Goal: Task Accomplishment & Management: Use online tool/utility

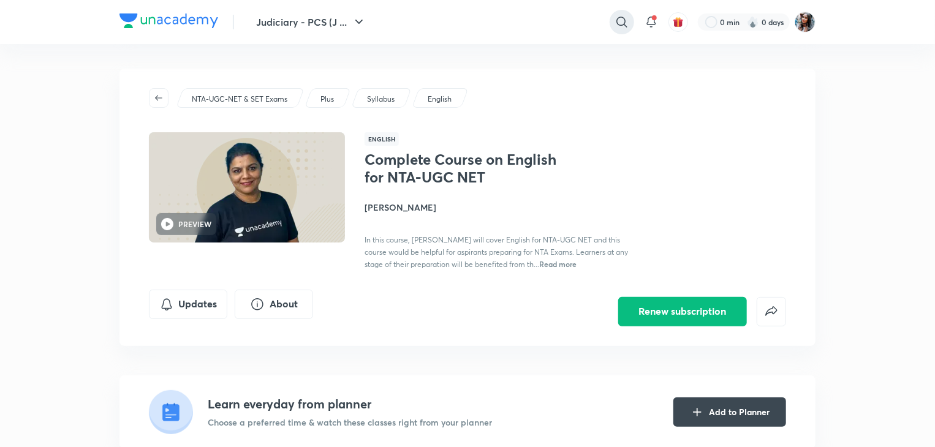
click at [622, 28] on icon at bounding box center [621, 22] width 15 height 15
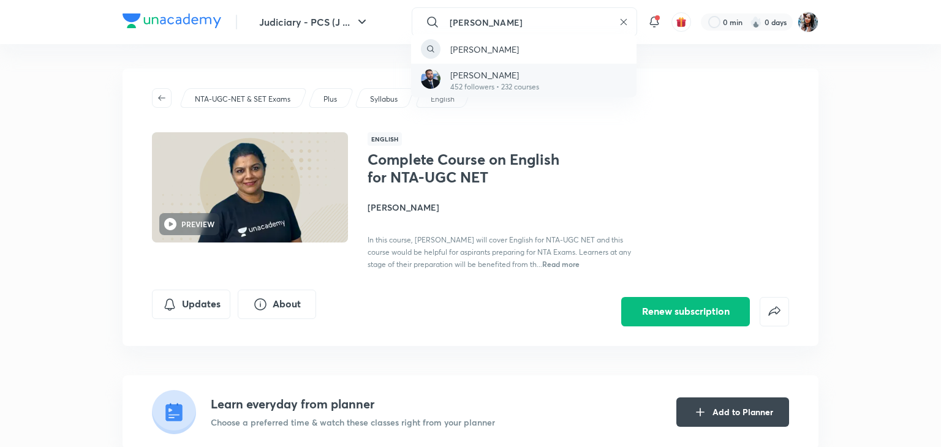
type input "varun pratap singh"
click at [517, 77] on p "Varun Pratap Singh" at bounding box center [494, 75] width 89 height 13
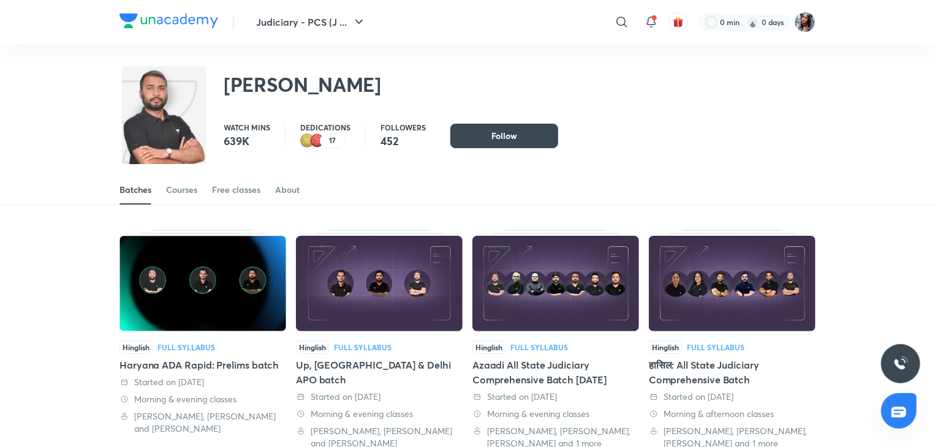
click at [839, 123] on div "Varun Pratap Singh Watch mins 639K Dedications 17 Followers 452 Follow Follow F…" at bounding box center [467, 96] width 935 height 104
click at [799, 20] on img at bounding box center [804, 22] width 21 height 21
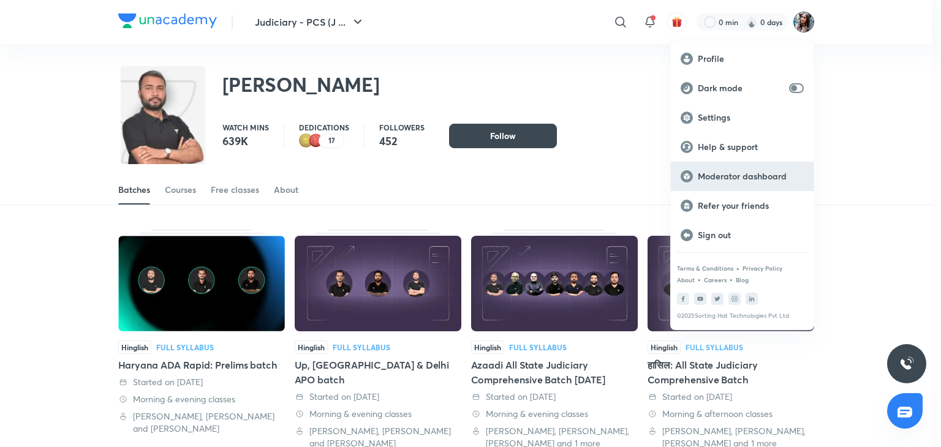
click at [742, 166] on div "Moderator dashboard" at bounding box center [742, 176] width 143 height 29
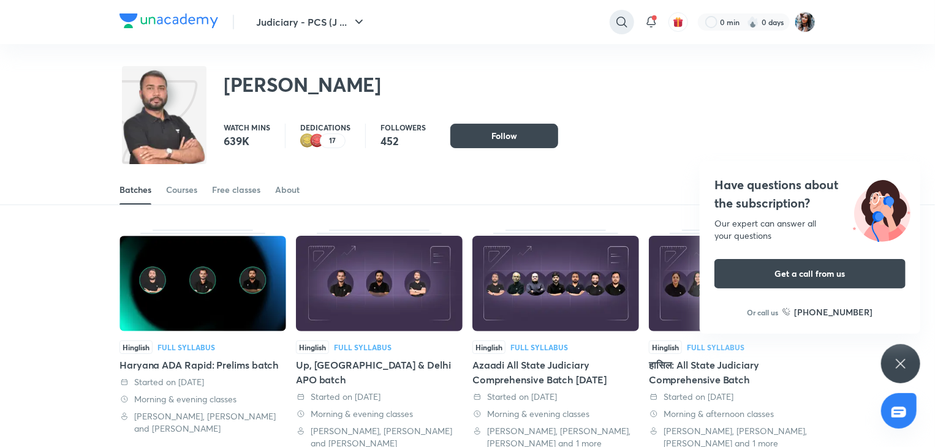
click at [617, 28] on icon at bounding box center [621, 22] width 15 height 15
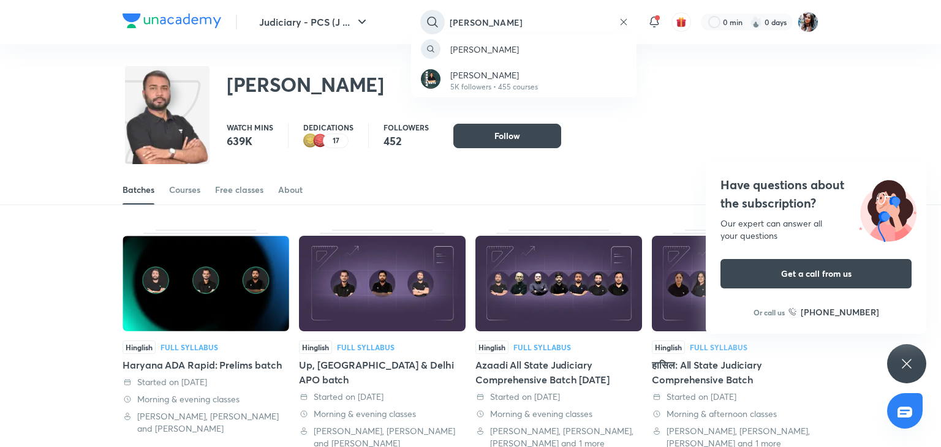
type input "apurva vats"
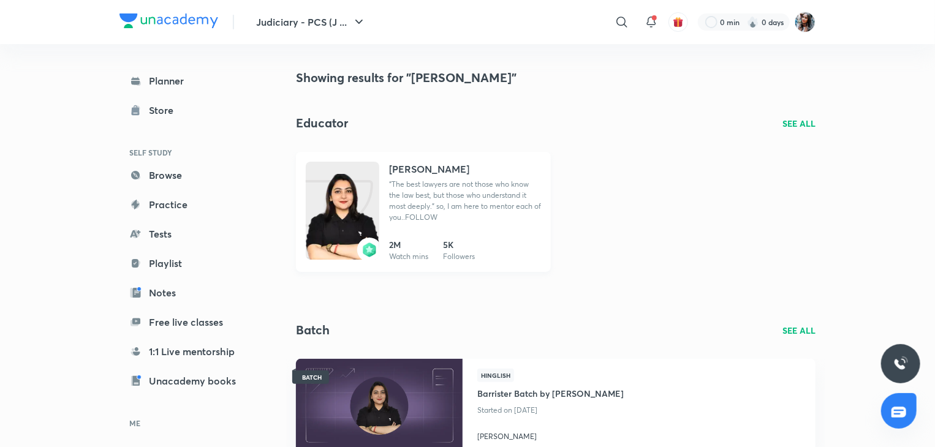
click at [421, 168] on h4 "Apurva Vats" at bounding box center [429, 169] width 80 height 15
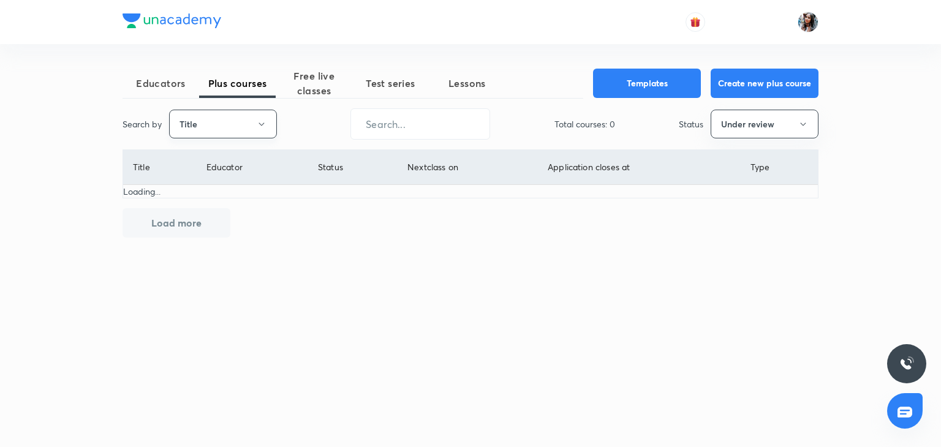
click at [241, 125] on button "Title" at bounding box center [223, 124] width 108 height 29
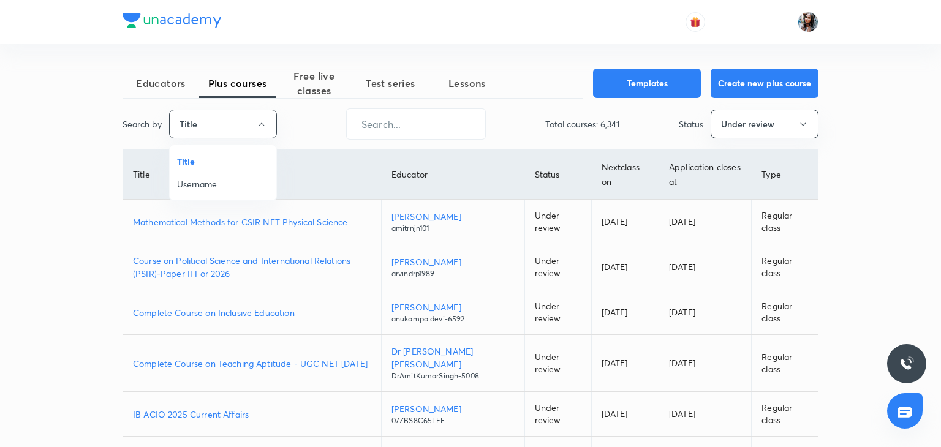
click at [215, 186] on span "Username" at bounding box center [223, 184] width 92 height 13
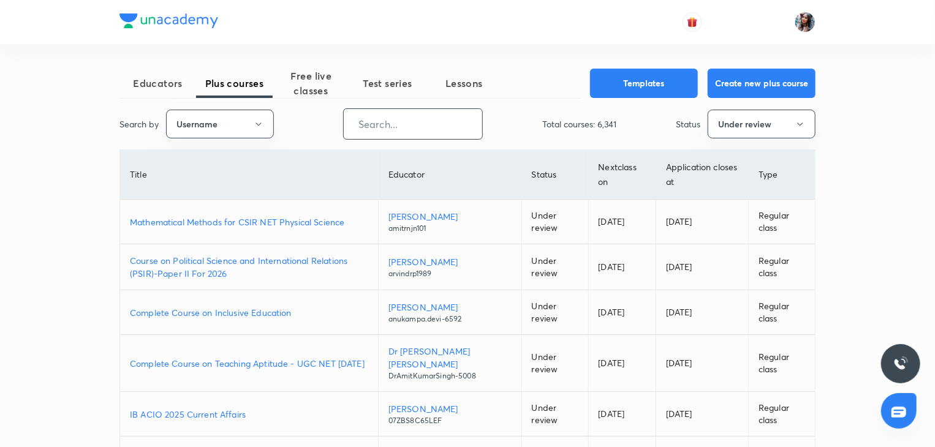
click at [382, 130] on input "text" at bounding box center [413, 123] width 138 height 31
paste input "varunpratapsingh"
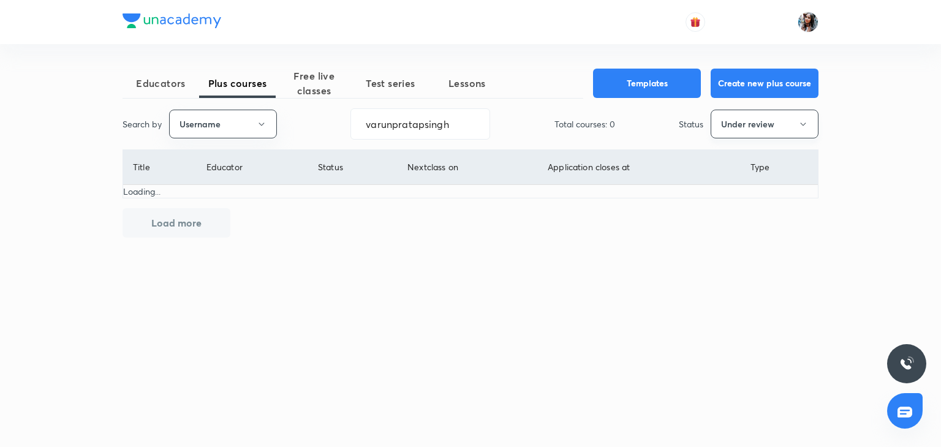
click at [755, 129] on button "Under review" at bounding box center [765, 124] width 108 height 29
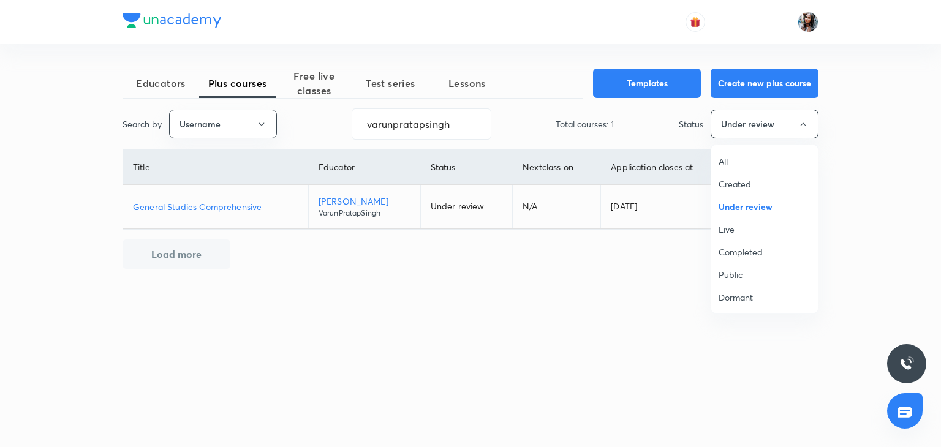
click at [725, 153] on li "All" at bounding box center [764, 161] width 107 height 23
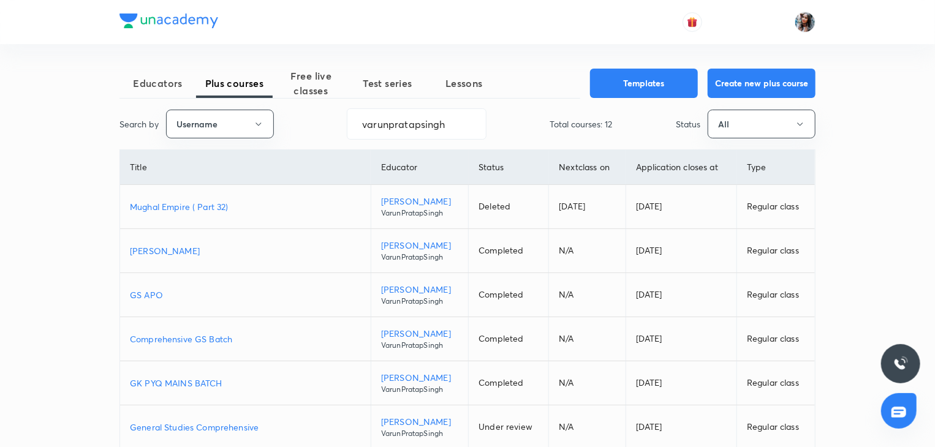
scroll to position [27, 0]
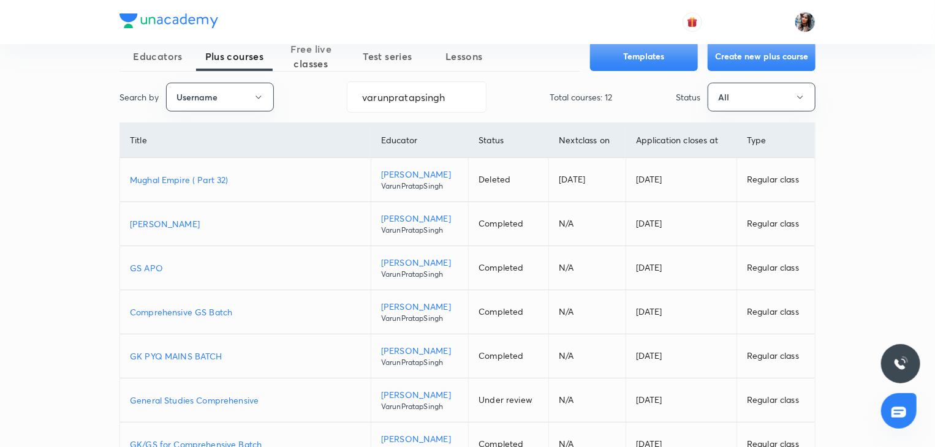
click at [198, 221] on p "[PERSON_NAME]" at bounding box center [245, 223] width 231 height 13
click at [447, 97] on input "varunpratapsingh" at bounding box center [416, 96] width 138 height 31
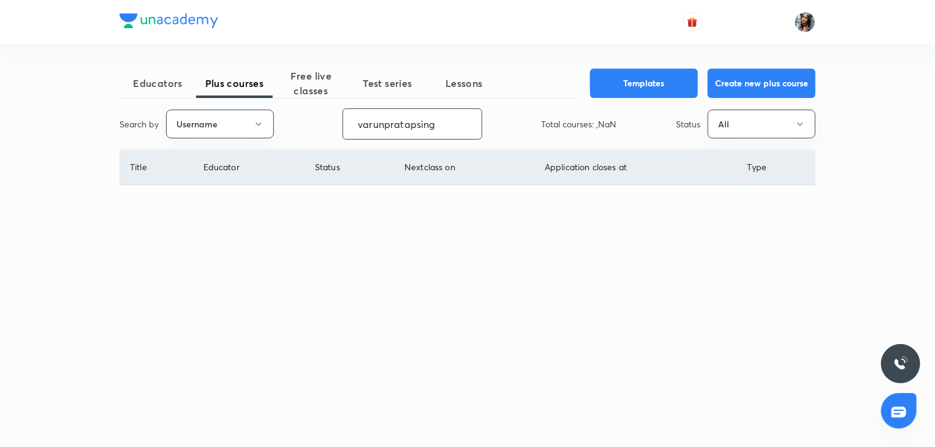
scroll to position [0, 0]
type input "v"
paste input "apurvavats"
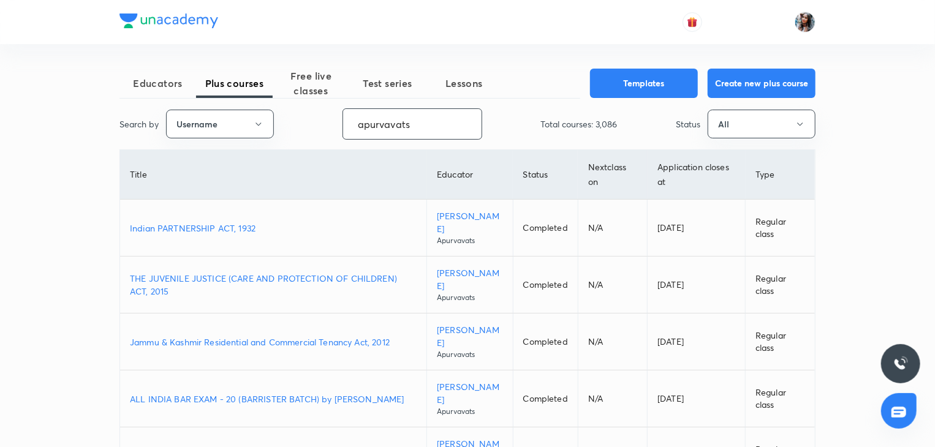
click at [224, 230] on p "Indian PARTNERSHIP ACT, 1932" at bounding box center [273, 228] width 287 height 13
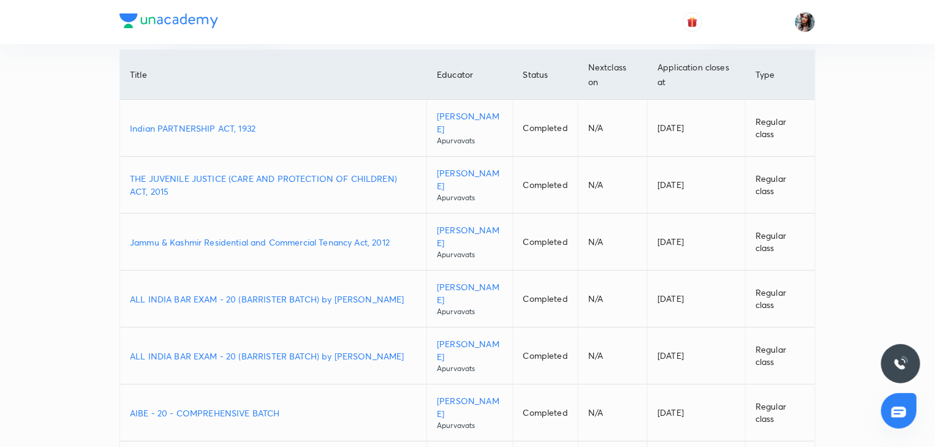
scroll to position [104, 0]
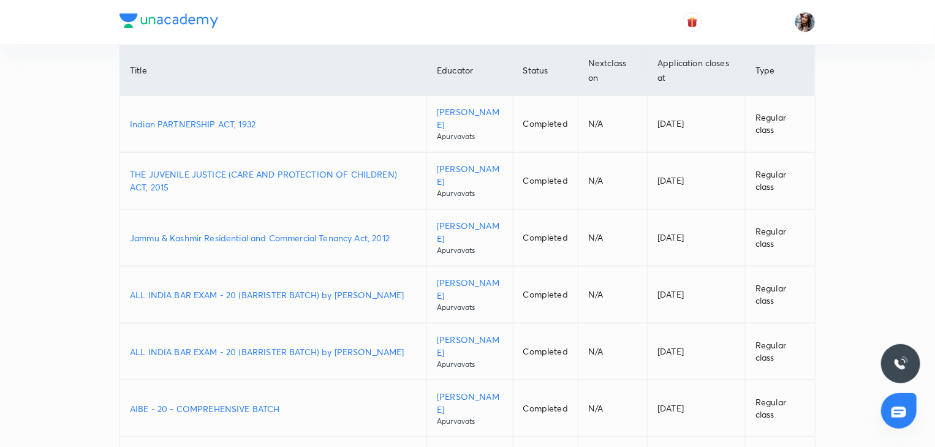
click at [323, 289] on p "ALL INDIA BAR EXAM - 20 (BARRISTER BATCH) by Apurva vats" at bounding box center [273, 295] width 287 height 13
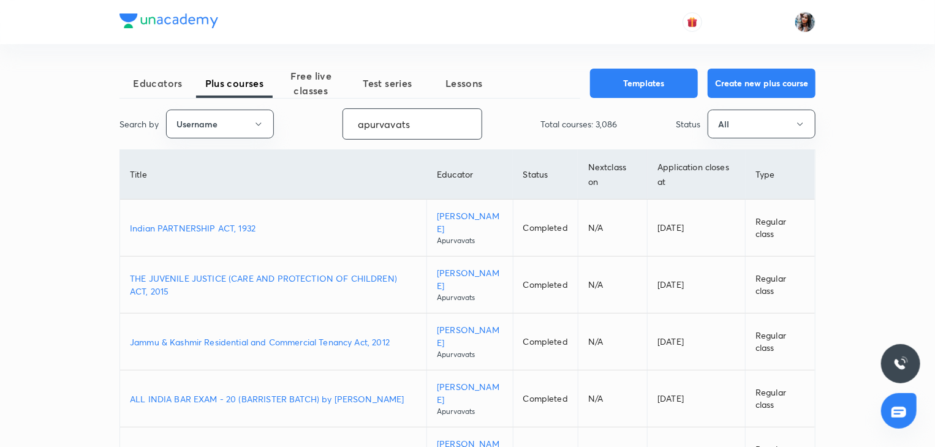
click at [440, 123] on input "apurvavats" at bounding box center [412, 123] width 138 height 31
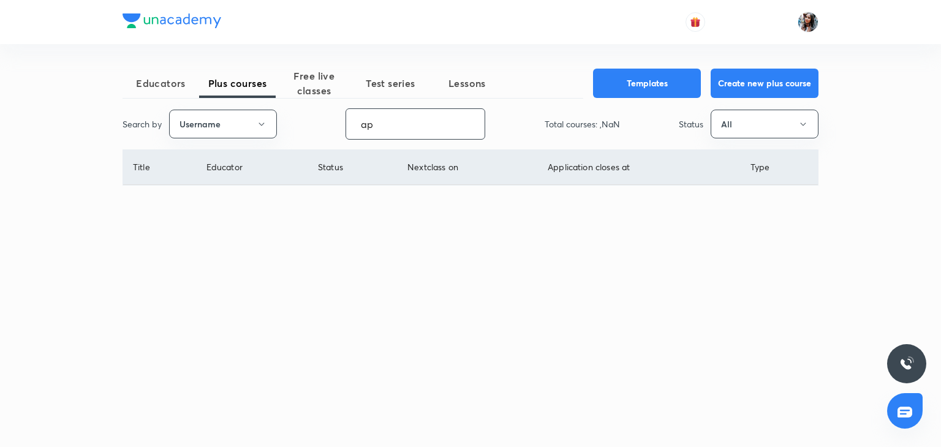
type input "a"
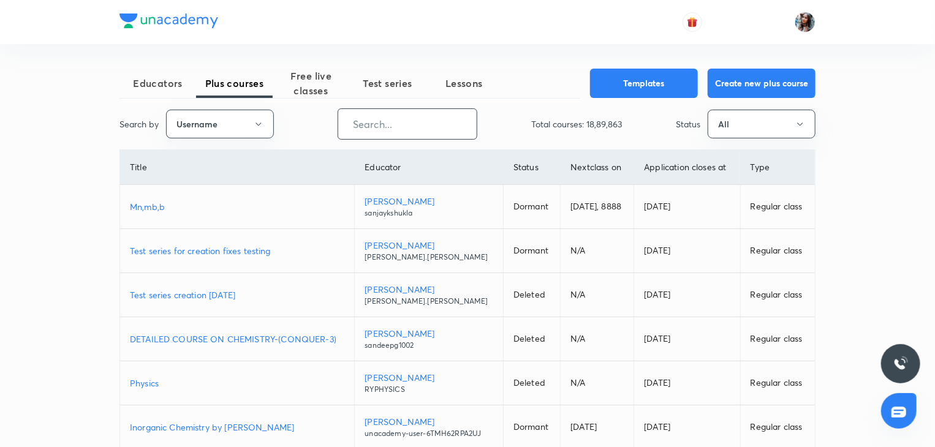
paste input "kanishkdeveshsharma"
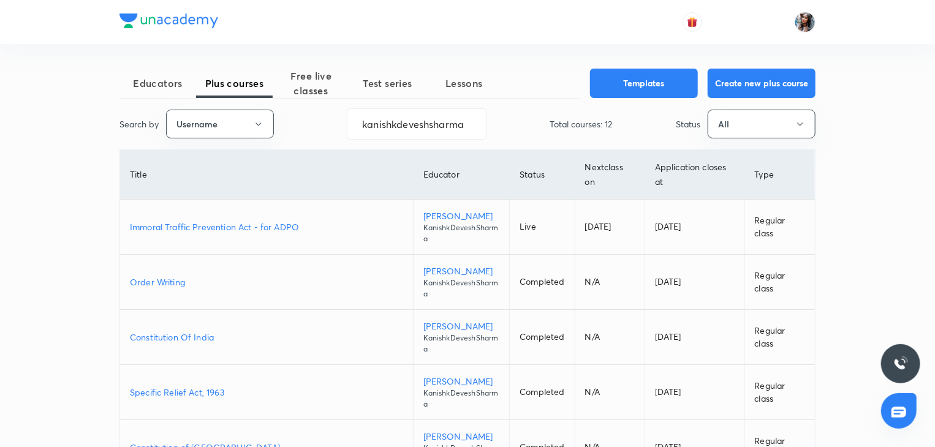
click at [201, 334] on p "Constitution Of India" at bounding box center [266, 337] width 273 height 13
click at [220, 224] on p "Immoral Traffic Prevention Act - for ADPO" at bounding box center [266, 227] width 273 height 13
click at [470, 124] on input "kanishkdeveshsharma" at bounding box center [416, 123] width 138 height 31
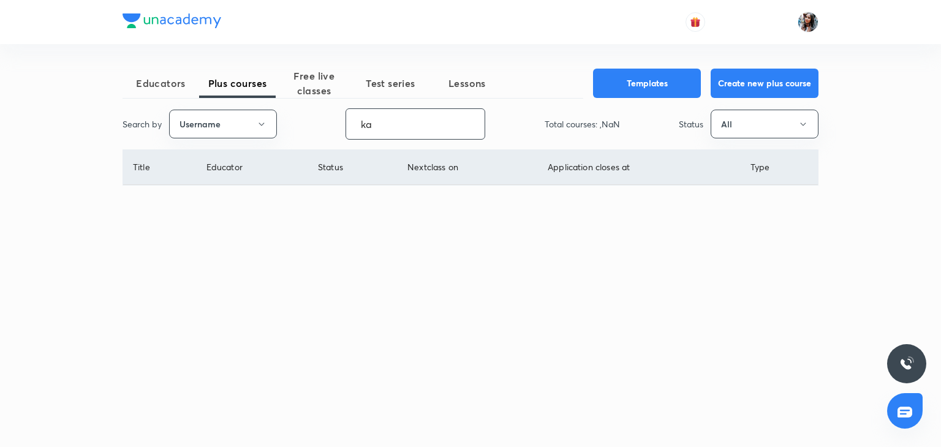
type input "k"
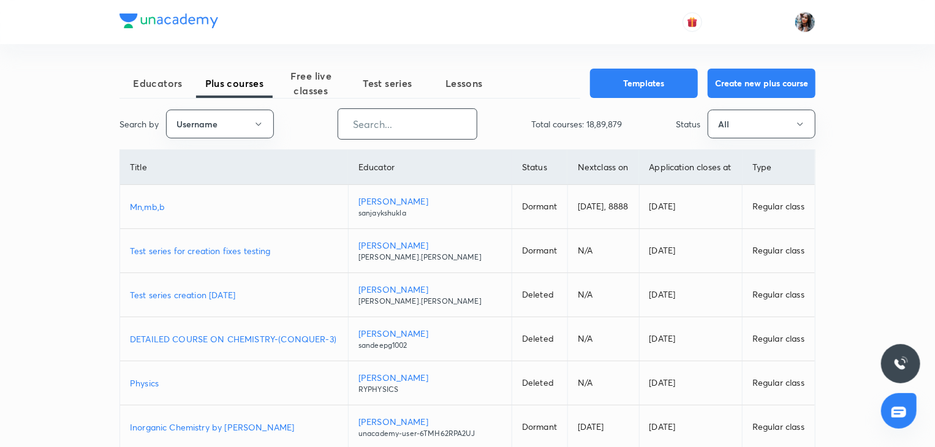
paste input "faizan.khan142"
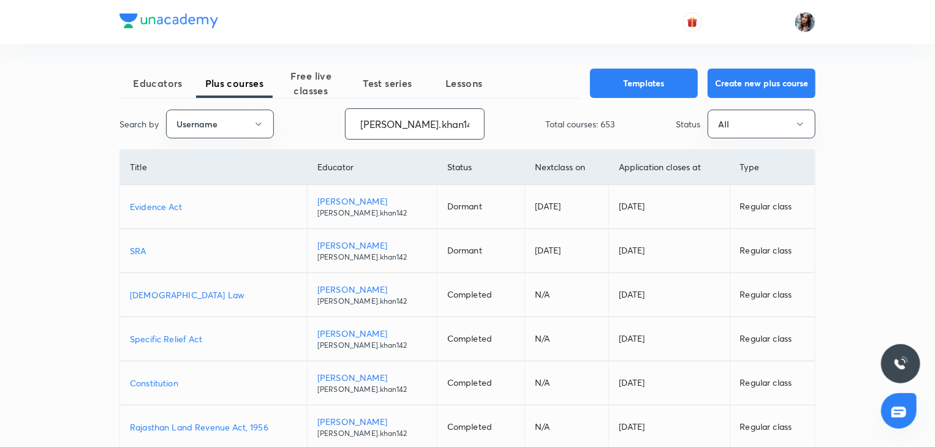
type input "faizan.khan142"
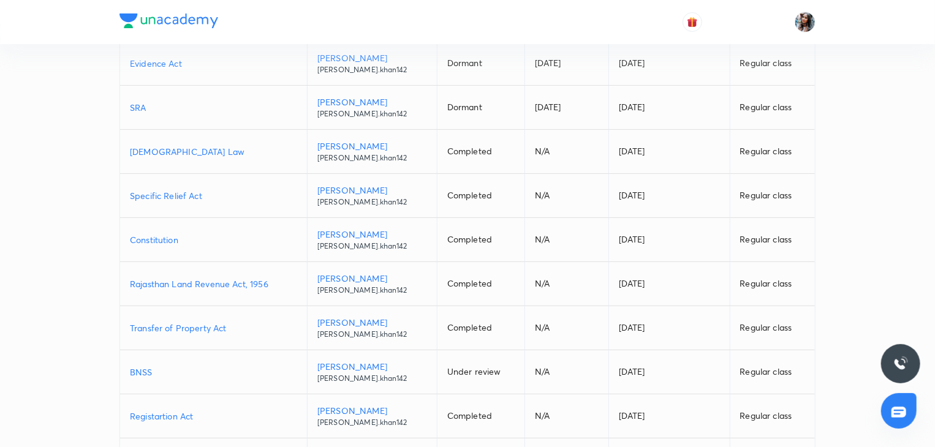
scroll to position [144, 0]
click at [164, 150] on p "Hindu Law" at bounding box center [213, 151] width 167 height 13
click at [168, 238] on p "Constitution" at bounding box center [213, 239] width 167 height 13
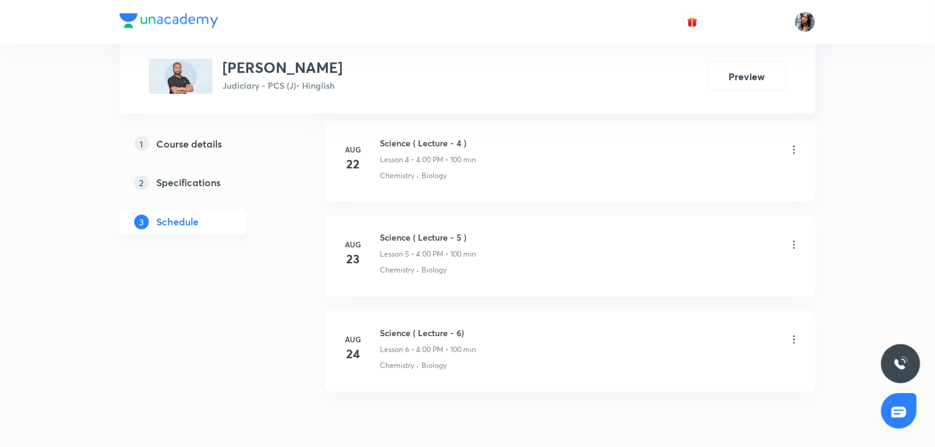
scroll to position [1044, 0]
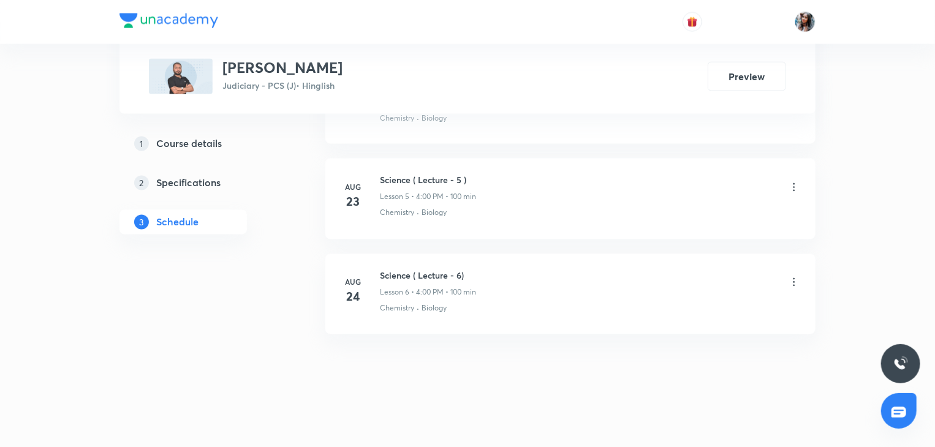
click at [395, 273] on h6 "Science ( Lecture - 6)" at bounding box center [428, 276] width 96 height 13
copy h6 "Science ( Lecture - 6)"
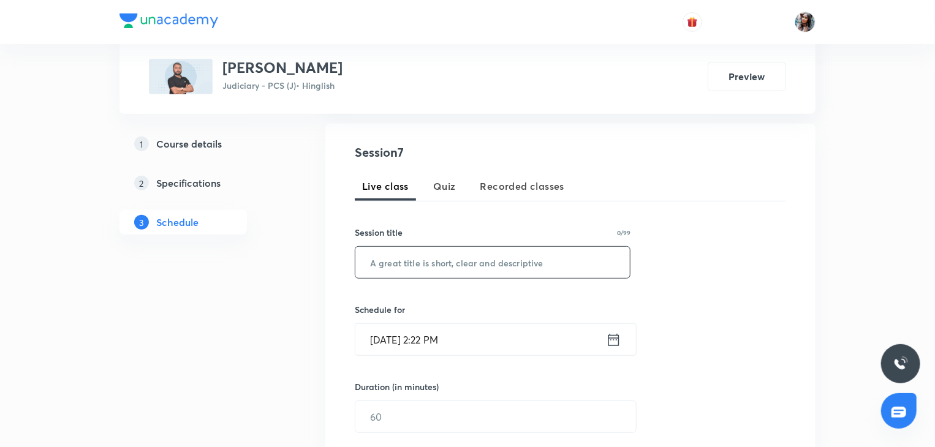
scroll to position [233, 0]
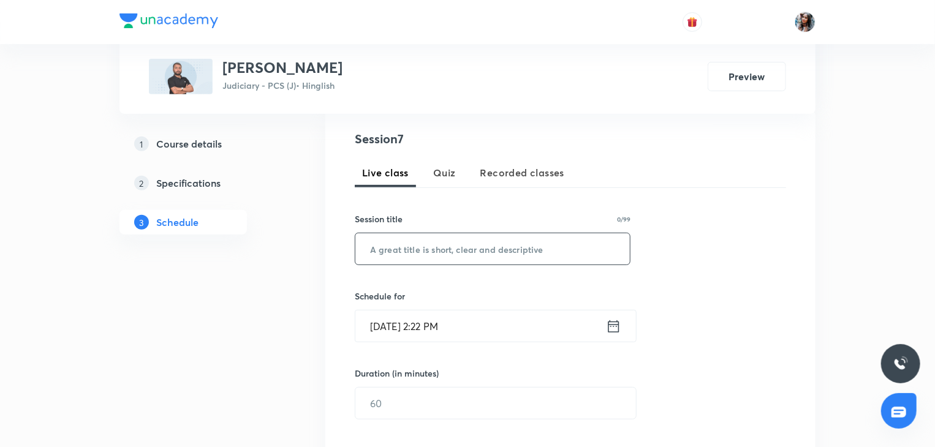
paste input "Science ( Lecture - 6)"
click at [425, 259] on input "text" at bounding box center [492, 248] width 274 height 31
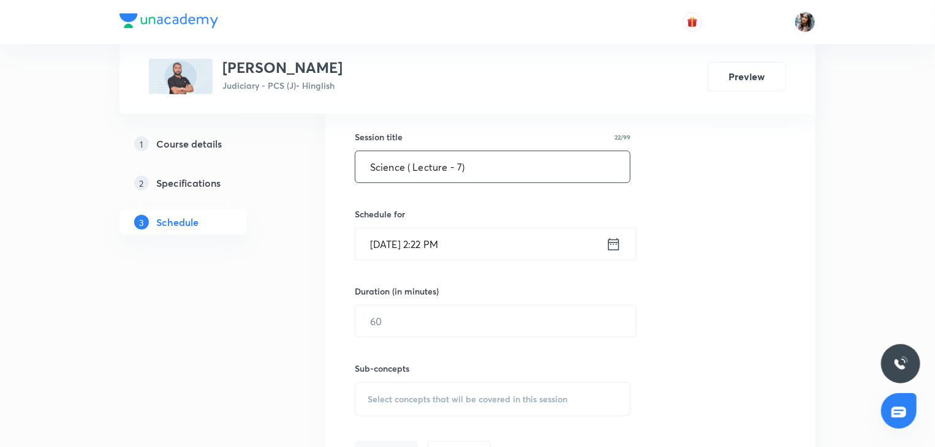
scroll to position [315, 0]
type input "Science ( Lecture - 7)"
click at [488, 245] on input "Sep 1, 2025, 2:22 PM" at bounding box center [480, 243] width 251 height 31
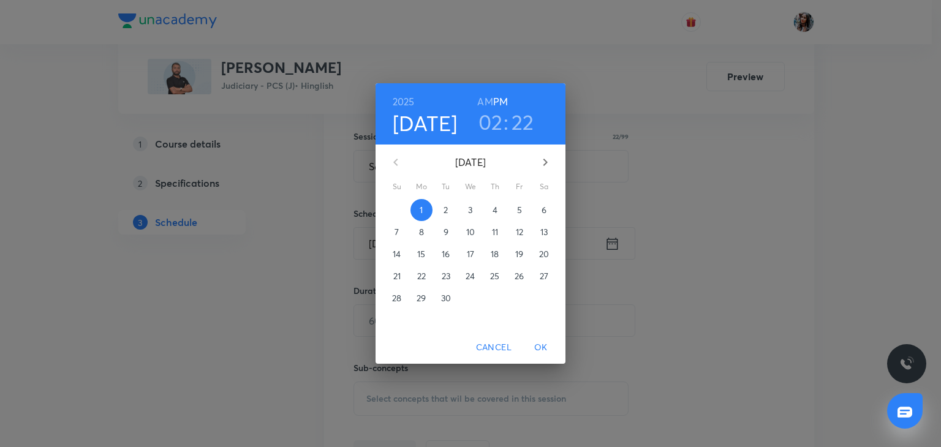
click at [488, 126] on h3 "02" at bounding box center [490, 122] width 25 height 26
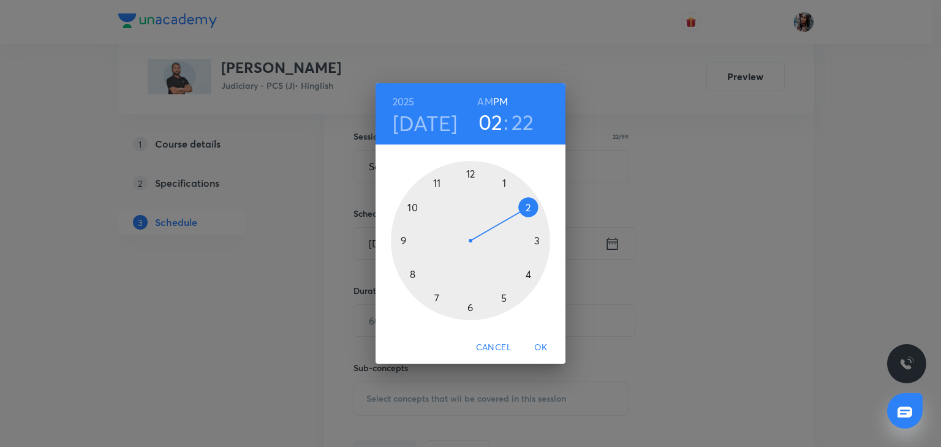
click at [530, 273] on div at bounding box center [470, 240] width 159 height 159
click at [470, 176] on div at bounding box center [470, 240] width 159 height 159
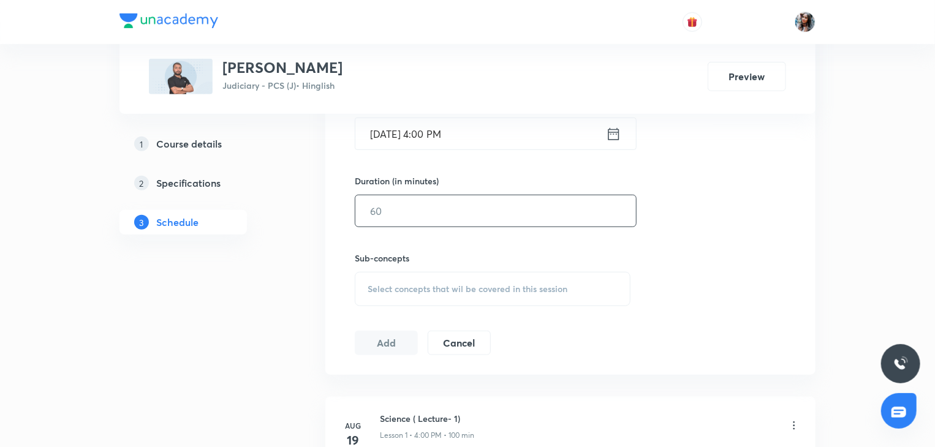
scroll to position [426, 0]
click at [456, 211] on input "text" at bounding box center [495, 210] width 281 height 31
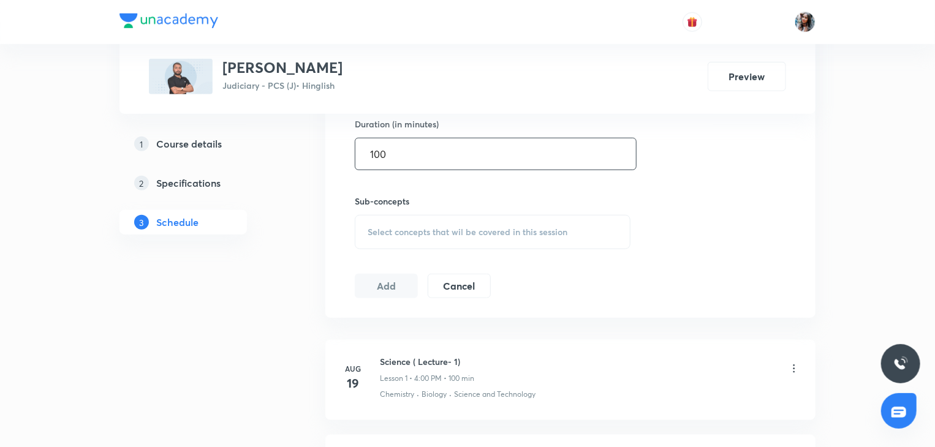
type input "100"
click at [542, 212] on div "Sub-concepts Select concepts that wil be covered in this session" at bounding box center [493, 222] width 276 height 55
click at [517, 232] on span "Select concepts that wil be covered in this session" at bounding box center [468, 232] width 200 height 10
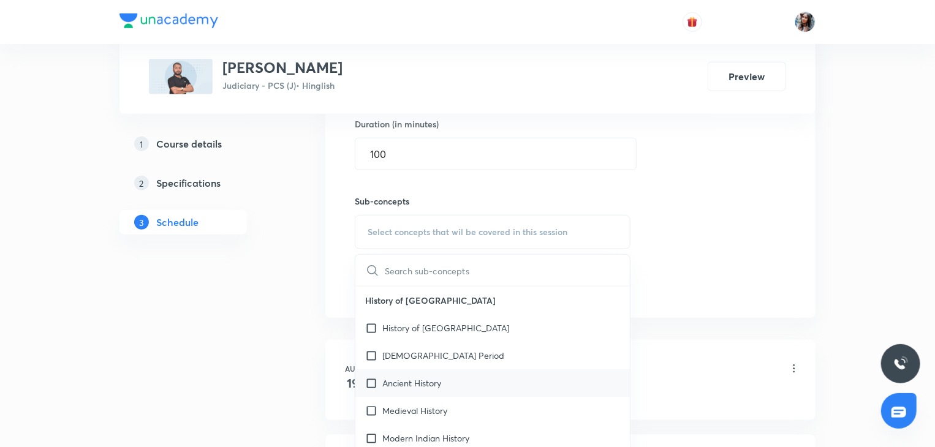
click at [435, 389] on div "Ancient History" at bounding box center [492, 383] width 274 height 28
checkbox input "true"
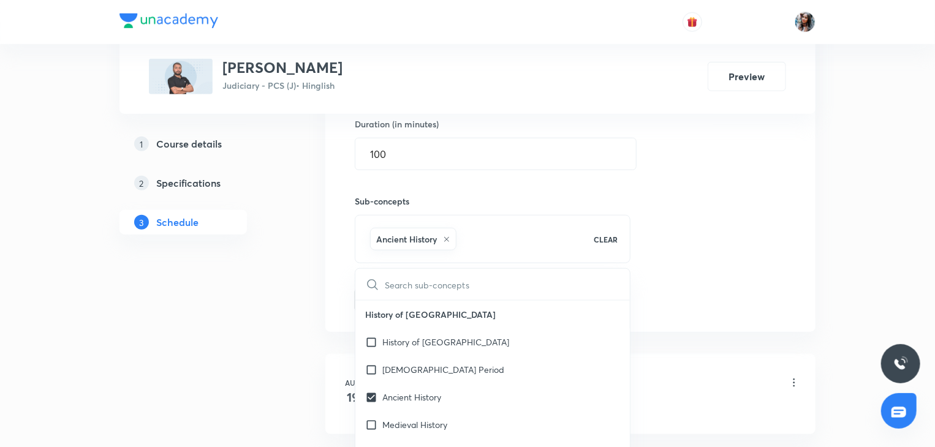
click at [328, 329] on div "Session 7 Live class Quiz Recorded classes Session title 22/99 Science ( Lectur…" at bounding box center [570, 96] width 490 height 471
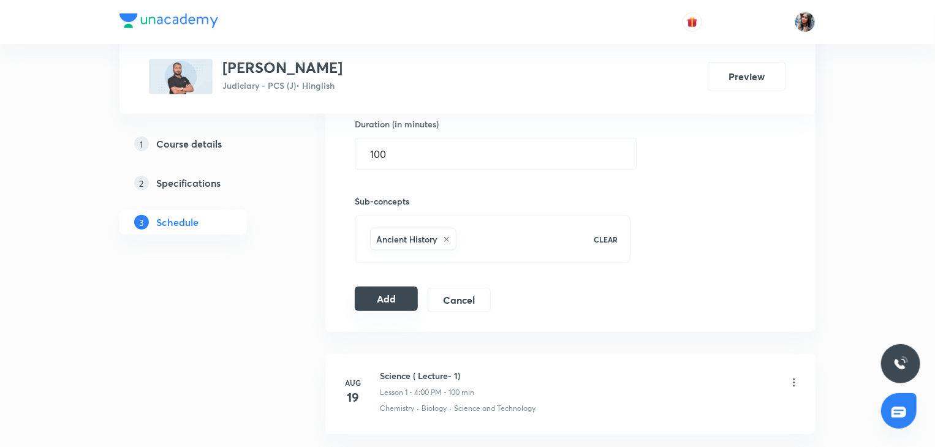
click at [385, 292] on button "Add" at bounding box center [386, 299] width 63 height 25
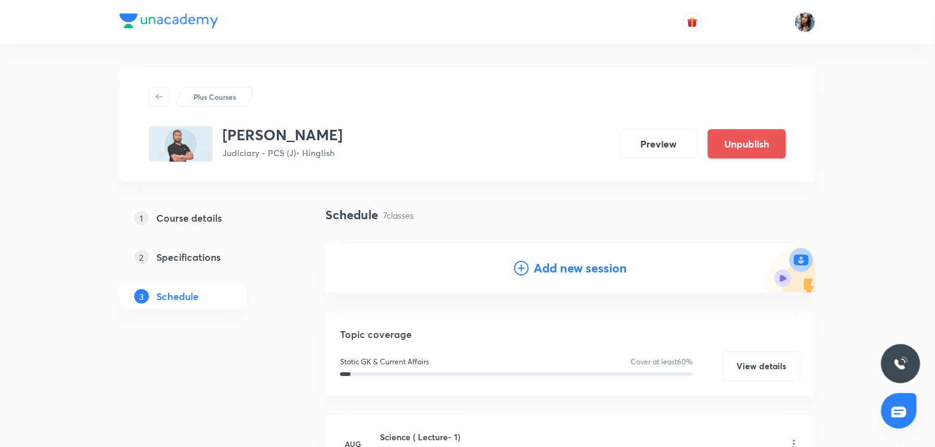
scroll to position [0, 0]
click at [574, 275] on h4 "Add new session" at bounding box center [580, 269] width 93 height 18
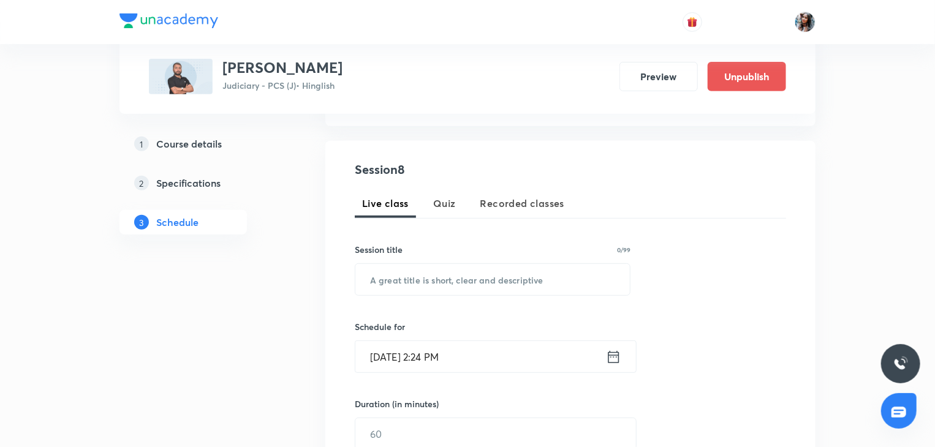
scroll to position [205, 0]
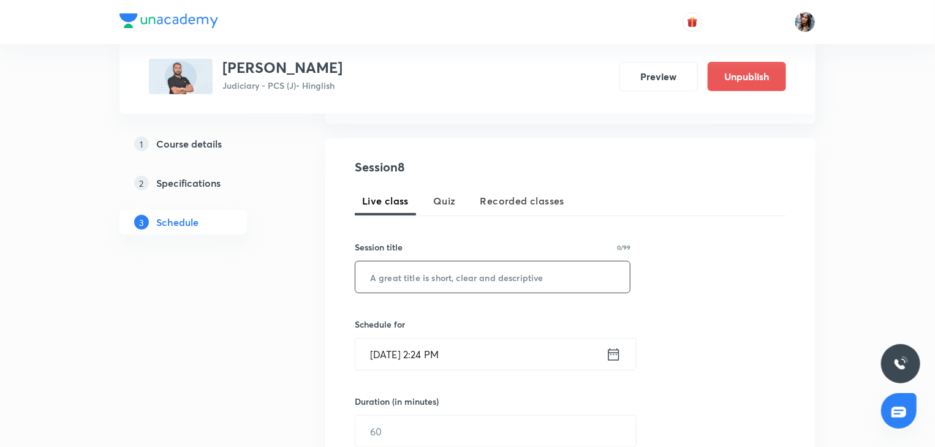
click at [496, 280] on input "text" at bounding box center [492, 277] width 274 height 31
paste input "Science ( Lecture - 6)"
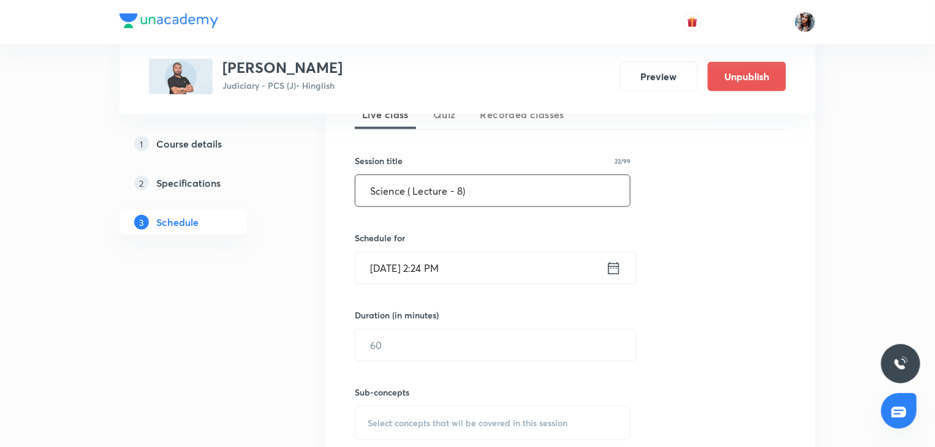
scroll to position [293, 0]
type input "Science ( Lecture - 8)"
click at [496, 275] on input "Sep 1, 2025, 2:24 PM" at bounding box center [480, 266] width 251 height 31
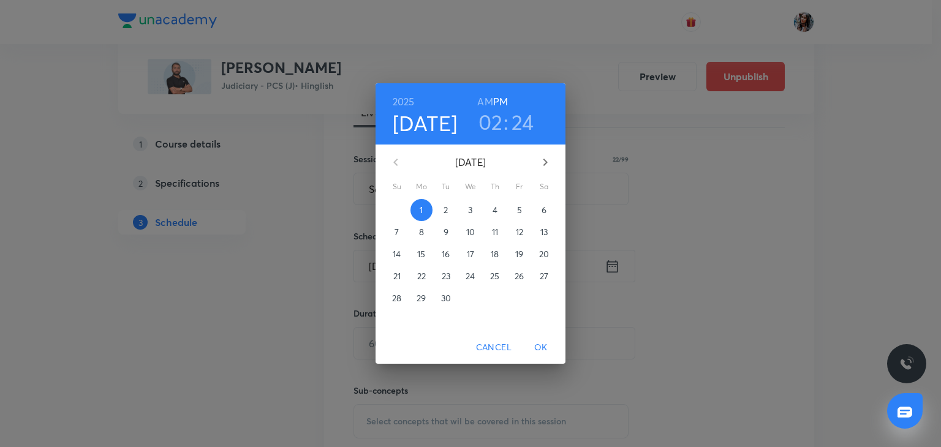
click at [441, 205] on span "2" at bounding box center [446, 210] width 22 height 12
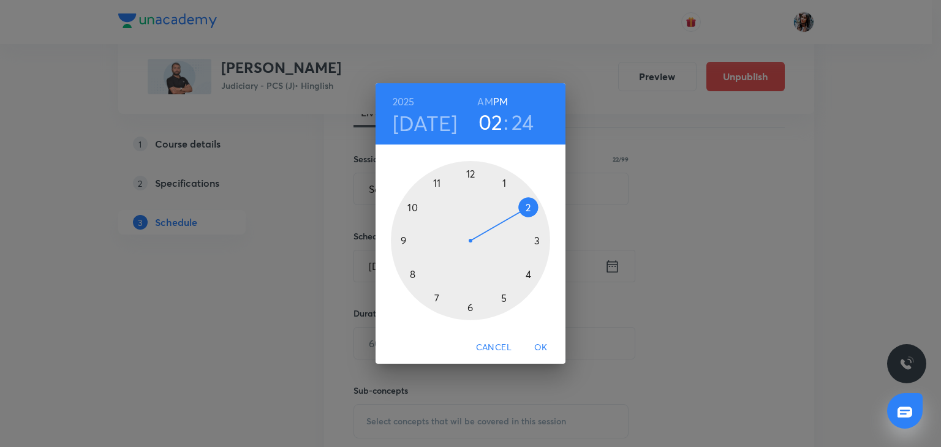
click at [529, 274] on div at bounding box center [470, 240] width 159 height 159
click at [471, 172] on div at bounding box center [470, 240] width 159 height 159
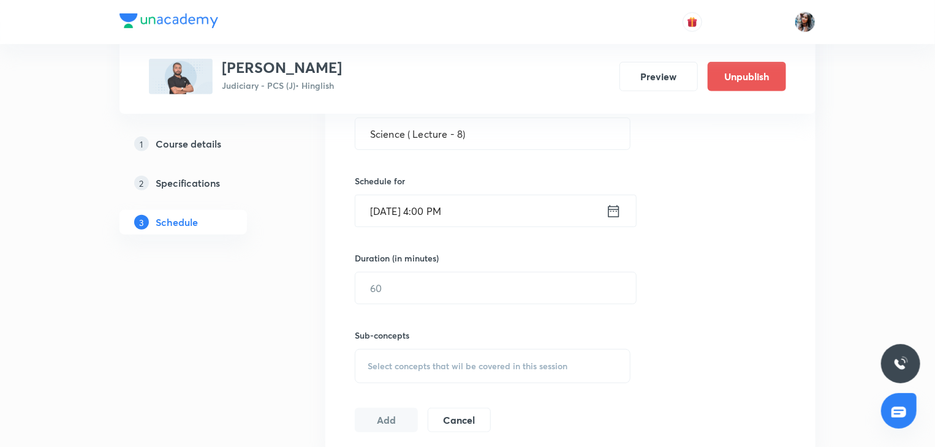
scroll to position [350, 0]
click at [453, 278] on input "text" at bounding box center [495, 286] width 281 height 31
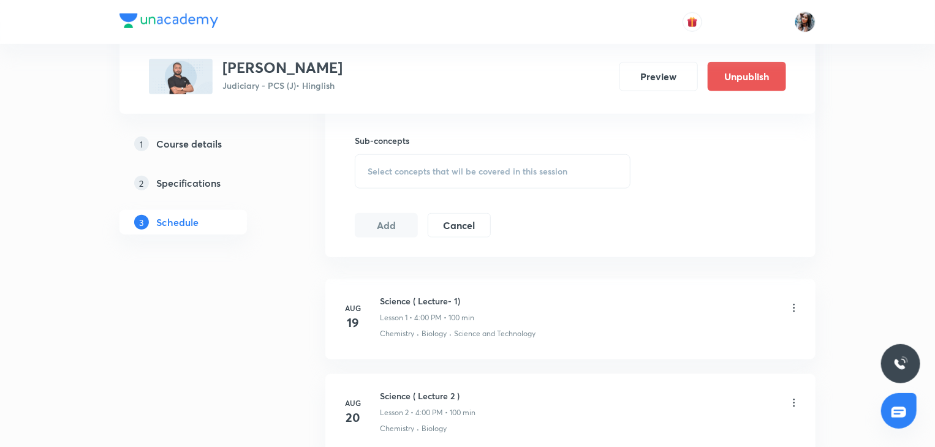
scroll to position [543, 0]
type input "100"
click at [410, 166] on span "Select concepts that wil be covered in this session" at bounding box center [468, 171] width 200 height 10
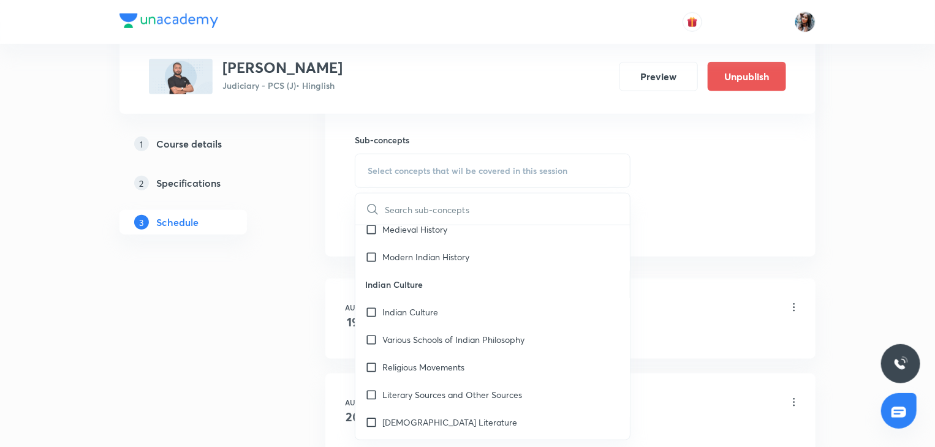
scroll to position [127, 0]
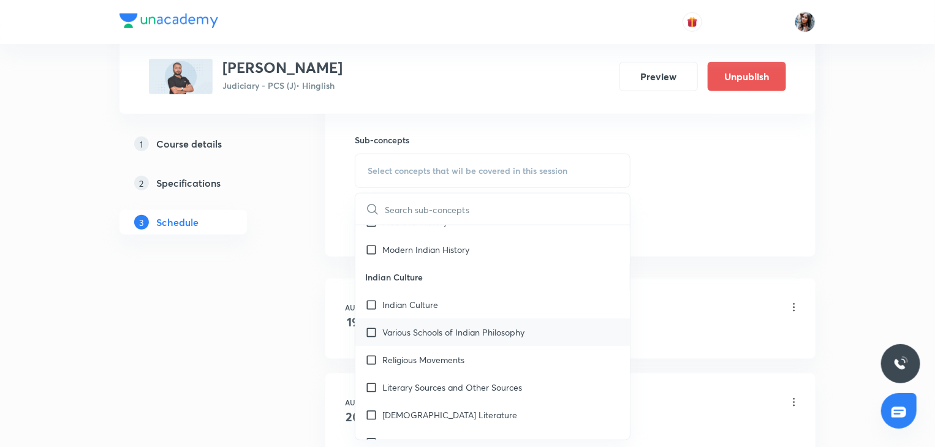
click at [412, 328] on p "Various Schools of Indian Philosophy" at bounding box center [453, 332] width 142 height 13
checkbox input "true"
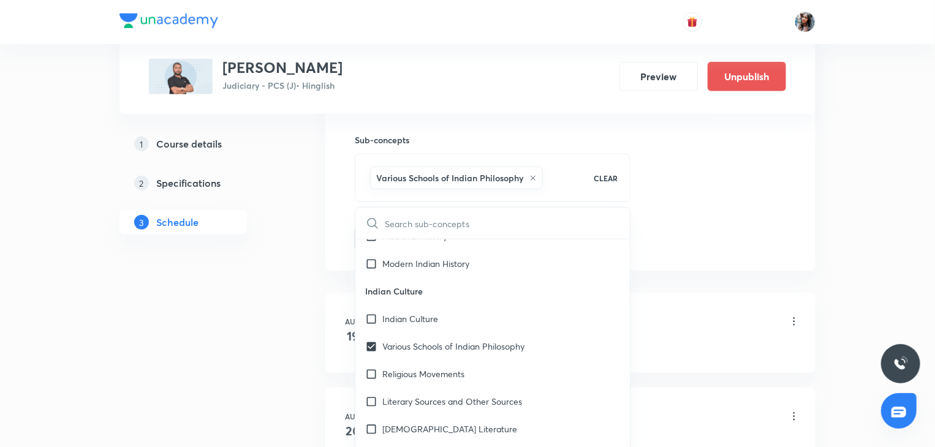
click at [262, 257] on div "1 Course details 2 Specifications 3 Schedule" at bounding box center [202, 350] width 167 height 1373
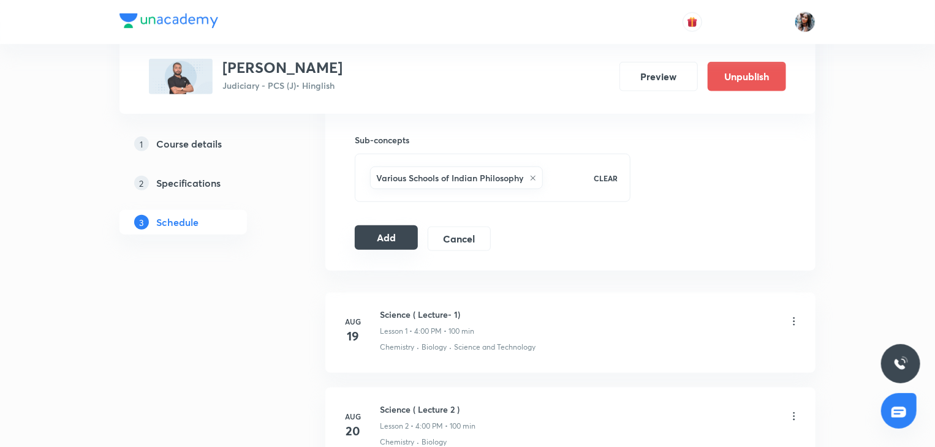
click at [394, 238] on button "Add" at bounding box center [386, 237] width 63 height 25
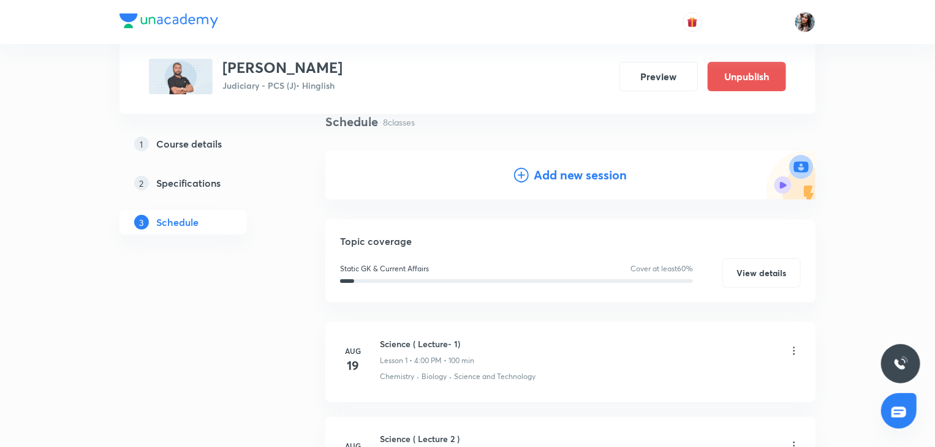
scroll to position [110, 0]
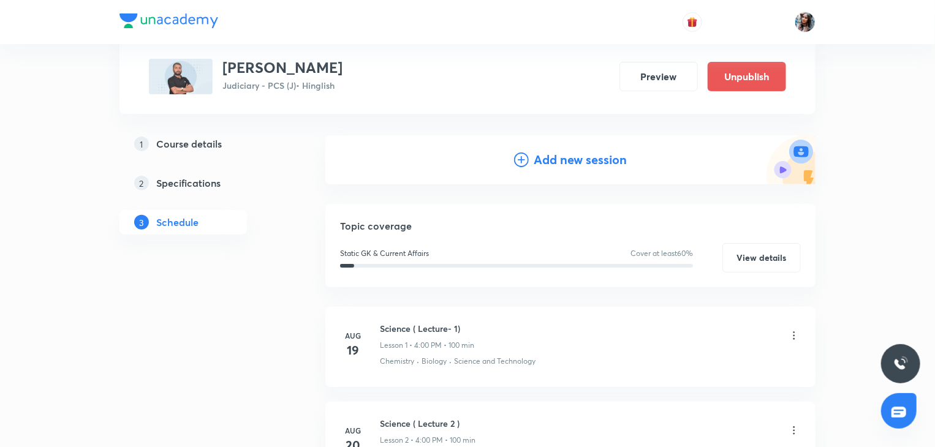
click at [550, 164] on h4 "Add new session" at bounding box center [580, 160] width 93 height 18
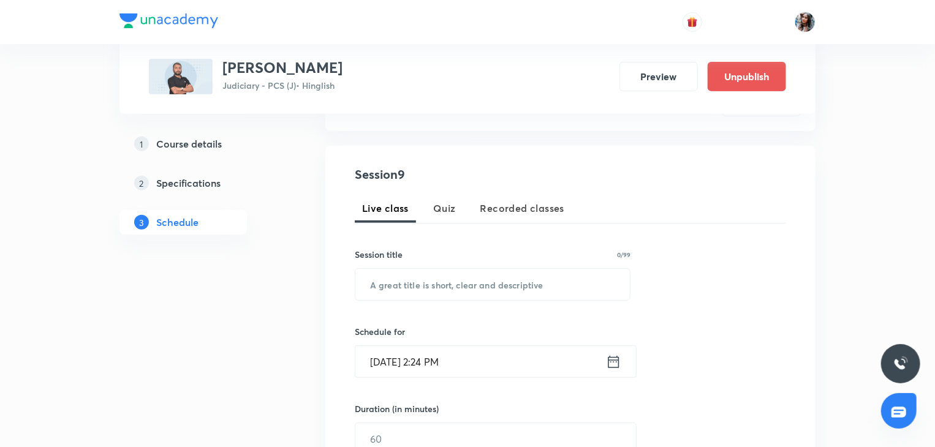
scroll to position [203, 0]
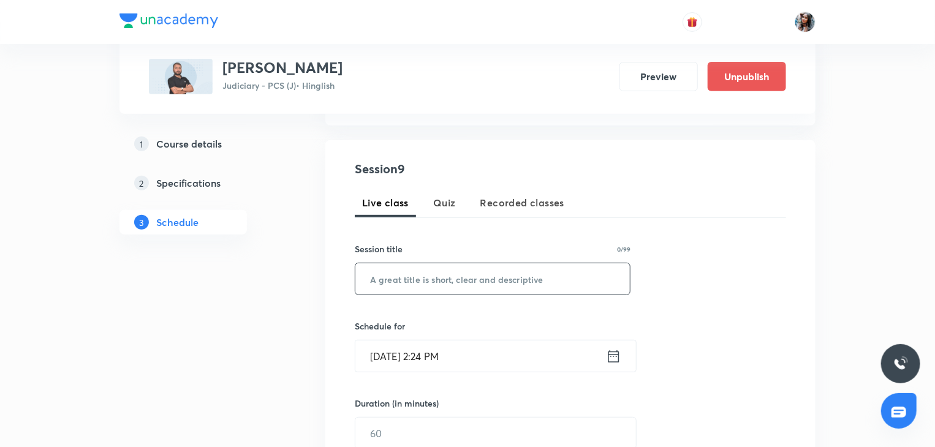
click at [480, 265] on input "text" at bounding box center [492, 278] width 274 height 31
paste input "Science ( Lecture - 6)"
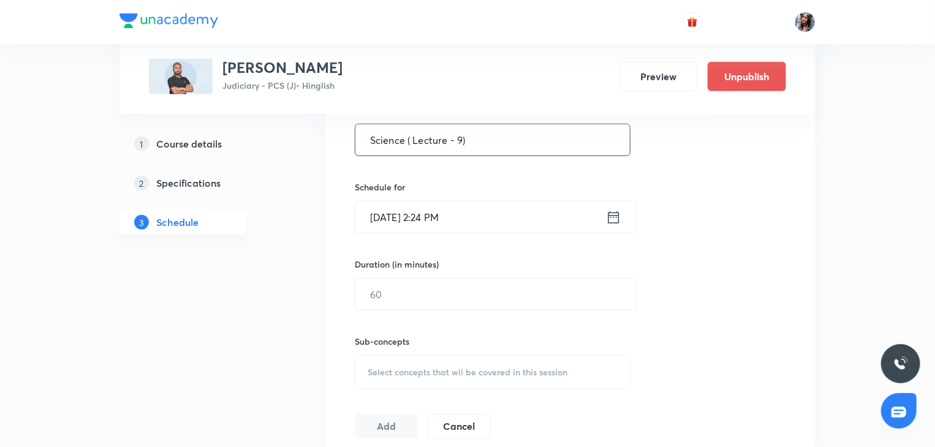
type input "Science ( Lecture - 9)"
click at [479, 231] on input "Sep 1, 2025, 2:24 PM" at bounding box center [480, 217] width 251 height 31
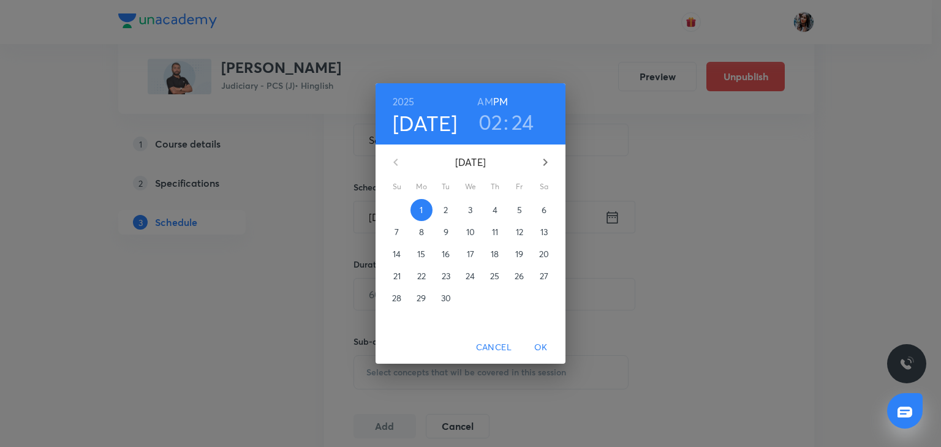
click at [474, 211] on span "3" at bounding box center [470, 210] width 22 height 12
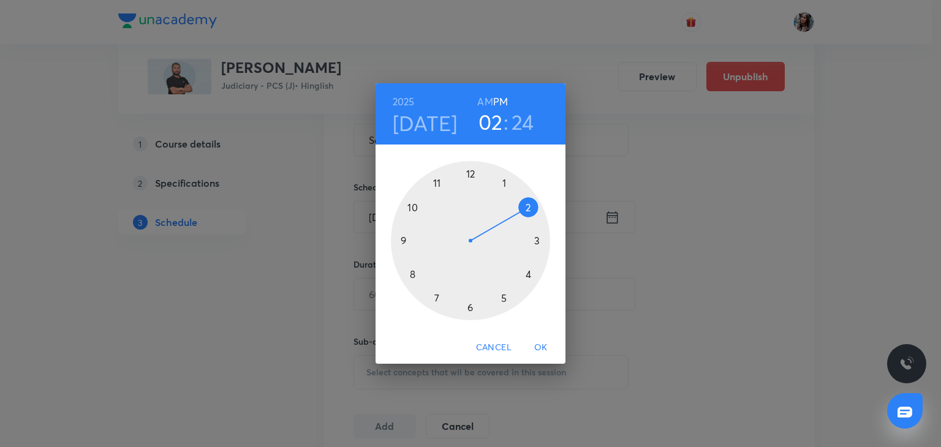
click at [529, 273] on div at bounding box center [470, 240] width 159 height 159
click at [470, 172] on div at bounding box center [470, 240] width 159 height 159
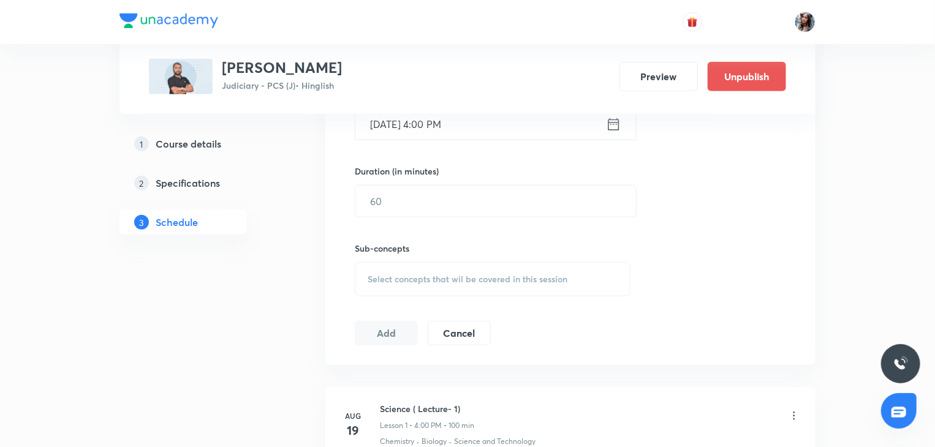
scroll to position [436, 0]
click at [446, 200] on input "text" at bounding box center [495, 199] width 281 height 31
type input "100"
click at [421, 277] on span "Select concepts that wil be covered in this session" at bounding box center [468, 278] width 200 height 10
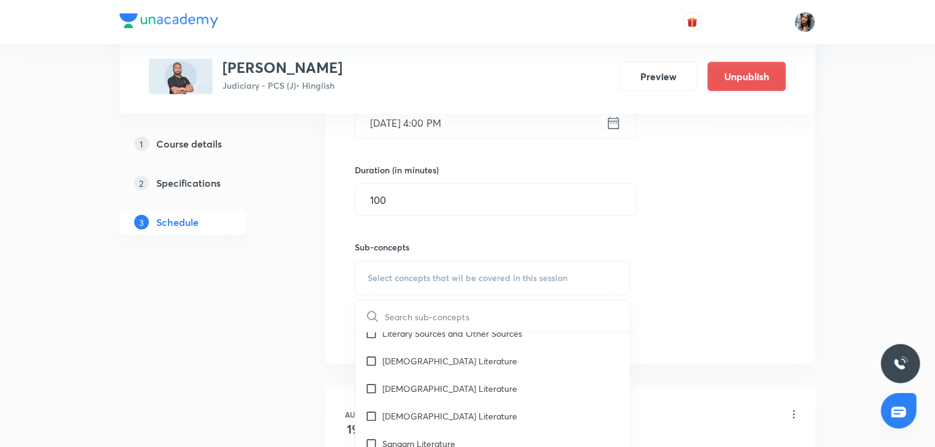
scroll to position [306, 0]
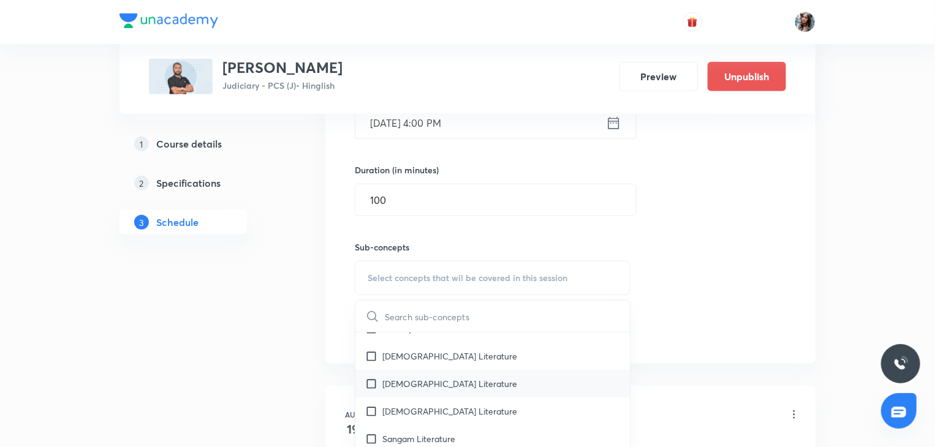
click at [421, 377] on p "Buddhist Literature" at bounding box center [449, 383] width 135 height 13
checkbox input "true"
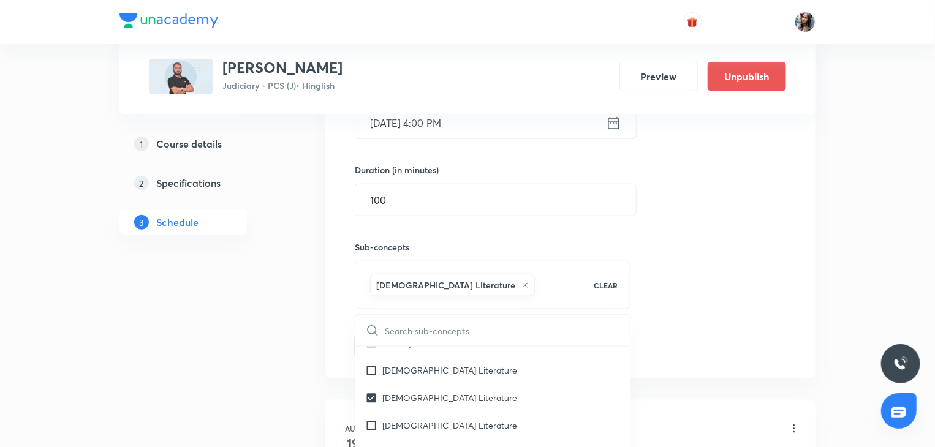
click at [296, 313] on div "Plus Courses Haryana ADA Batch Judiciary - PCS (J) • Hinglish Preview Unpublish…" at bounding box center [467, 435] width 696 height 1607
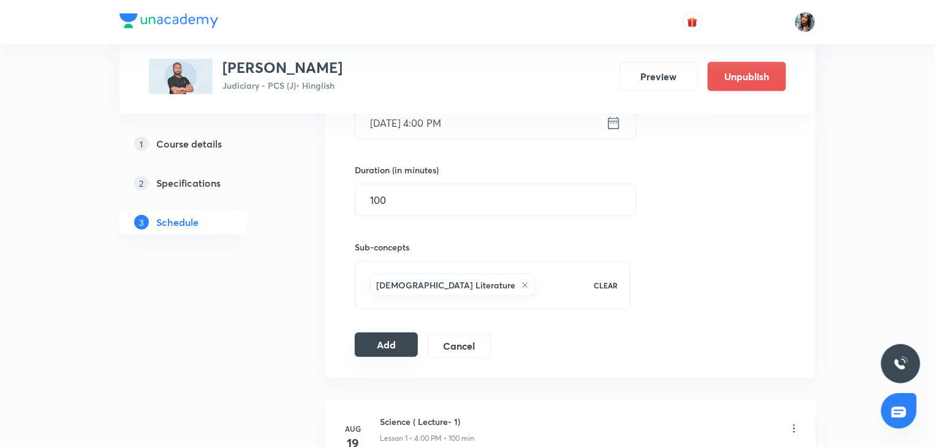
click at [390, 344] on button "Add" at bounding box center [386, 345] width 63 height 25
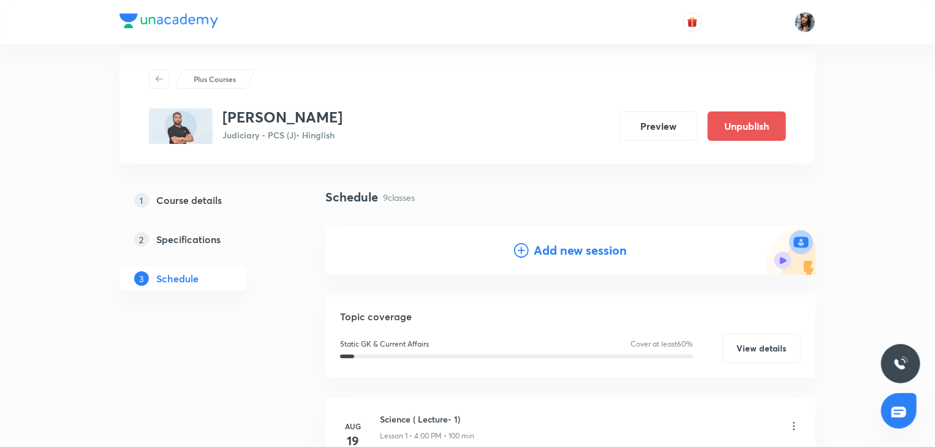
scroll to position [18, 0]
click at [554, 252] on h4 "Add new session" at bounding box center [580, 251] width 93 height 18
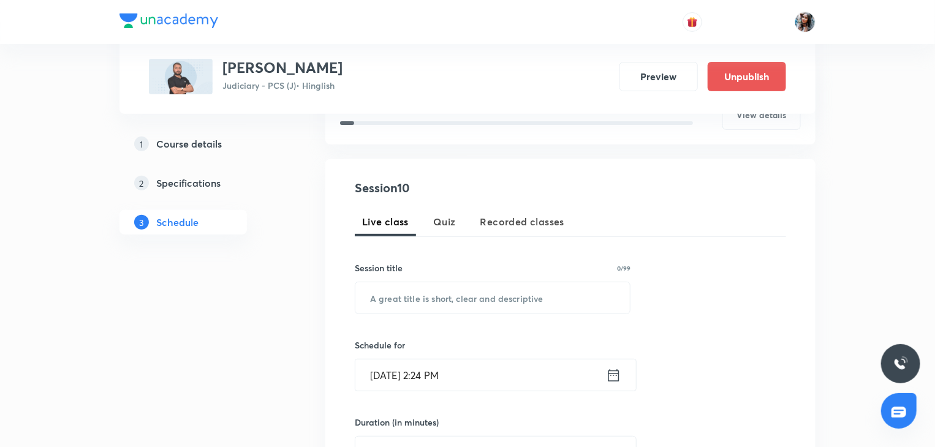
scroll to position [185, 0]
click at [492, 297] on input "text" at bounding box center [492, 296] width 274 height 31
paste input "Science ( Lecture - 6)"
click at [492, 297] on input "Science ( Lecture - 6)" at bounding box center [492, 296] width 274 height 31
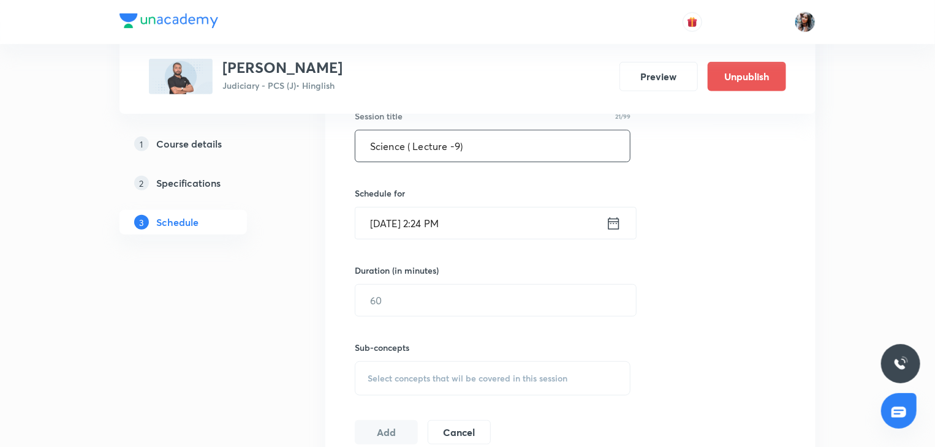
scroll to position [338, 0]
type input "Science ( Lecture -10)"
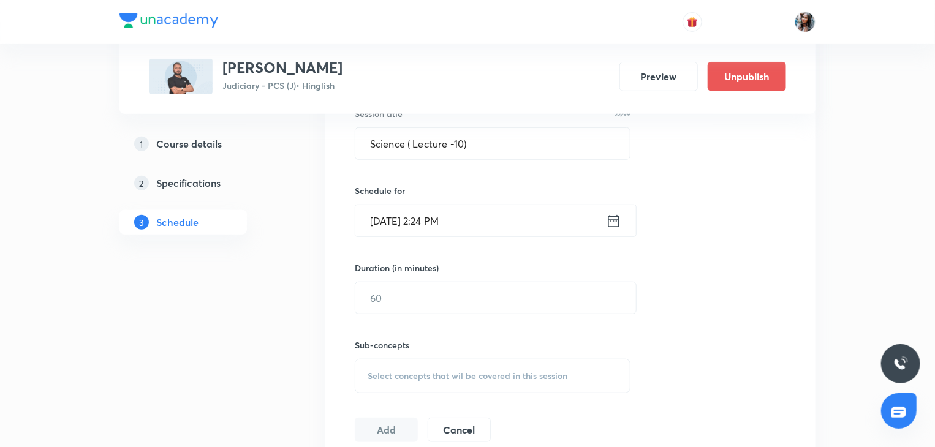
click at [494, 226] on input "Sep 1, 2025, 2:24 PM" at bounding box center [480, 220] width 251 height 31
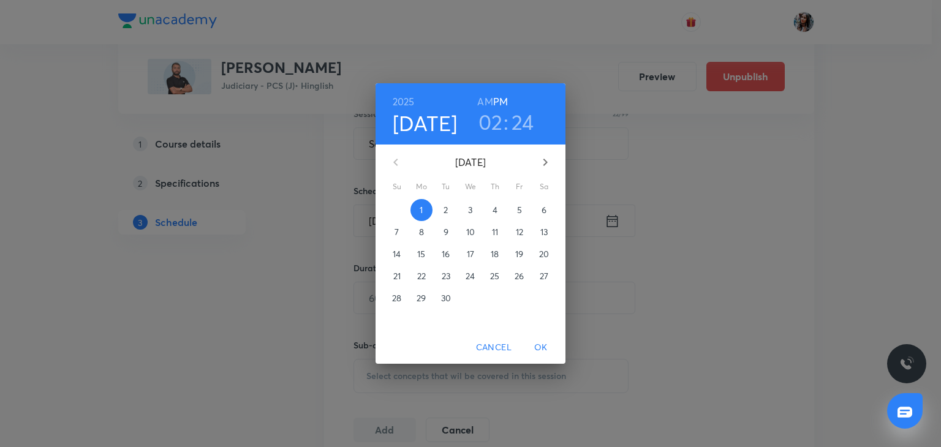
click at [496, 214] on p "4" at bounding box center [495, 210] width 5 height 12
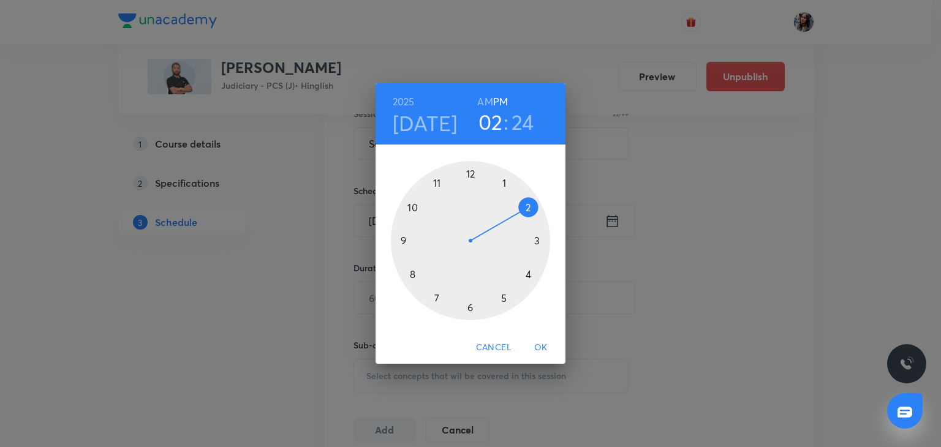
click at [529, 274] on div at bounding box center [470, 240] width 159 height 159
click at [472, 176] on div at bounding box center [470, 240] width 159 height 159
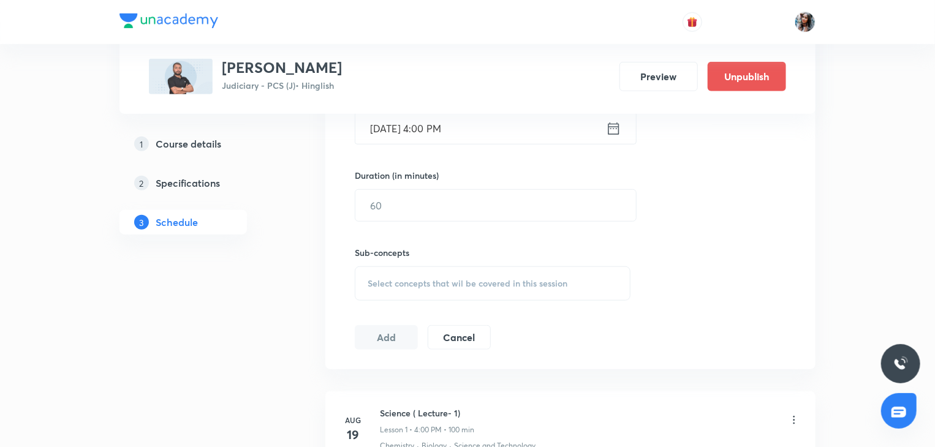
scroll to position [436, 0]
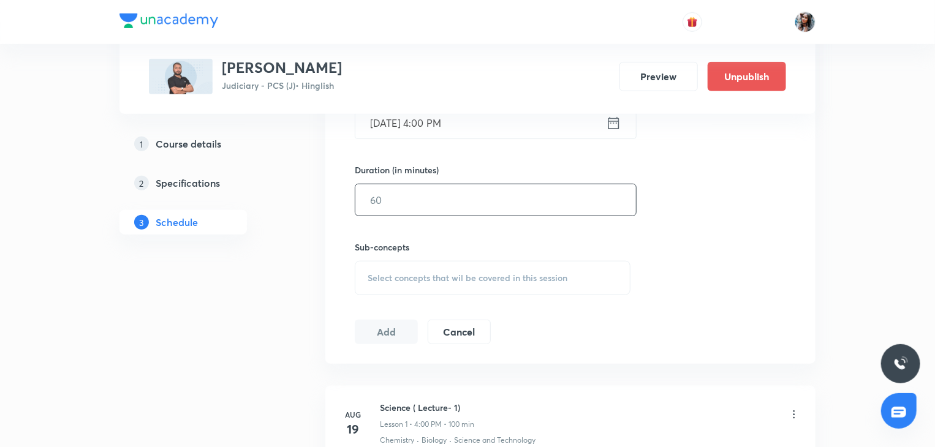
click at [470, 205] on input "text" at bounding box center [495, 199] width 281 height 31
type input "100"
click at [403, 265] on div "Select concepts that wil be covered in this session" at bounding box center [493, 278] width 276 height 34
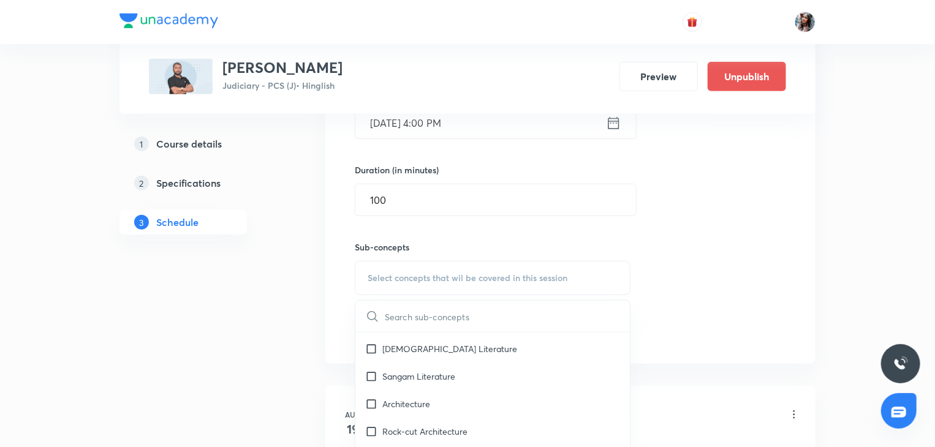
scroll to position [384, 0]
click at [414, 368] on p "Sangam Literature" at bounding box center [418, 374] width 73 height 13
checkbox input "true"
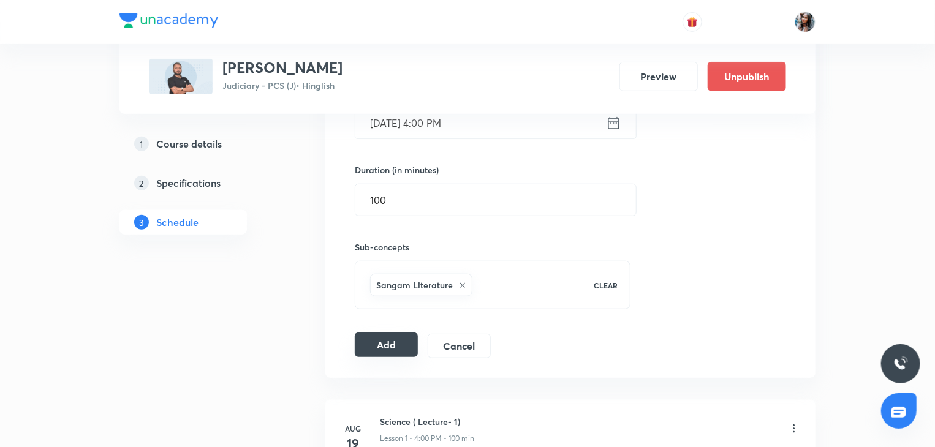
click at [396, 349] on button "Add" at bounding box center [386, 345] width 63 height 25
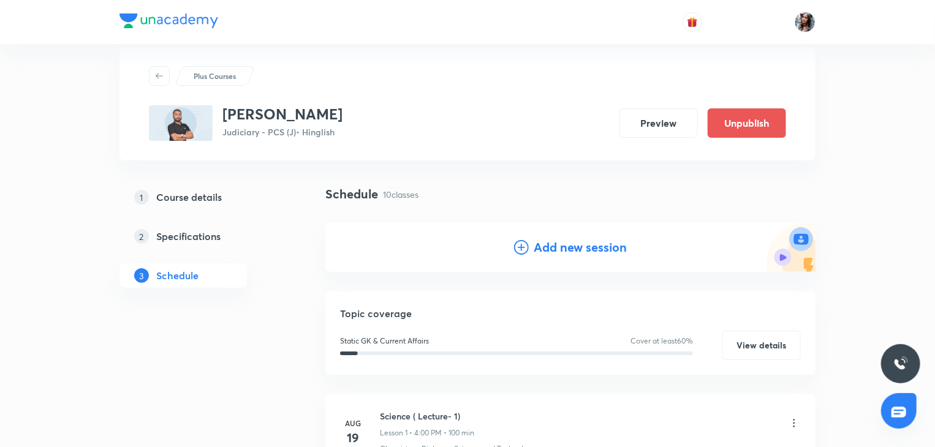
scroll to position [14, 0]
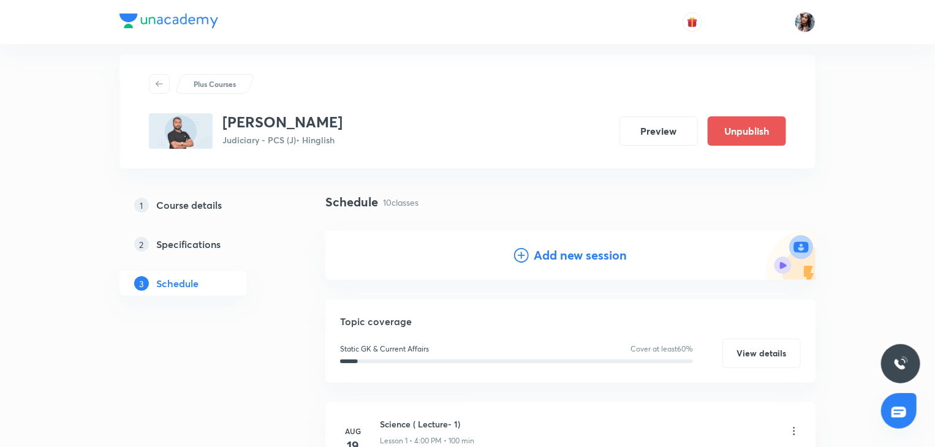
click at [571, 257] on h4 "Add new session" at bounding box center [580, 255] width 93 height 18
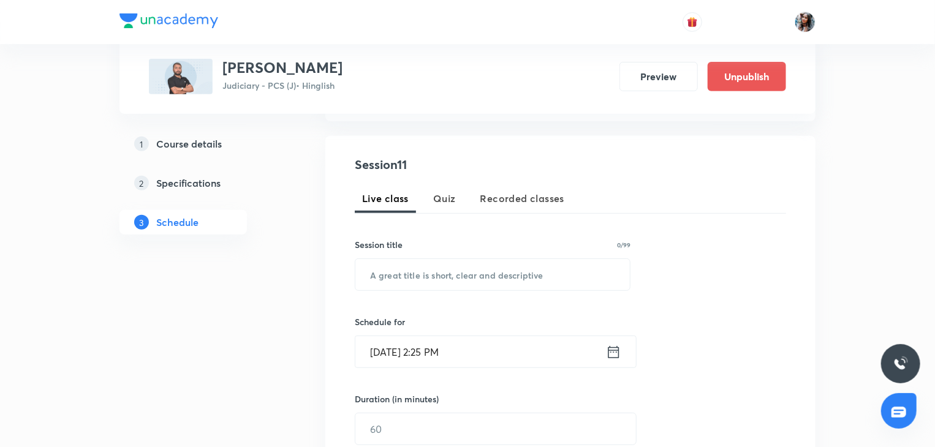
scroll to position [208, 0]
click at [493, 271] on input "text" at bounding box center [492, 273] width 274 height 31
paste input "Science ( Lecture - 6)"
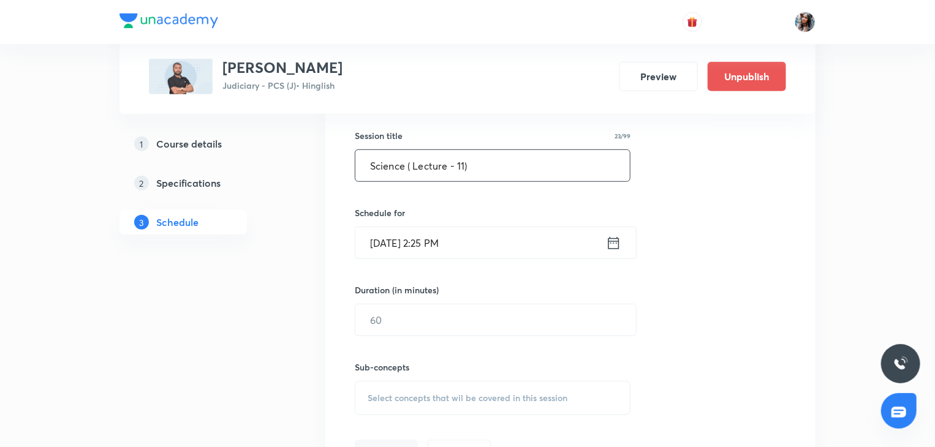
scroll to position [317, 0]
type input "Science ( Lecture - 11)"
click at [489, 237] on input "Sep 1, 2025, 2:25 PM" at bounding box center [480, 242] width 251 height 31
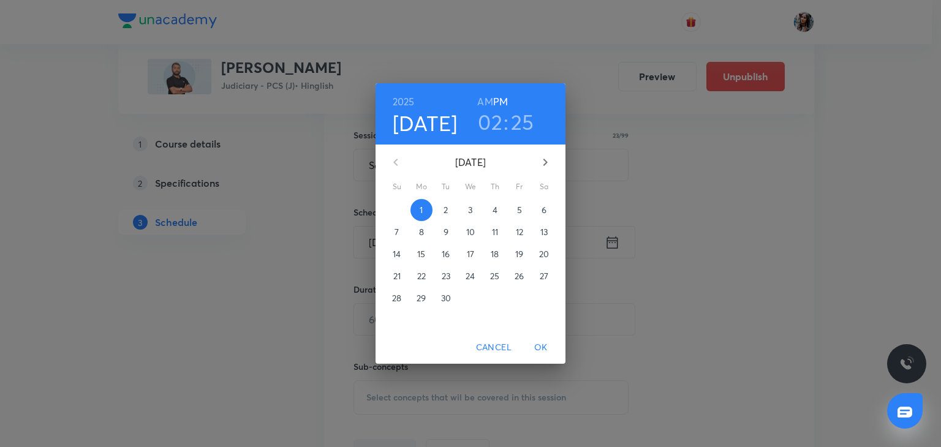
click at [517, 204] on p "5" at bounding box center [519, 210] width 5 height 12
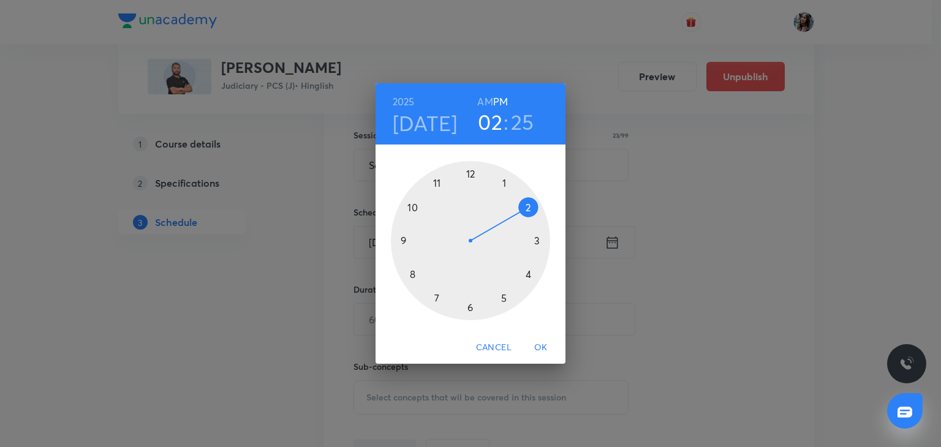
click at [527, 275] on div at bounding box center [470, 240] width 159 height 159
click at [469, 175] on div at bounding box center [470, 240] width 159 height 159
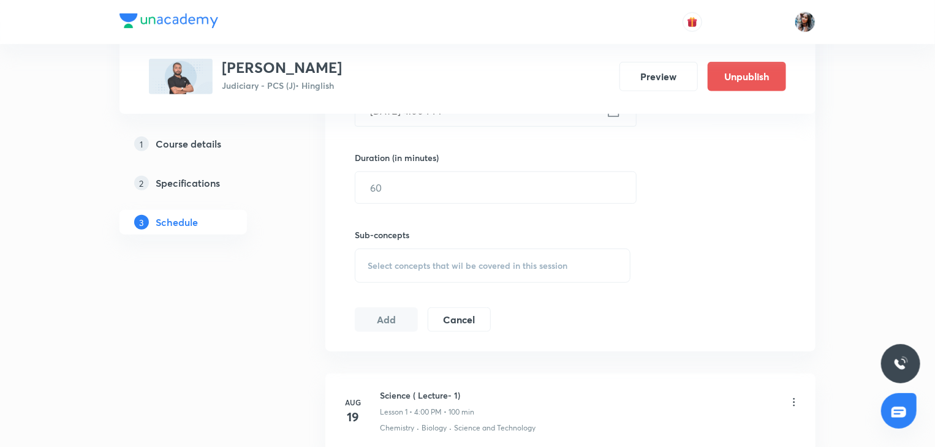
scroll to position [456, 0]
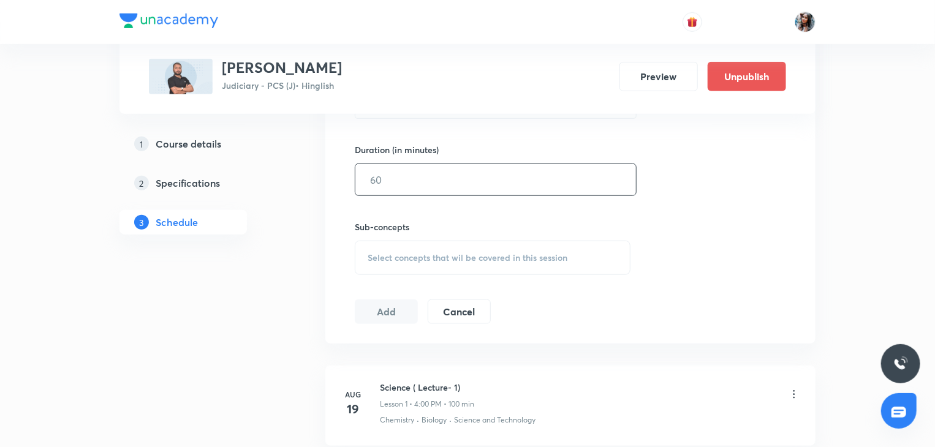
click at [459, 187] on input "text" at bounding box center [495, 179] width 281 height 31
type input "100"
click at [443, 259] on span "Select concepts that wil be covered in this session" at bounding box center [468, 258] width 200 height 10
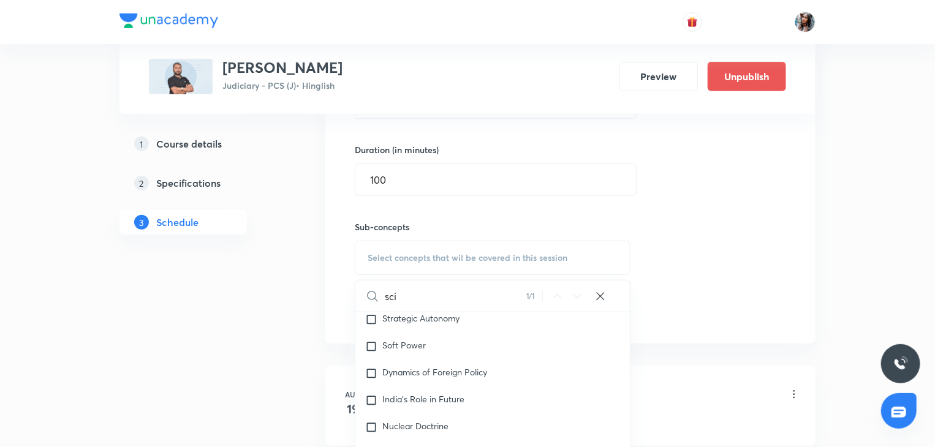
scroll to position [3064, 0]
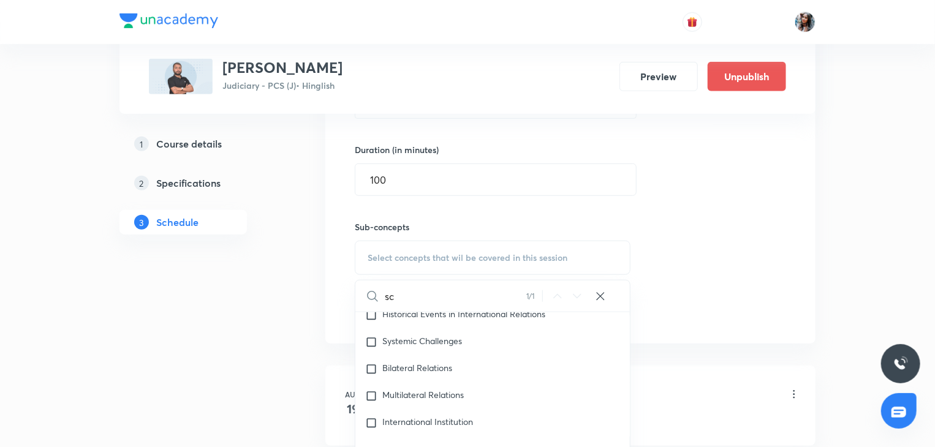
type input "s"
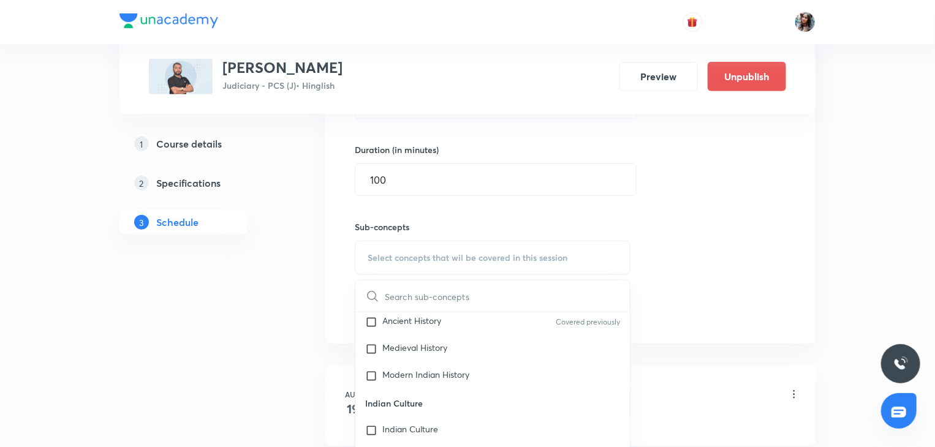
scroll to position [72, 0]
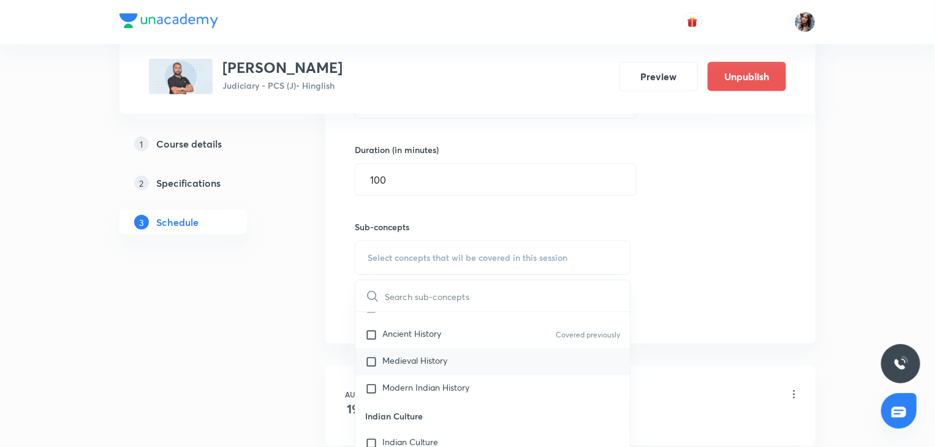
click at [426, 366] on p "Medieval History" at bounding box center [414, 362] width 65 height 12
checkbox input "true"
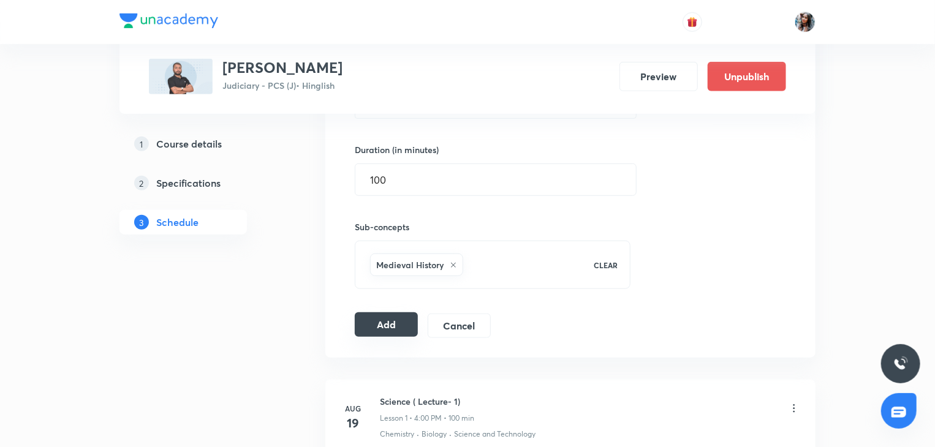
click at [390, 323] on button "Add" at bounding box center [386, 324] width 63 height 25
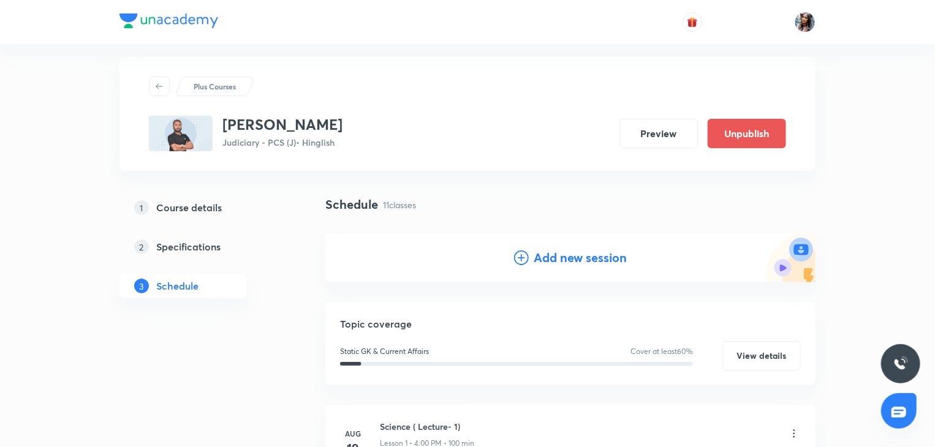
scroll to position [0, 0]
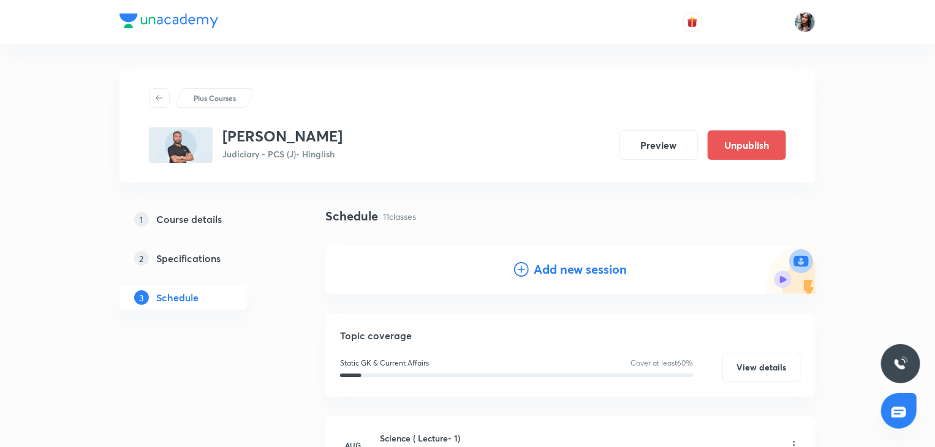
click at [556, 270] on h4 "Add new session" at bounding box center [580, 269] width 93 height 18
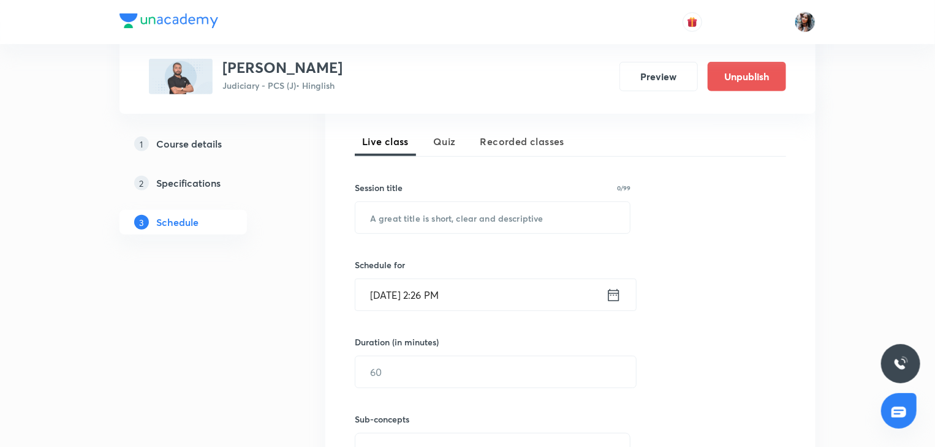
scroll to position [284, 0]
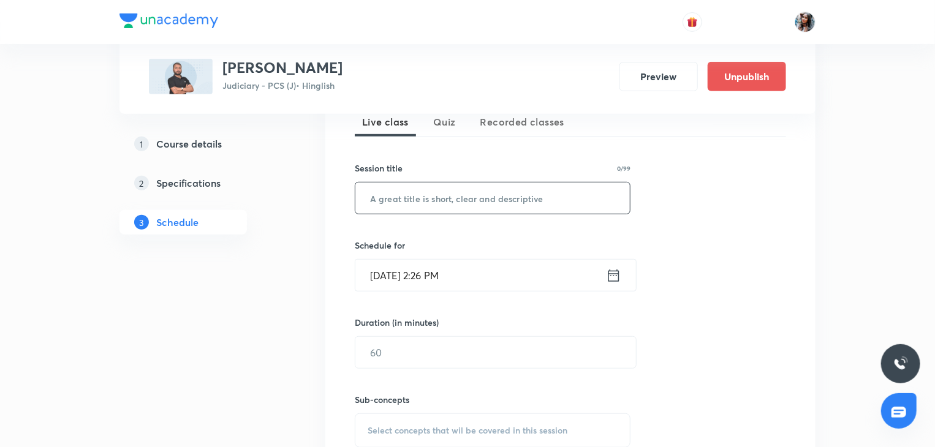
click at [464, 194] on input "text" at bounding box center [492, 198] width 274 height 31
paste input "Science ( Lecture - 6)"
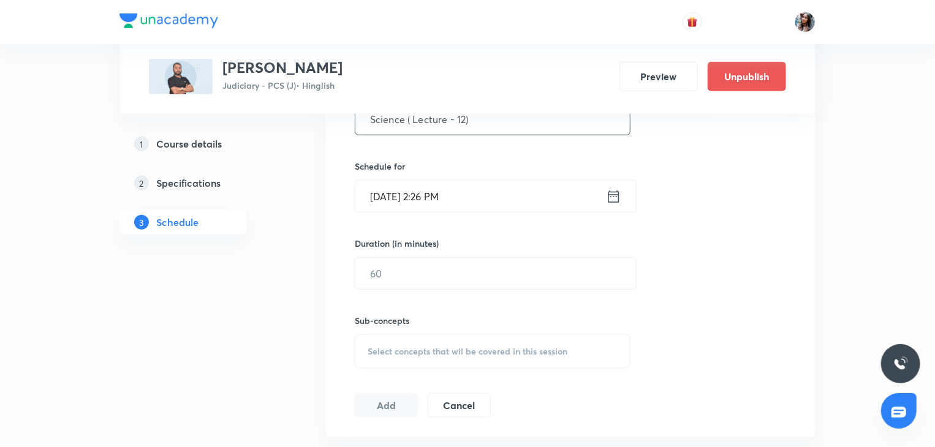
type input "Science ( Lecture - 12)"
click at [485, 198] on input "Sep 1, 2025, 2:26 PM" at bounding box center [480, 196] width 251 height 31
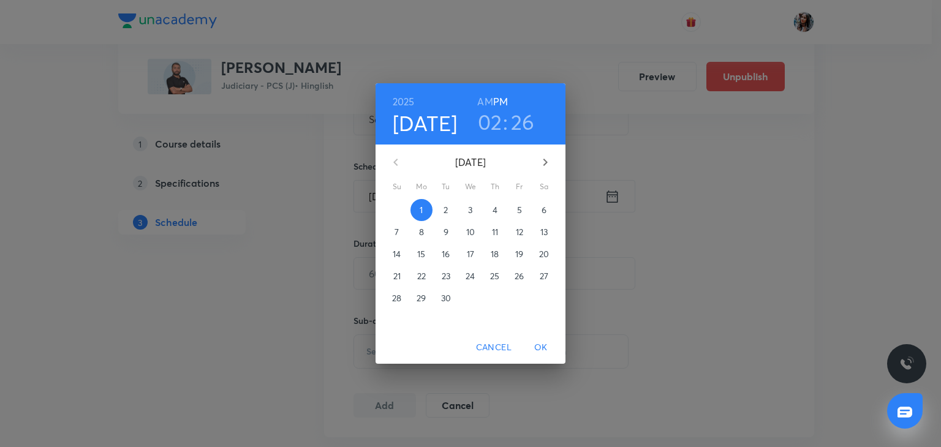
click at [542, 212] on p "6" at bounding box center [544, 210] width 5 height 12
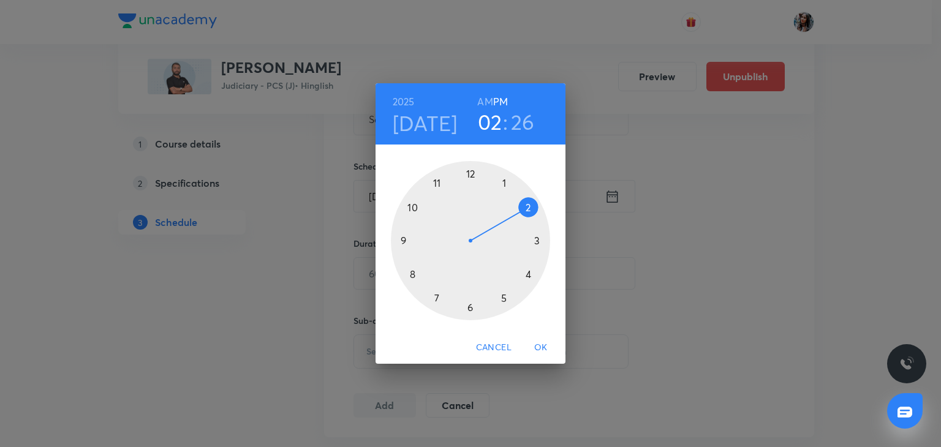
click at [530, 274] on div at bounding box center [470, 240] width 159 height 159
click at [473, 174] on div at bounding box center [470, 240] width 159 height 159
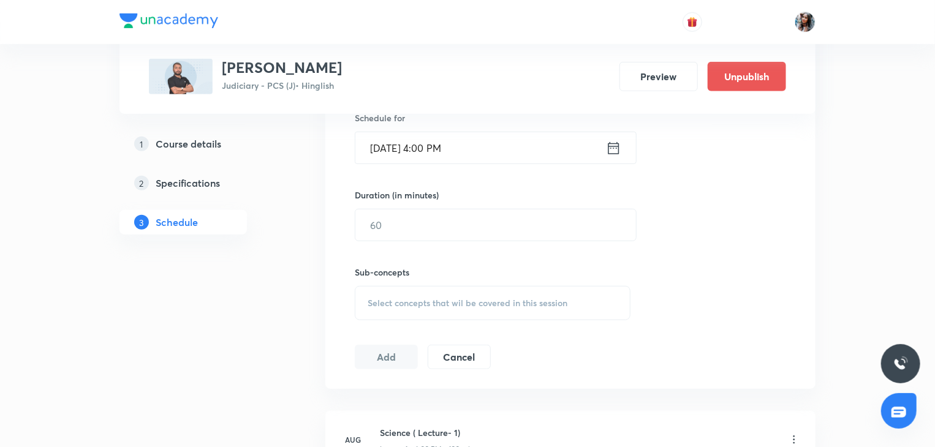
scroll to position [412, 0]
click at [472, 224] on input "text" at bounding box center [495, 224] width 281 height 31
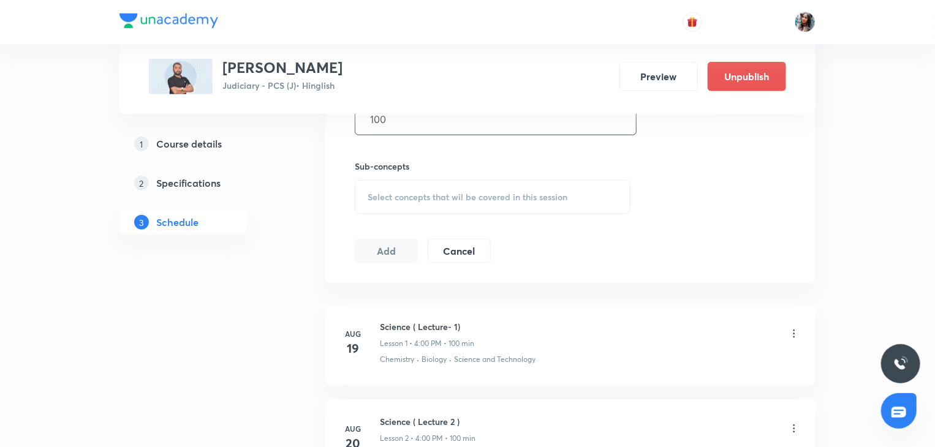
type input "100"
click at [447, 197] on span "Select concepts that wil be covered in this session" at bounding box center [468, 197] width 200 height 10
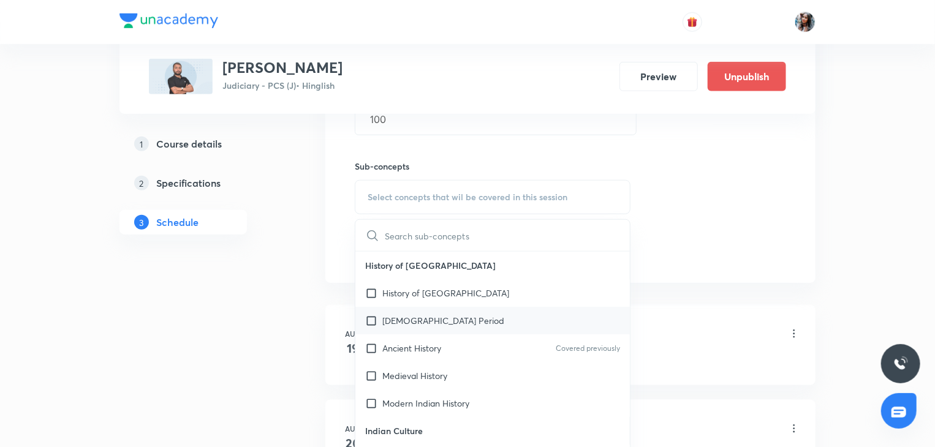
scroll to position [29, 0]
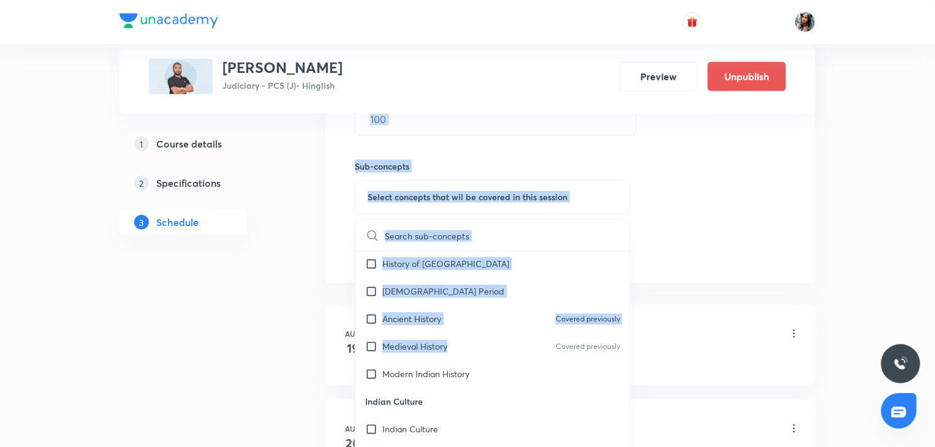
drag, startPoint x: 451, startPoint y: 339, endPoint x: 273, endPoint y: 269, distance: 191.4
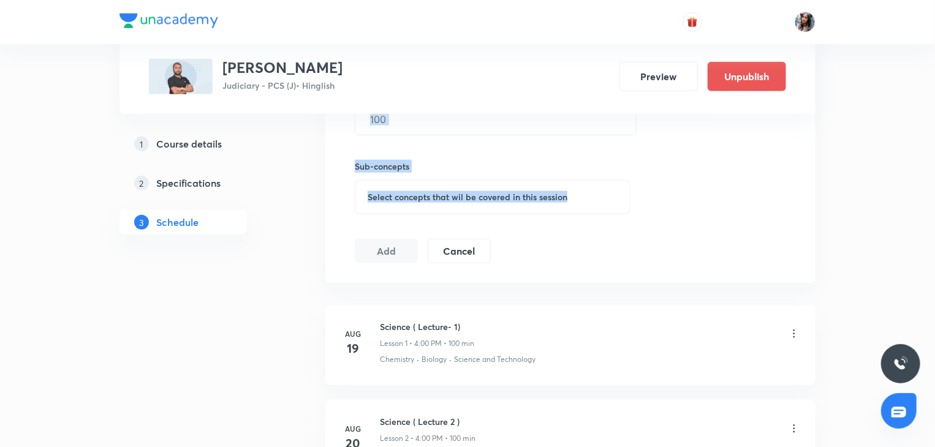
click at [402, 213] on div "Select concepts that wil be covered in this session" at bounding box center [493, 197] width 276 height 34
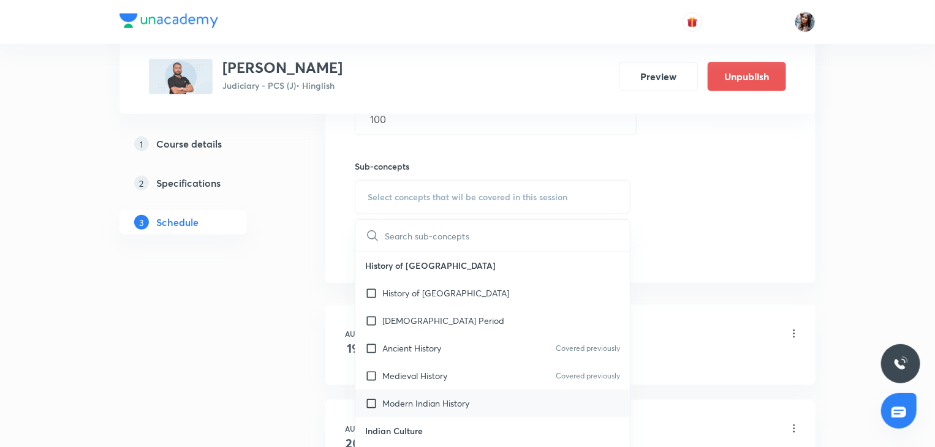
click at [424, 404] on p "Modern Indian History" at bounding box center [425, 403] width 87 height 13
checkbox input "true"
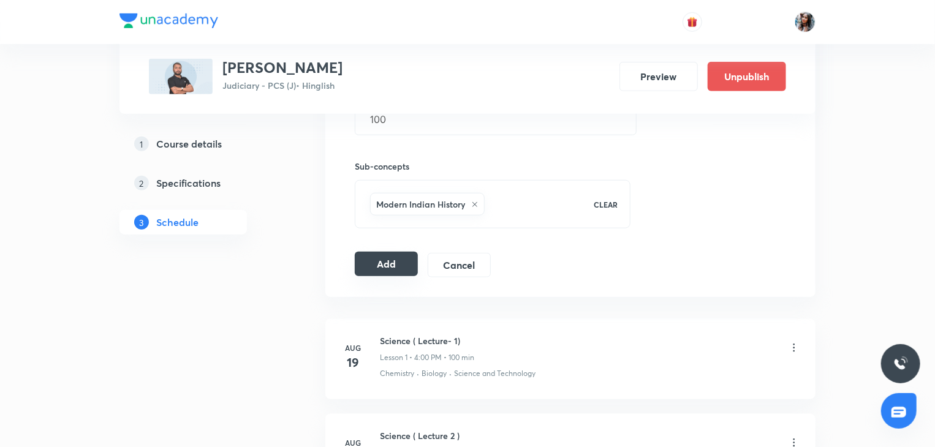
click at [377, 260] on button "Add" at bounding box center [386, 264] width 63 height 25
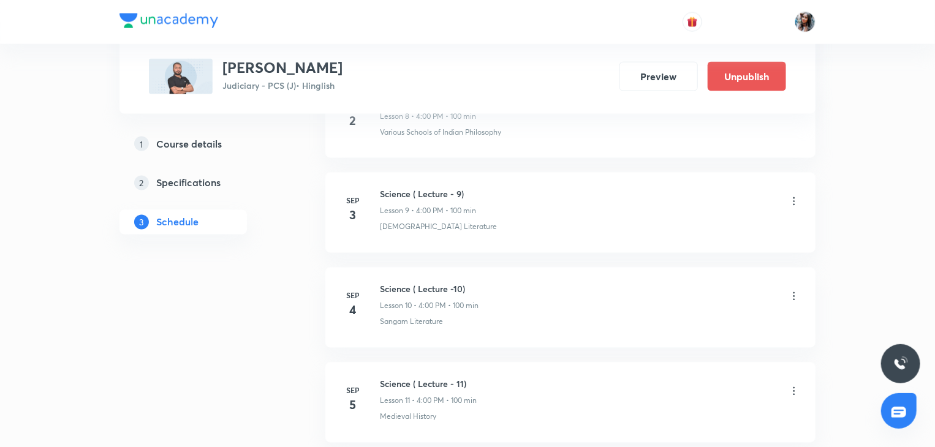
scroll to position [1208, 0]
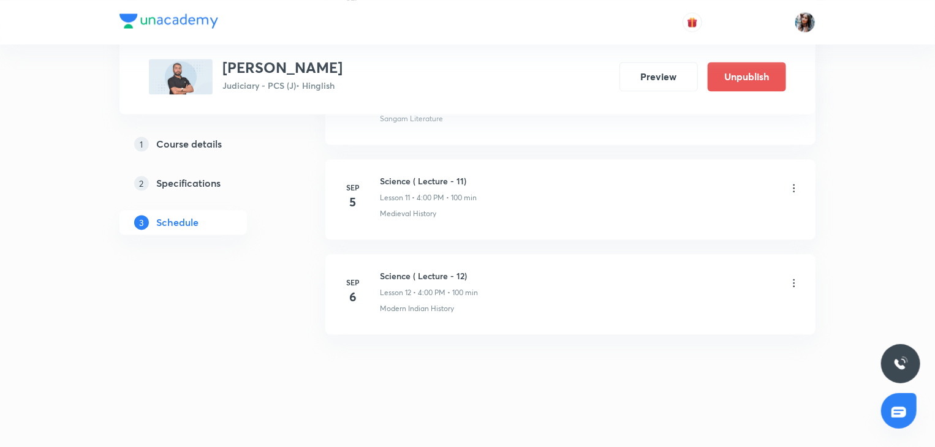
click at [398, 270] on h6 "Science ( Lecture - 12)" at bounding box center [429, 276] width 98 height 13
copy h6 "Science ( Lecture - 12)"
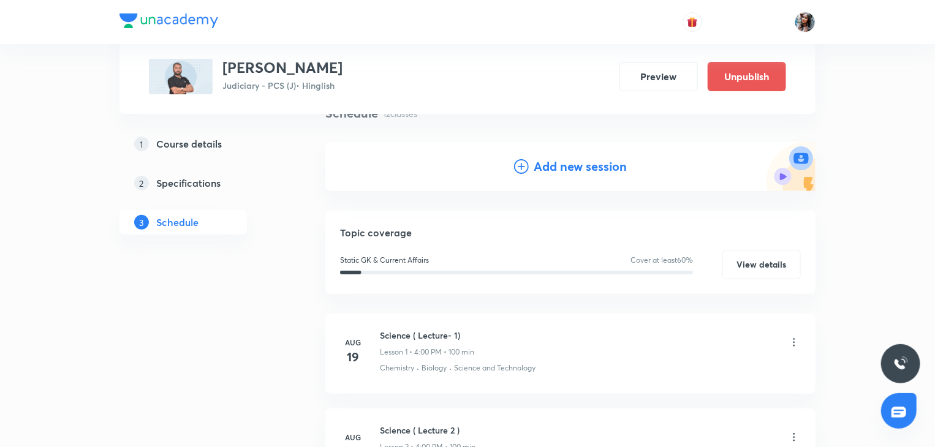
scroll to position [0, 0]
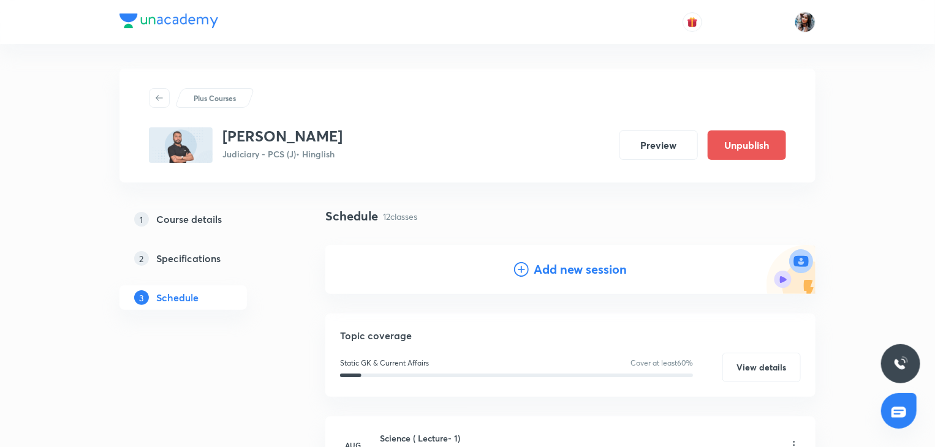
click at [595, 270] on h4 "Add new session" at bounding box center [580, 269] width 93 height 18
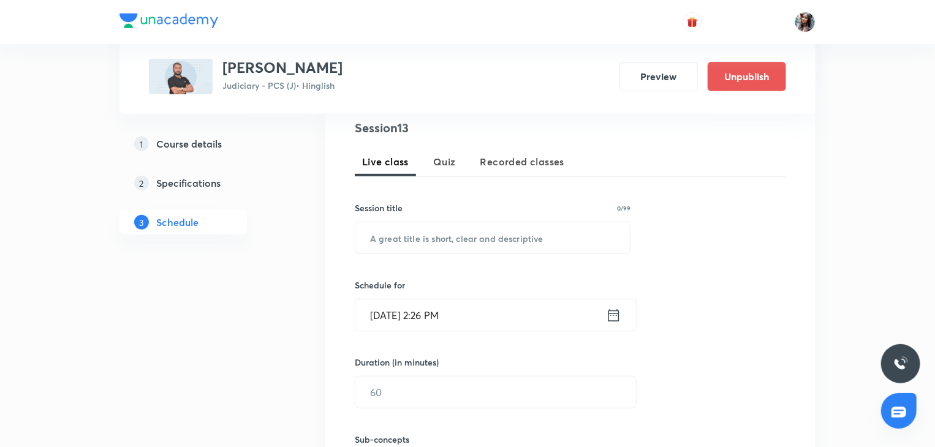
scroll to position [255, 0]
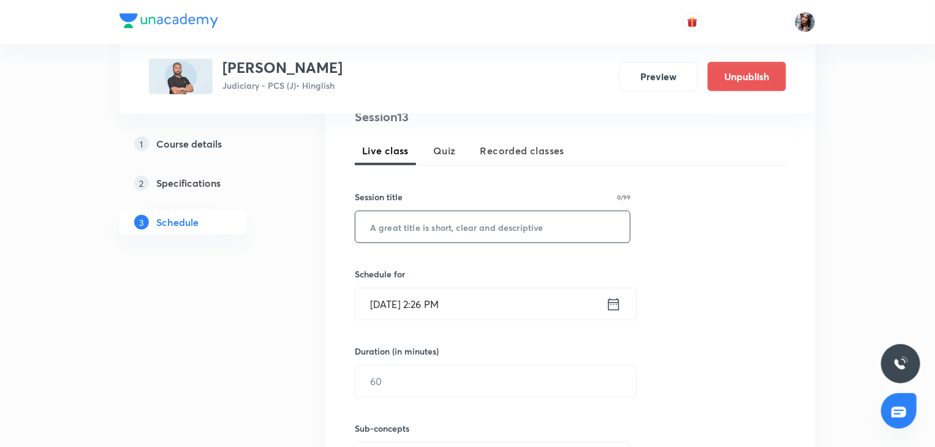
click at [510, 233] on input "text" at bounding box center [492, 226] width 274 height 31
paste input "Science ( Lecture - 12)"
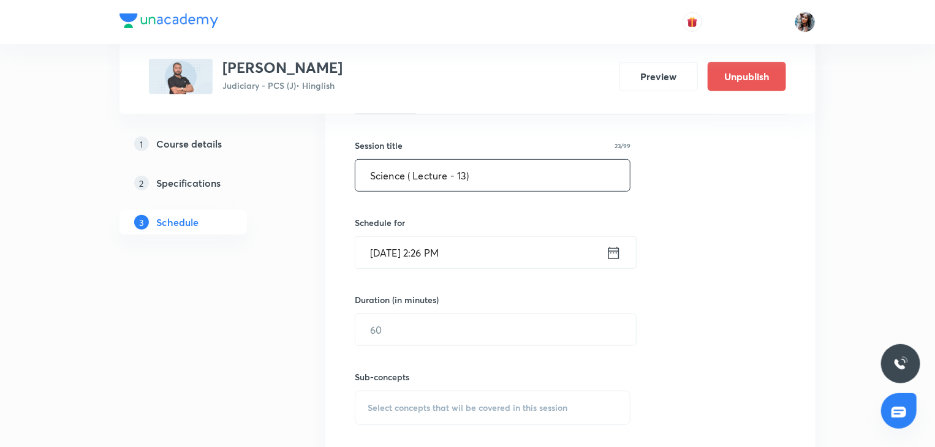
scroll to position [308, 0]
type input "Science ( Lecture - 13)"
click at [501, 243] on input "Sep 1, 2025, 2:26 PM" at bounding box center [480, 250] width 251 height 31
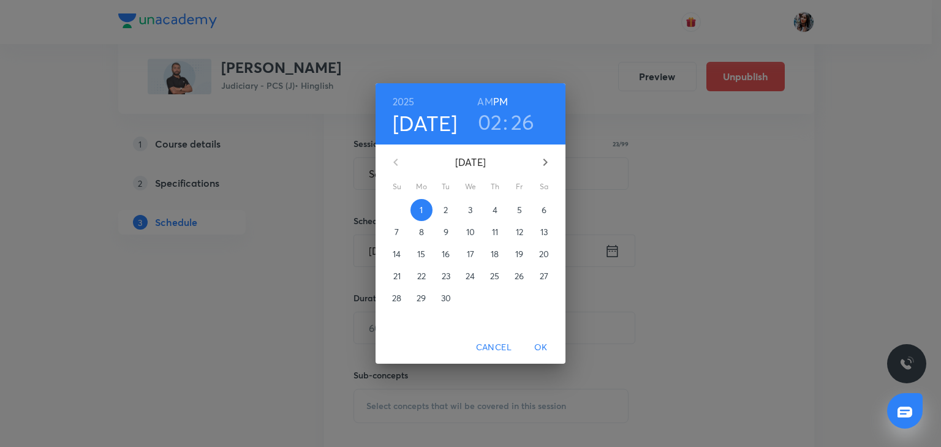
click at [393, 232] on span "7" at bounding box center [397, 232] width 22 height 12
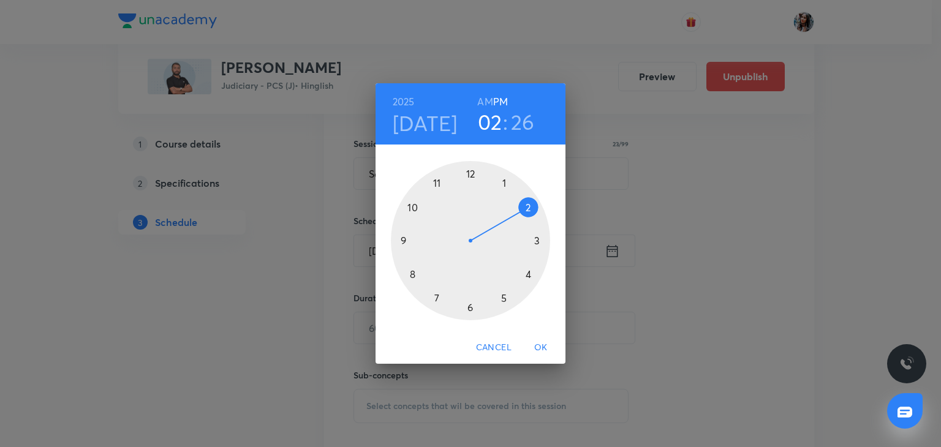
click at [527, 274] on div at bounding box center [470, 240] width 159 height 159
click at [470, 175] on div at bounding box center [470, 240] width 159 height 159
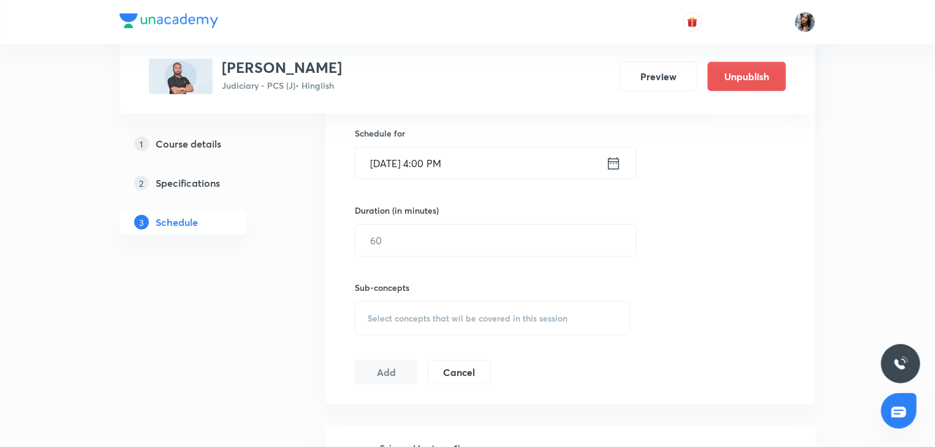
scroll to position [396, 0]
click at [461, 242] on input "text" at bounding box center [495, 239] width 281 height 31
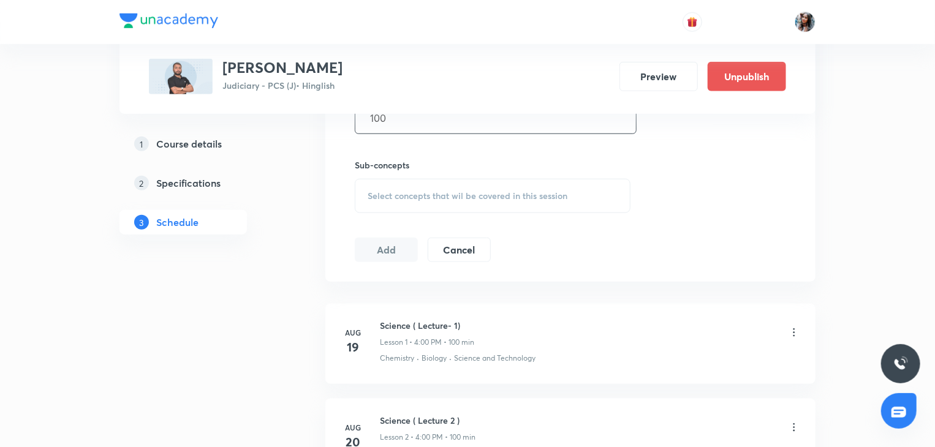
scroll to position [519, 0]
type input "100"
click at [432, 206] on div "Select concepts that wil be covered in this session" at bounding box center [493, 195] width 276 height 34
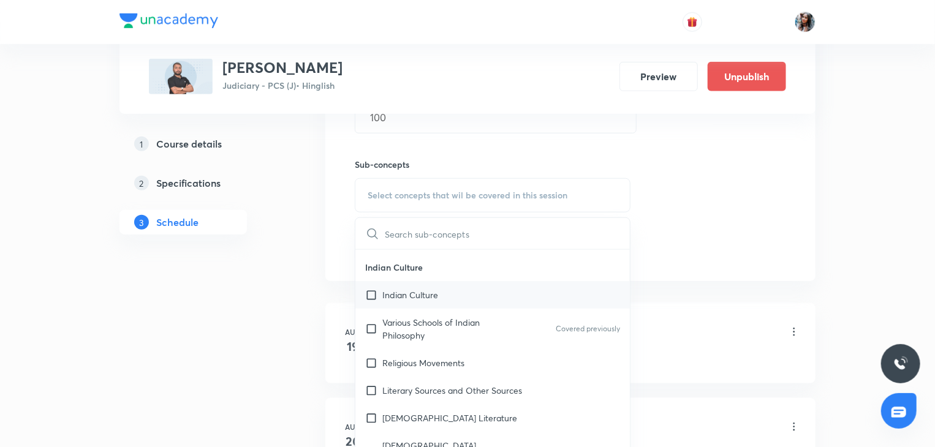
scroll to position [164, 0]
click at [422, 303] on div "Indian Culture" at bounding box center [492, 293] width 274 height 28
checkbox input "true"
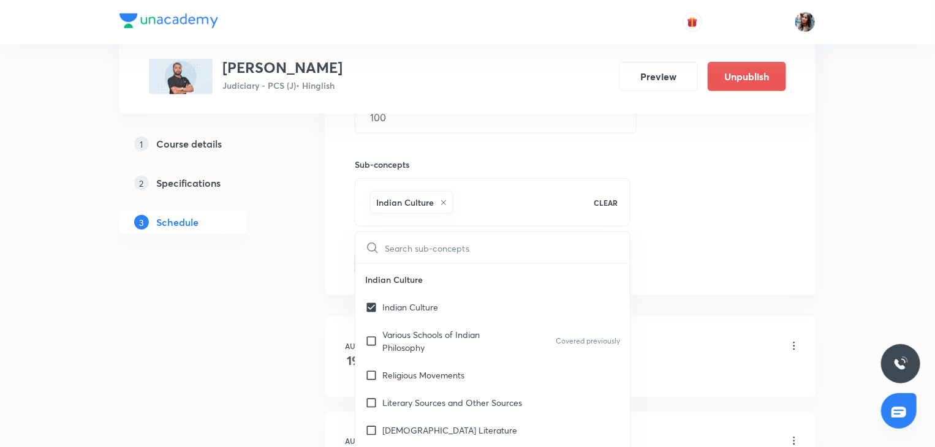
click at [336, 267] on div "Session 13 Live class Quiz Recorded classes Session title 23/99 Science ( Lectu…" at bounding box center [570, 59] width 490 height 471
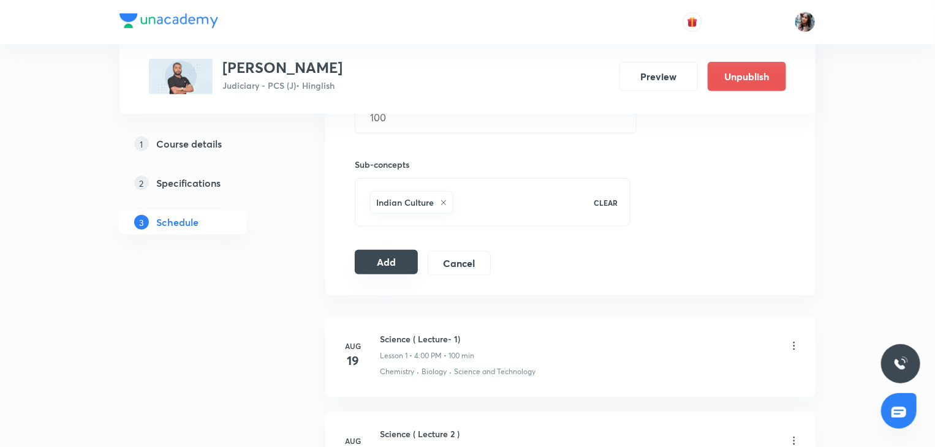
click at [398, 273] on div "Add Cancel" at bounding box center [428, 263] width 146 height 25
click at [393, 257] on button "Add" at bounding box center [386, 262] width 63 height 25
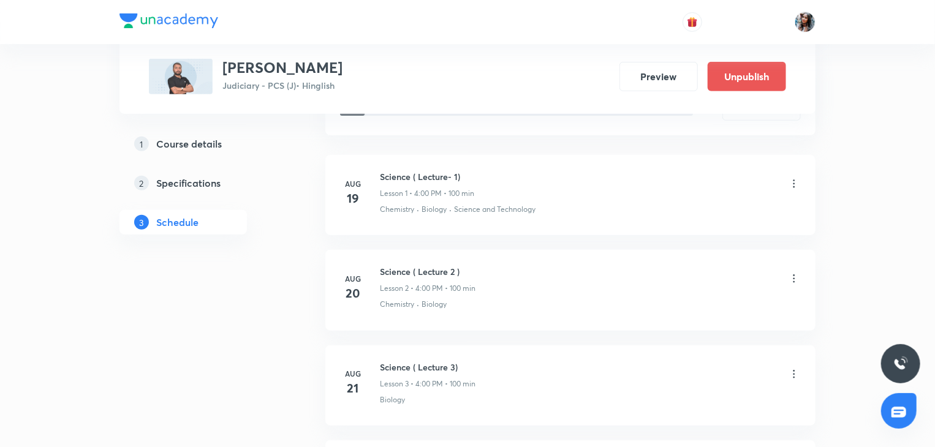
scroll to position [0, 0]
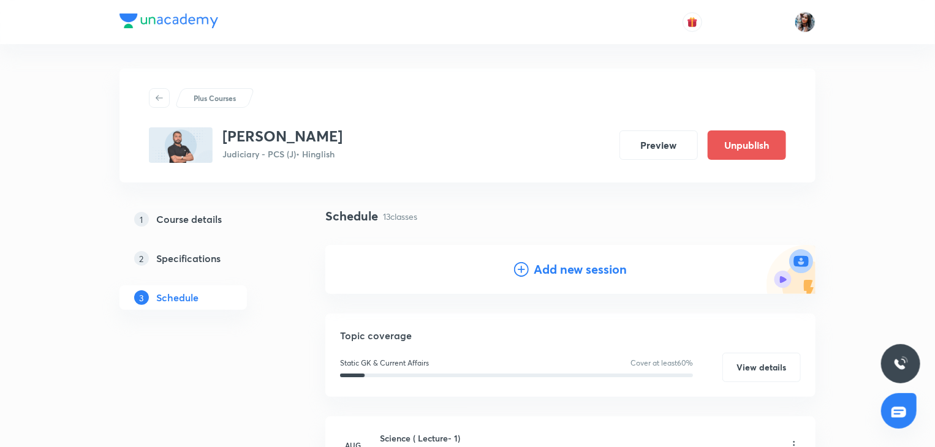
click at [542, 273] on h4 "Add new session" at bounding box center [580, 269] width 93 height 18
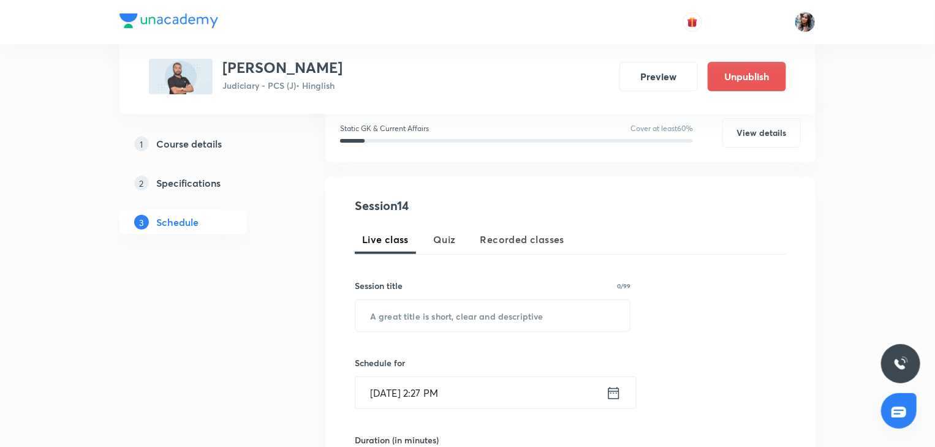
scroll to position [167, 0]
click at [462, 312] on input "text" at bounding box center [492, 315] width 274 height 31
paste input "Science ( Lecture - 12)"
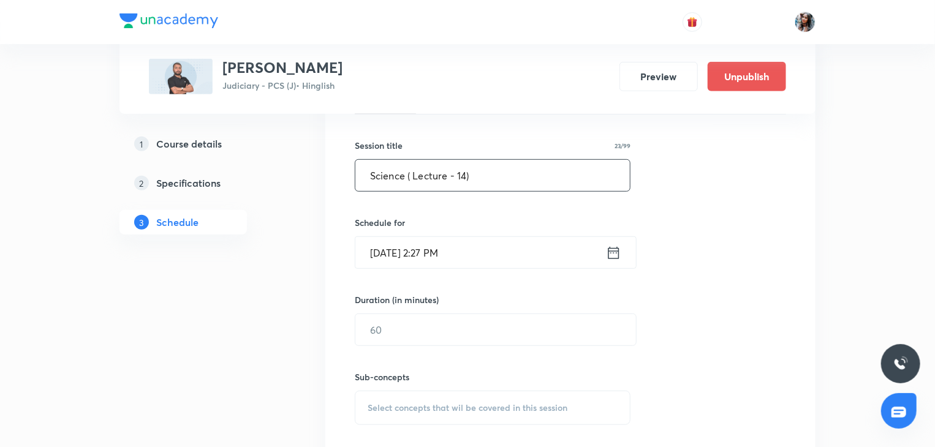
scroll to position [311, 0]
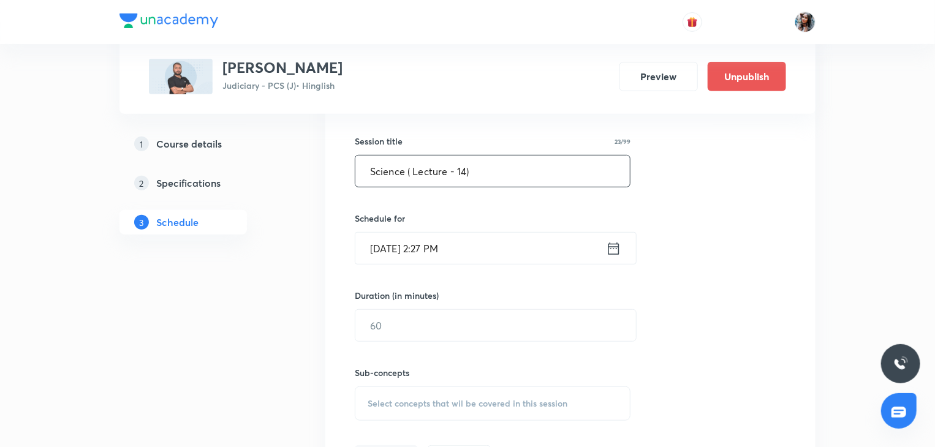
type input "Science ( Lecture - 14)"
click at [494, 261] on input "Sep 1, 2025, 2:27 PM" at bounding box center [480, 248] width 251 height 31
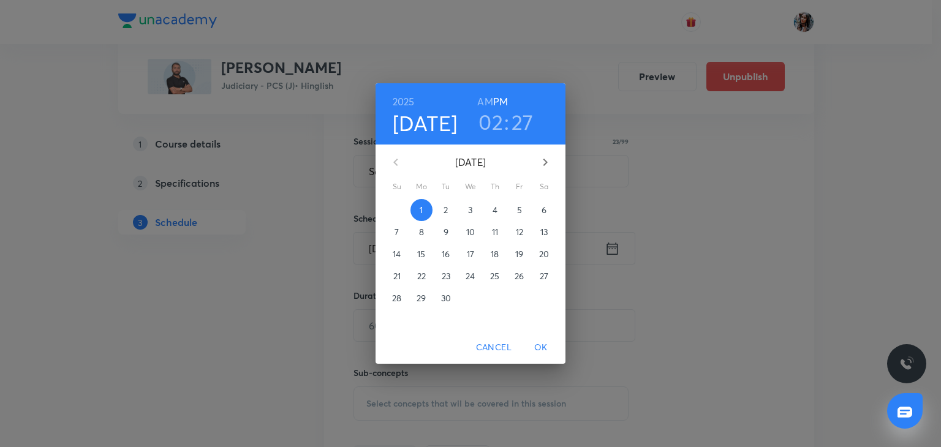
click at [419, 234] on p "8" at bounding box center [421, 232] width 5 height 12
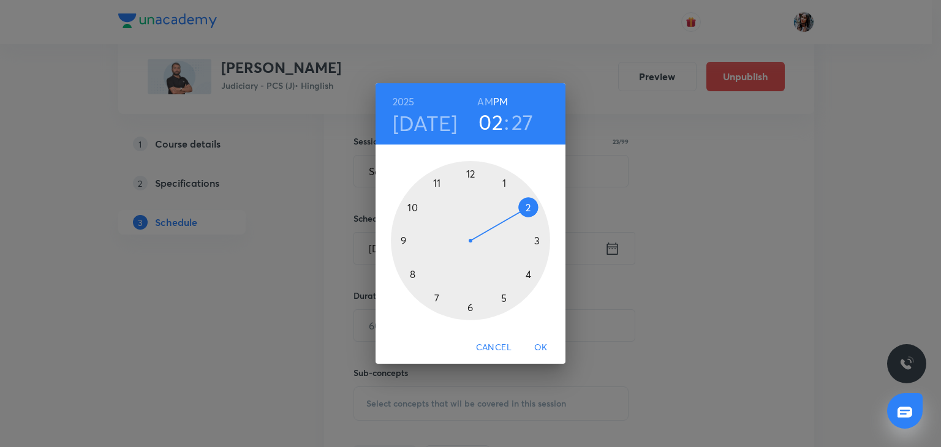
click at [527, 273] on div at bounding box center [470, 240] width 159 height 159
click at [469, 173] on div at bounding box center [470, 240] width 159 height 159
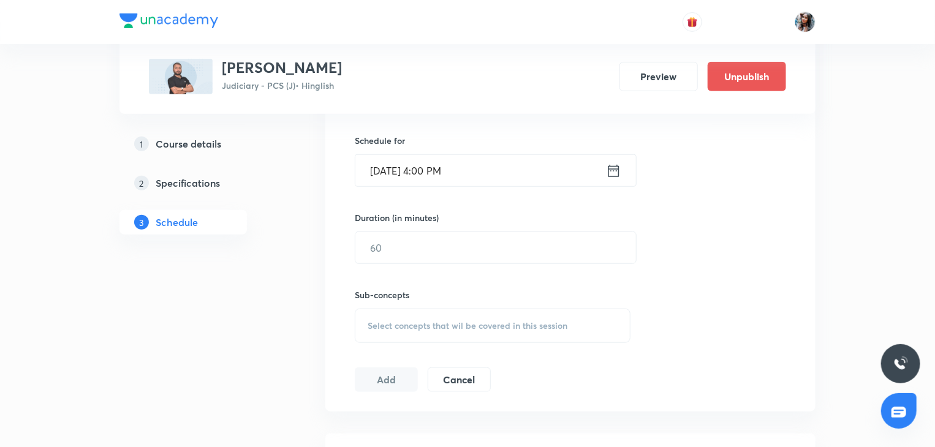
scroll to position [389, 0]
click at [470, 238] on input "text" at bounding box center [495, 247] width 281 height 31
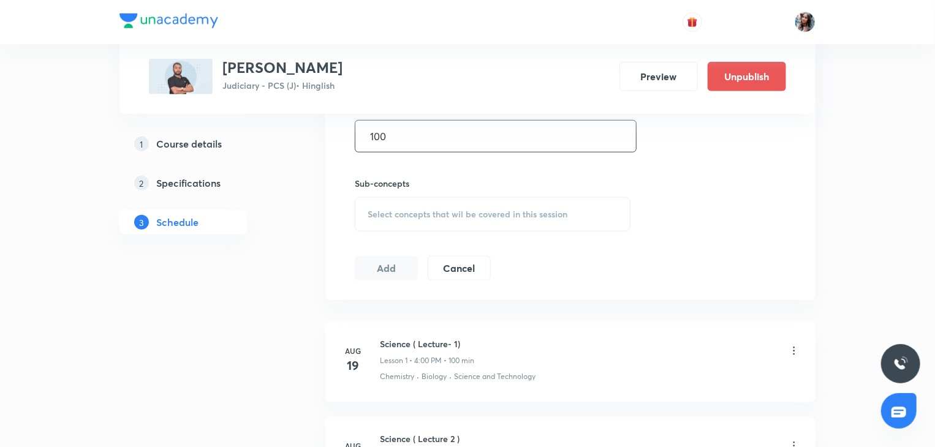
type input "100"
click at [456, 219] on div "Select concepts that wil be covered in this session" at bounding box center [493, 214] width 276 height 34
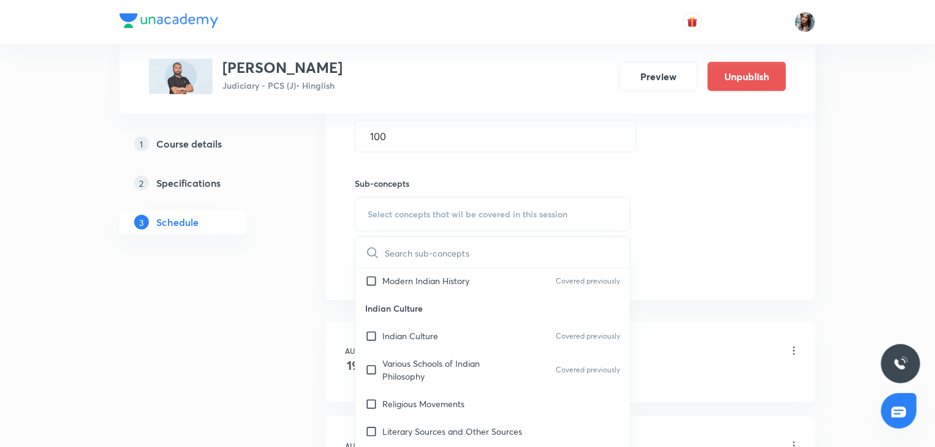
scroll to position [147, 0]
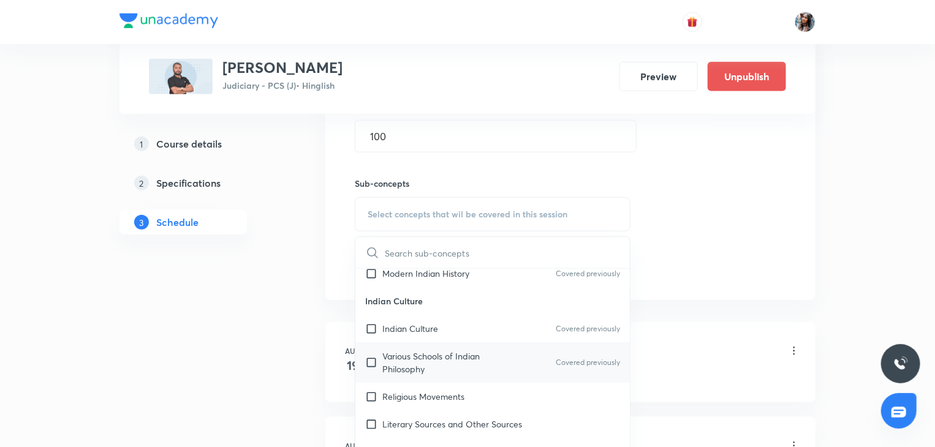
click at [427, 380] on div "Various Schools of Indian Philosophy Covered previously" at bounding box center [492, 362] width 274 height 40
checkbox input "true"
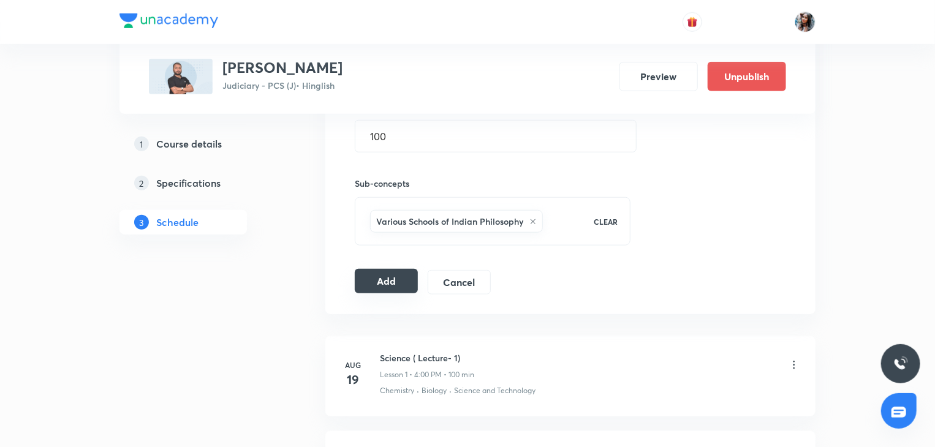
click at [374, 275] on button "Add" at bounding box center [386, 281] width 63 height 25
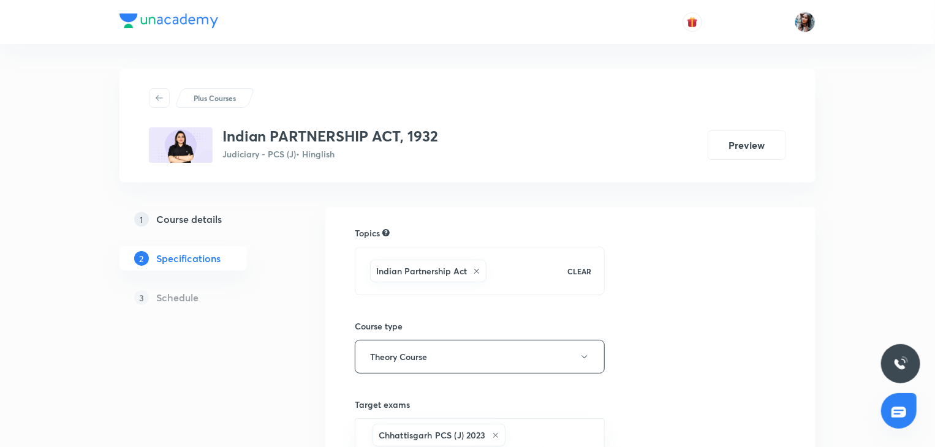
click at [192, 211] on link "1 Course details" at bounding box center [202, 219] width 167 height 25
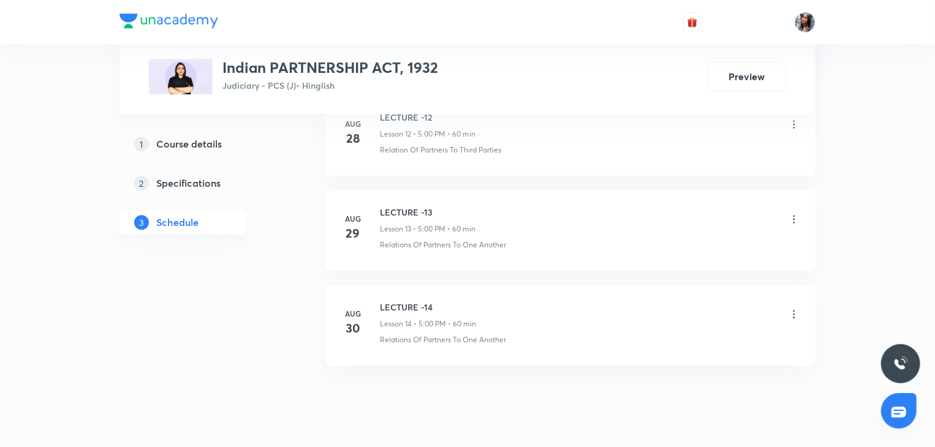
scroll to position [1801, 0]
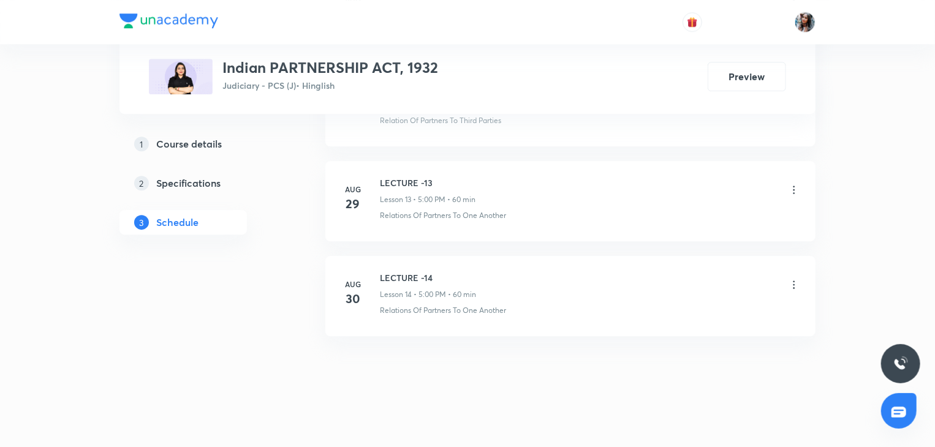
click at [397, 273] on h6 "LECTURE -14" at bounding box center [428, 277] width 96 height 13
copy h6 "LECTURE -14"
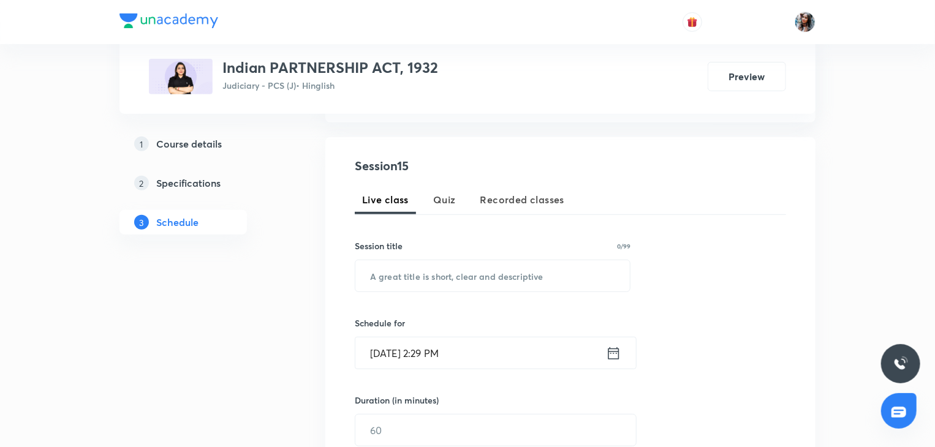
scroll to position [213, 0]
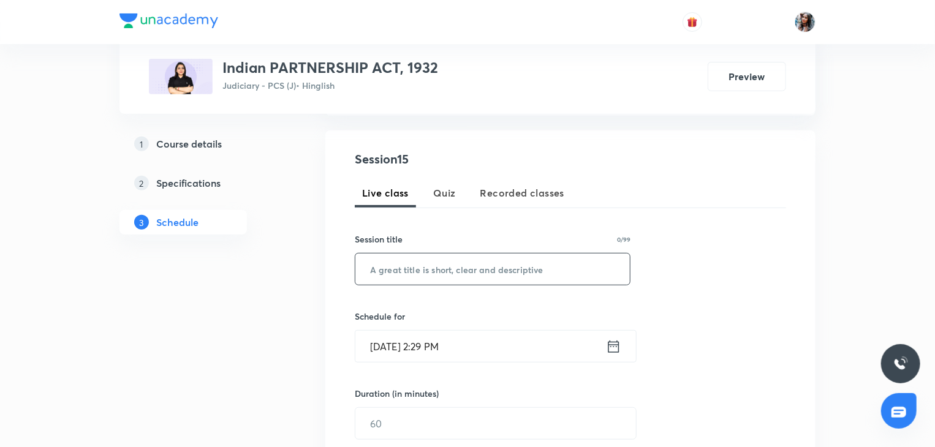
click at [458, 270] on input "text" at bounding box center [492, 269] width 274 height 31
paste input "LECTURE -14"
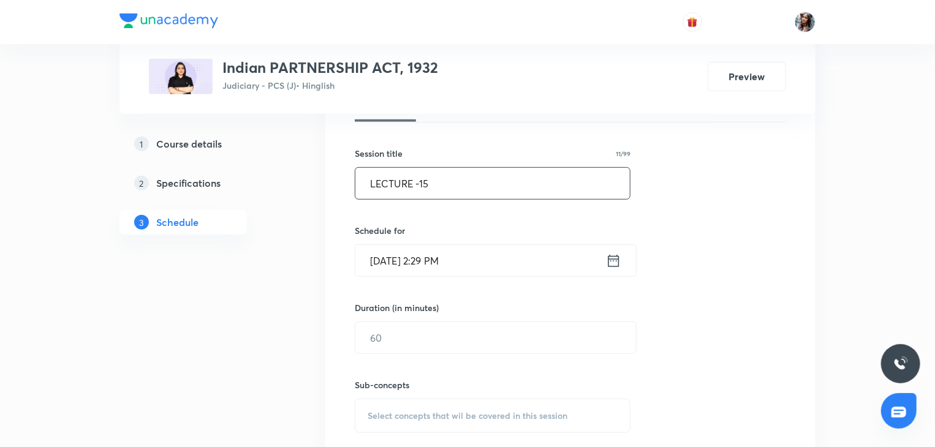
scroll to position [305, 0]
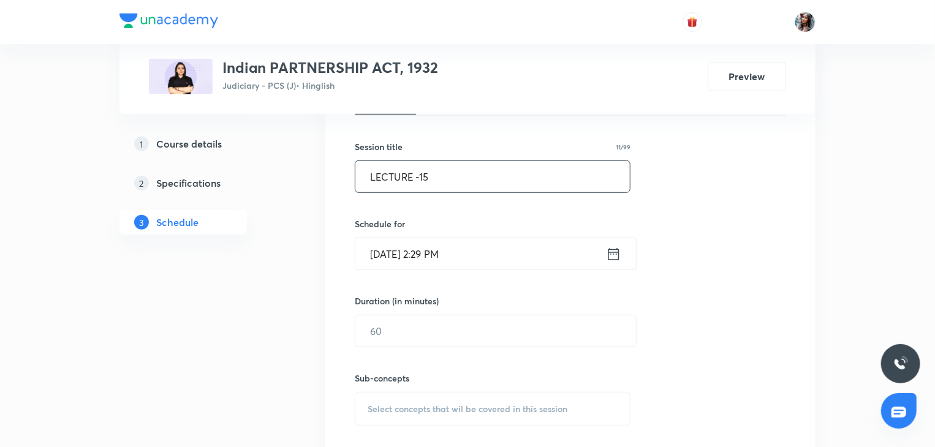
type input "LECTURE -15"
click at [481, 263] on input "Sep 1, 2025, 2:29 PM" at bounding box center [480, 253] width 251 height 31
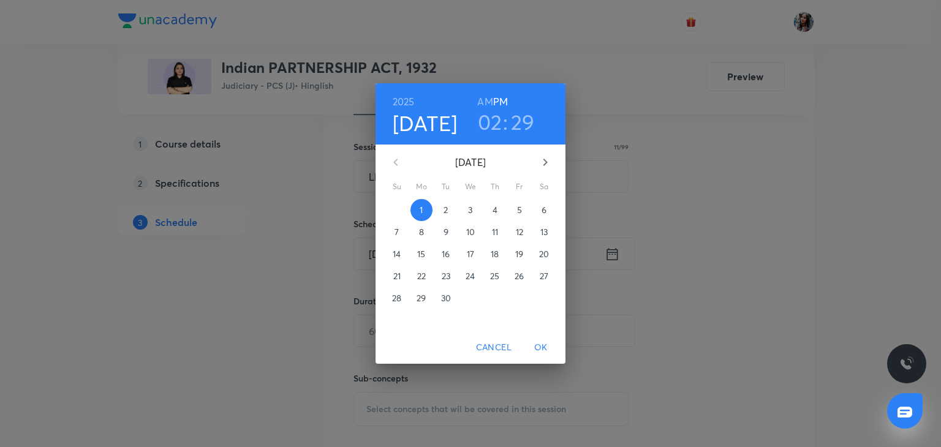
click at [447, 207] on p "2" at bounding box center [445, 210] width 4 height 12
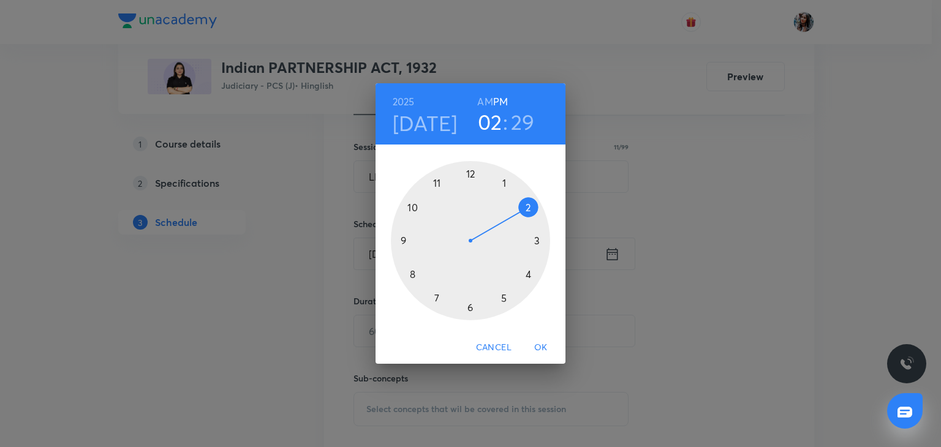
click at [505, 298] on div at bounding box center [470, 240] width 159 height 159
click at [470, 172] on div at bounding box center [470, 240] width 159 height 159
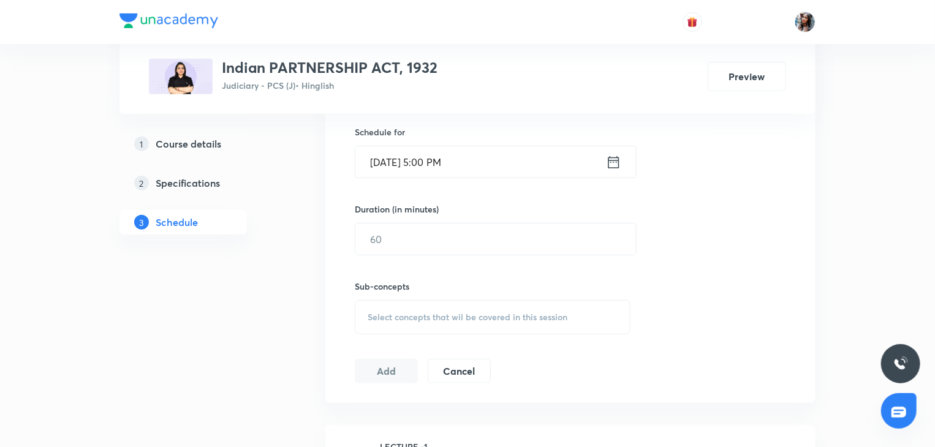
scroll to position [397, 0]
click at [425, 238] on input "text" at bounding box center [495, 239] width 281 height 31
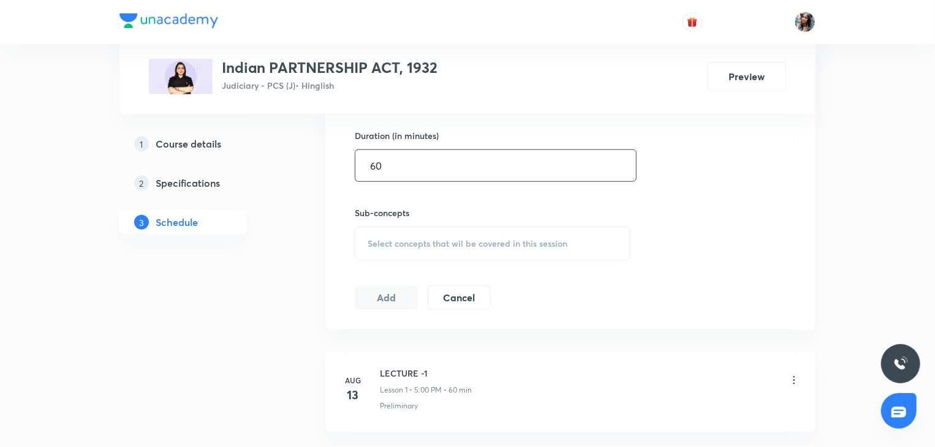
type input "60"
click at [423, 239] on span "Select concepts that wil be covered in this session" at bounding box center [468, 244] width 200 height 10
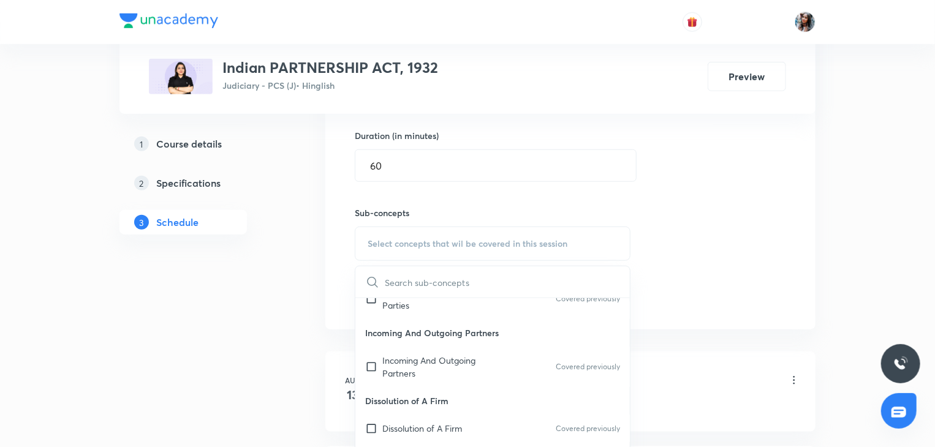
scroll to position [237, 0]
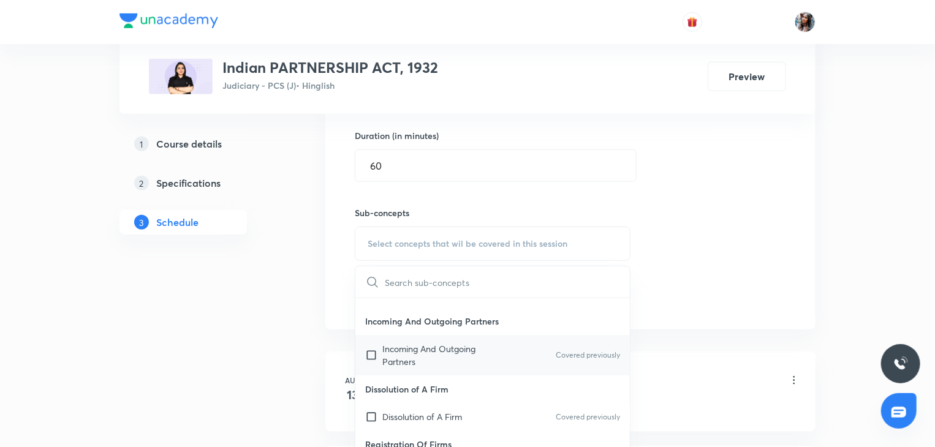
click at [433, 352] on p "Incoming And Outgoing Partners" at bounding box center [444, 355] width 124 height 26
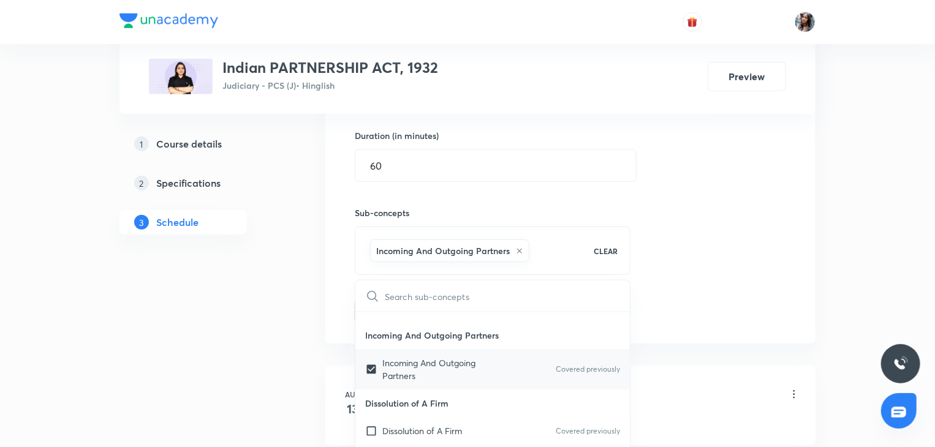
checkbox input "true"
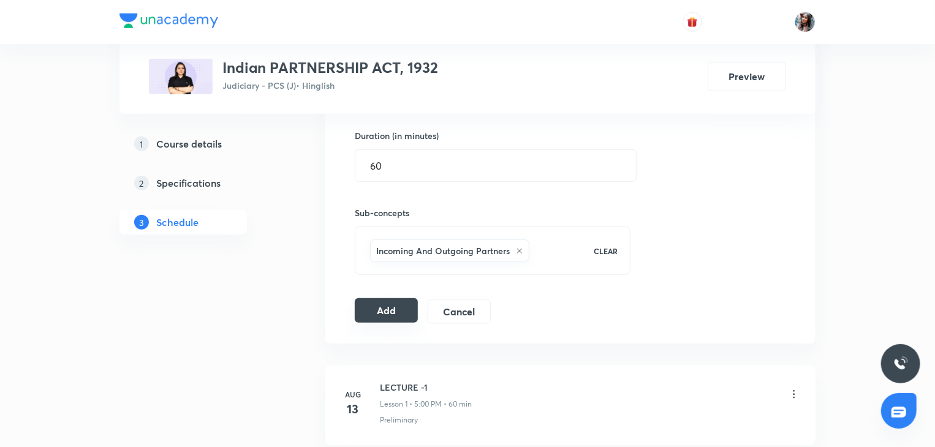
click at [387, 308] on button "Add" at bounding box center [386, 310] width 63 height 25
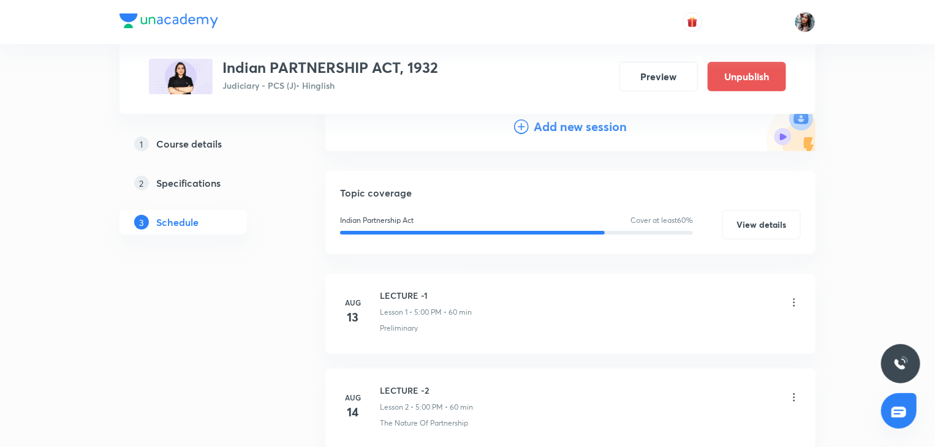
scroll to position [0, 0]
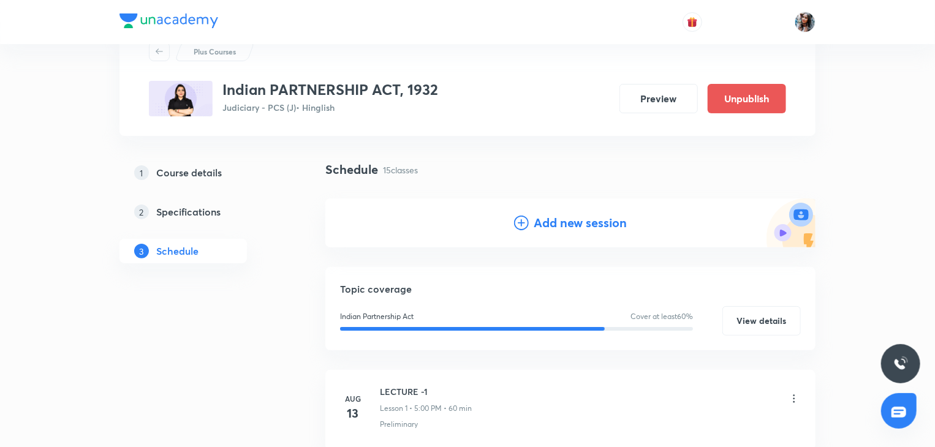
click at [549, 214] on h4 "Add new session" at bounding box center [580, 223] width 93 height 18
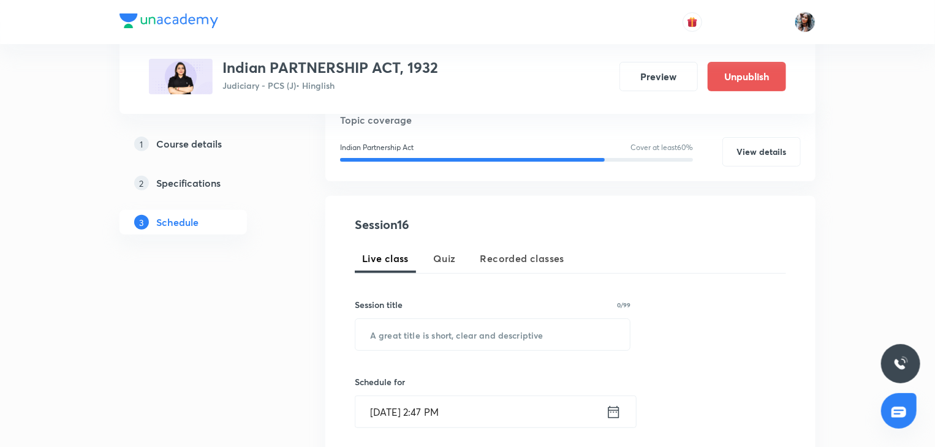
scroll to position [149, 0]
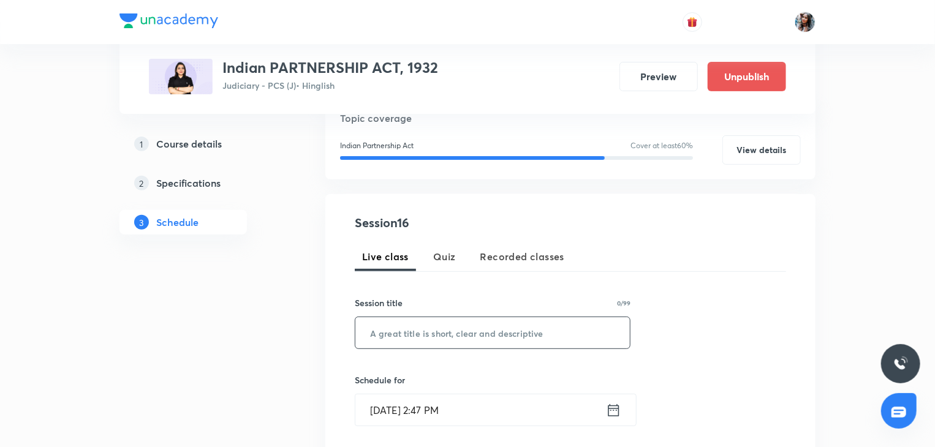
paste input "LECTURE -14"
click at [452, 325] on input "LECTURE -14" at bounding box center [492, 332] width 274 height 31
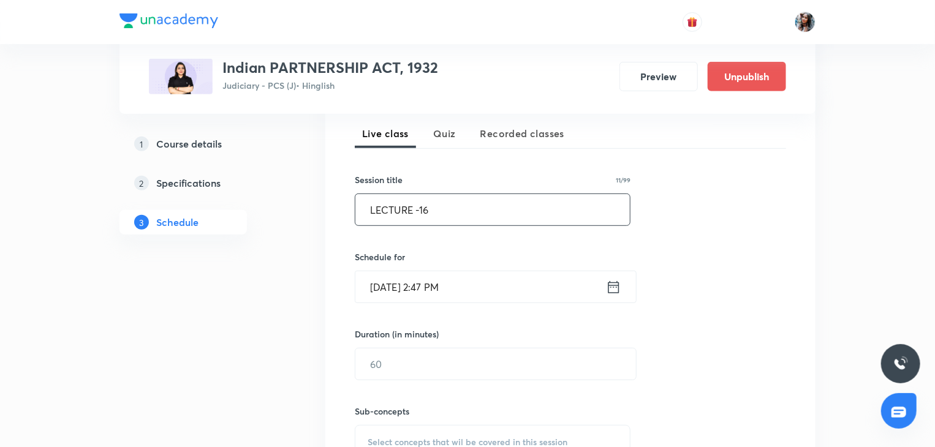
scroll to position [274, 0]
type input "LECTURE -16"
click at [481, 287] on input "Sep 1, 2025, 2:47 PM" at bounding box center [480, 284] width 251 height 31
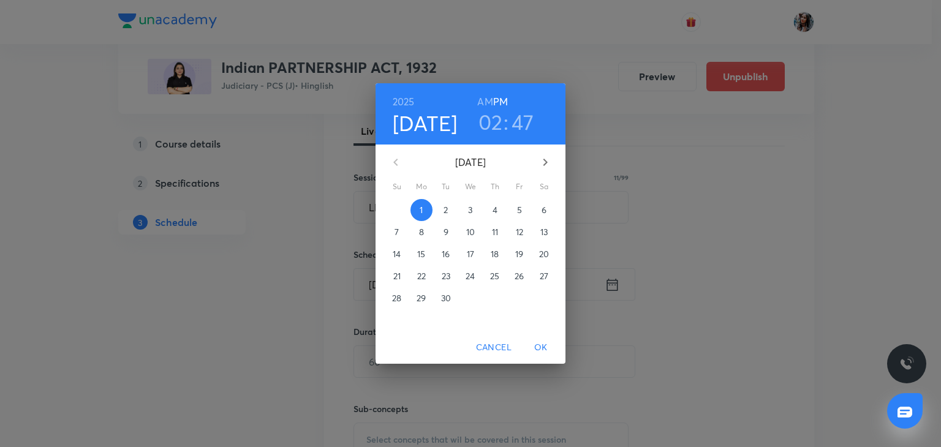
click at [467, 214] on span "3" at bounding box center [470, 210] width 22 height 12
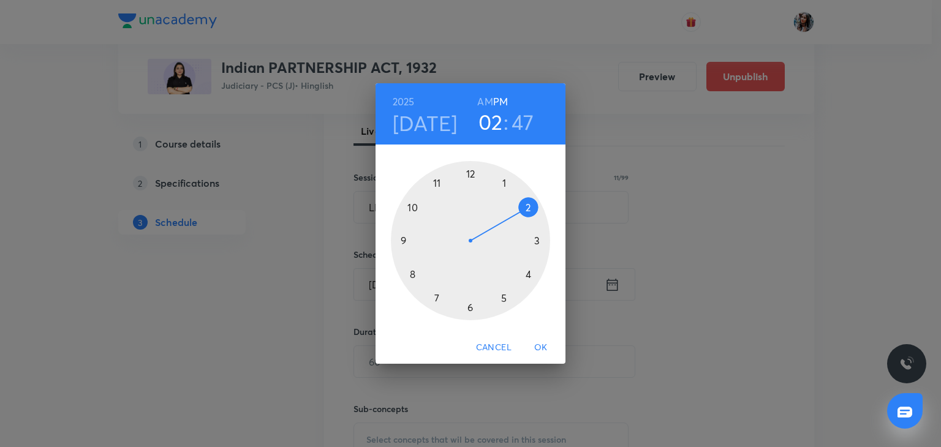
click at [500, 300] on div at bounding box center [470, 240] width 159 height 159
click at [469, 177] on div at bounding box center [470, 240] width 159 height 159
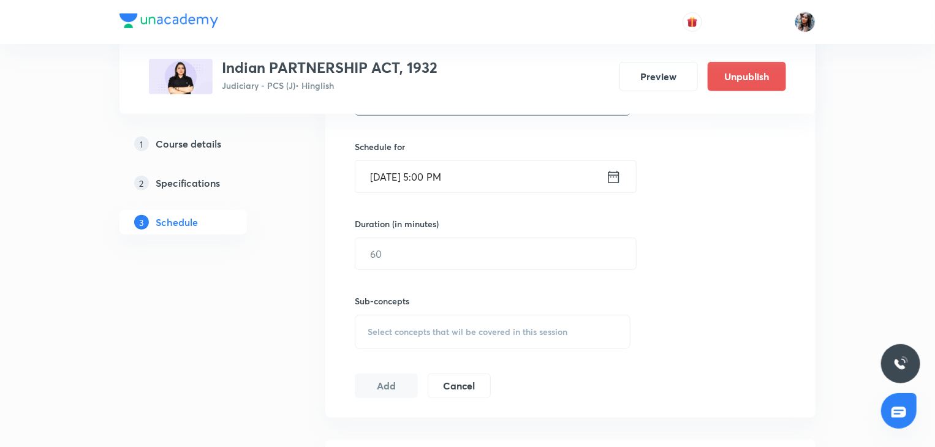
scroll to position [417, 0]
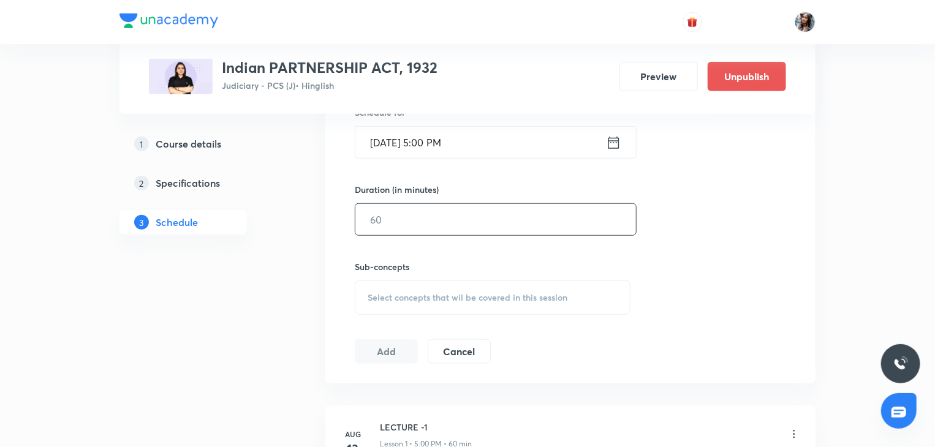
click at [448, 217] on input "text" at bounding box center [495, 219] width 281 height 31
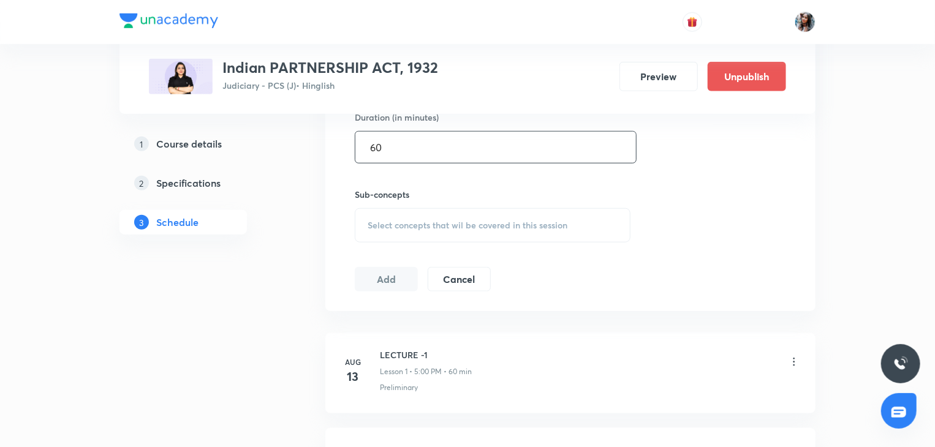
scroll to position [490, 0]
type input "60"
click at [442, 219] on span "Select concepts that wil be covered in this session" at bounding box center [468, 224] width 200 height 10
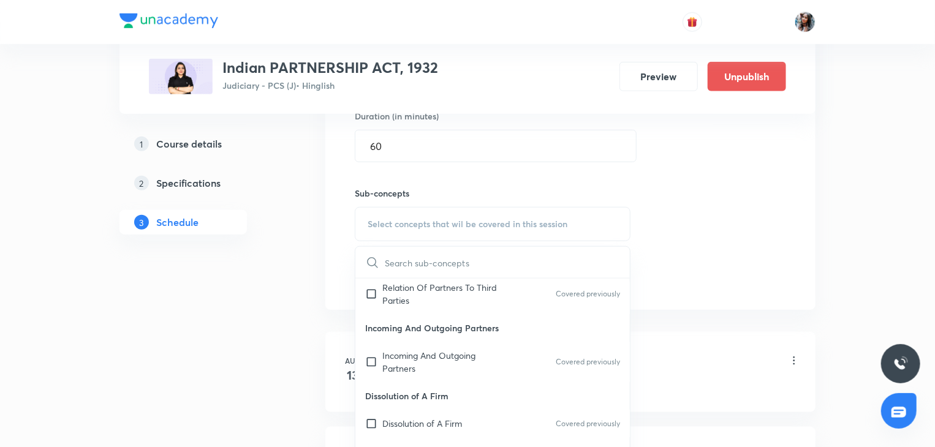
scroll to position [233, 0]
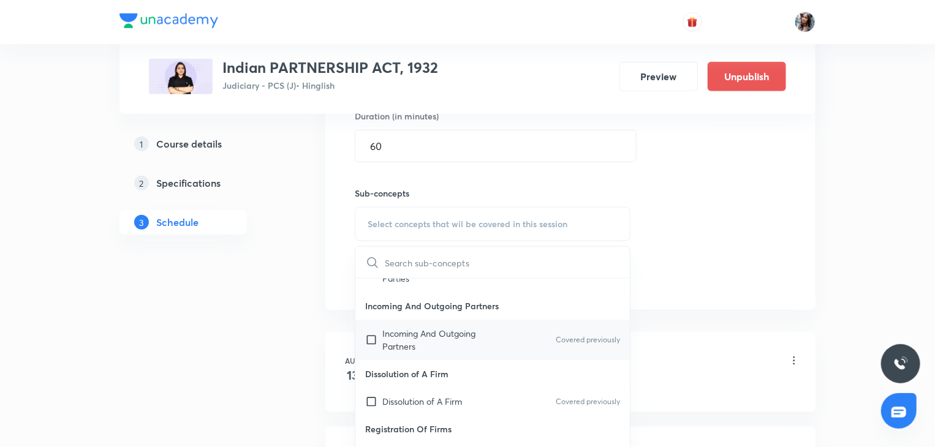
click at [423, 327] on p "Incoming And Outgoing Partners" at bounding box center [444, 340] width 124 height 26
checkbox input "true"
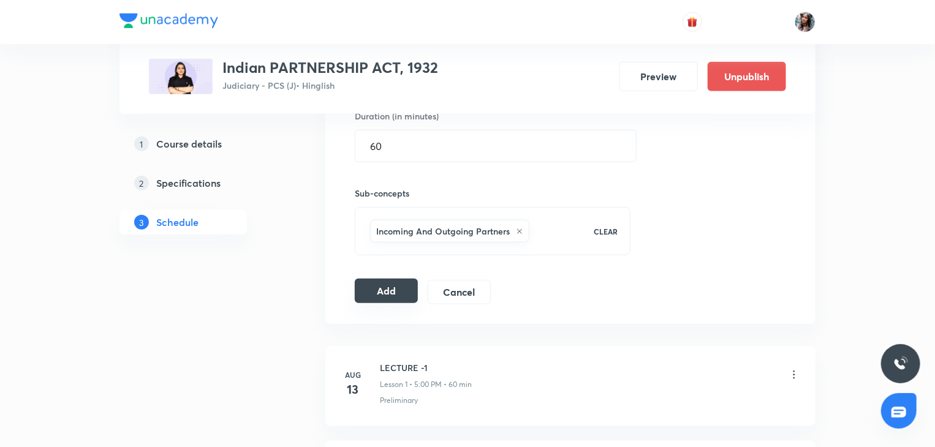
click at [382, 282] on button "Add" at bounding box center [386, 291] width 63 height 25
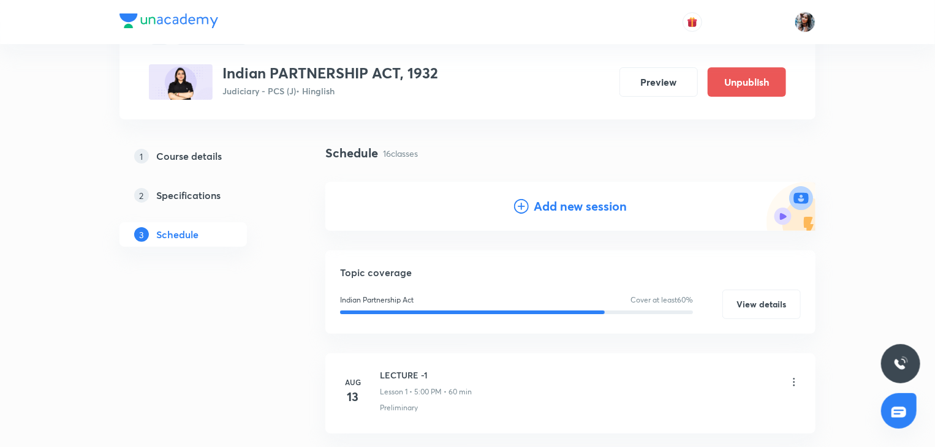
scroll to position [0, 0]
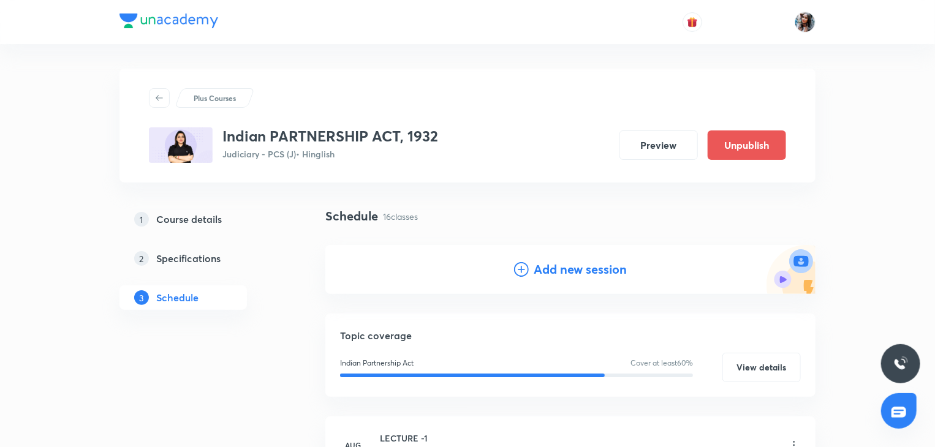
click at [529, 280] on div "Add new session" at bounding box center [570, 269] width 490 height 49
click at [543, 270] on h4 "Add new session" at bounding box center [580, 269] width 93 height 18
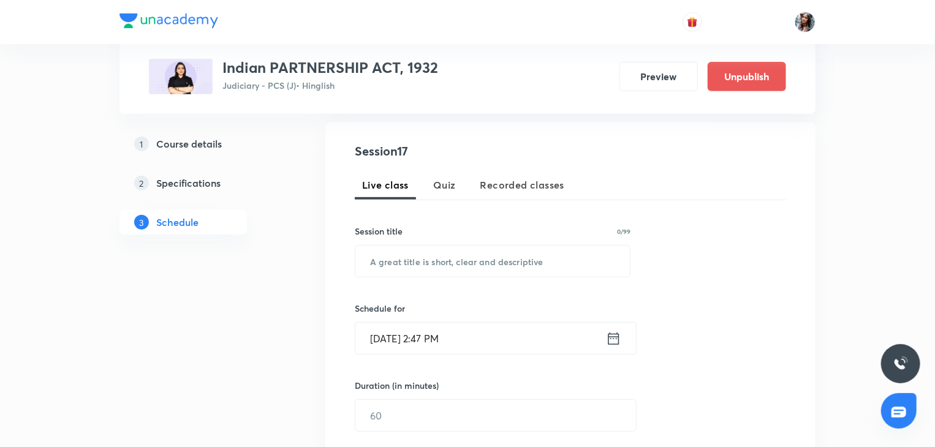
scroll to position [230, 0]
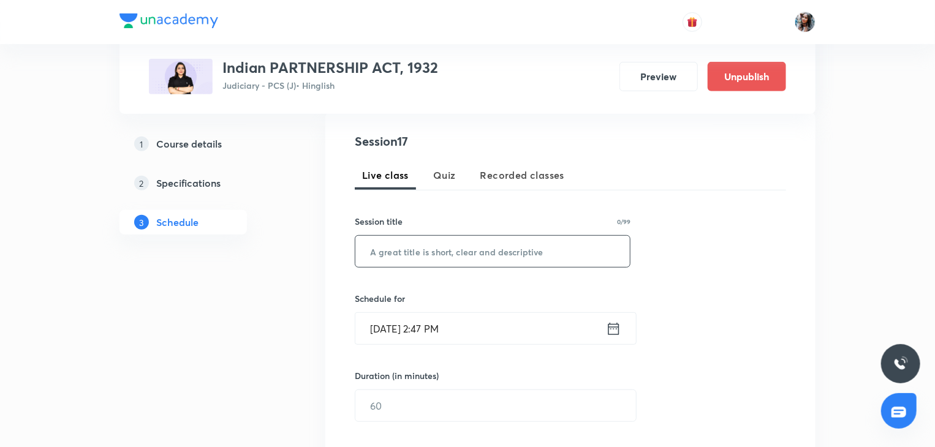
paste input "LECTURE -14"
click at [456, 251] on input "LECTURE -14" at bounding box center [492, 251] width 274 height 31
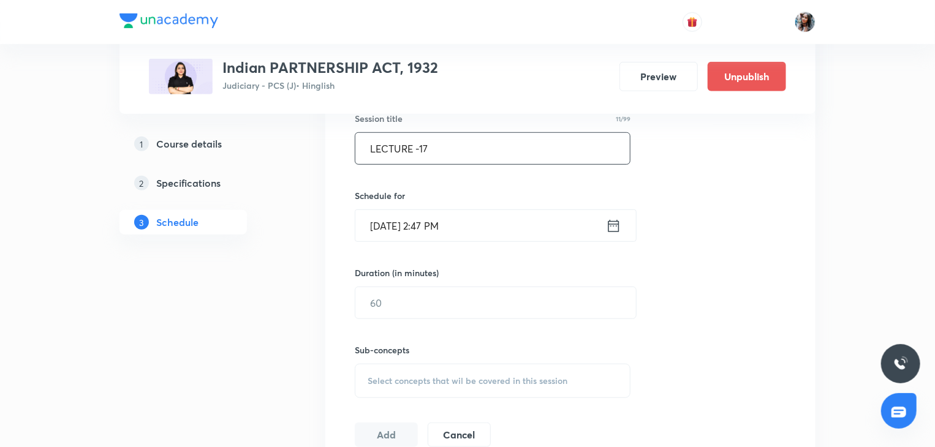
scroll to position [340, 0]
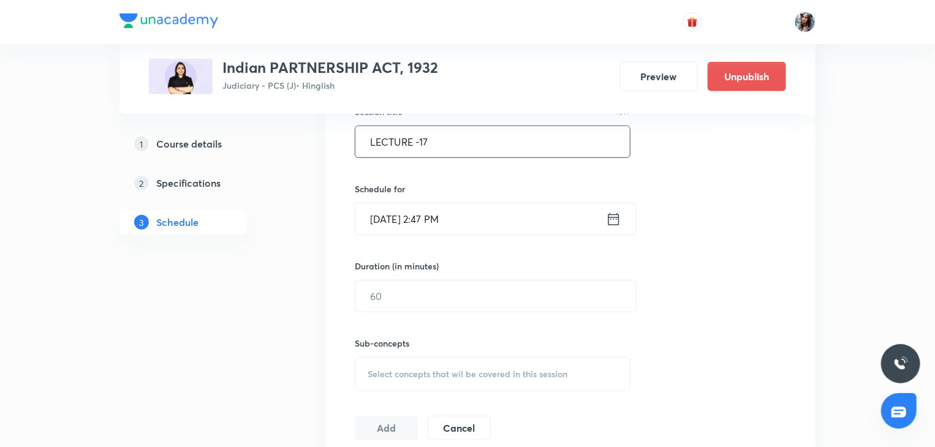
type input "LECTURE -17"
click at [483, 232] on input "Sep 1, 2025, 2:47 PM" at bounding box center [480, 218] width 251 height 31
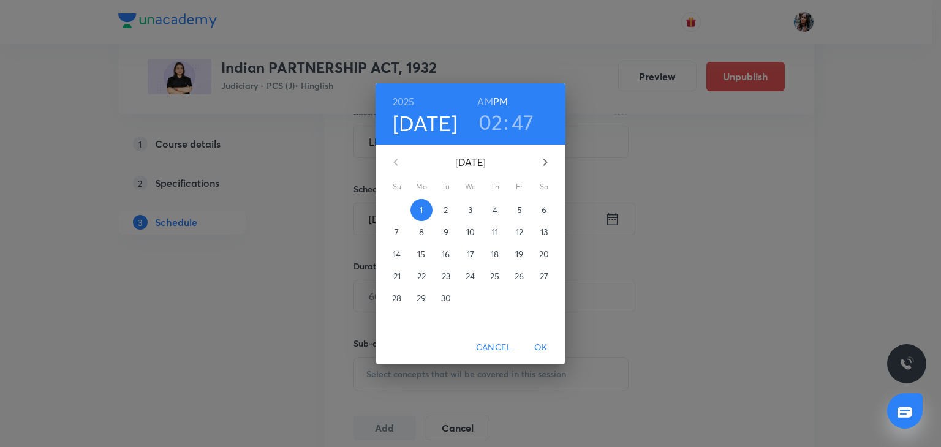
click at [493, 206] on p "4" at bounding box center [495, 210] width 5 height 12
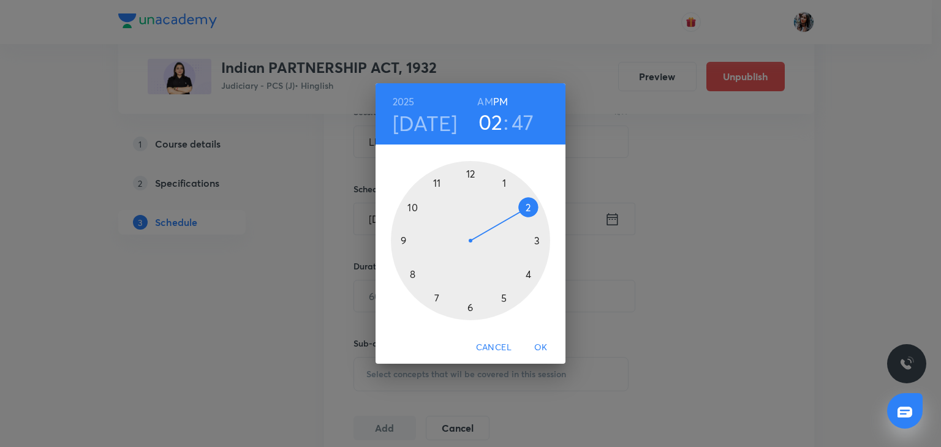
click at [502, 295] on div at bounding box center [470, 240] width 159 height 159
click at [471, 174] on div at bounding box center [470, 240] width 159 height 159
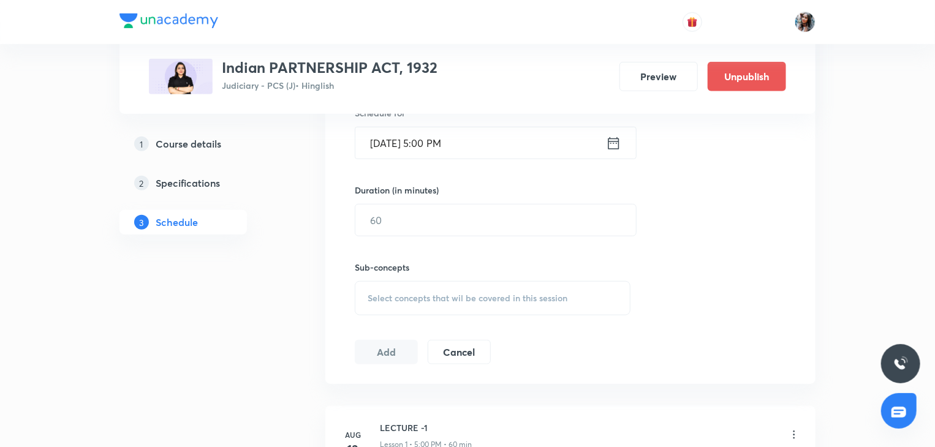
scroll to position [421, 0]
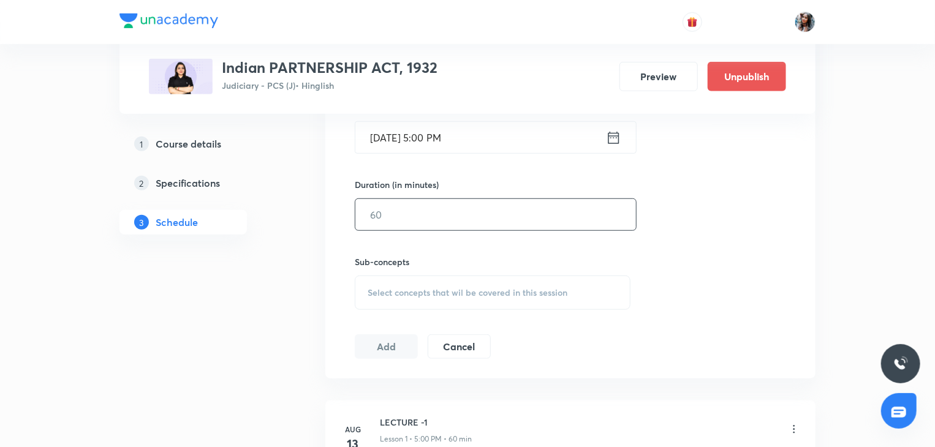
click at [470, 206] on input "text" at bounding box center [495, 214] width 281 height 31
type input "60"
click at [431, 288] on span "Select concepts that wil be covered in this session" at bounding box center [468, 293] width 200 height 10
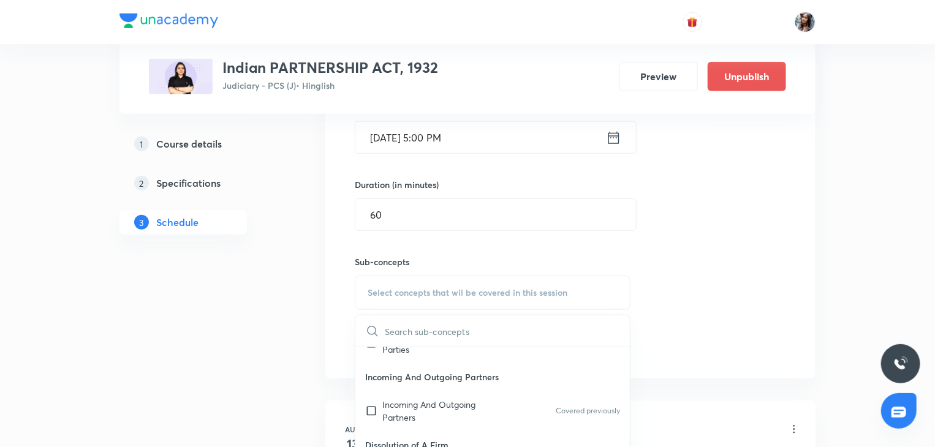
scroll to position [233, 0]
click at [408, 398] on p "Incoming And Outgoing Partners" at bounding box center [444, 409] width 124 height 26
checkbox input "true"
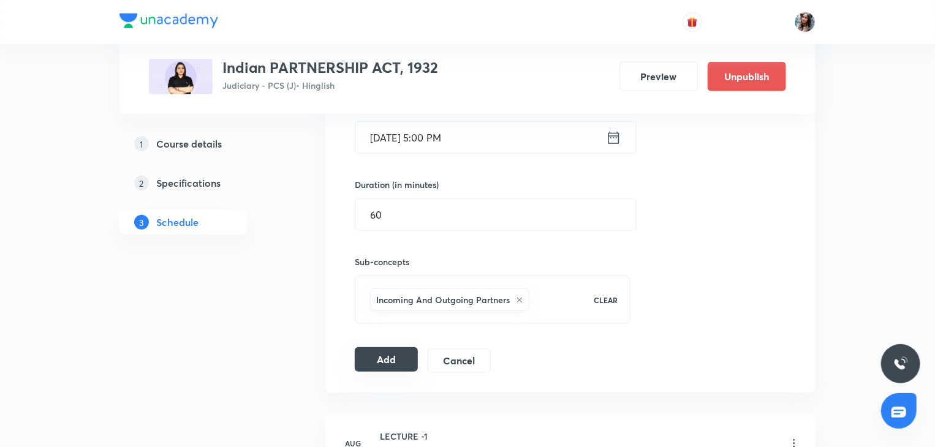
click at [372, 361] on button "Add" at bounding box center [386, 359] width 63 height 25
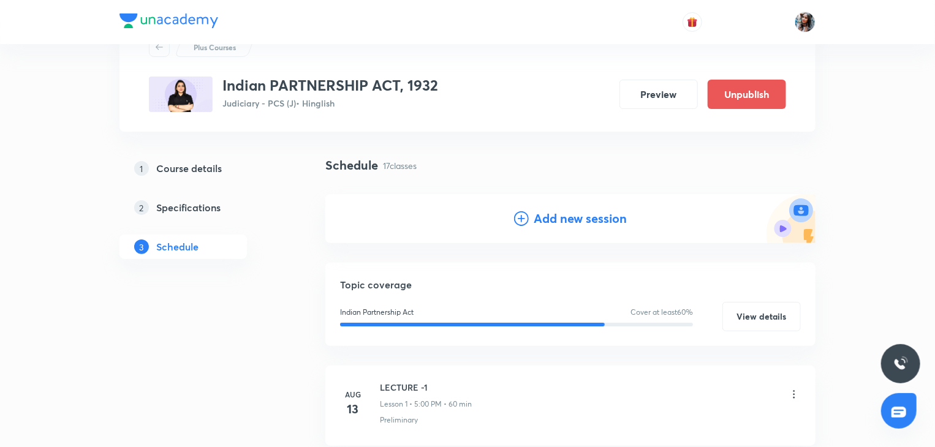
scroll to position [0, 0]
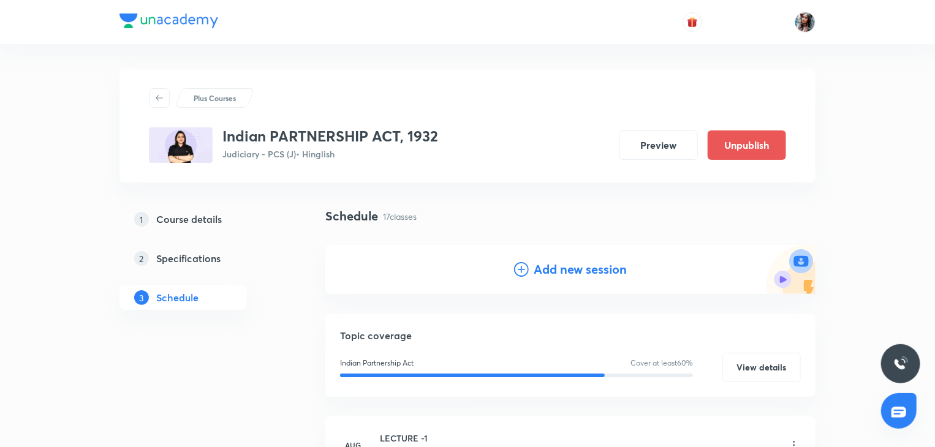
click at [571, 267] on h4 "Add new session" at bounding box center [580, 269] width 93 height 18
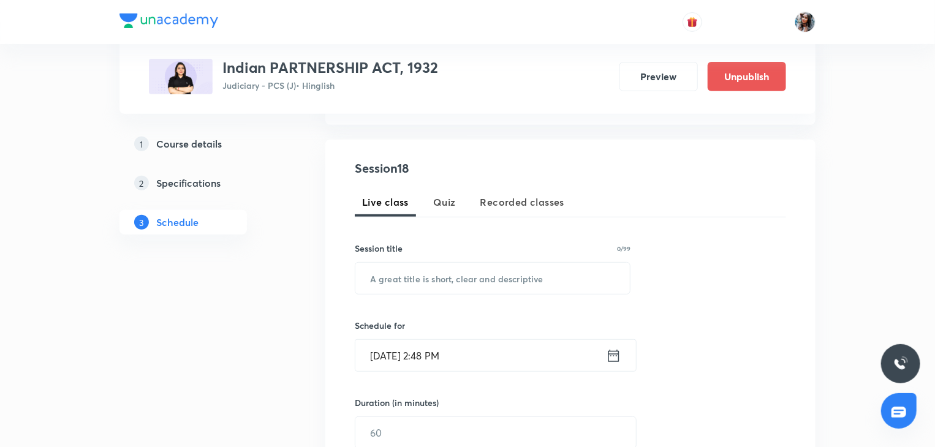
scroll to position [218, 0]
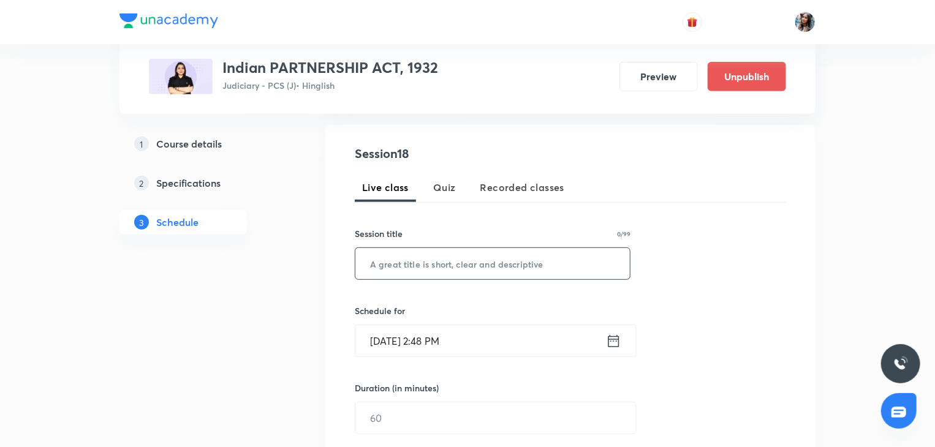
click at [458, 275] on input "text" at bounding box center [492, 263] width 274 height 31
paste input "LECTURE -14"
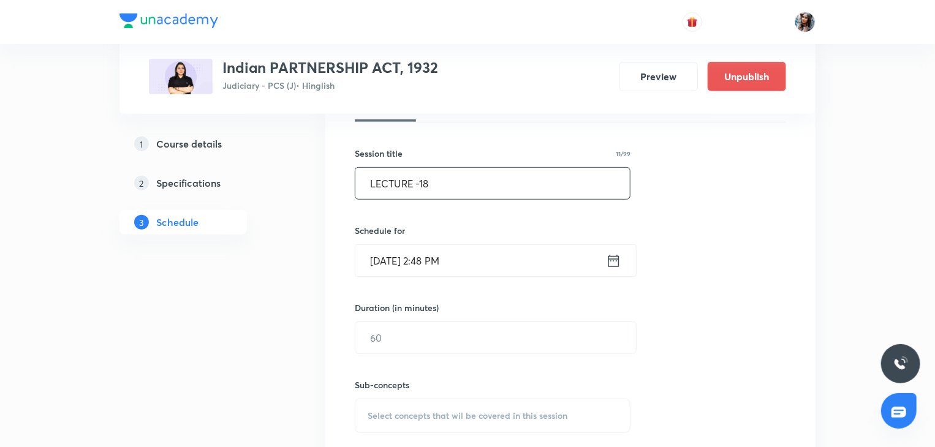
scroll to position [299, 0]
type input "LECTURE -18"
click at [500, 246] on input "Sep 1, 2025, 2:48 PM" at bounding box center [480, 259] width 251 height 31
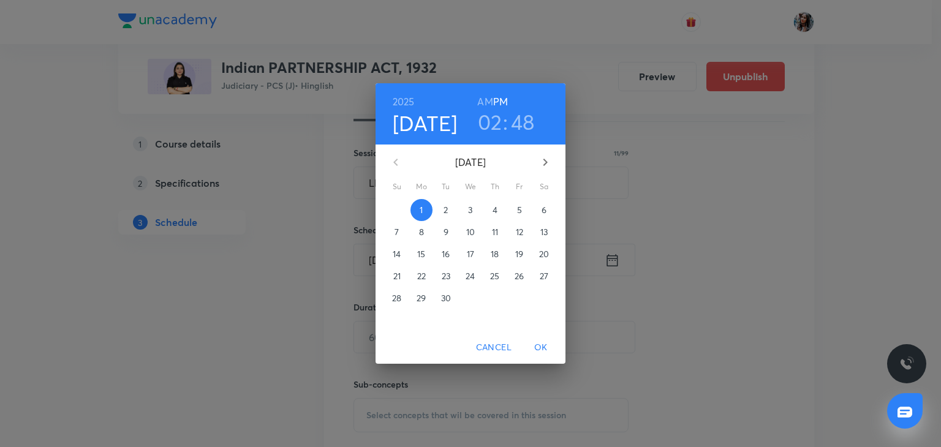
click at [516, 212] on span "5" at bounding box center [519, 210] width 22 height 12
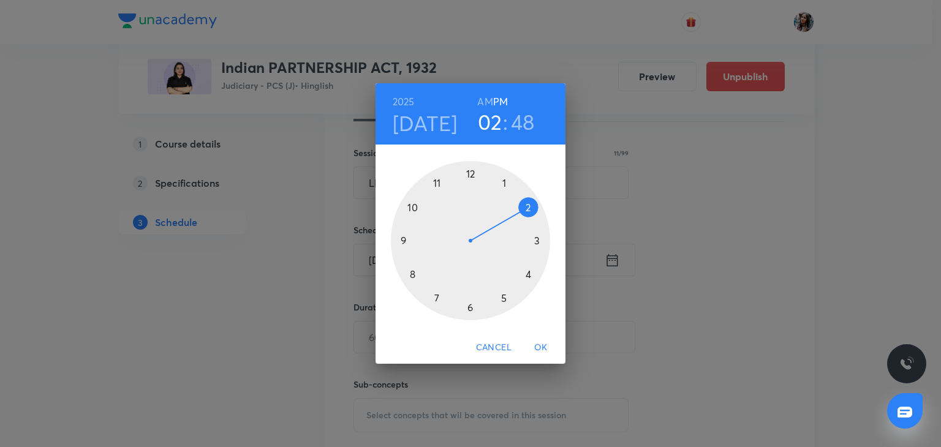
click at [505, 300] on div at bounding box center [470, 240] width 159 height 159
click at [470, 172] on div at bounding box center [470, 240] width 159 height 159
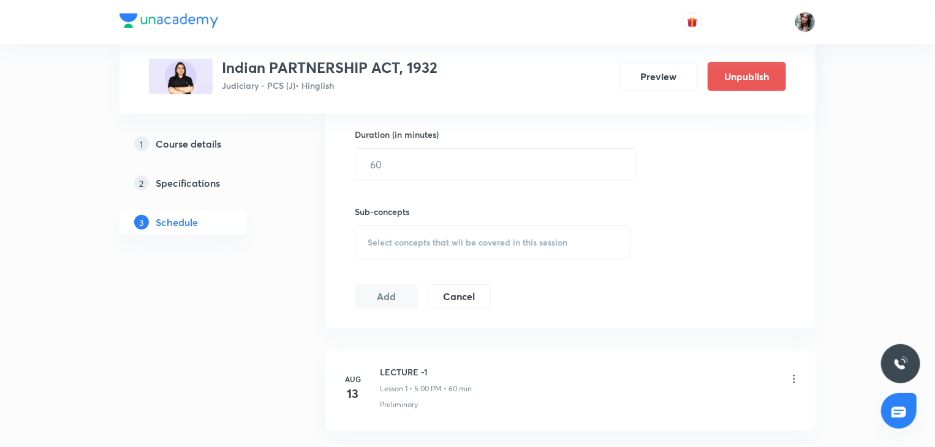
scroll to position [473, 0]
click at [436, 152] on input "text" at bounding box center [495, 163] width 281 height 31
type input "60"
click at [394, 241] on span "Select concepts that wil be covered in this session" at bounding box center [468, 241] width 200 height 10
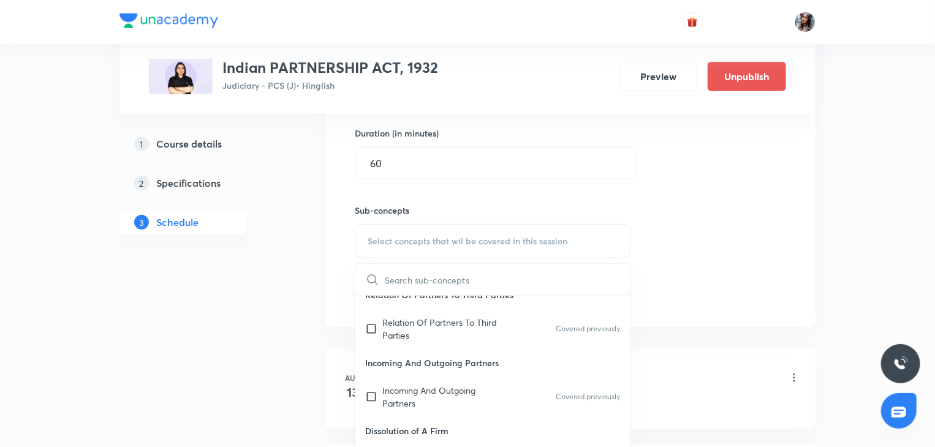
scroll to position [265, 0]
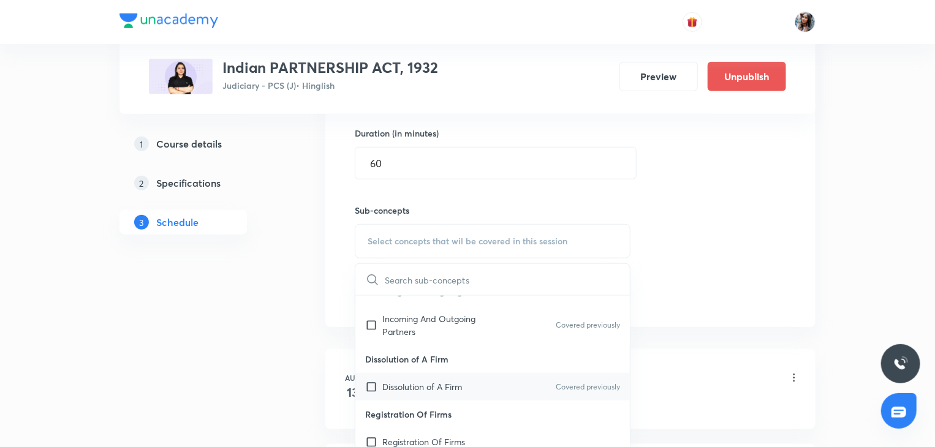
click at [411, 377] on div "Dissolution of A Firm Covered previously" at bounding box center [492, 387] width 274 height 28
checkbox input "true"
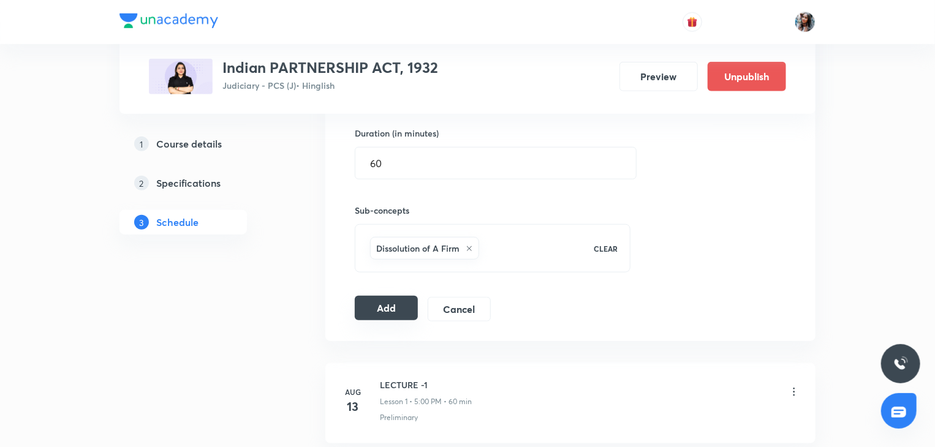
click at [404, 296] on button "Add" at bounding box center [386, 308] width 63 height 25
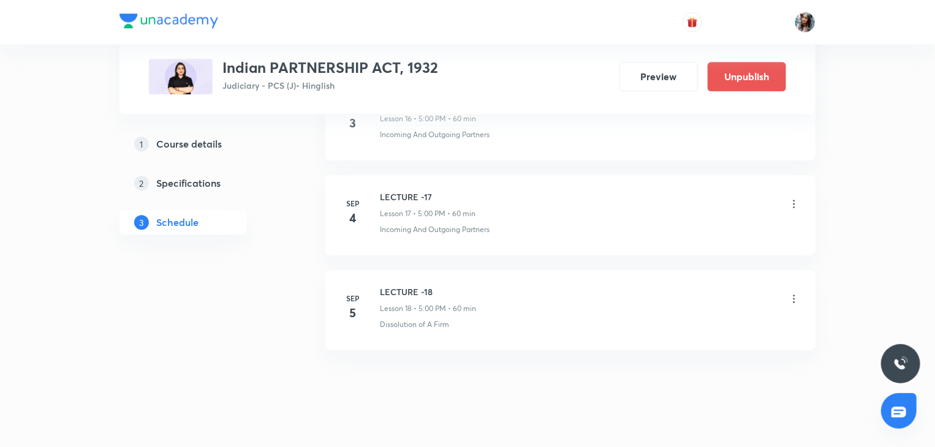
scroll to position [1775, 0]
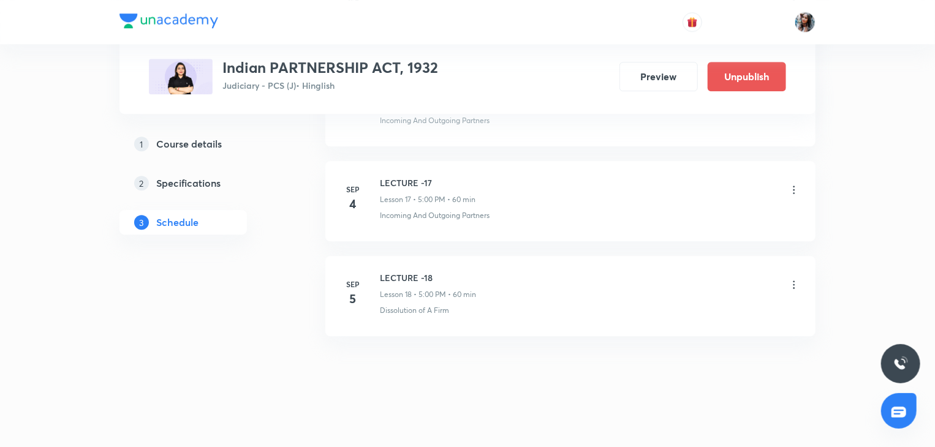
click at [399, 275] on h6 "LECTURE -18" at bounding box center [428, 277] width 96 height 13
copy h6 "LECTURE -18"
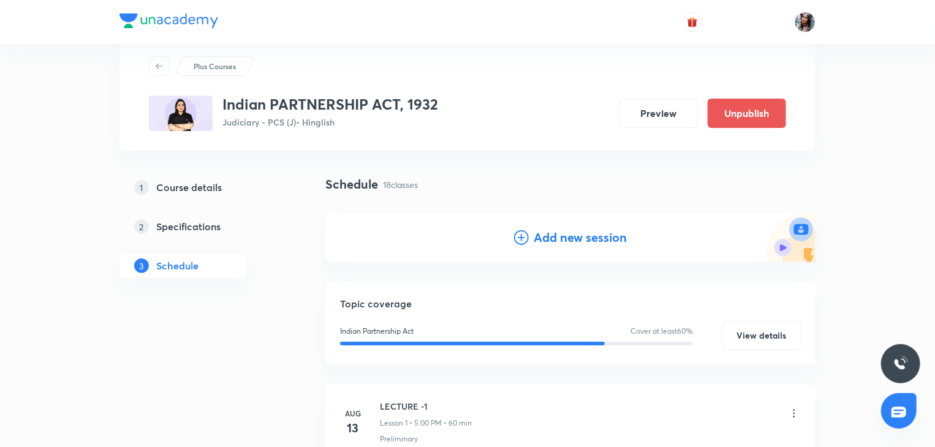
scroll to position [0, 0]
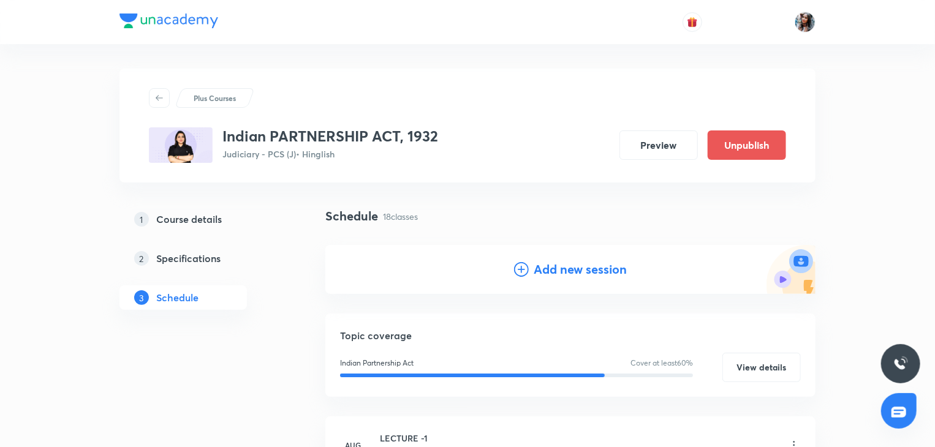
click at [568, 268] on h4 "Add new session" at bounding box center [580, 269] width 93 height 18
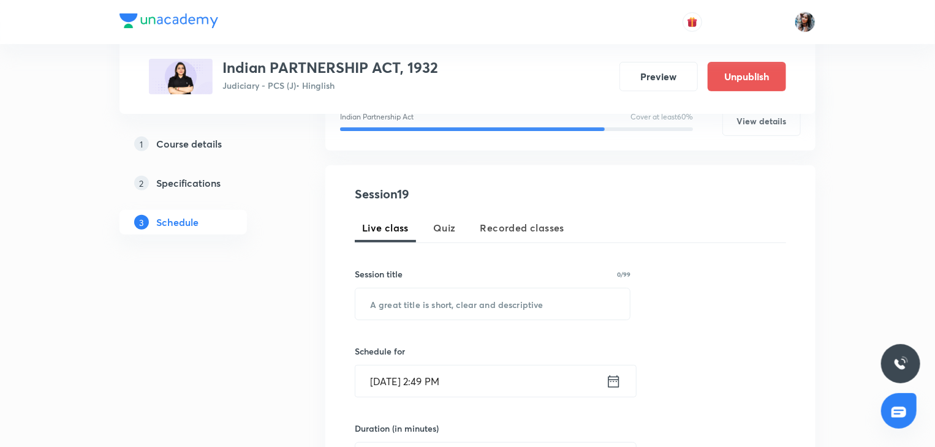
scroll to position [190, 0]
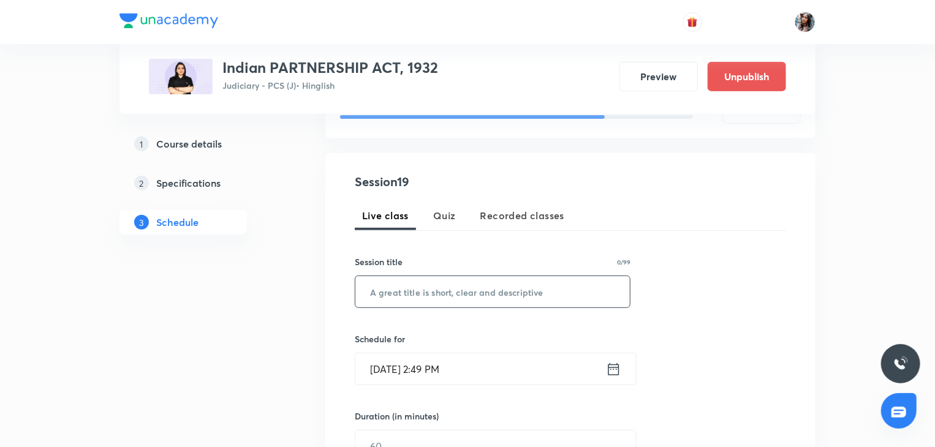
click at [522, 277] on input "text" at bounding box center [492, 291] width 274 height 31
paste input "LECTURE -18"
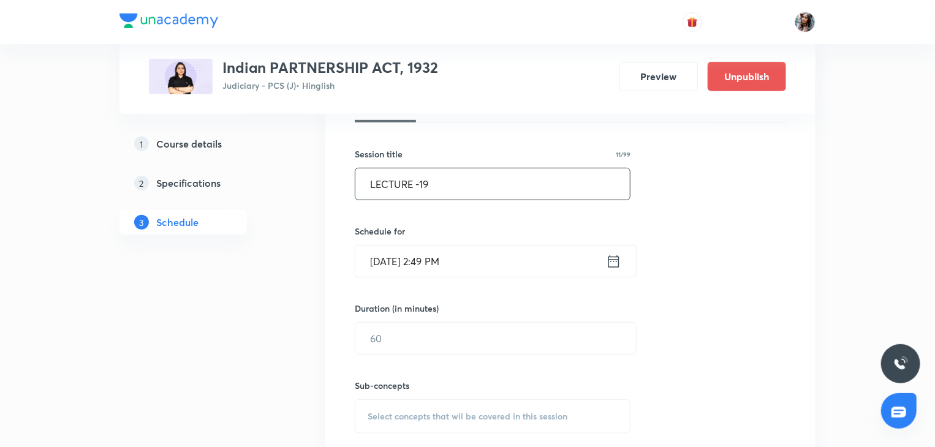
scroll to position [299, 0]
type input "LECTURE -19"
click at [510, 268] on input "Sep 1, 2025, 2:49 PM" at bounding box center [480, 259] width 251 height 31
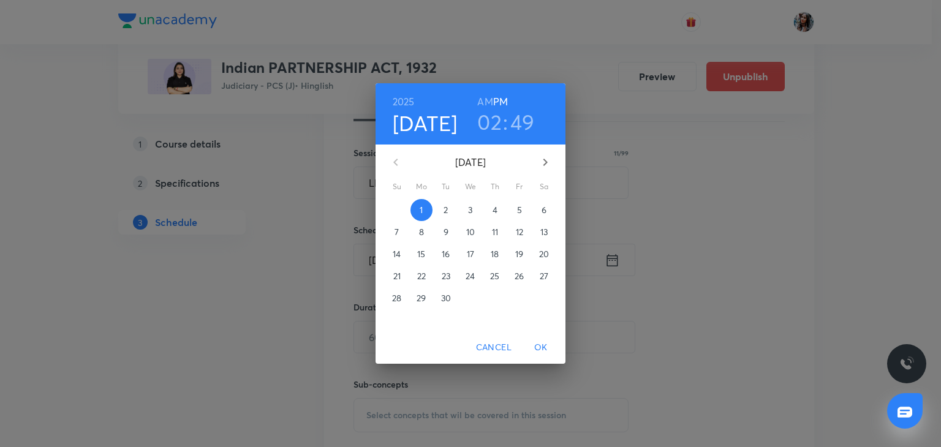
click at [421, 230] on p "8" at bounding box center [421, 232] width 5 height 12
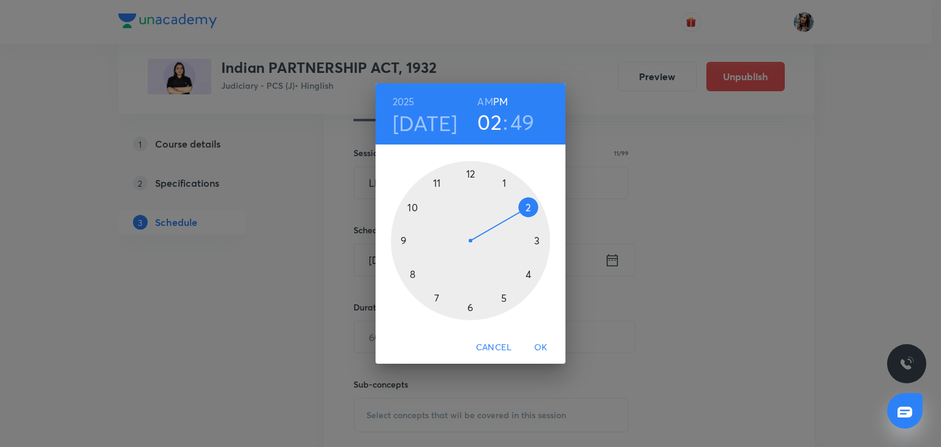
click at [506, 302] on div at bounding box center [470, 240] width 159 height 159
click at [468, 173] on div at bounding box center [470, 240] width 159 height 159
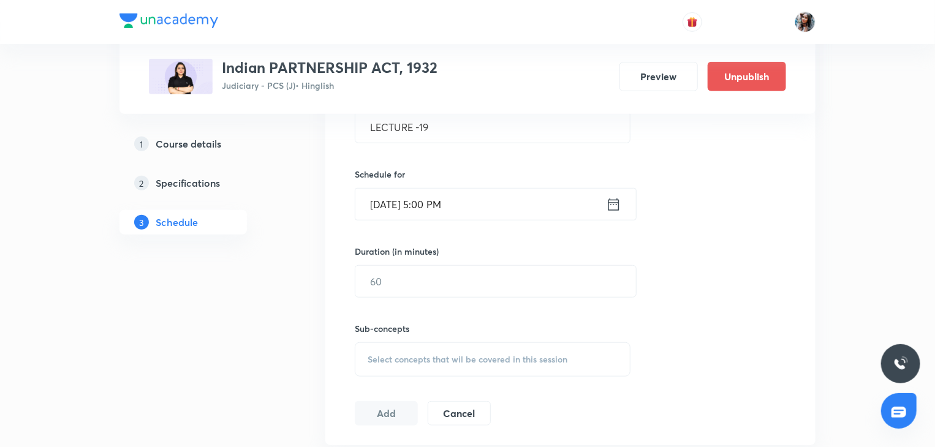
scroll to position [355, 0]
click at [458, 279] on input "text" at bounding box center [495, 280] width 281 height 31
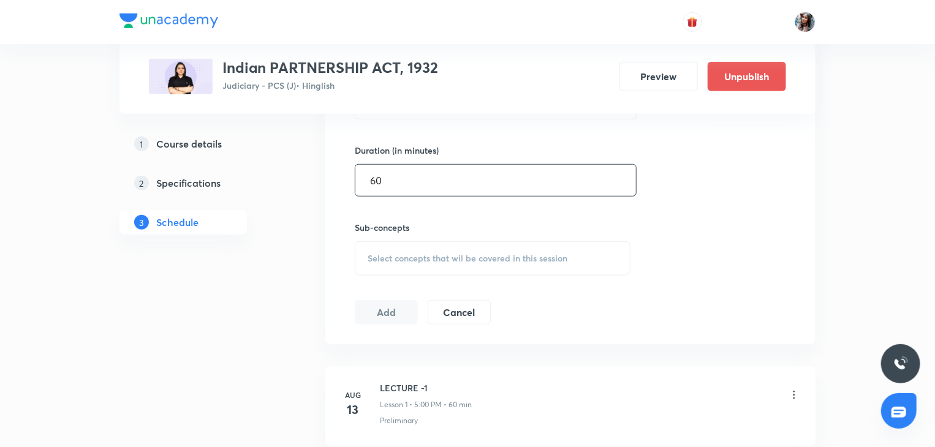
scroll to position [460, 0]
type input "60"
click at [450, 265] on div "Select concepts that wil be covered in this session" at bounding box center [493, 254] width 276 height 34
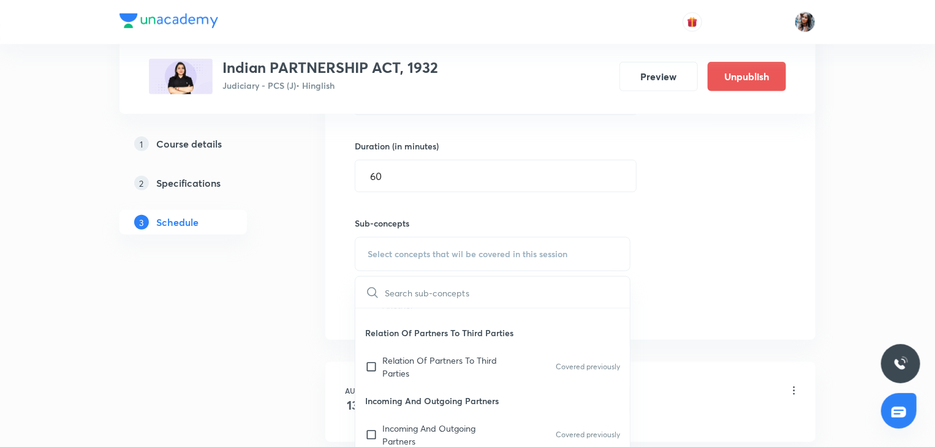
scroll to position [265, 0]
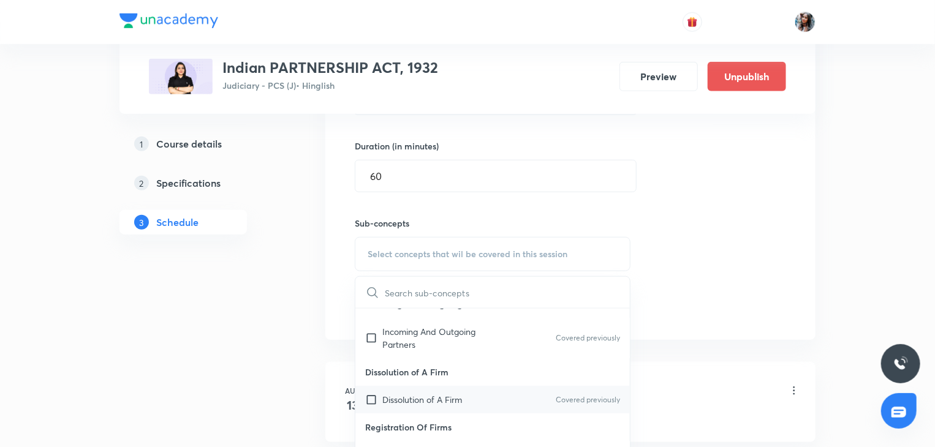
click at [428, 398] on p "Dissolution of A Firm" at bounding box center [422, 399] width 80 height 13
checkbox input "true"
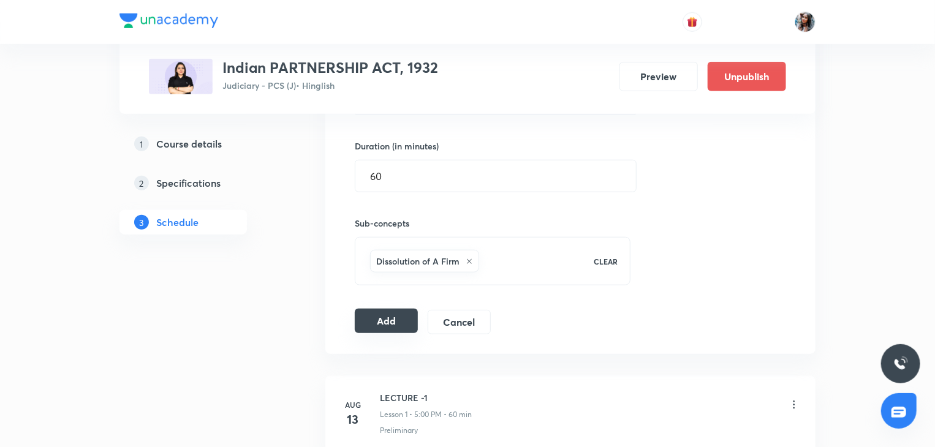
click at [414, 309] on button "Add" at bounding box center [386, 321] width 63 height 25
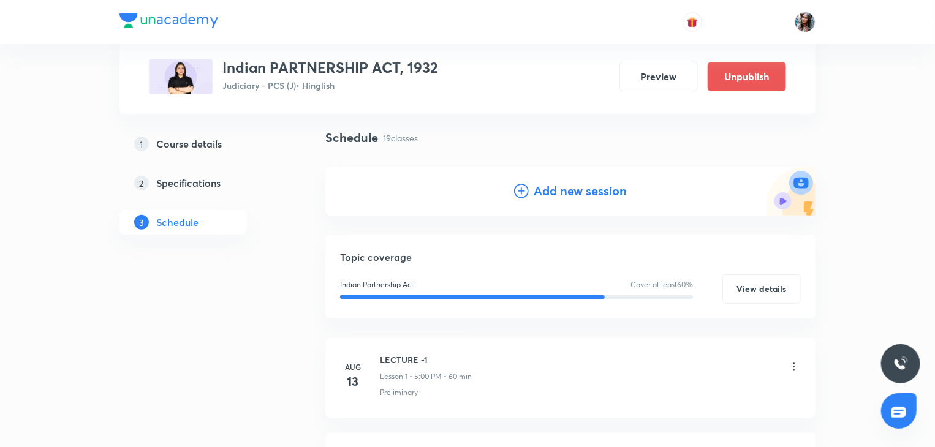
scroll to position [56, 0]
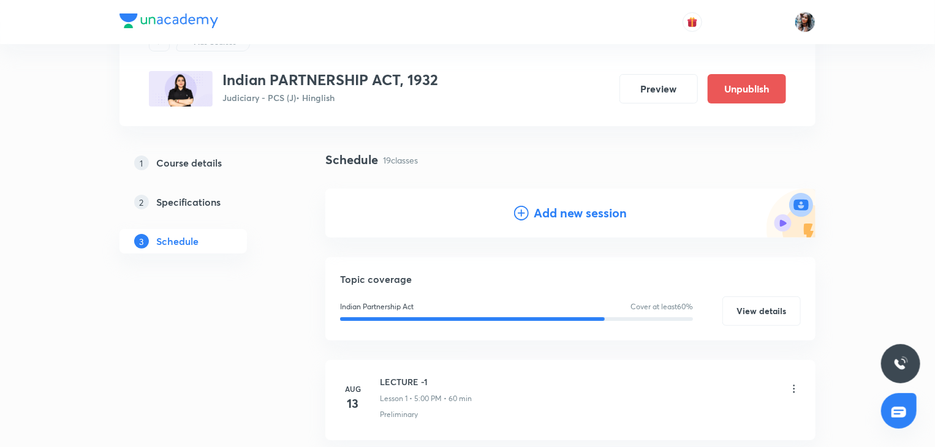
click at [543, 216] on h4 "Add new session" at bounding box center [580, 213] width 93 height 18
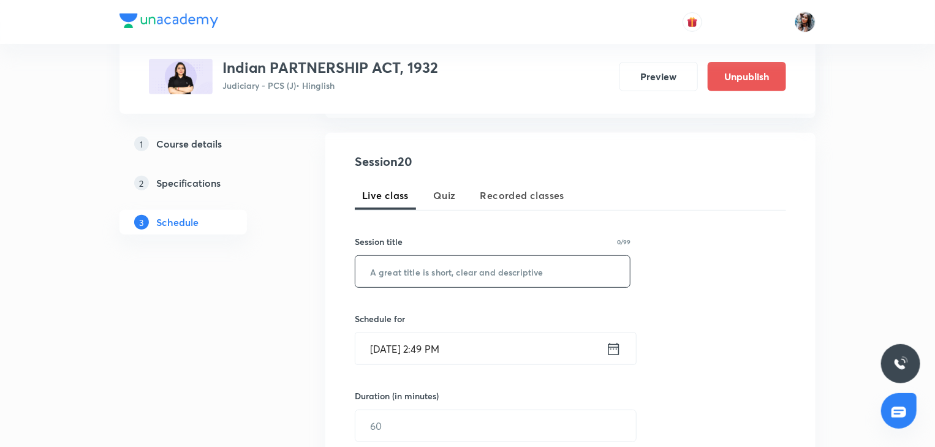
scroll to position [214, 0]
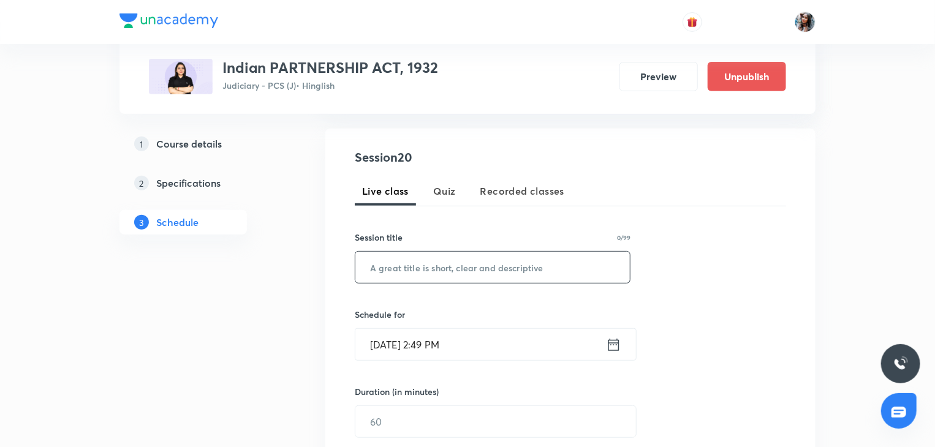
click at [483, 271] on input "text" at bounding box center [492, 267] width 274 height 31
paste input "LECTURE -18"
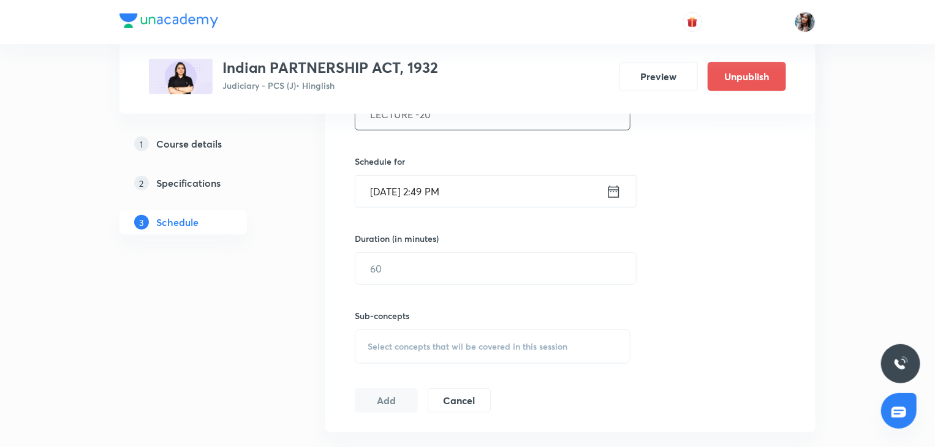
scroll to position [368, 0]
type input "LECTURE -20"
click at [484, 189] on input "Sep 1, 2025, 2:49 PM" at bounding box center [480, 190] width 251 height 31
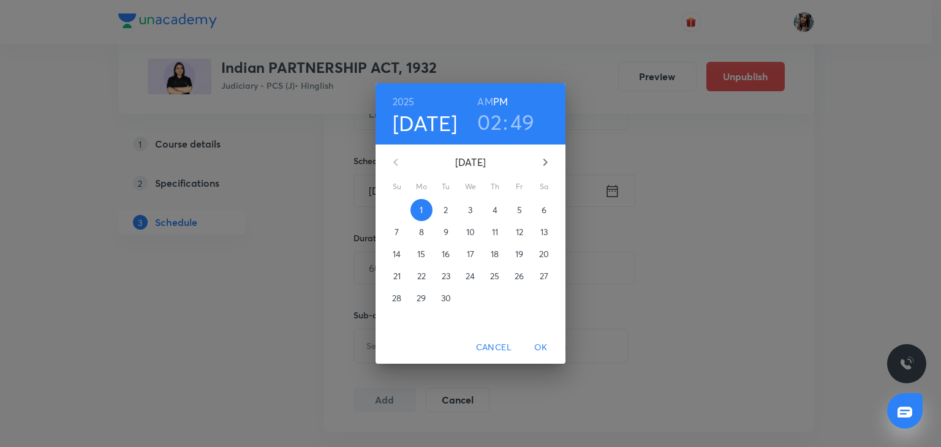
click at [445, 230] on p "9" at bounding box center [445, 232] width 5 height 12
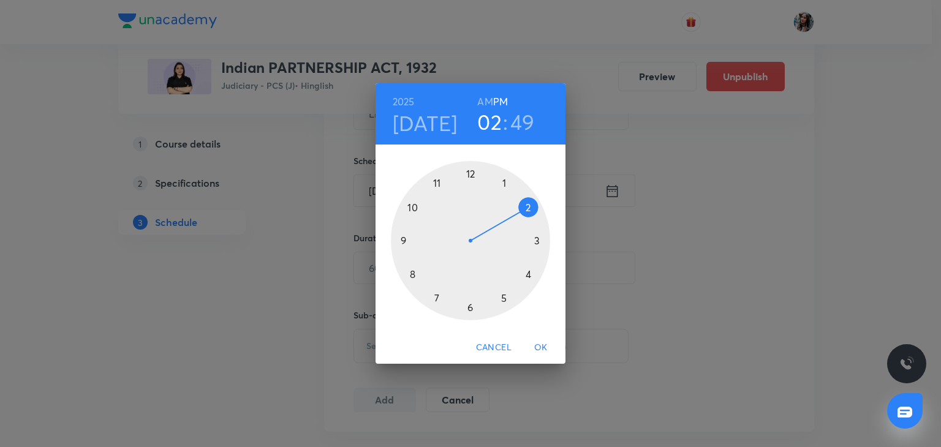
click at [502, 300] on div at bounding box center [470, 240] width 159 height 159
click at [472, 174] on div at bounding box center [470, 240] width 159 height 159
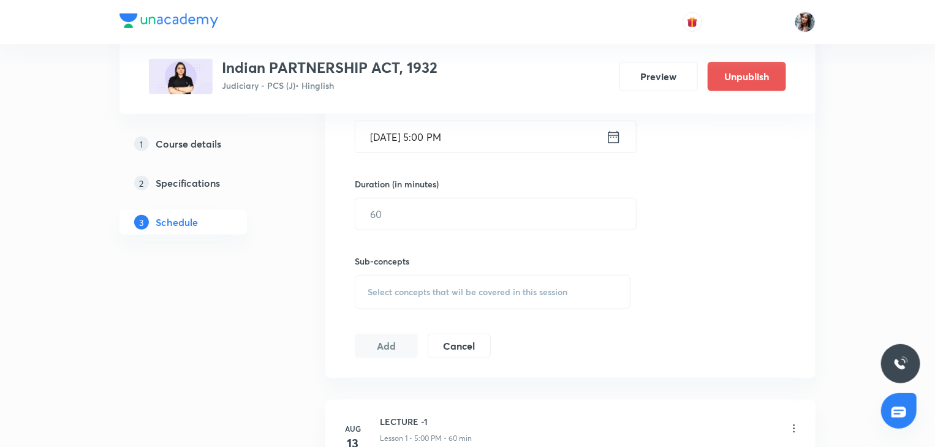
scroll to position [424, 0]
click at [470, 209] on input "text" at bounding box center [495, 212] width 281 height 31
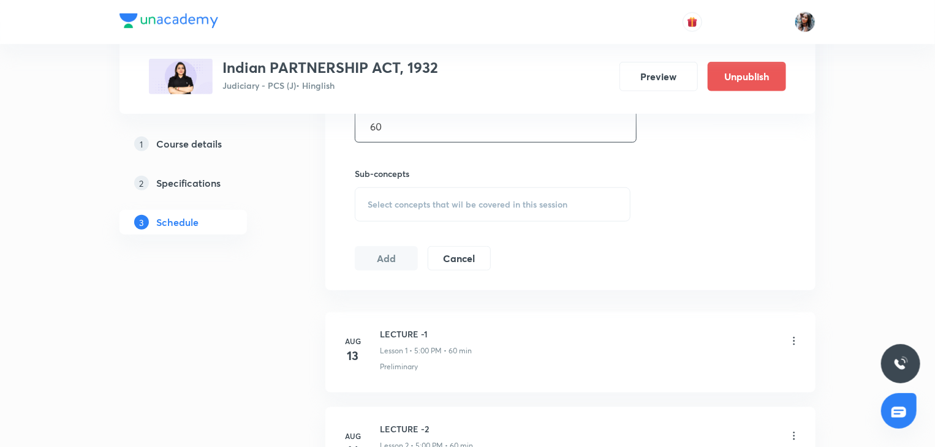
scroll to position [510, 0]
type input "60"
click at [456, 207] on span "Select concepts that wil be covered in this session" at bounding box center [468, 205] width 200 height 10
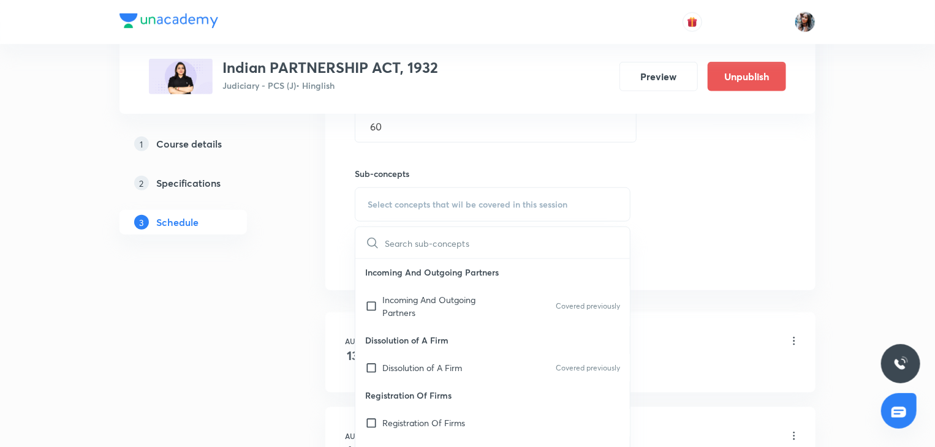
scroll to position [265, 0]
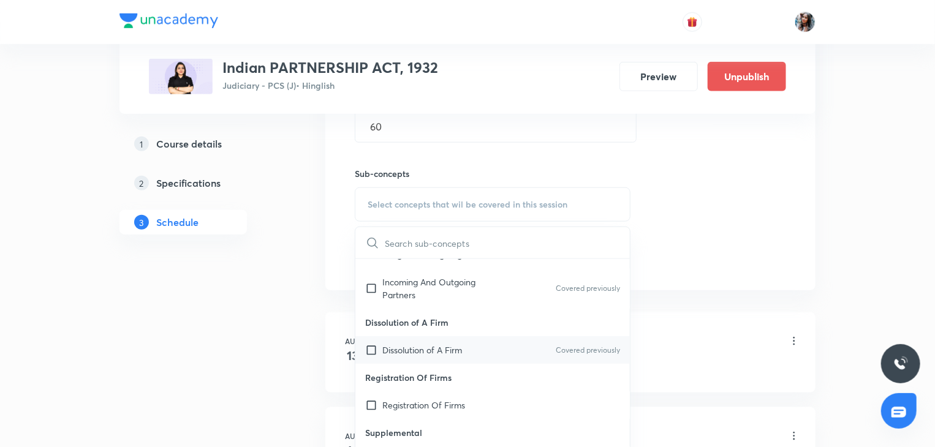
click at [419, 337] on div "Dissolution of A Firm Covered previously" at bounding box center [492, 350] width 274 height 28
checkbox input "true"
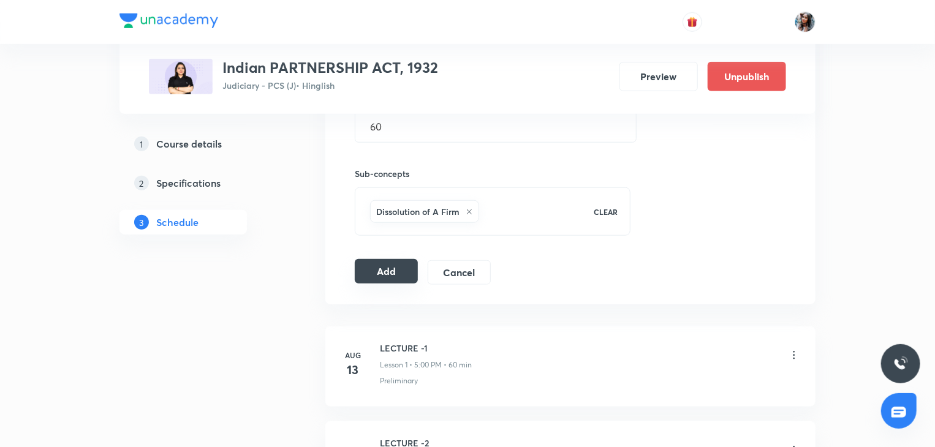
click at [393, 273] on button "Add" at bounding box center [386, 271] width 63 height 25
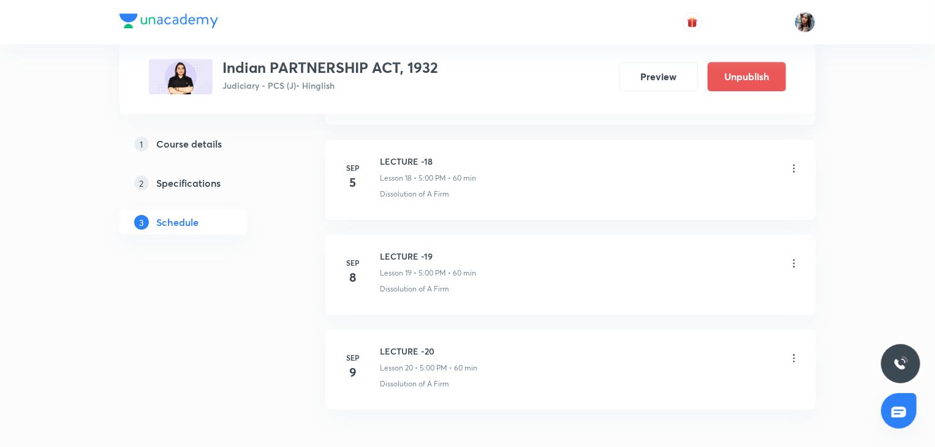
scroll to position [1964, 0]
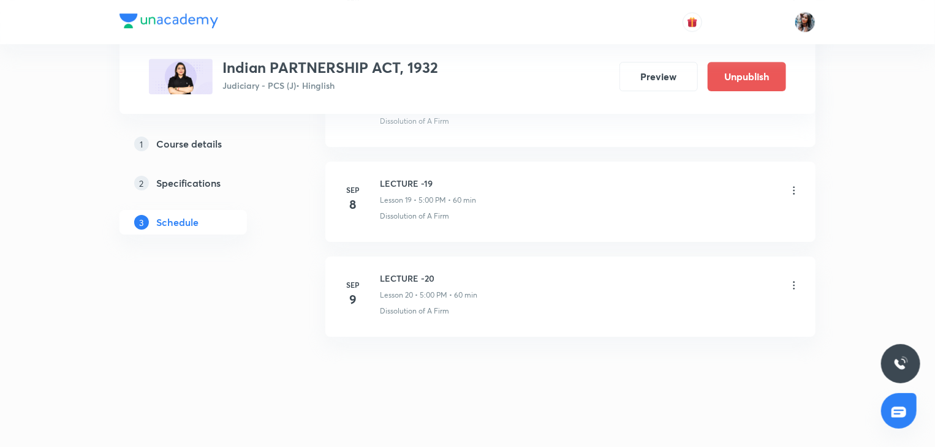
click at [401, 274] on h6 "LECTURE -20" at bounding box center [428, 278] width 97 height 13
copy h6 "LECTURE -20"
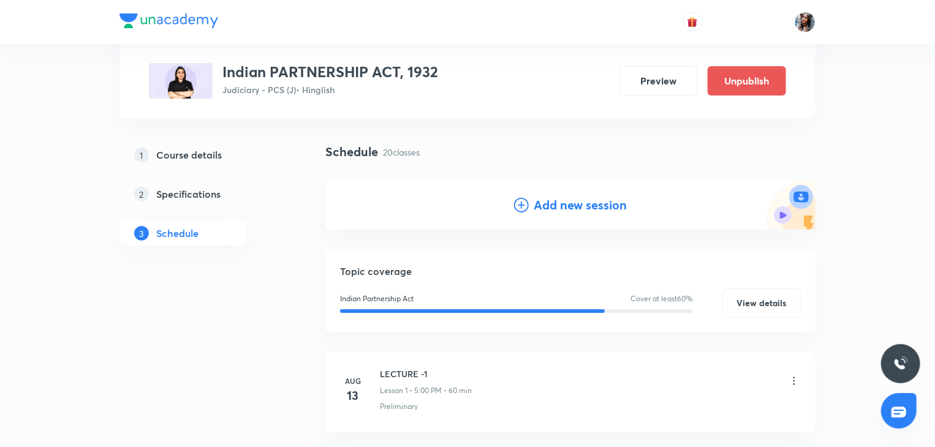
scroll to position [0, 0]
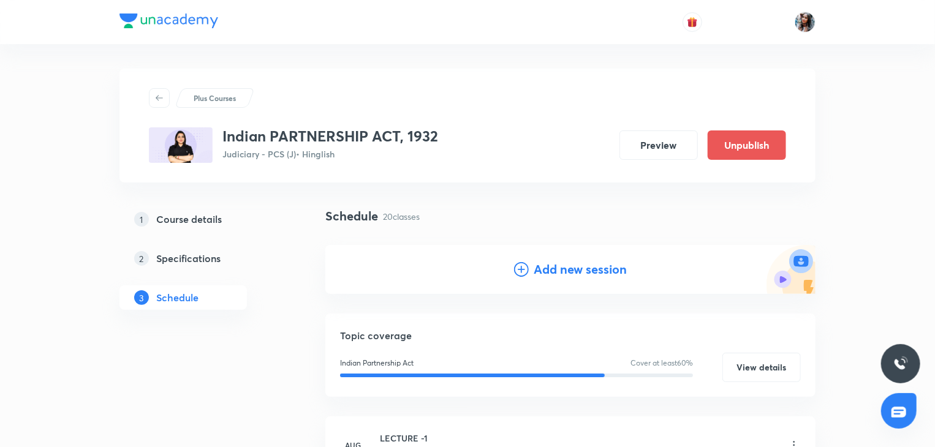
click at [559, 269] on h4 "Add new session" at bounding box center [580, 269] width 93 height 18
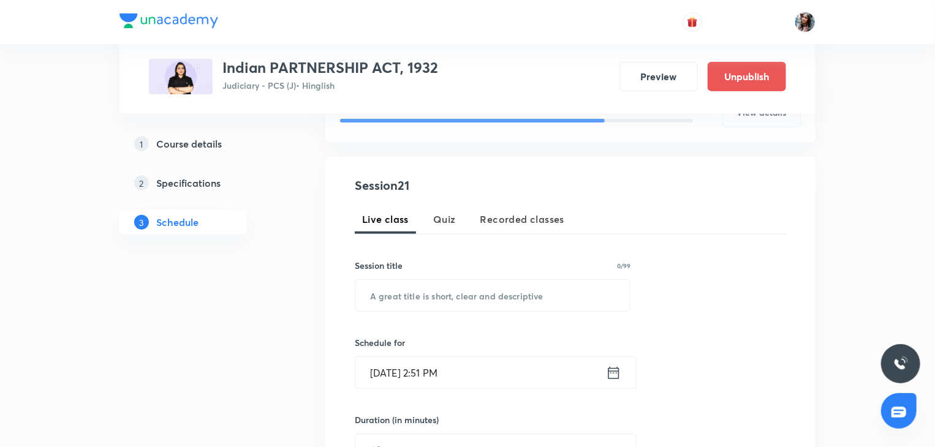
scroll to position [191, 0]
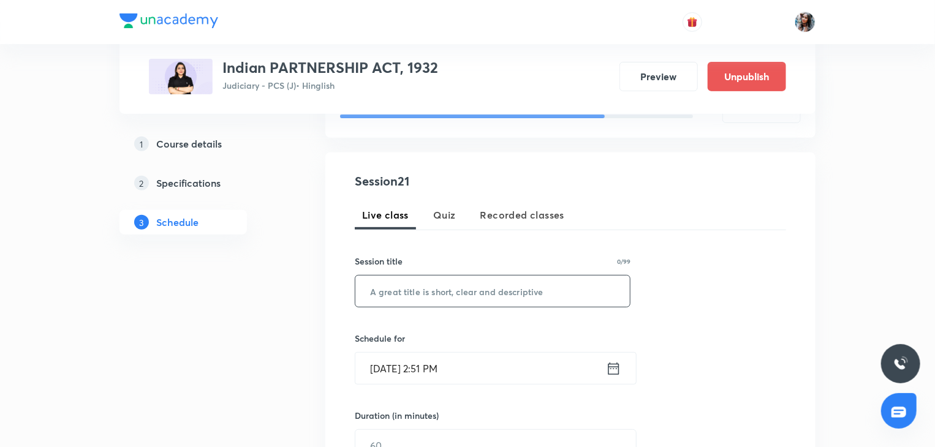
click at [508, 292] on input "text" at bounding box center [492, 291] width 274 height 31
paste input "LECTURE -20"
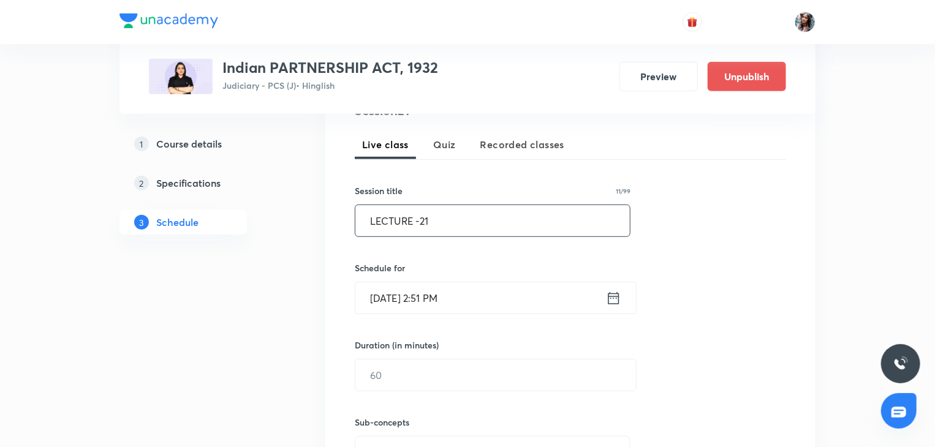
scroll to position [263, 0]
type input "LECTURE -21"
click at [508, 292] on input "Sep 1, 2025, 2:51 PM" at bounding box center [480, 295] width 251 height 31
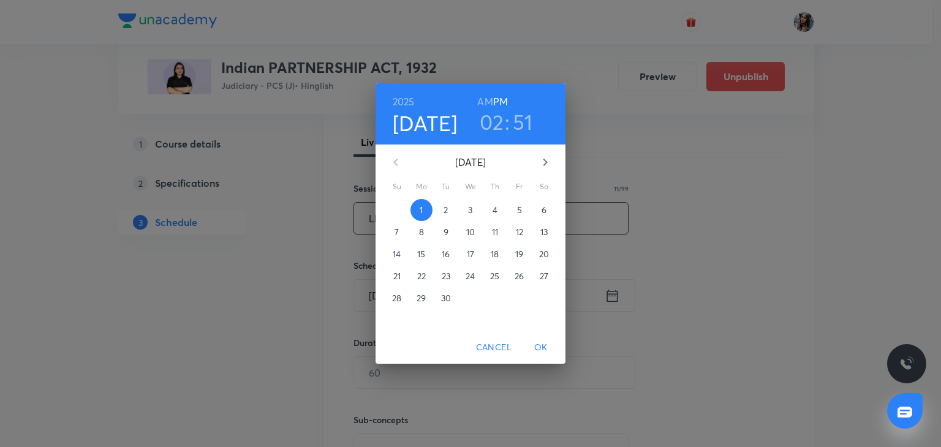
click at [508, 292] on div "3" at bounding box center [519, 298] width 25 height 22
click at [470, 234] on p "10" at bounding box center [470, 232] width 9 height 12
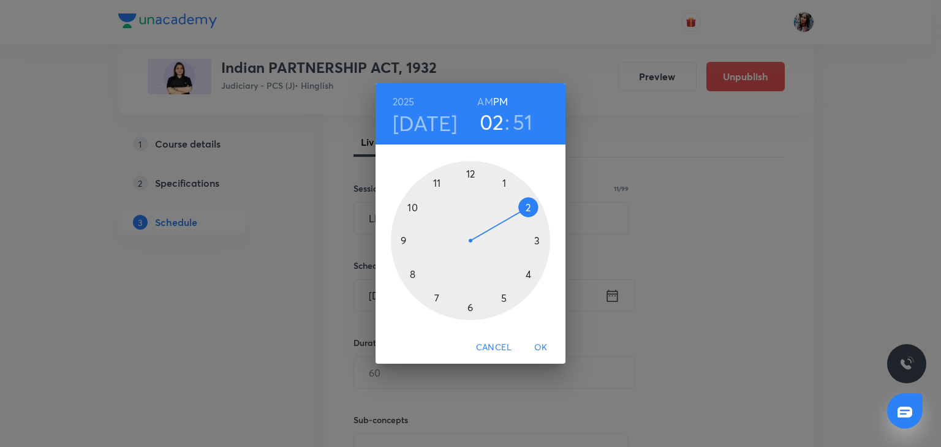
click at [505, 300] on div at bounding box center [470, 240] width 159 height 159
click at [468, 172] on div at bounding box center [470, 240] width 159 height 159
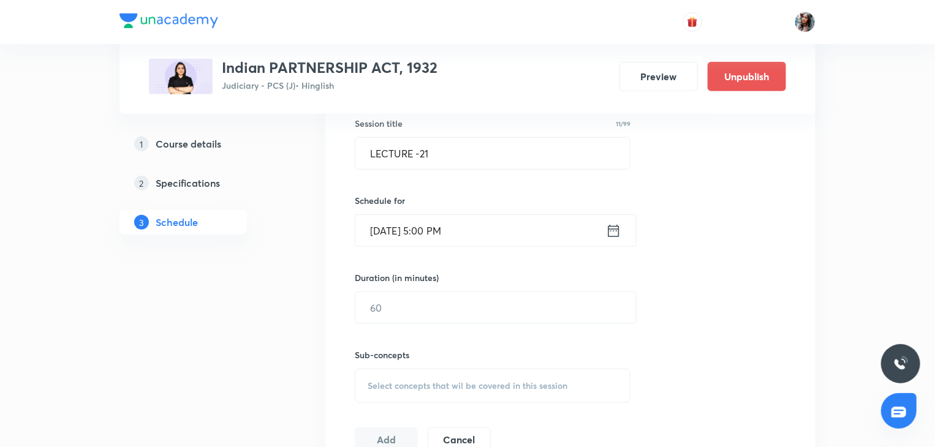
scroll to position [330, 0]
click at [441, 302] on input "text" at bounding box center [495, 306] width 281 height 31
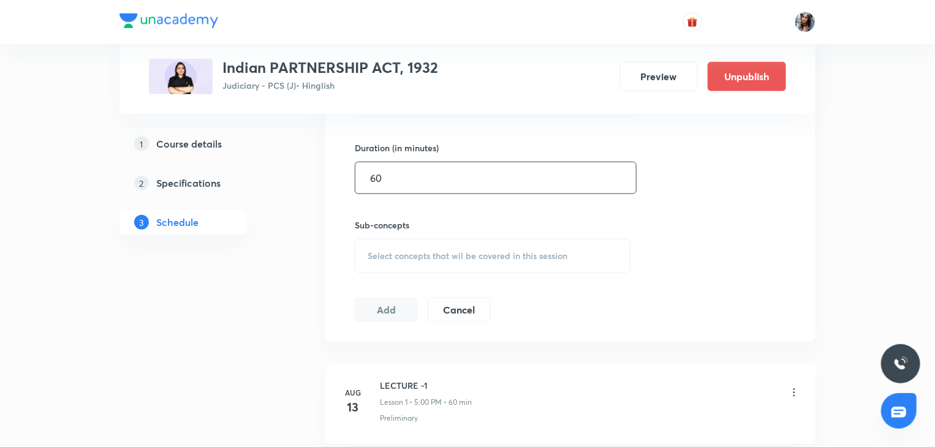
scroll to position [463, 0]
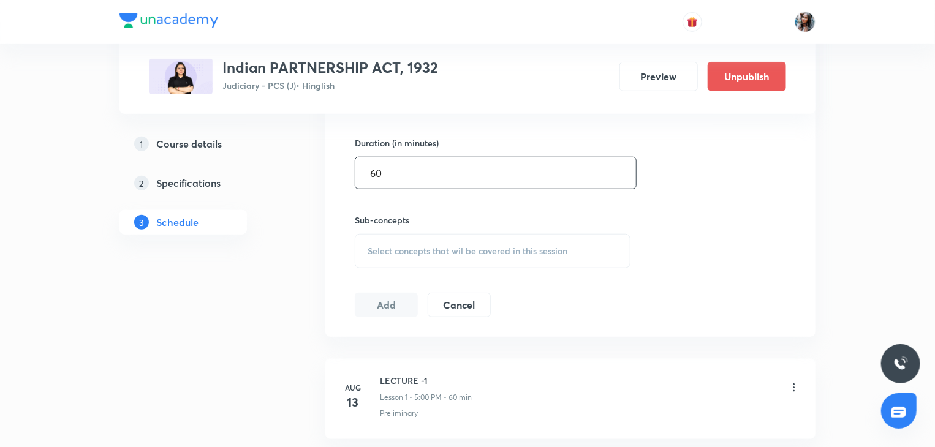
type input "60"
click at [422, 253] on span "Select concepts that wil be covered in this session" at bounding box center [468, 251] width 200 height 10
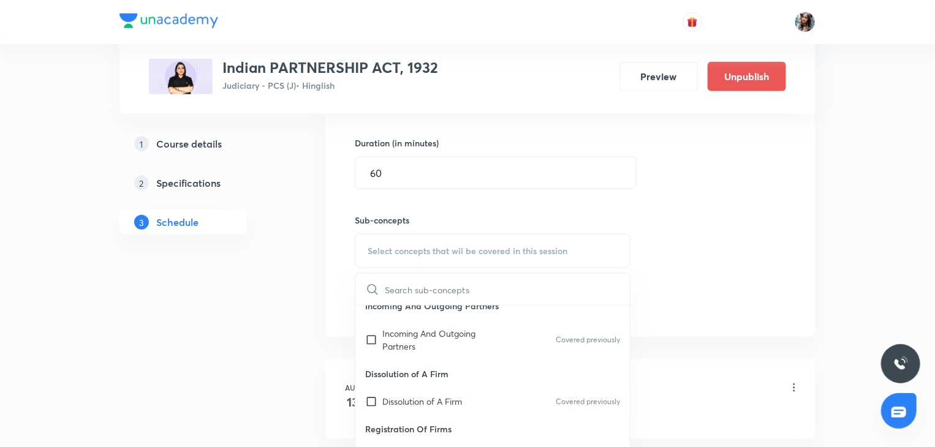
scroll to position [265, 0]
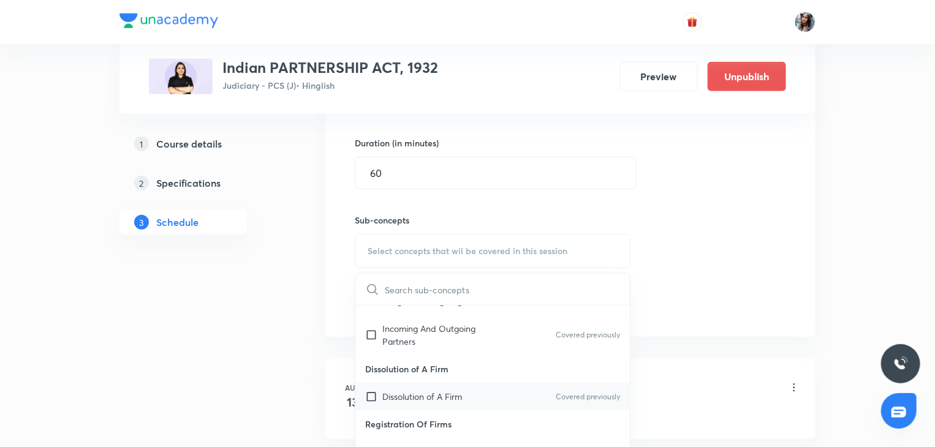
click at [434, 388] on div "Dissolution of A Firm Covered previously" at bounding box center [492, 397] width 274 height 28
checkbox input "true"
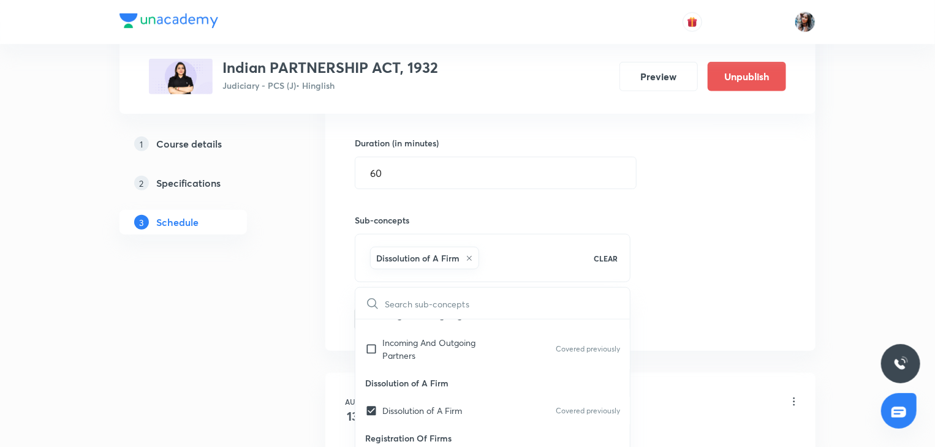
click at [328, 304] on div "Session 21 Live class Quiz Recorded classes Session title 11/99 LECTURE -21 ​ S…" at bounding box center [570, 115] width 490 height 471
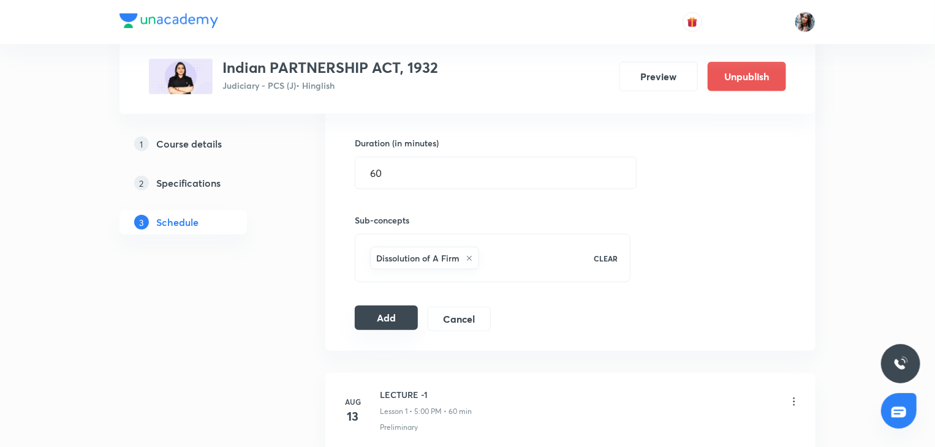
click at [385, 309] on button "Add" at bounding box center [386, 318] width 63 height 25
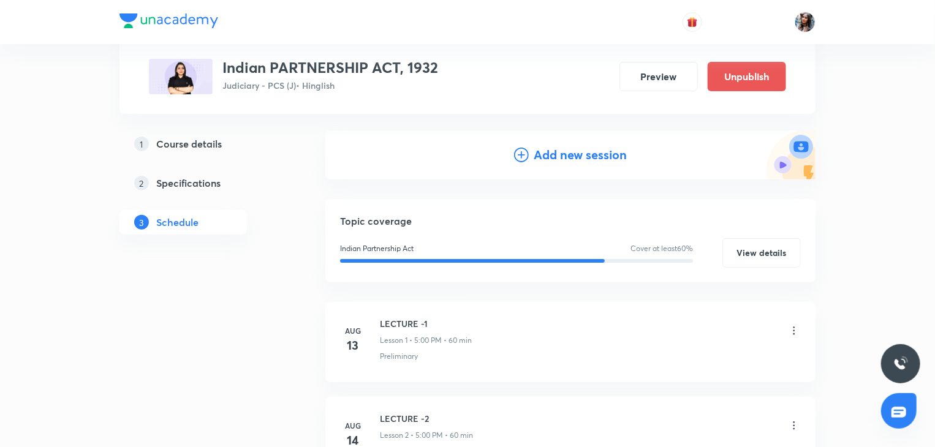
scroll to position [0, 0]
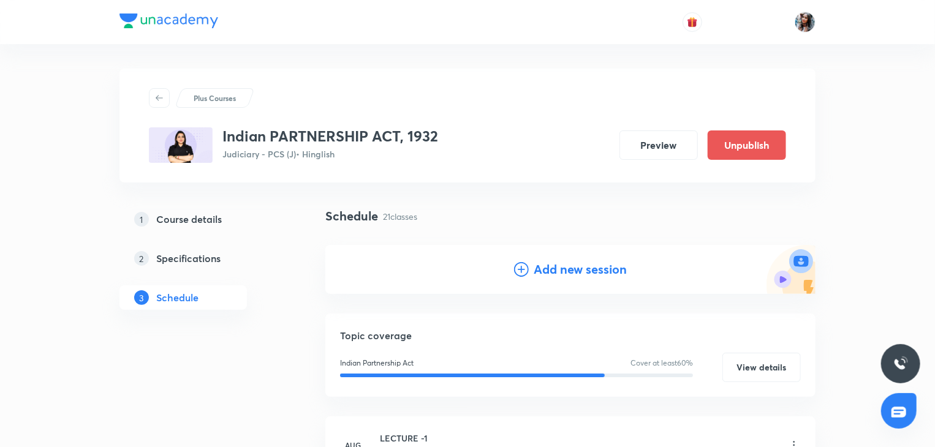
click at [544, 272] on h4 "Add new session" at bounding box center [580, 269] width 93 height 18
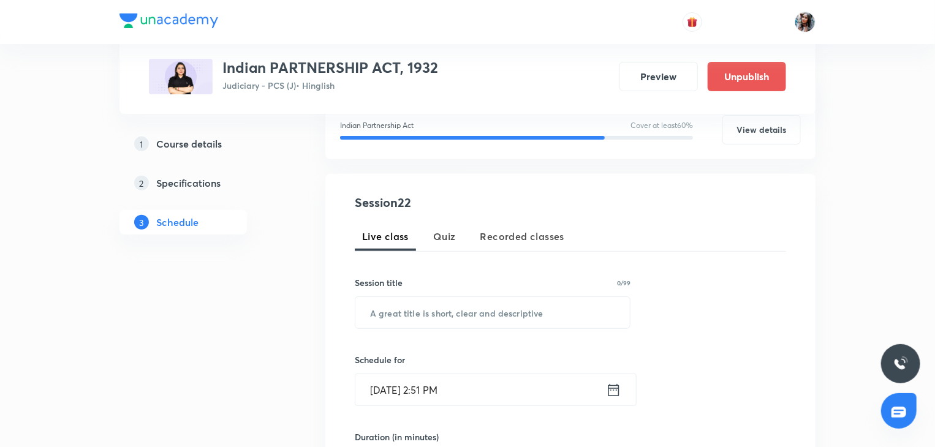
scroll to position [174, 0]
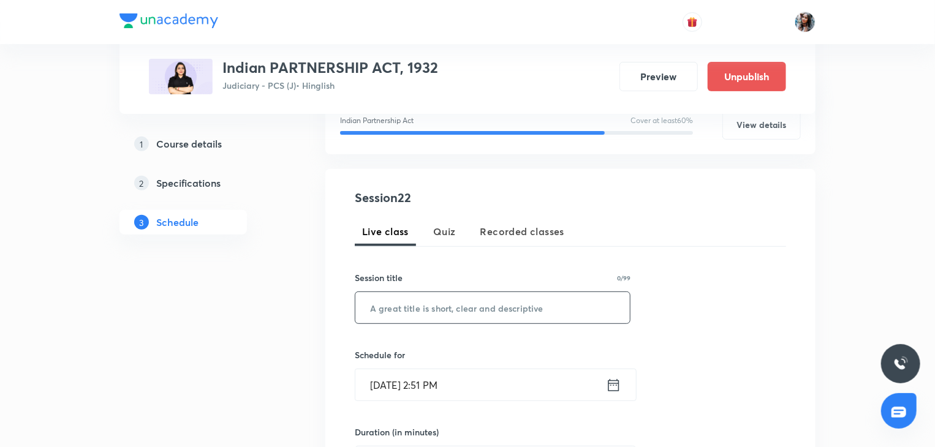
click at [477, 310] on input "text" at bounding box center [492, 307] width 274 height 31
paste input "LECTURE -20"
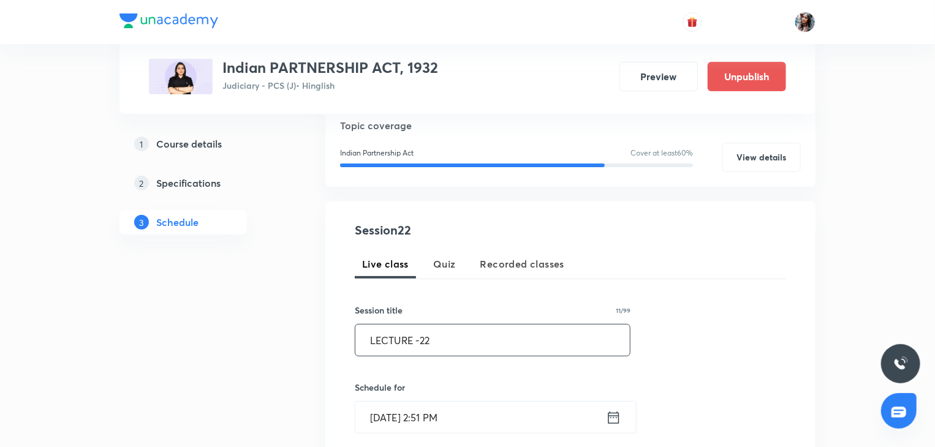
scroll to position [269, 0]
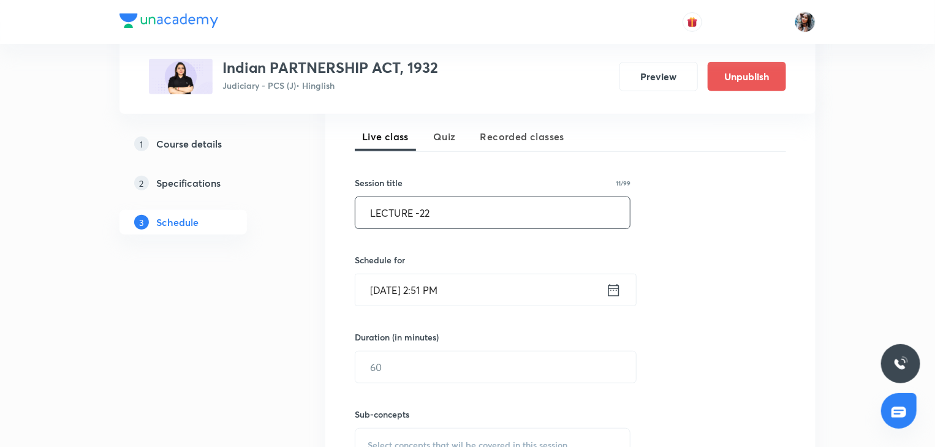
type input "LECTURE -22"
click at [485, 285] on input "Sep 1, 2025, 2:51 PM" at bounding box center [480, 289] width 251 height 31
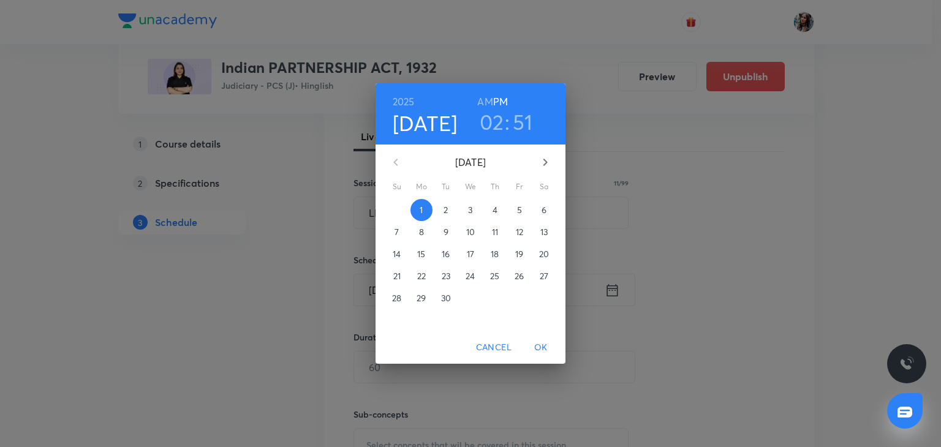
click at [497, 232] on p "11" at bounding box center [495, 232] width 6 height 12
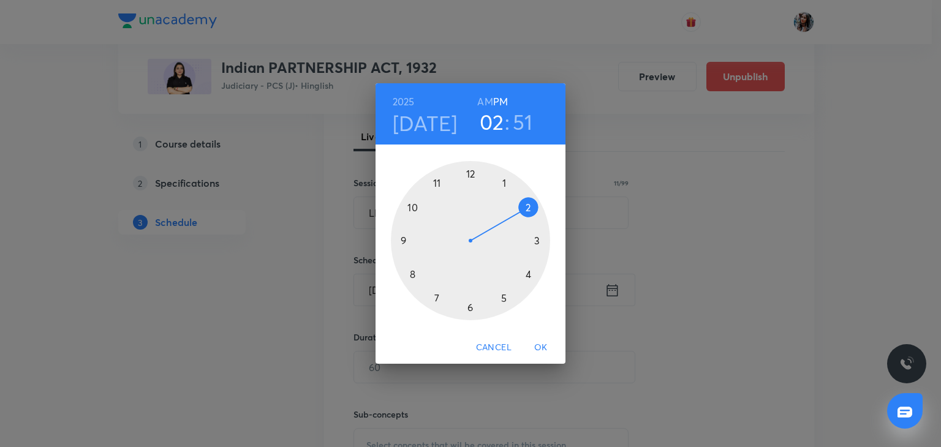
click at [505, 296] on div at bounding box center [470, 240] width 159 height 159
click at [473, 172] on div at bounding box center [470, 240] width 159 height 159
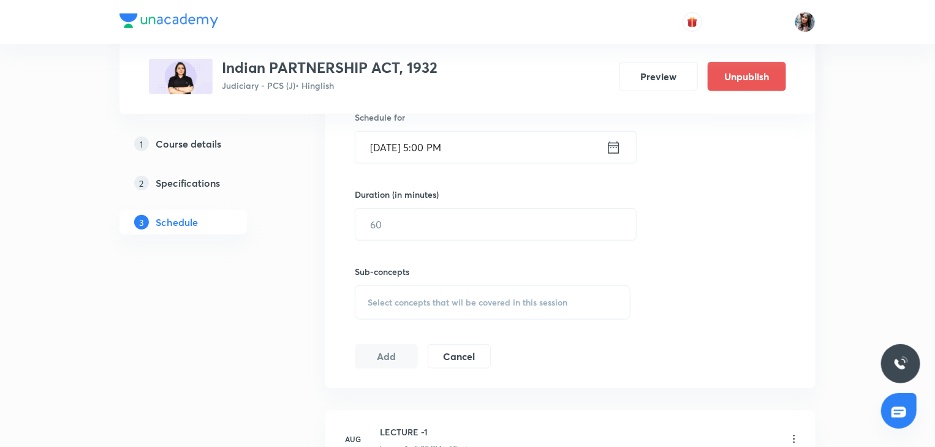
scroll to position [415, 0]
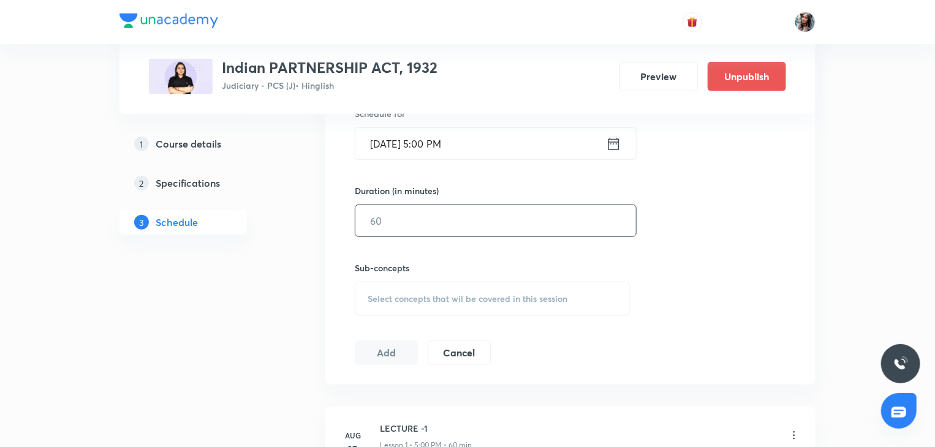
click at [453, 225] on input "text" at bounding box center [495, 220] width 281 height 31
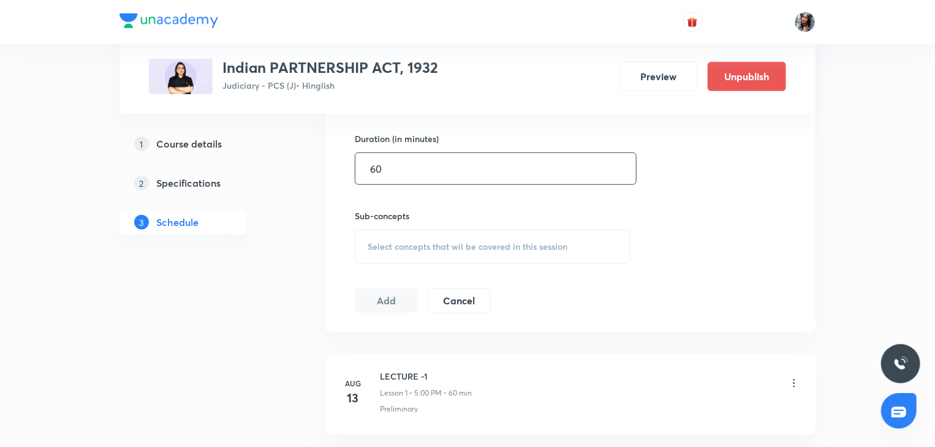
scroll to position [468, 0]
type input "60"
click at [436, 236] on div "Select concepts that wil be covered in this session" at bounding box center [493, 246] width 276 height 34
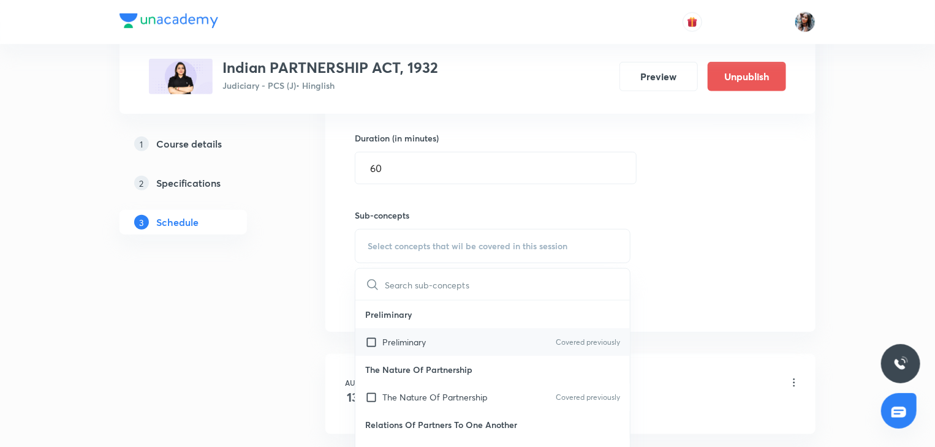
scroll to position [265, 0]
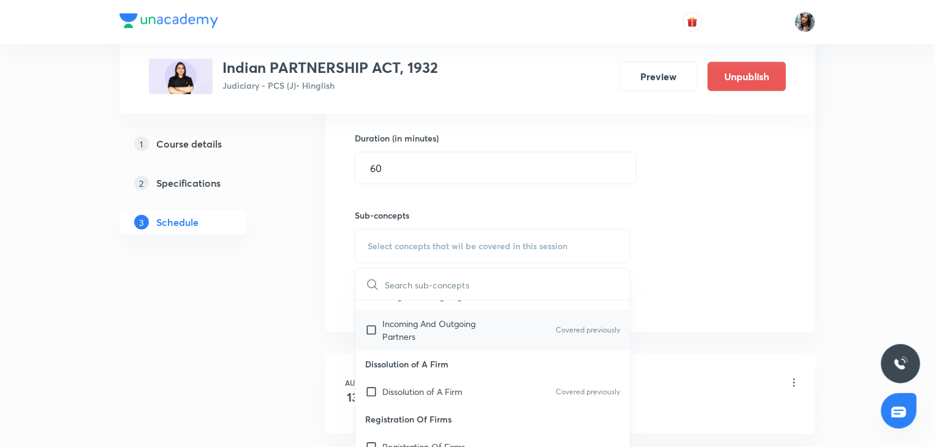
click at [429, 329] on p "Incoming And Outgoing Partners" at bounding box center [444, 330] width 124 height 26
checkbox input "true"
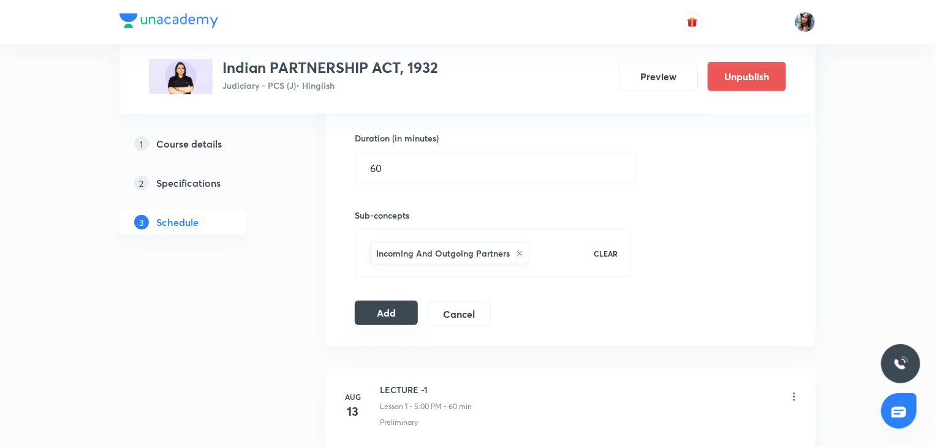
click at [401, 313] on button "Add" at bounding box center [386, 313] width 63 height 25
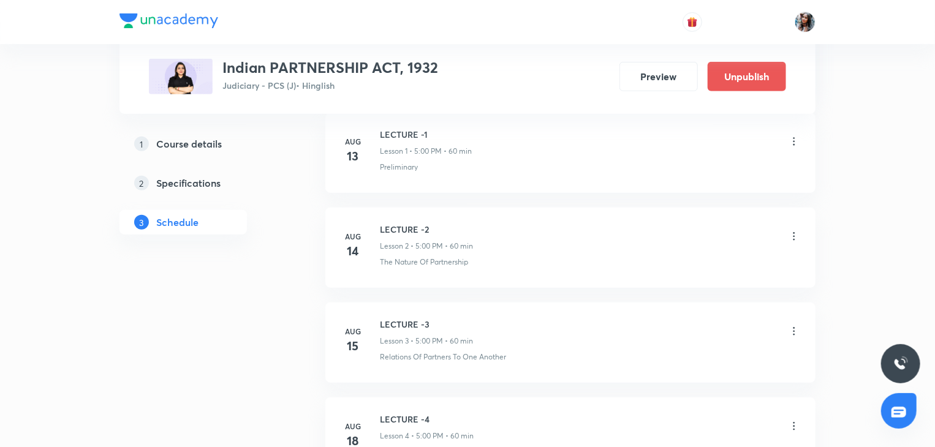
scroll to position [0, 0]
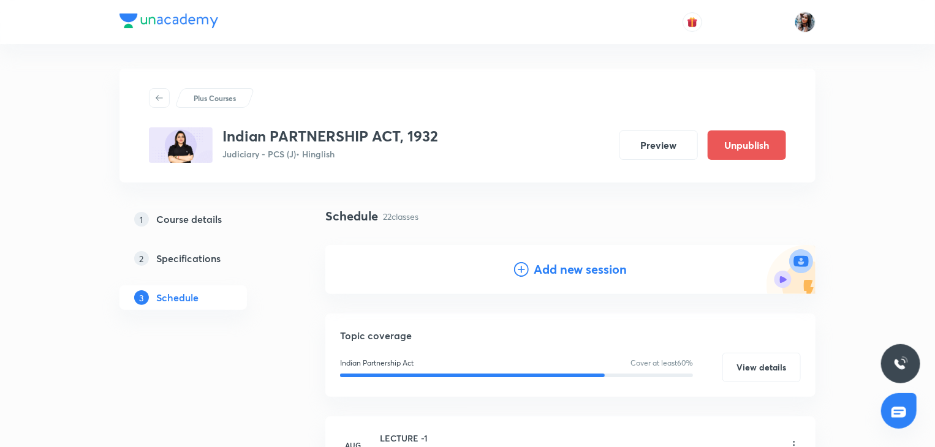
click at [566, 262] on h4 "Add new session" at bounding box center [580, 269] width 93 height 18
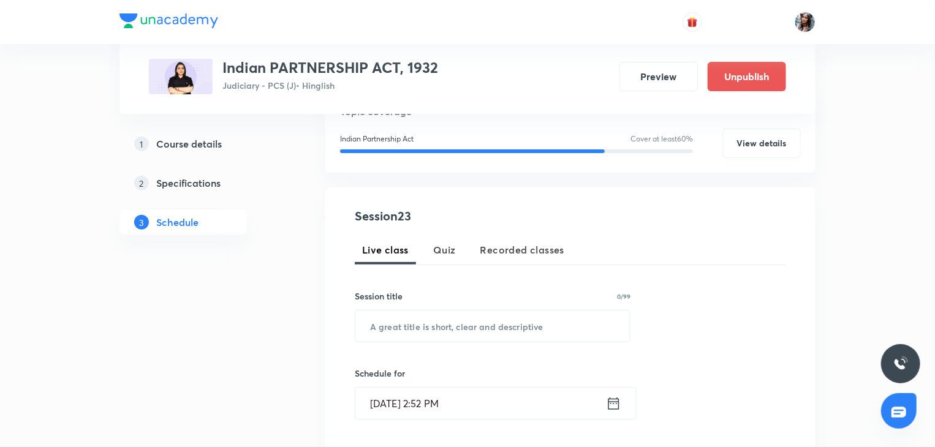
scroll to position [158, 0]
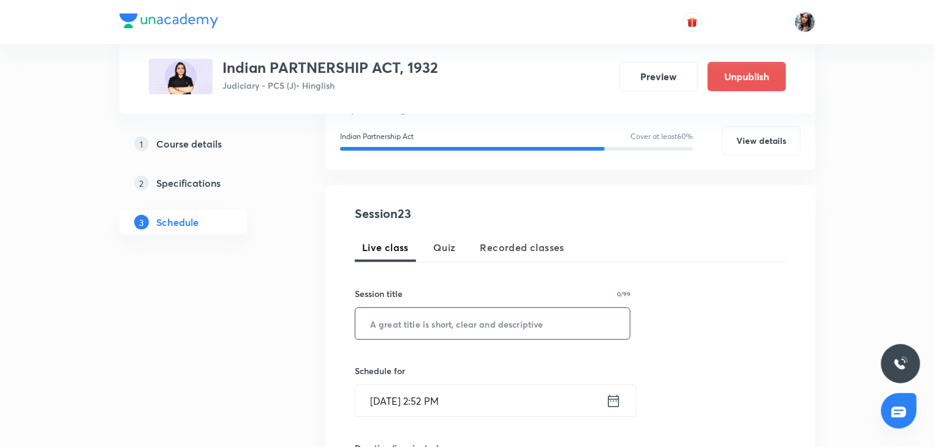
click at [459, 325] on input "text" at bounding box center [492, 323] width 274 height 31
paste input "LECTURE -20"
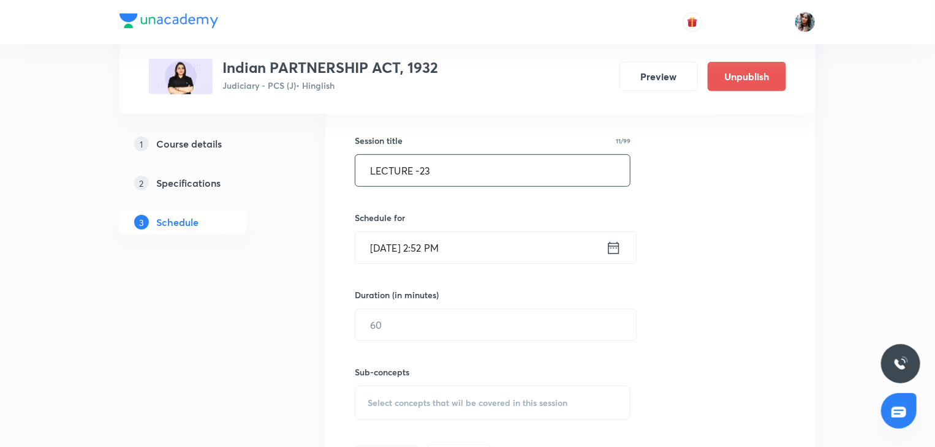
scroll to position [314, 0]
type input "LECTURE -23"
click at [495, 246] on input "Sep 1, 2025, 2:52 PM" at bounding box center [480, 245] width 251 height 31
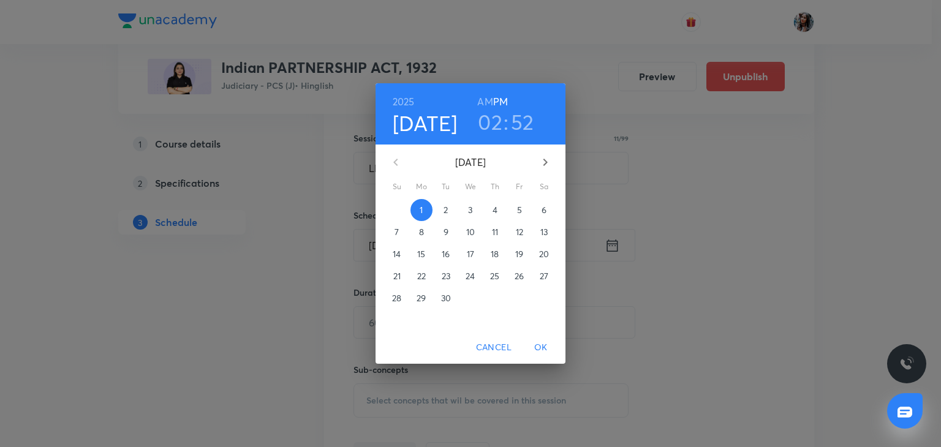
click at [513, 233] on span "12" at bounding box center [519, 232] width 22 height 12
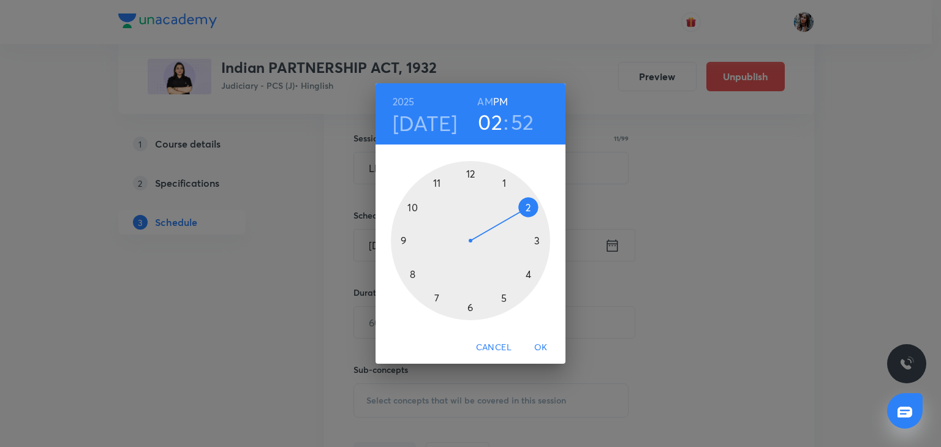
click at [503, 296] on div at bounding box center [470, 240] width 159 height 159
click at [470, 172] on div at bounding box center [470, 240] width 159 height 159
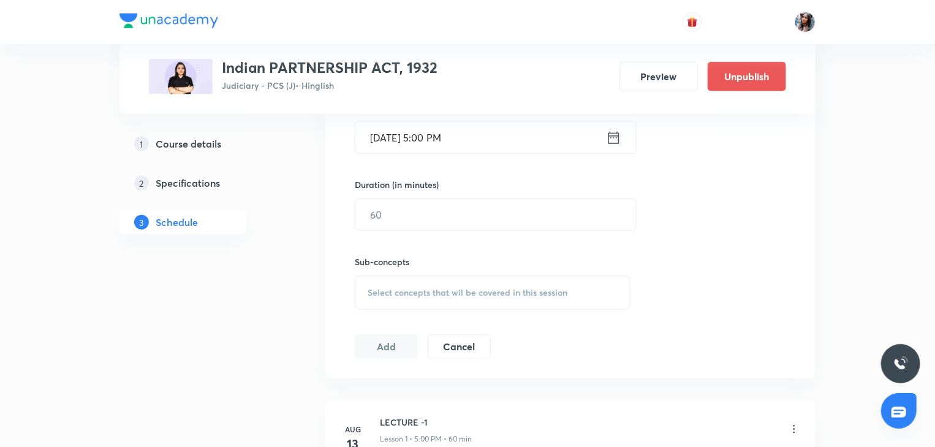
scroll to position [424, 0]
click at [459, 217] on input "text" at bounding box center [495, 212] width 281 height 31
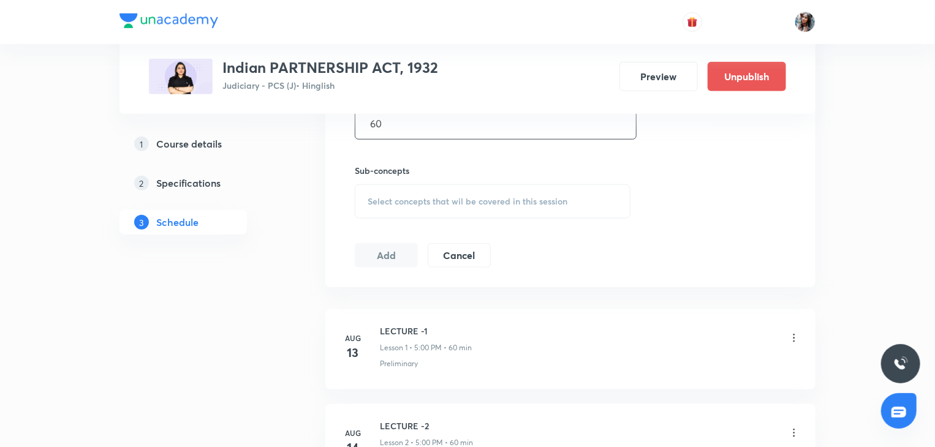
scroll to position [515, 0]
type input "60"
click at [446, 206] on div "Select concepts that wil be covered in this session" at bounding box center [493, 200] width 276 height 34
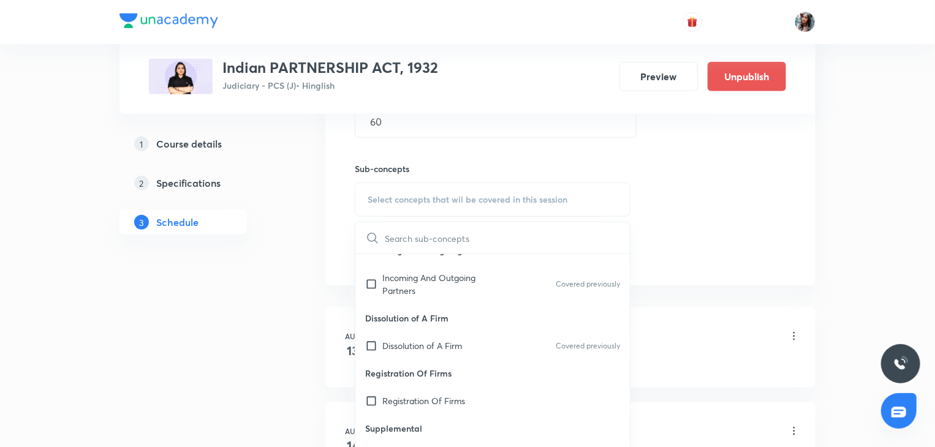
scroll to position [265, 0]
click at [445, 399] on p "Registration Of Firms" at bounding box center [423, 400] width 83 height 13
checkbox input "true"
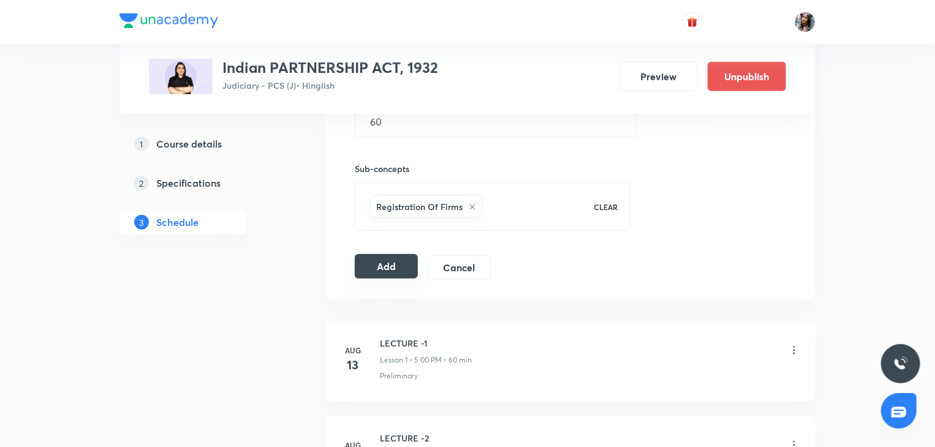
click at [377, 260] on button "Add" at bounding box center [386, 266] width 63 height 25
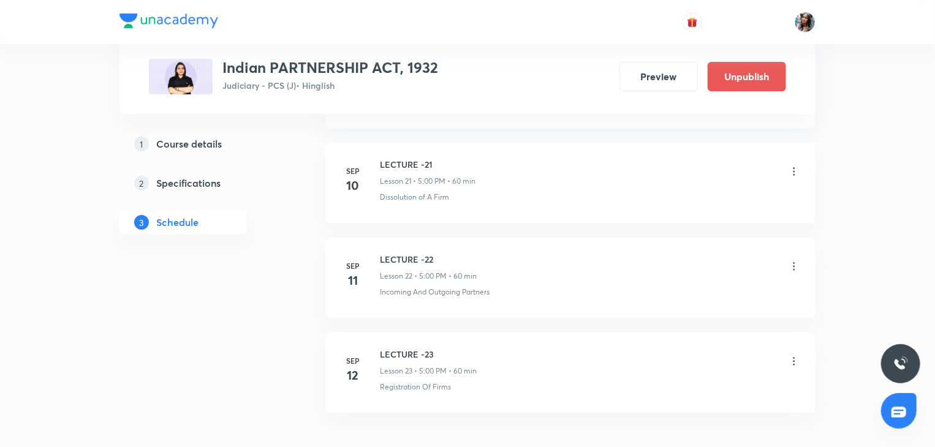
scroll to position [2249, 0]
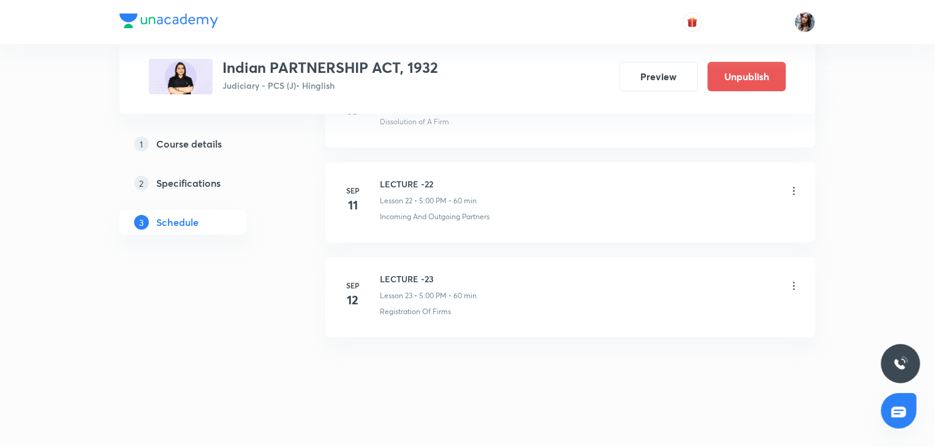
click at [408, 273] on h6 "LECTURE -23" at bounding box center [428, 279] width 97 height 13
copy h6 "LECTURE -23"
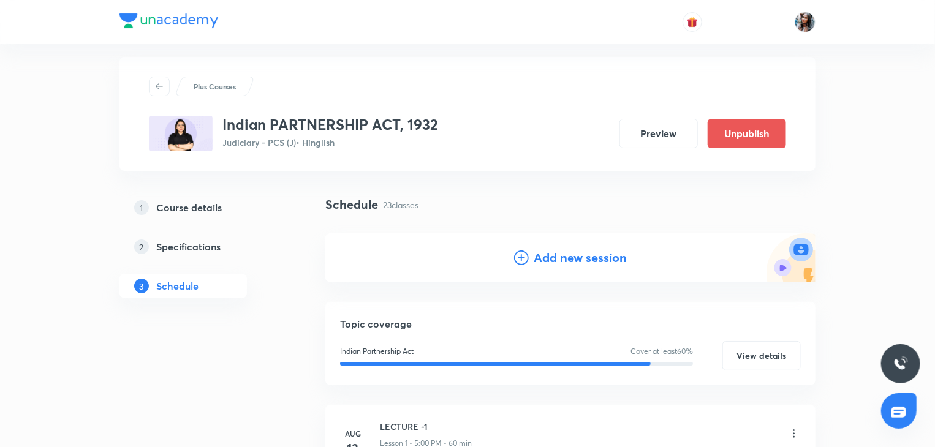
scroll to position [0, 0]
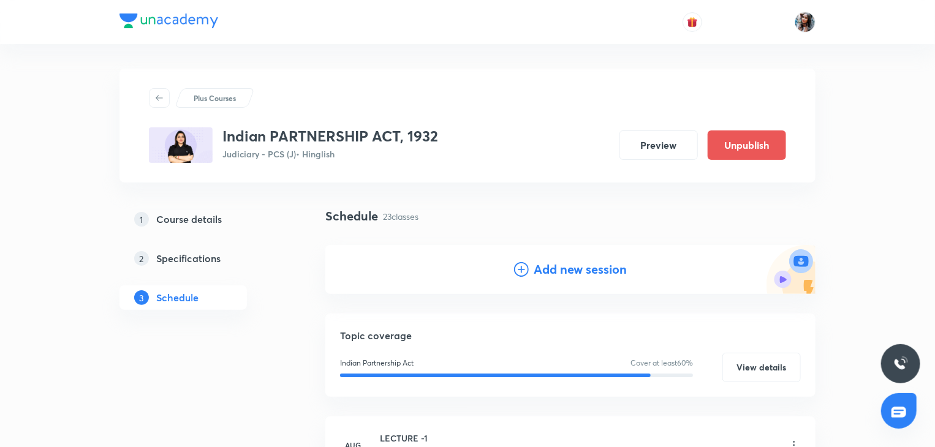
click at [587, 277] on h4 "Add new session" at bounding box center [580, 269] width 93 height 18
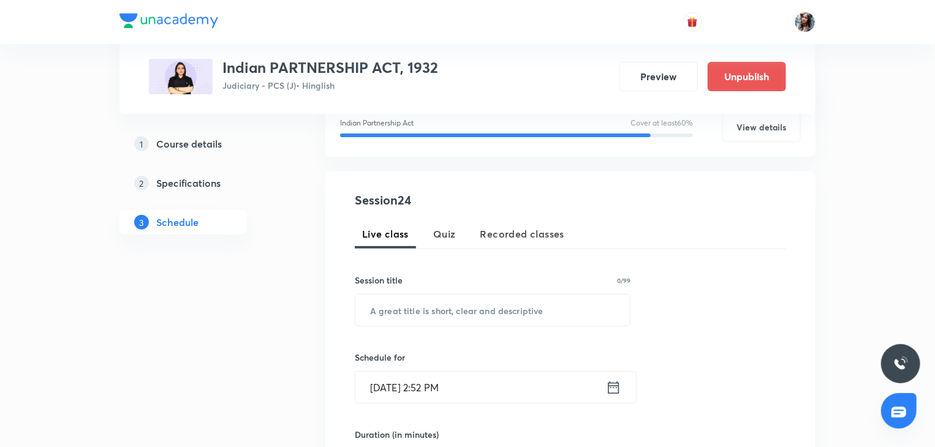
scroll to position [190, 0]
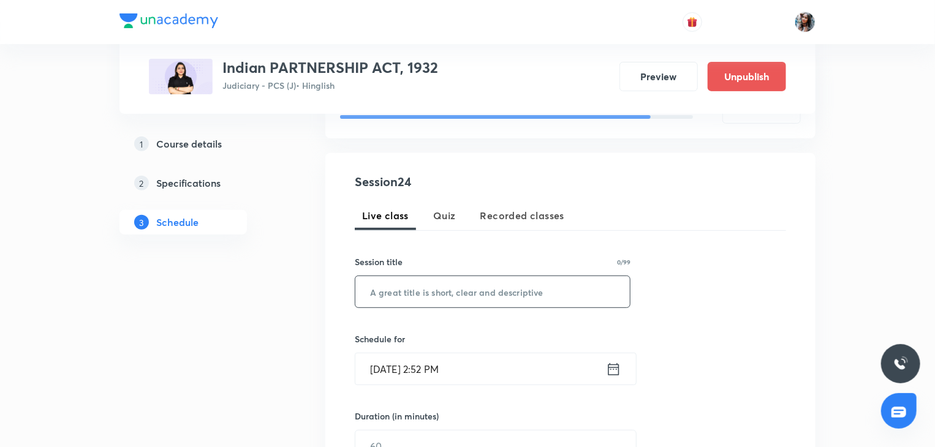
click at [505, 294] on input "text" at bounding box center [492, 291] width 274 height 31
paste input "LECTURE -23"
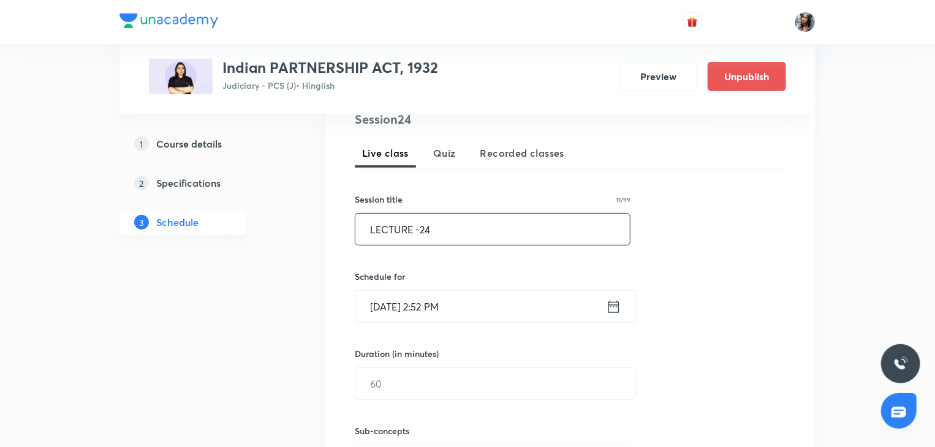
type input "LECTURE -24"
click at [487, 314] on input "Sep 1, 2025, 2:52 PM" at bounding box center [480, 306] width 251 height 31
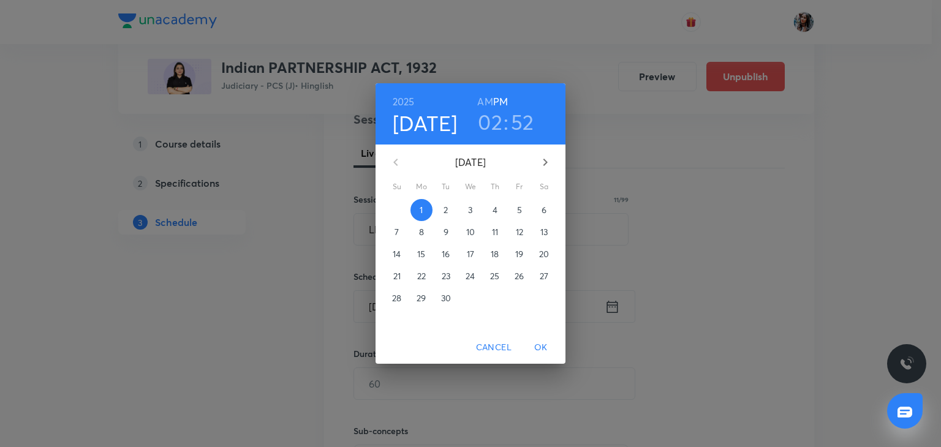
click at [420, 253] on p "15" at bounding box center [421, 254] width 8 height 12
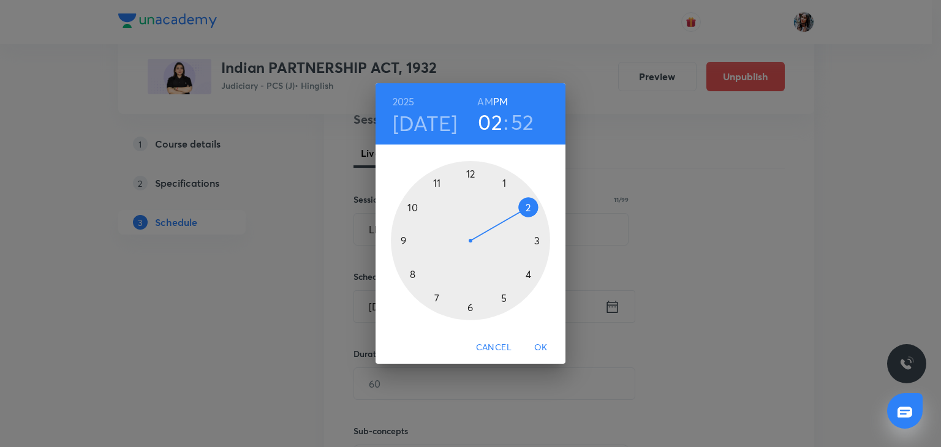
click at [503, 300] on div at bounding box center [470, 240] width 159 height 159
click at [470, 172] on div at bounding box center [470, 240] width 159 height 159
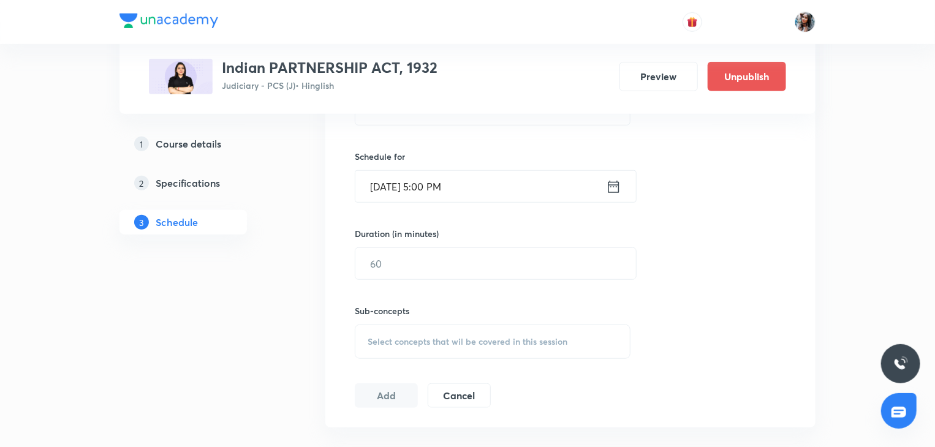
scroll to position [377, 0]
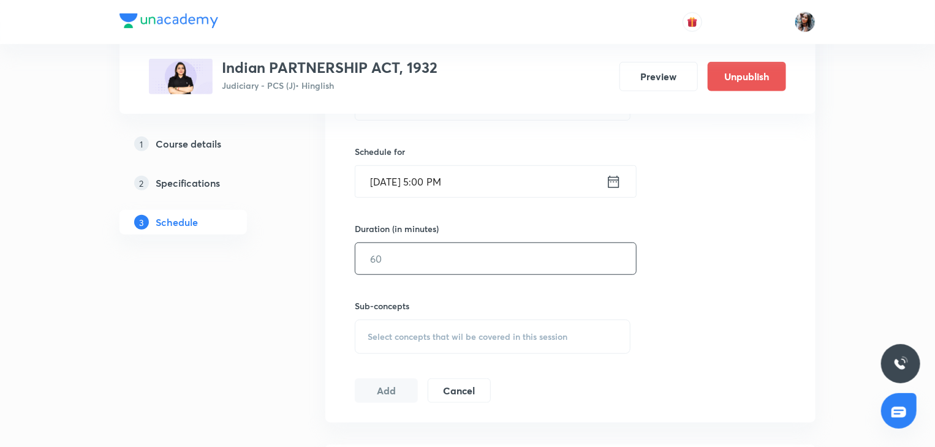
click at [461, 251] on input "text" at bounding box center [495, 258] width 281 height 31
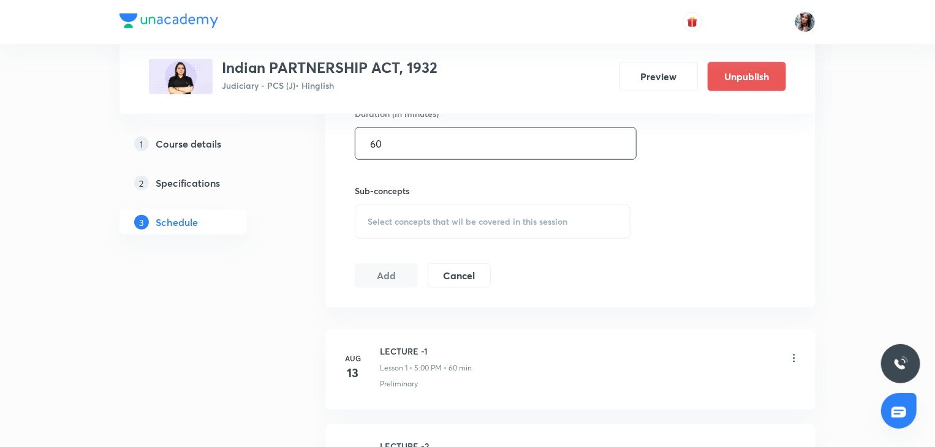
type input "60"
click at [434, 217] on span "Select concepts that wil be covered in this session" at bounding box center [468, 222] width 200 height 10
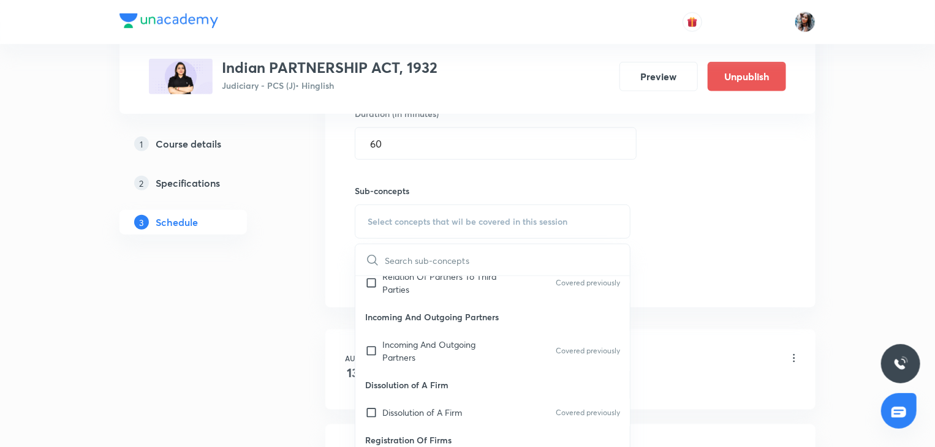
scroll to position [265, 0]
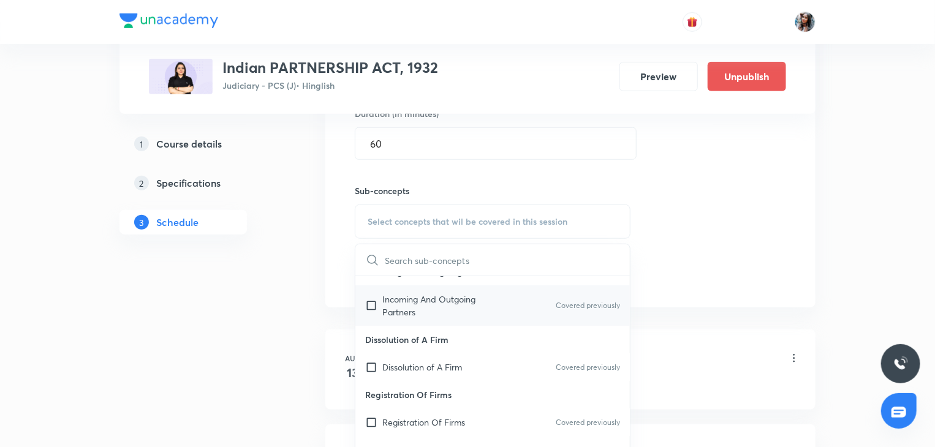
click at [407, 312] on p "Incoming And Outgoing Partners" at bounding box center [444, 306] width 124 height 26
checkbox input "true"
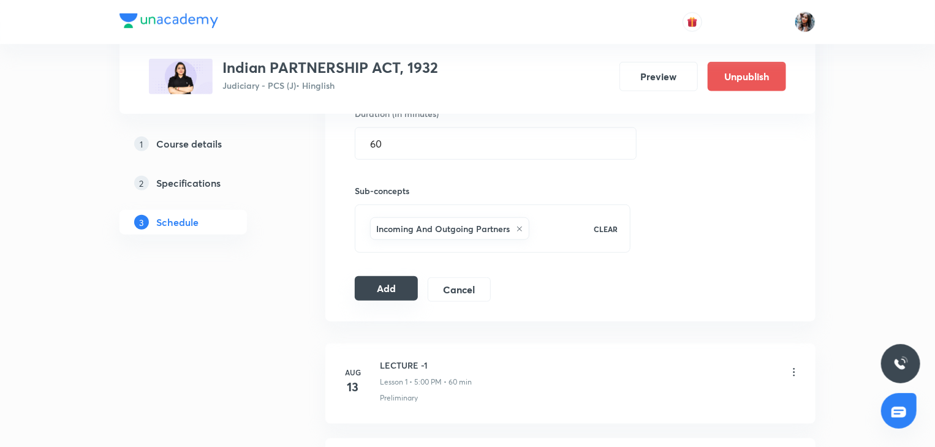
click at [367, 287] on button "Add" at bounding box center [386, 288] width 63 height 25
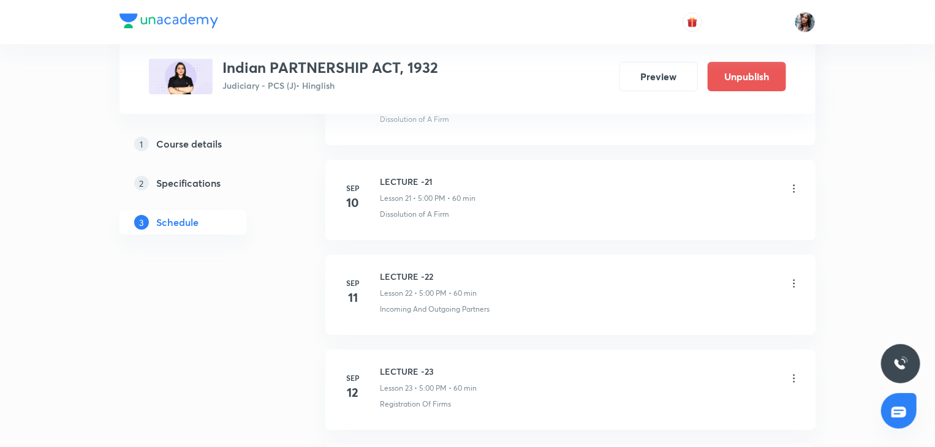
scroll to position [2343, 0]
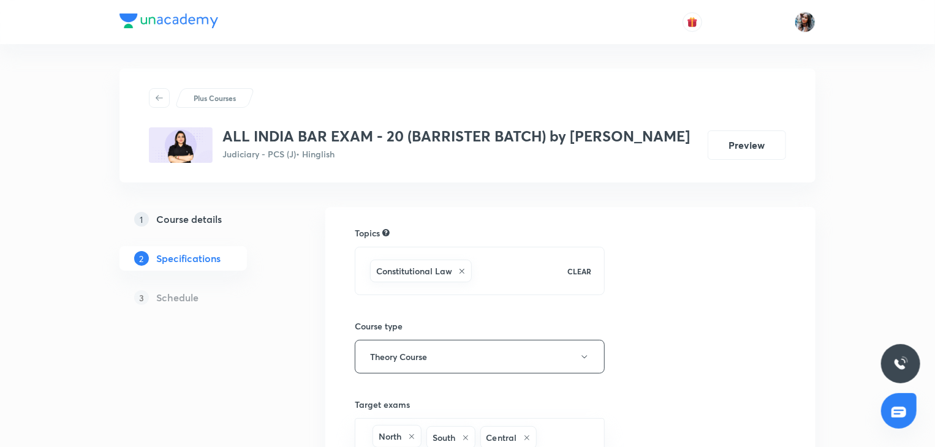
click at [198, 216] on h5 "Course details" at bounding box center [189, 219] width 66 height 15
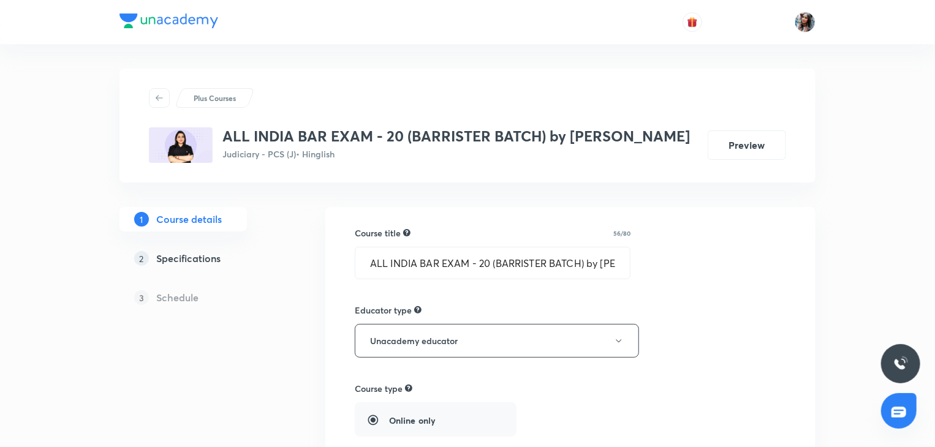
click at [199, 252] on h5 "Specifications" at bounding box center [188, 258] width 64 height 15
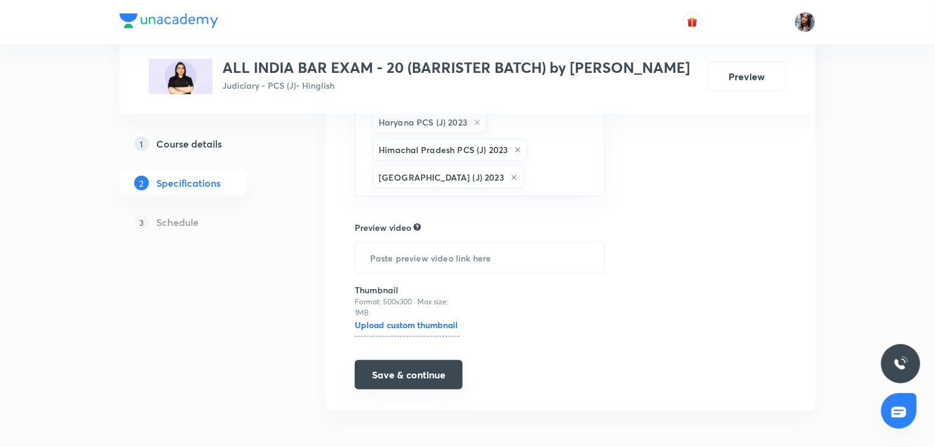
scroll to position [370, 0]
drag, startPoint x: 402, startPoint y: 389, endPoint x: 395, endPoint y: 381, distance: 10.8
click at [395, 381] on div "Topics Constitutional Law CLEAR Course type Theory Course Target exams North So…" at bounding box center [570, 124] width 490 height 574
click at [395, 381] on button "Save & continue" at bounding box center [409, 375] width 108 height 29
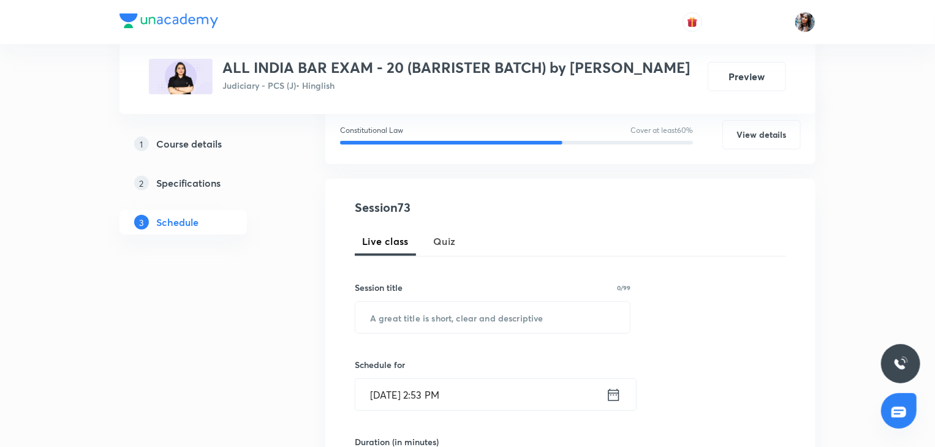
scroll to position [168, 0]
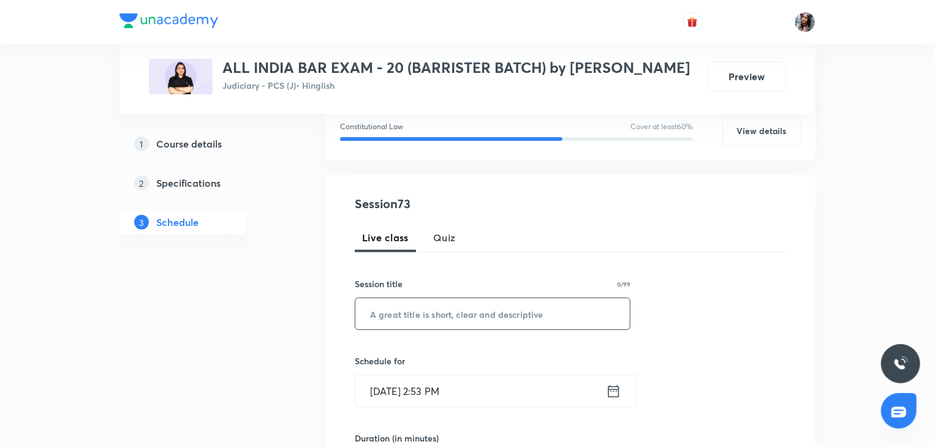
click at [440, 324] on input "text" at bounding box center [492, 313] width 274 height 31
paste input "The Bharatiya Sakshya Adhiniyam, 2023"
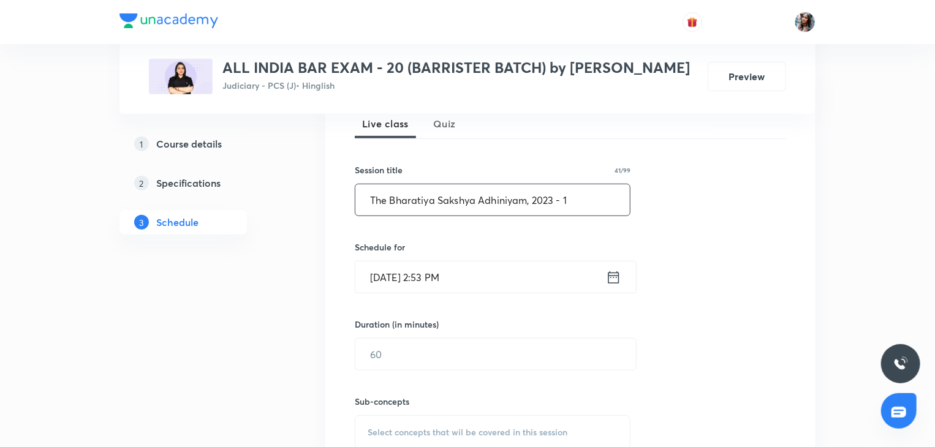
scroll to position [289, 0]
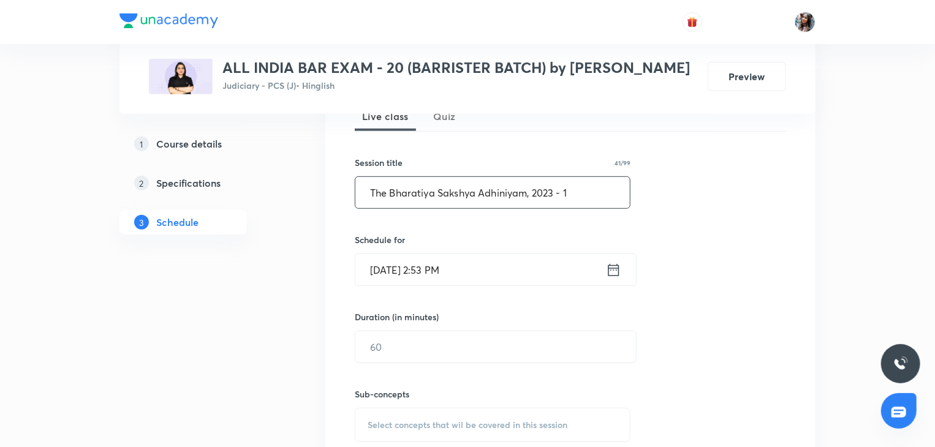
type input "The Bharatiya Sakshya Adhiniyam, 2023 - 1"
click at [479, 268] on input "Sep 1, 2025, 2:53 PM" at bounding box center [480, 269] width 251 height 31
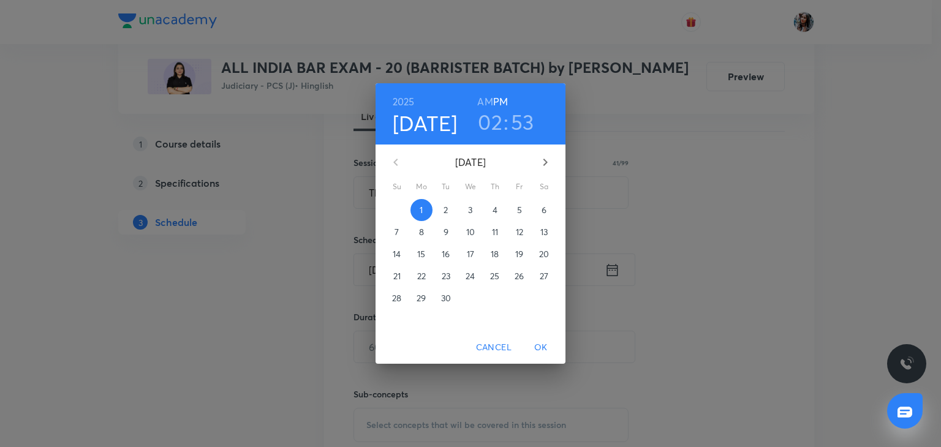
click at [447, 213] on p "2" at bounding box center [445, 210] width 4 height 12
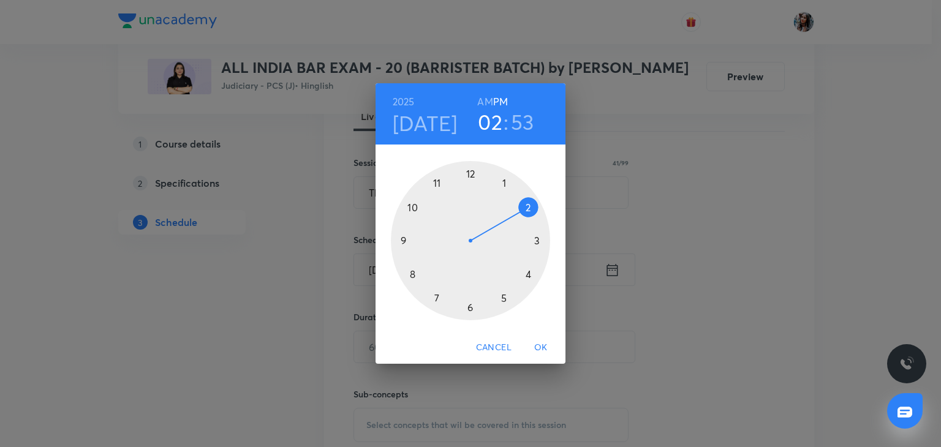
click at [437, 301] on div at bounding box center [470, 240] width 159 height 159
click at [470, 175] on div at bounding box center [470, 240] width 159 height 159
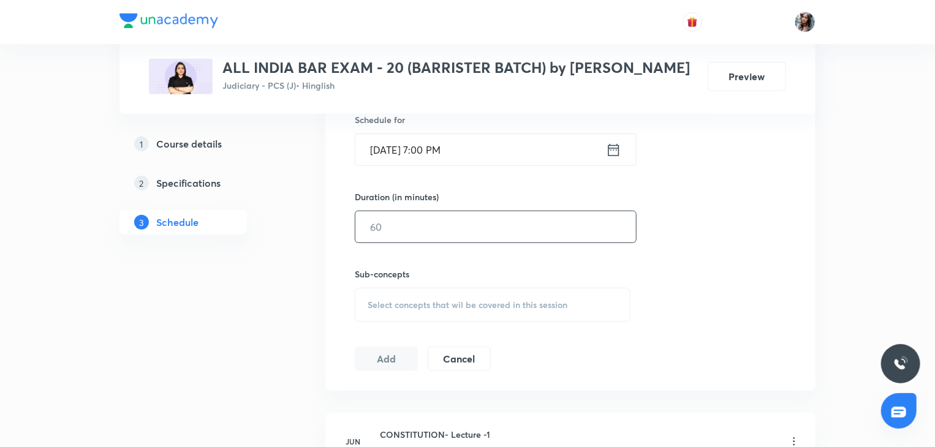
scroll to position [410, 0]
click at [468, 228] on input "text" at bounding box center [495, 225] width 281 height 31
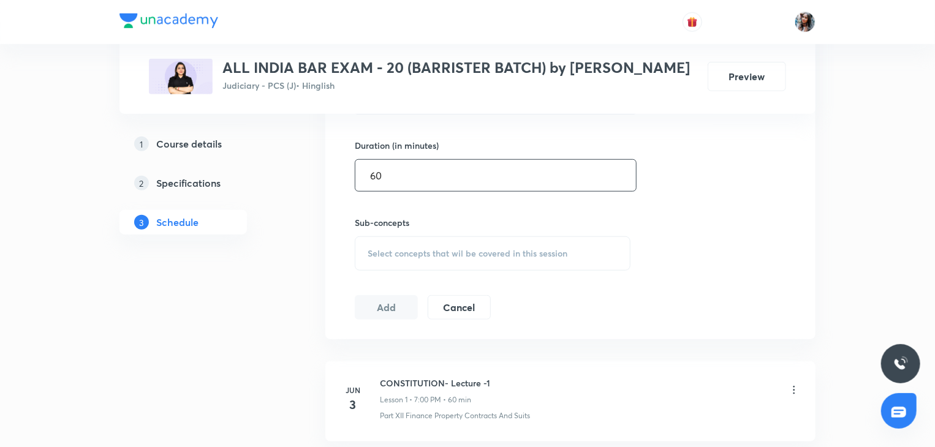
scroll to position [465, 0]
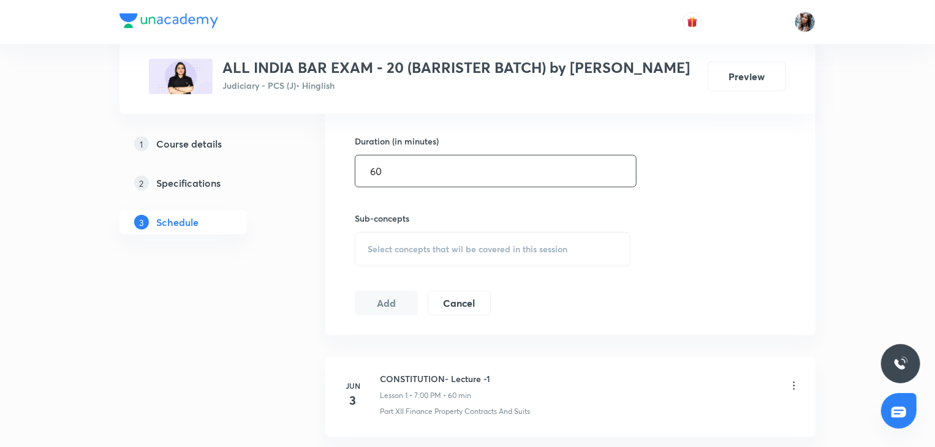
type input "60"
click at [434, 255] on div "Select concepts that wil be covered in this session" at bounding box center [493, 249] width 276 height 34
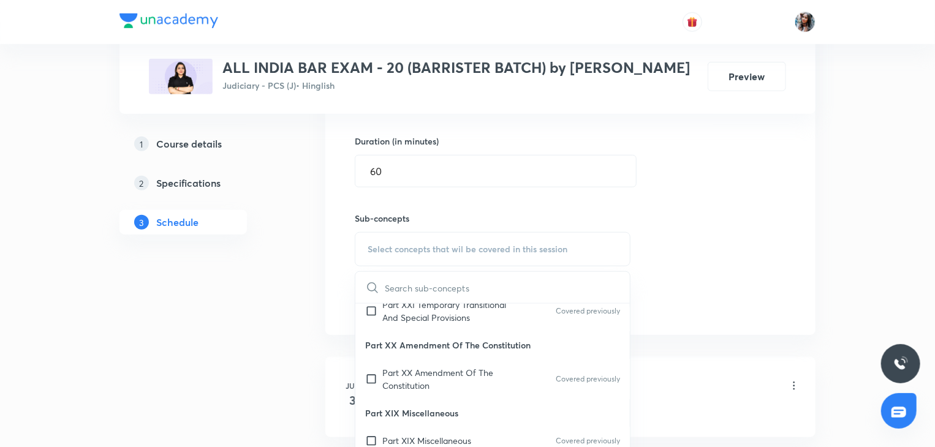
scroll to position [289, 0]
click at [410, 317] on p "Part XXI Temporary Transitional And Special Provisions" at bounding box center [444, 309] width 124 height 26
checkbox input "true"
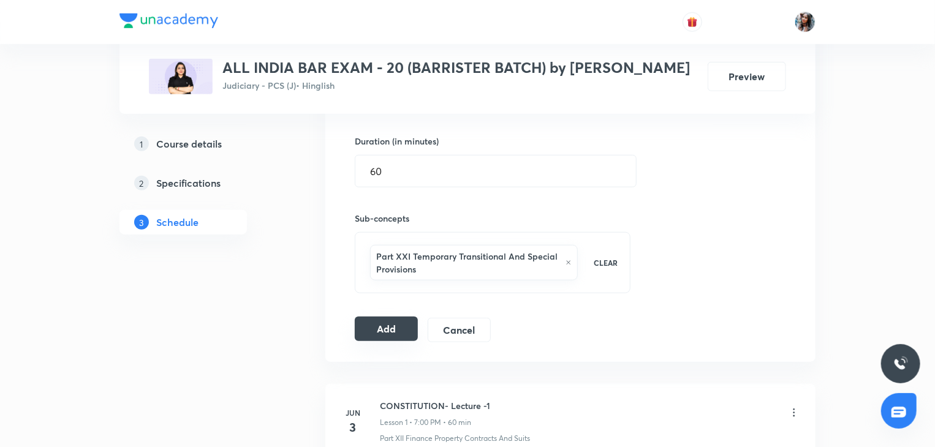
click at [373, 329] on button "Add" at bounding box center [386, 329] width 63 height 25
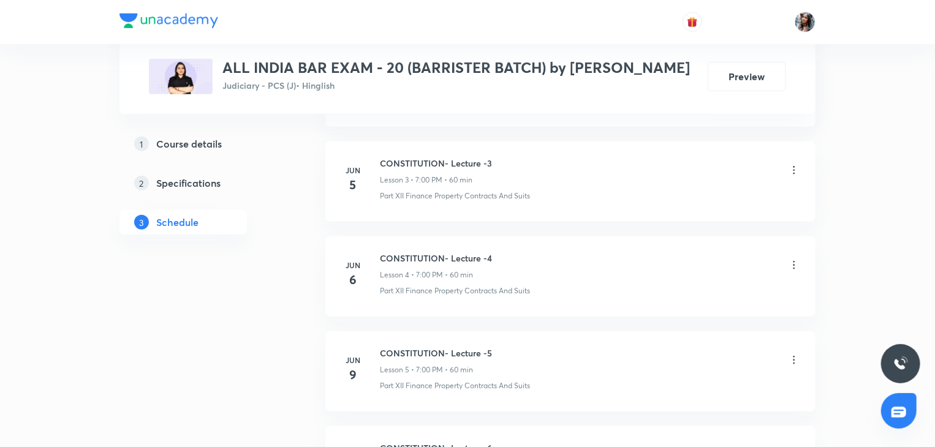
scroll to position [0, 0]
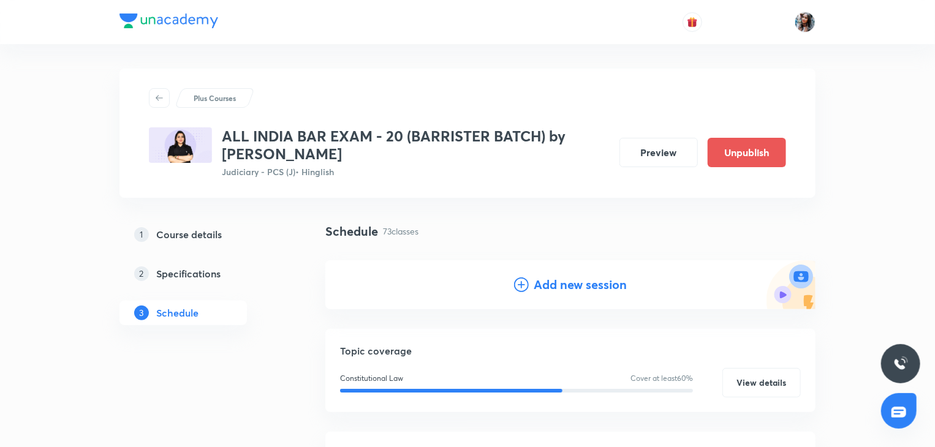
click at [575, 273] on div "Add new session" at bounding box center [570, 284] width 490 height 49
click at [568, 282] on h4 "Add new session" at bounding box center [580, 285] width 93 height 18
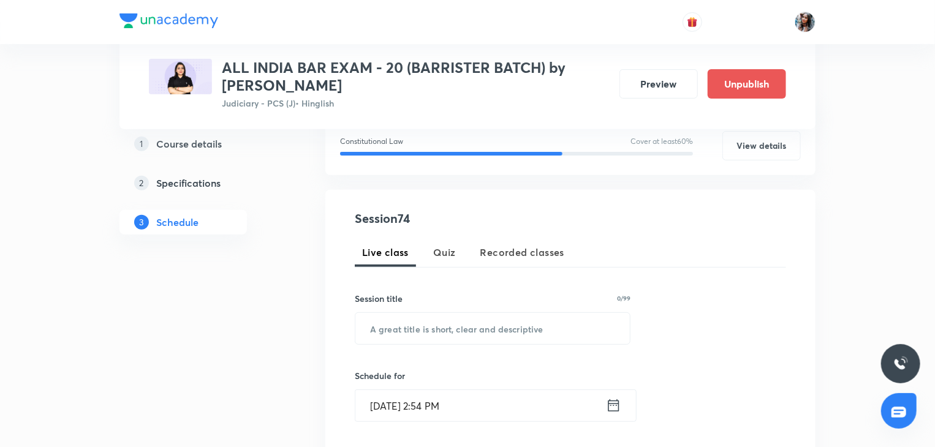
scroll to position [173, 0]
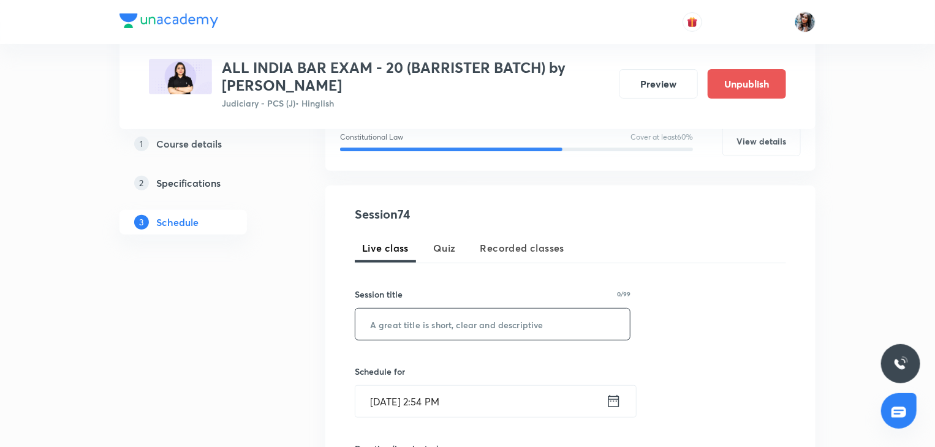
click at [507, 322] on input "text" at bounding box center [492, 324] width 274 height 31
paste input "The Bharatiya Sakshya Adhiniyam, 2023"
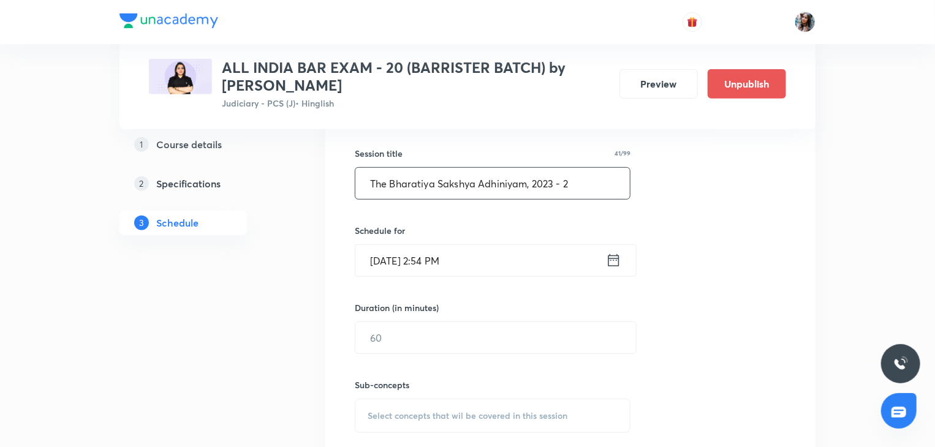
scroll to position [326, 0]
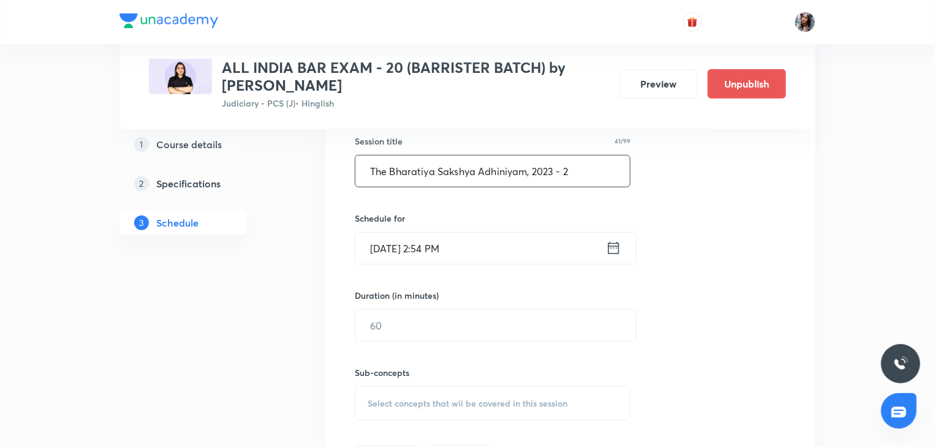
type input "The Bharatiya Sakshya Adhiniyam, 2023 - 2"
click at [494, 243] on input "Sep 1, 2025, 2:54 PM" at bounding box center [480, 248] width 251 height 31
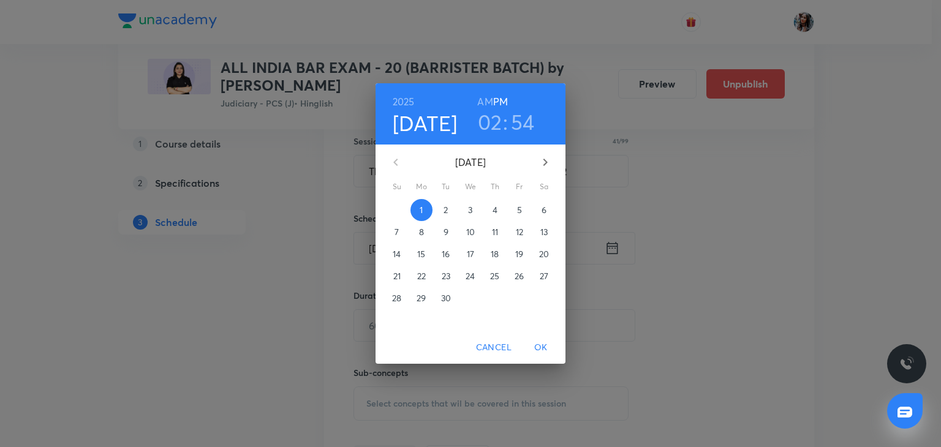
click at [473, 209] on span "3" at bounding box center [470, 210] width 22 height 12
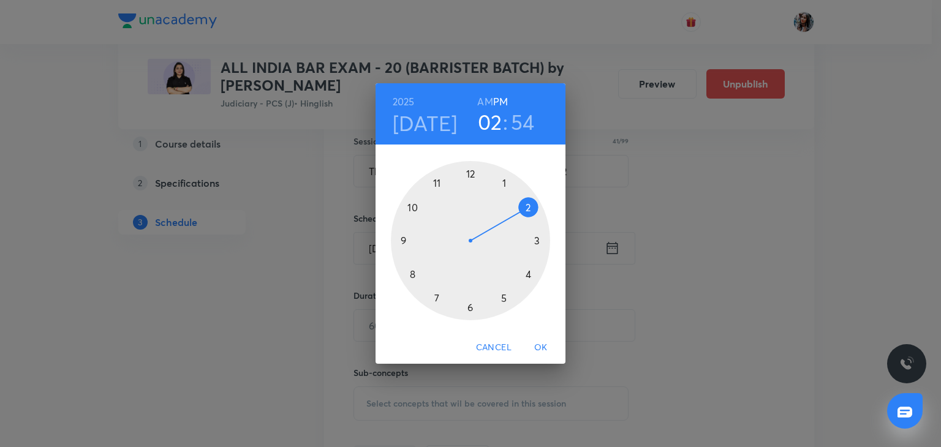
click at [435, 301] on div at bounding box center [470, 240] width 159 height 159
click at [470, 173] on div at bounding box center [470, 240] width 159 height 159
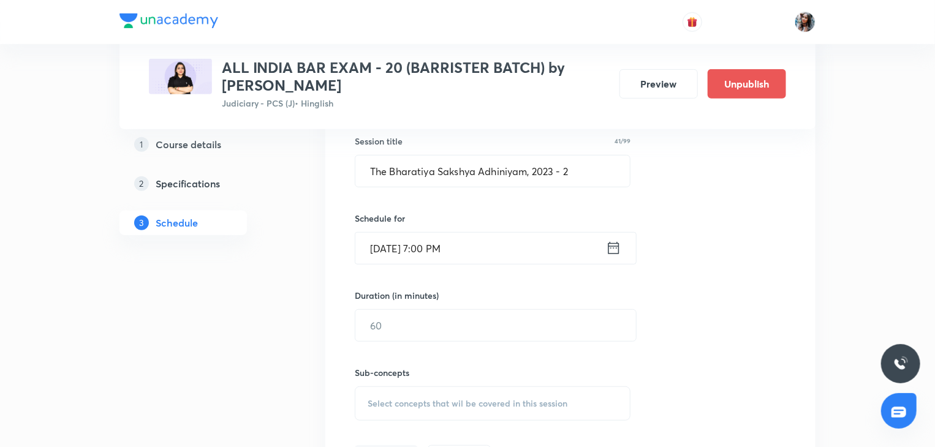
scroll to position [421, 0]
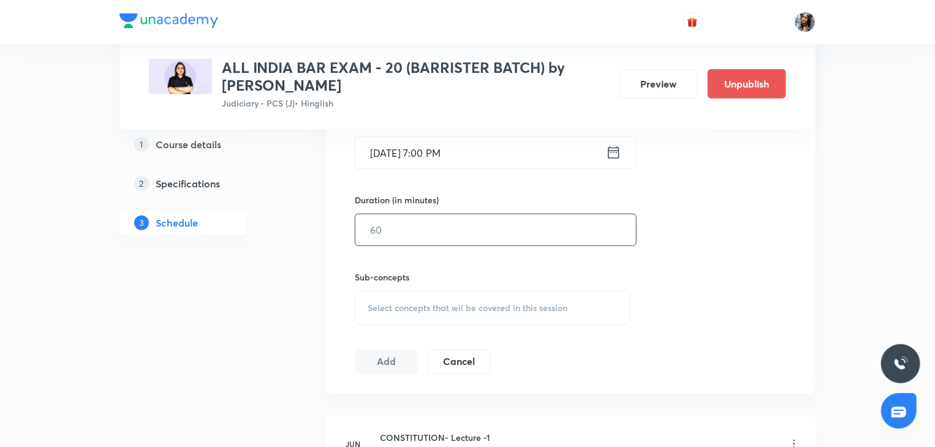
click at [462, 229] on input "text" at bounding box center [495, 229] width 281 height 31
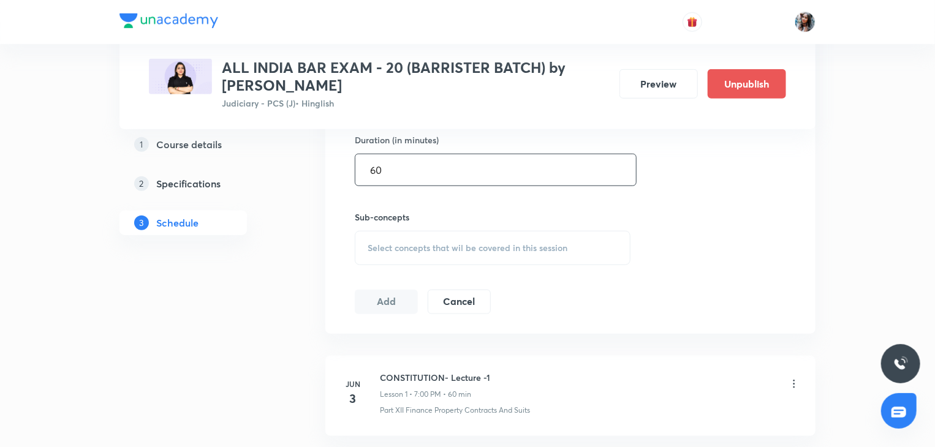
scroll to position [482, 0]
type input "60"
click at [435, 246] on span "Select concepts that wil be covered in this session" at bounding box center [468, 248] width 200 height 10
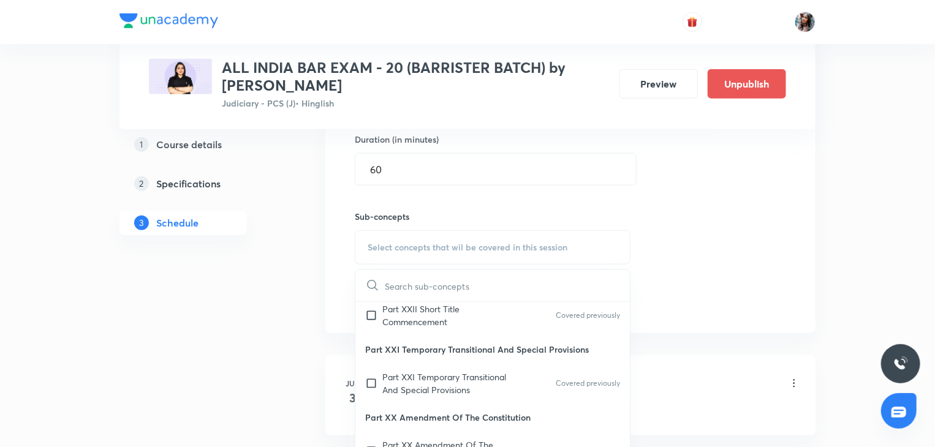
scroll to position [221, 0]
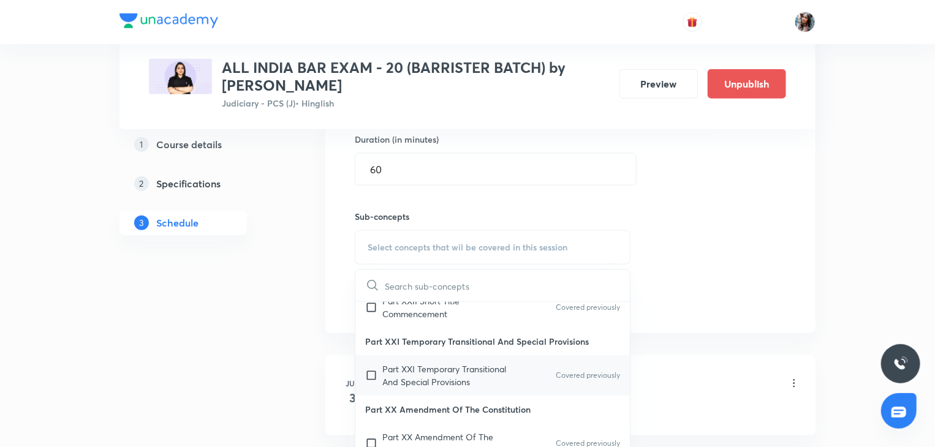
click at [428, 374] on p "Part XXI Temporary Transitional And Special Provisions" at bounding box center [444, 376] width 124 height 26
checkbox input "true"
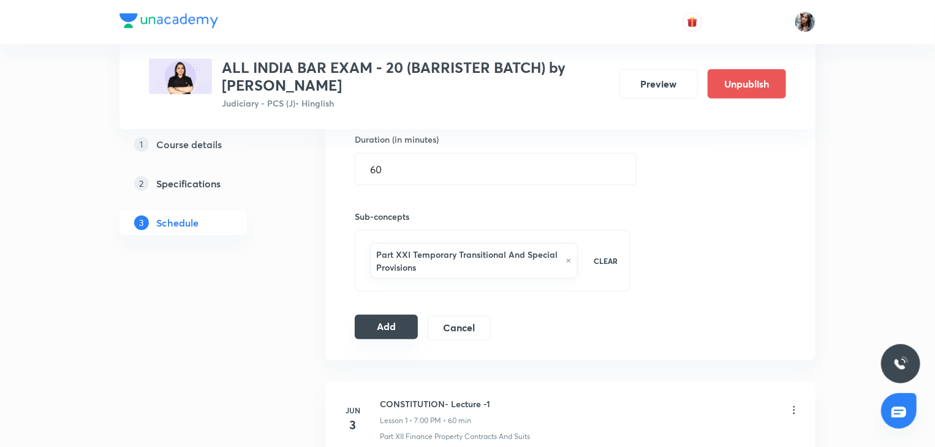
click at [375, 329] on button "Add" at bounding box center [386, 327] width 63 height 25
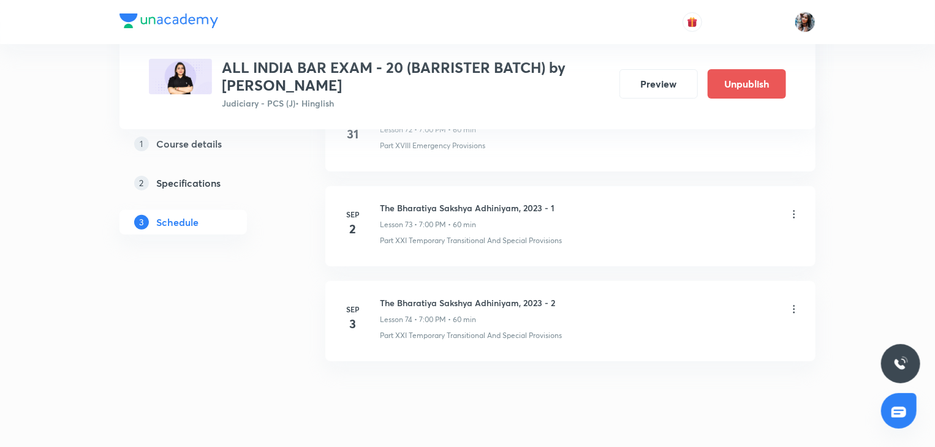
scroll to position [7096, 0]
click at [388, 296] on h6 "The Bharatiya Sakshya Adhiniyam, 2023 - 2" at bounding box center [467, 302] width 175 height 13
copy h6 "The Bharatiya Sakshya Adhiniyam, 2023 - 2"
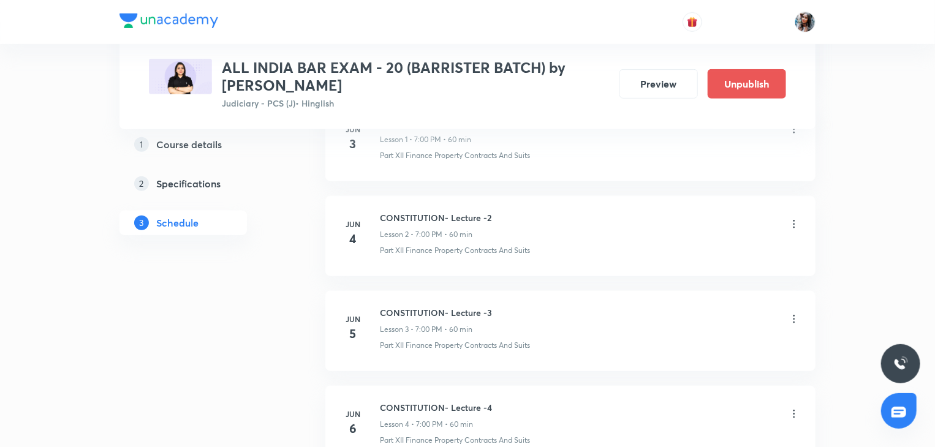
scroll to position [0, 0]
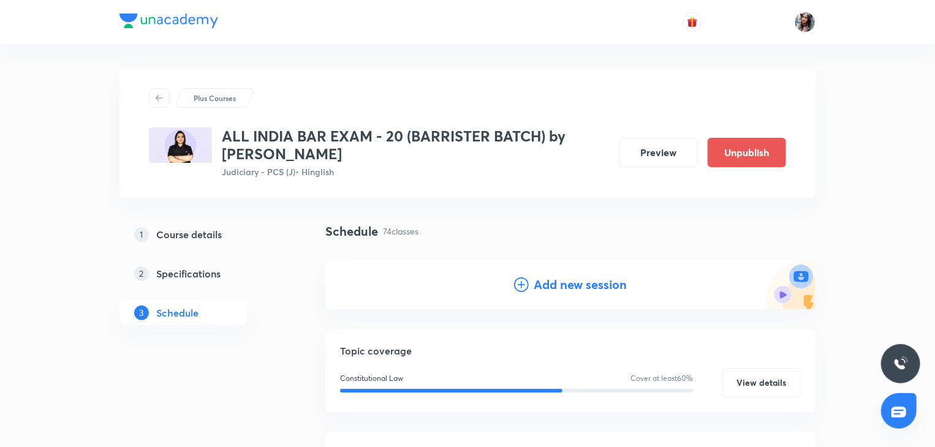
click at [576, 285] on h4 "Add new session" at bounding box center [580, 285] width 93 height 18
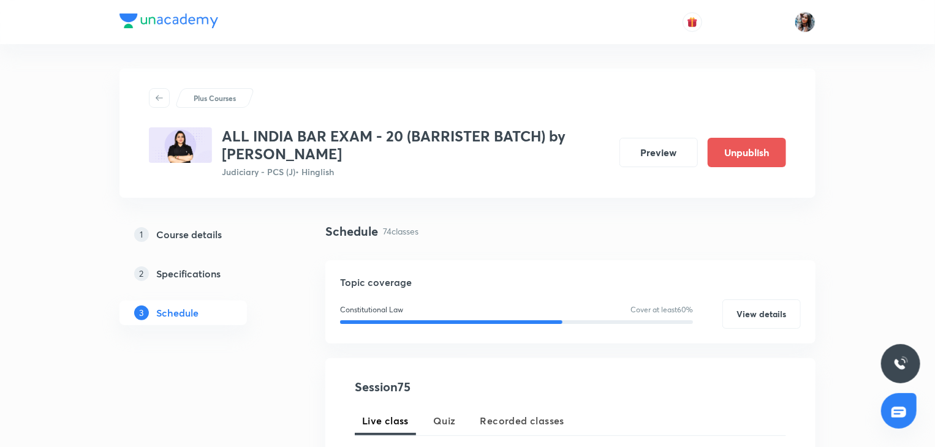
scroll to position [162, 0]
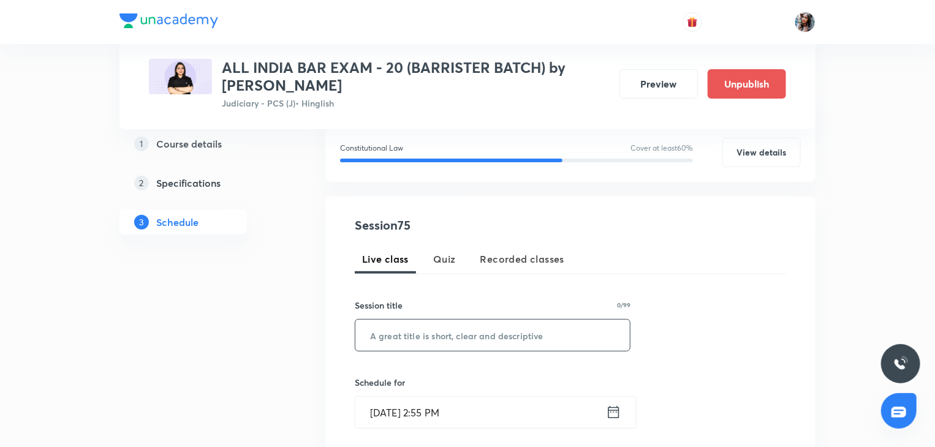
click at [522, 334] on input "text" at bounding box center [492, 335] width 274 height 31
paste input "The Bharatiya Sakshya Adhiniyam, 2023 - 2"
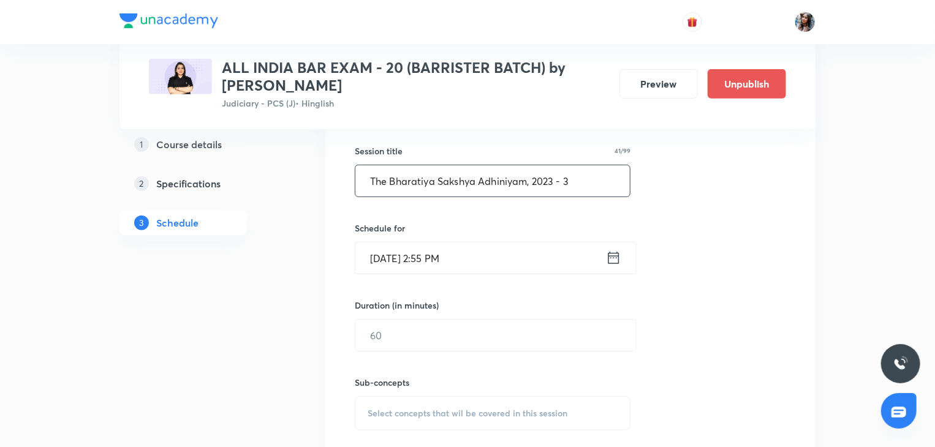
type input "The Bharatiya Sakshya Adhiniyam, 2023 - 3"
click at [502, 265] on input "Sep 1, 2025, 2:55 PM" at bounding box center [480, 258] width 251 height 31
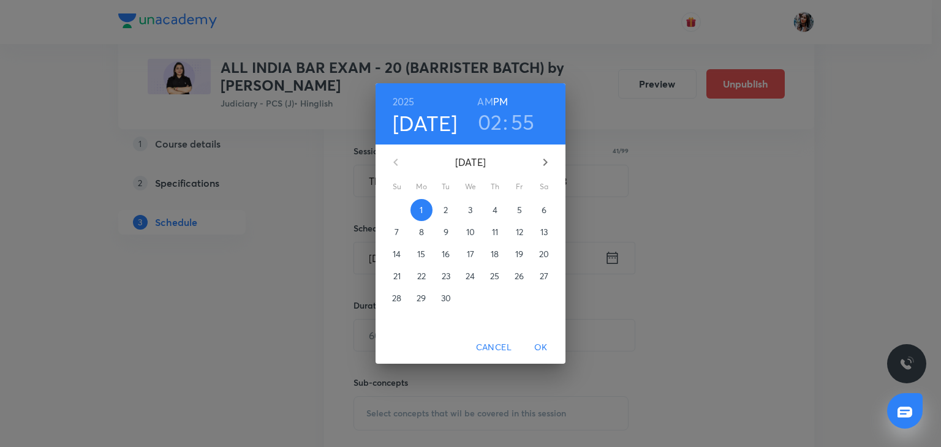
click at [500, 211] on span "4" at bounding box center [495, 210] width 22 height 12
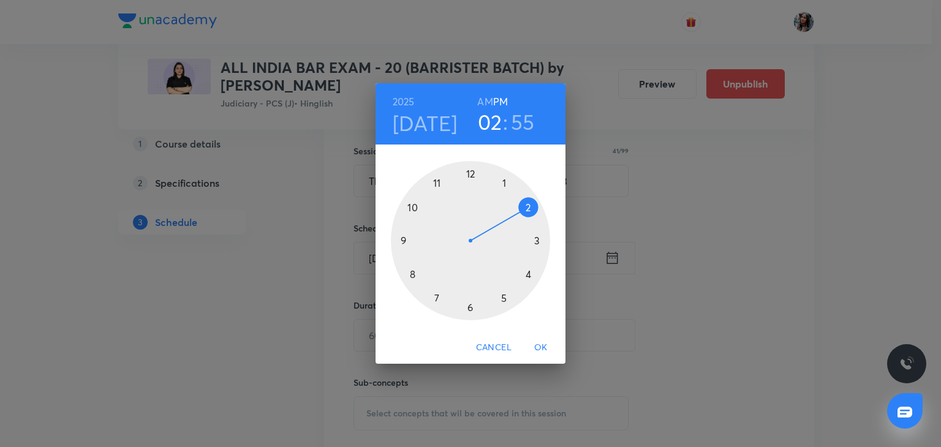
click at [437, 300] on div at bounding box center [470, 240] width 159 height 159
click at [469, 173] on div at bounding box center [470, 240] width 159 height 159
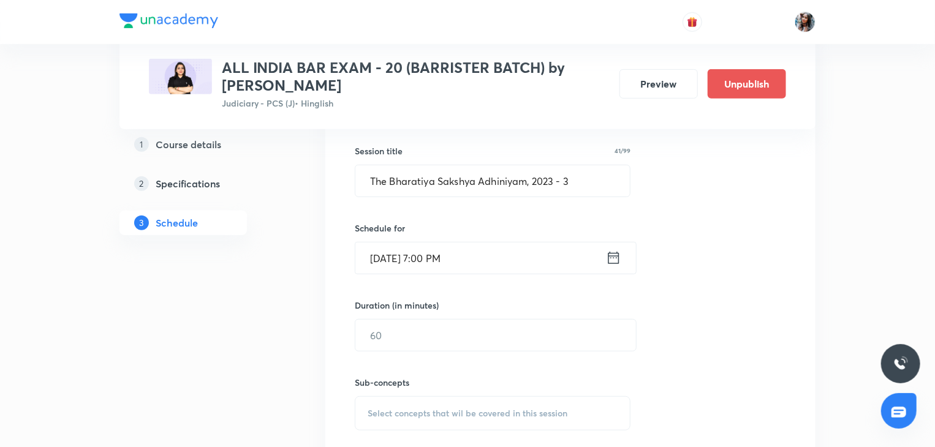
scroll to position [394, 0]
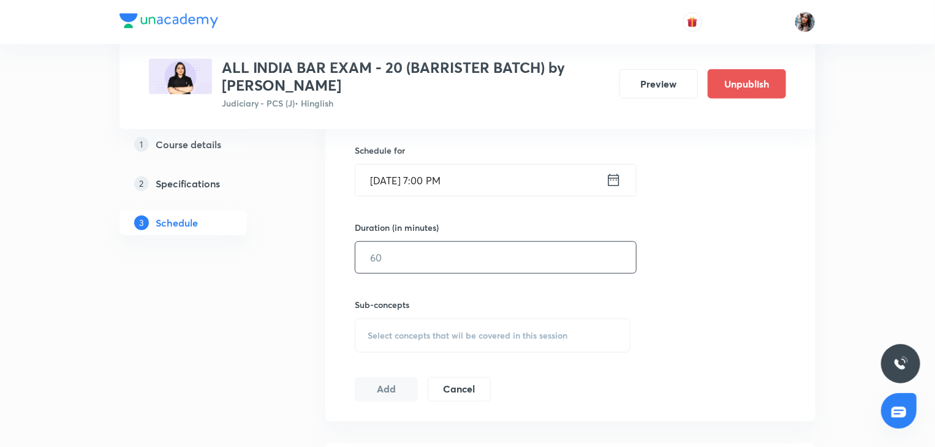
click at [451, 255] on input "text" at bounding box center [495, 257] width 281 height 31
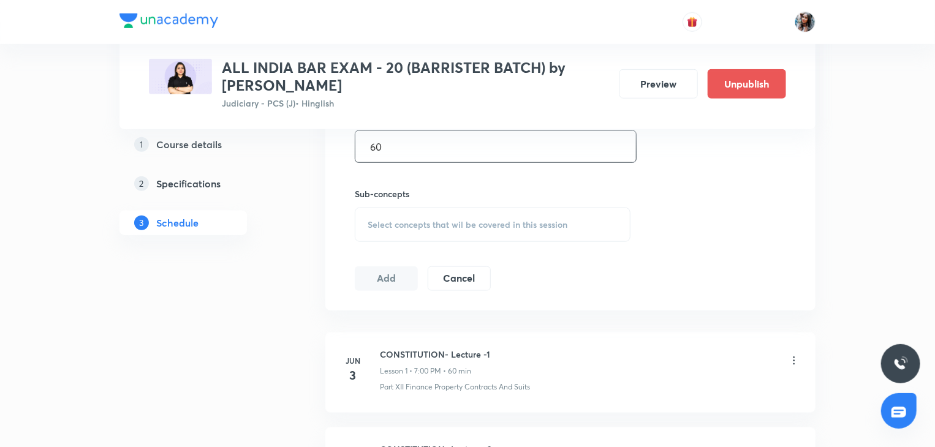
scroll to position [506, 0]
type input "60"
click at [434, 219] on span "Select concepts that wil be covered in this session" at bounding box center [468, 224] width 200 height 10
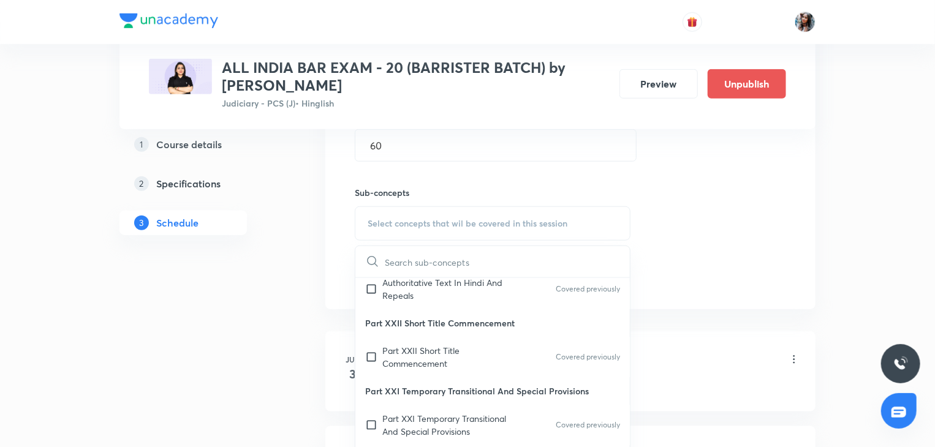
scroll to position [162, 0]
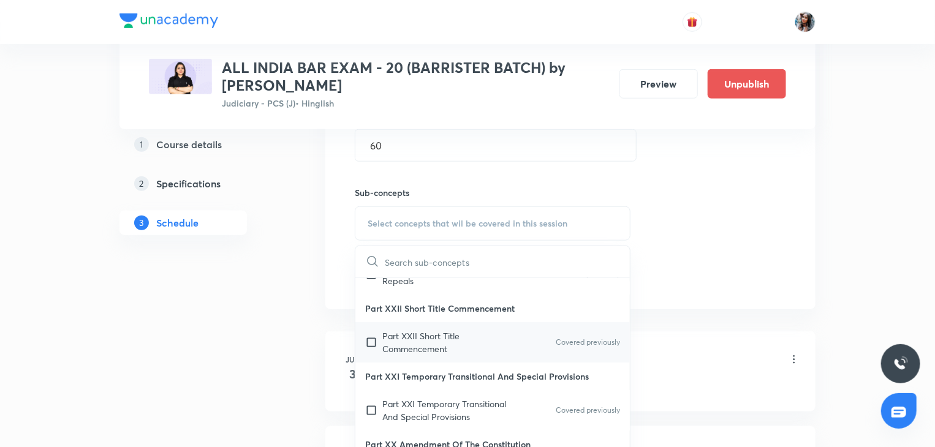
click at [437, 332] on p "Part XXII Short Title Commencement" at bounding box center [444, 343] width 124 height 26
checkbox input "true"
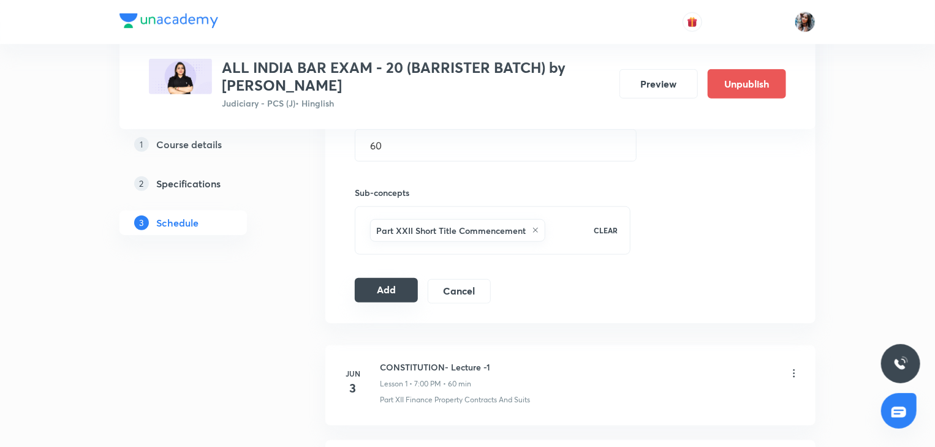
click at [382, 281] on button "Add" at bounding box center [386, 290] width 63 height 25
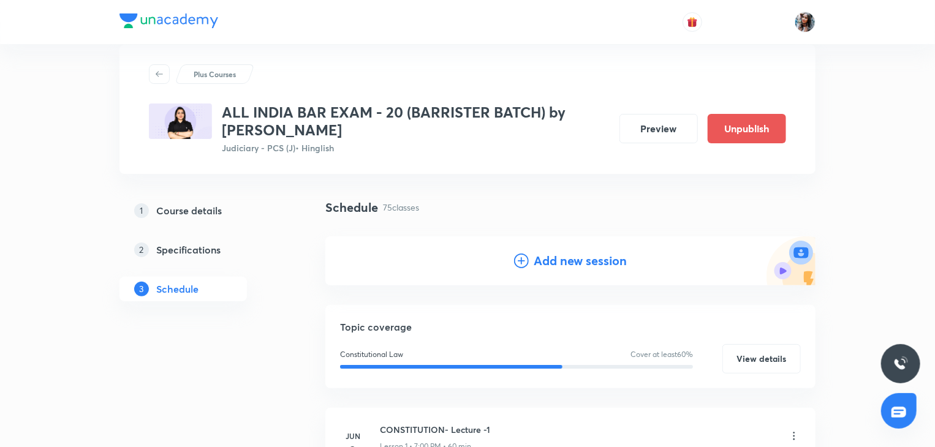
scroll to position [0, 0]
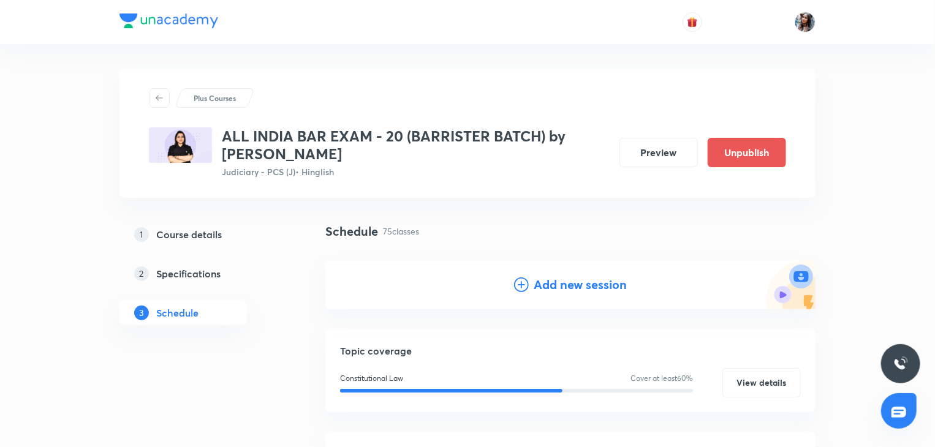
click at [561, 280] on h4 "Add new session" at bounding box center [580, 285] width 93 height 18
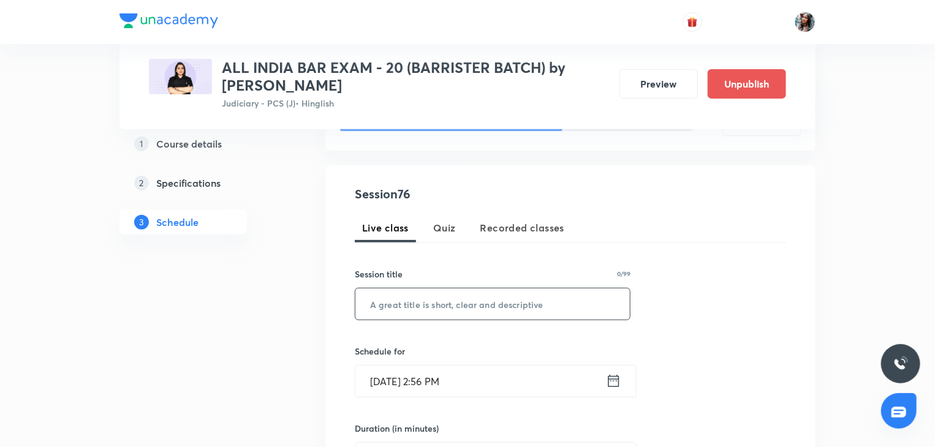
scroll to position [194, 0]
click at [478, 303] on input "text" at bounding box center [492, 303] width 274 height 31
paste input "The Bharatiya Sakshya Adhiniyam, 2023 - 2"
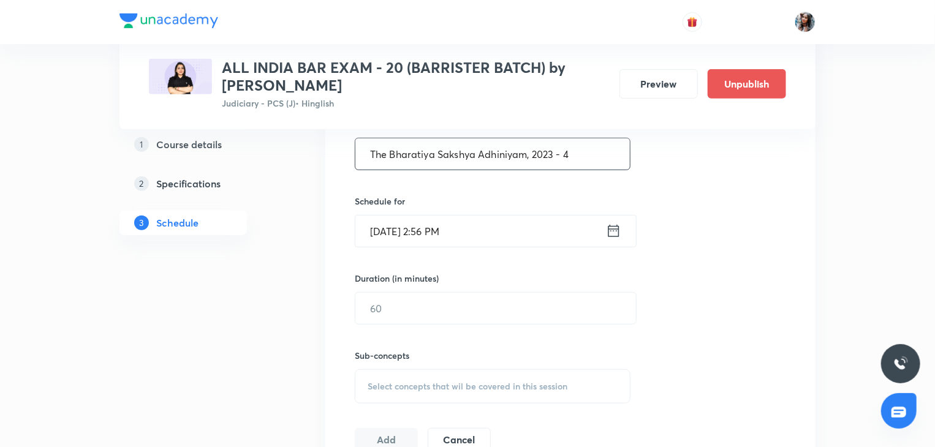
scroll to position [344, 0]
type input "The Bharatiya Sakshya Adhiniyam, 2023 - 4"
click at [481, 236] on input "Sep 1, 2025, 2:56 PM" at bounding box center [480, 229] width 251 height 31
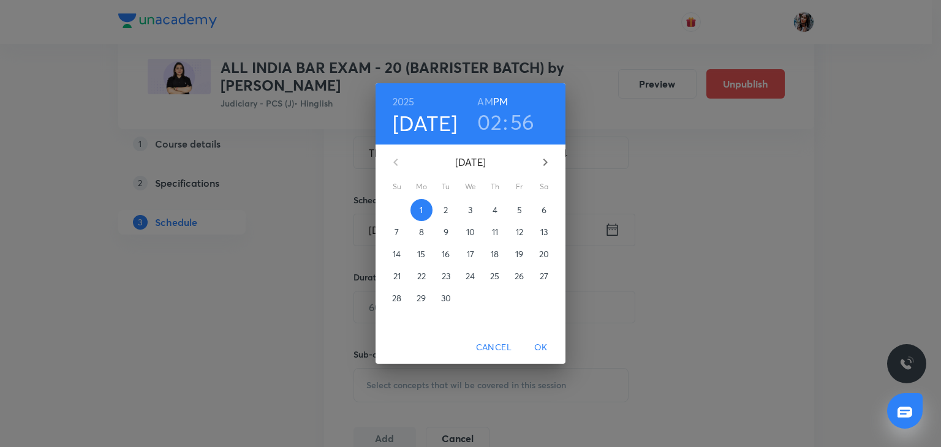
click at [519, 214] on p "5" at bounding box center [519, 210] width 5 height 12
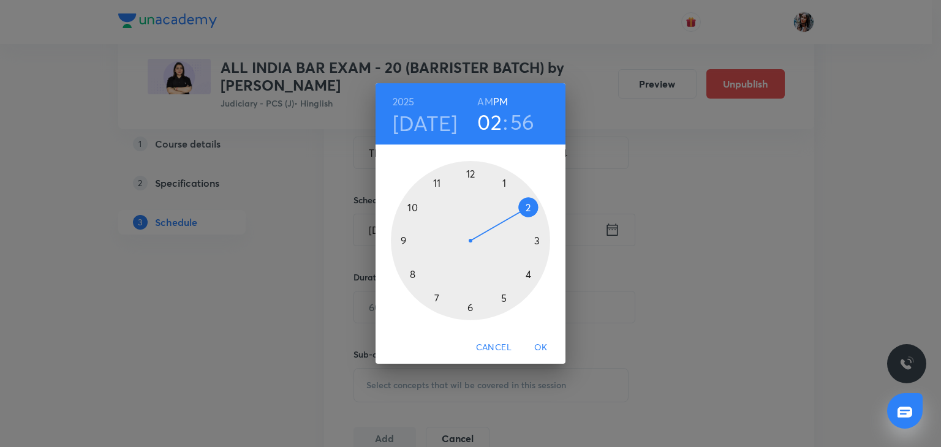
click at [435, 299] on div at bounding box center [470, 240] width 159 height 159
click at [469, 173] on div at bounding box center [470, 240] width 159 height 159
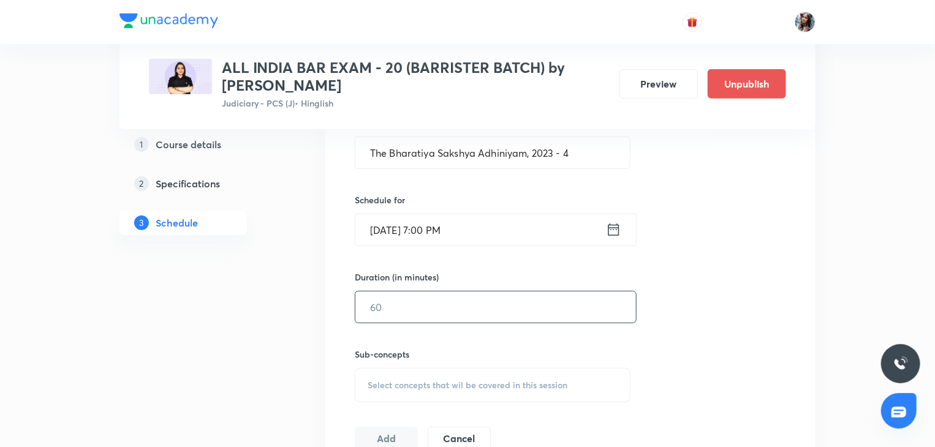
scroll to position [407, 0]
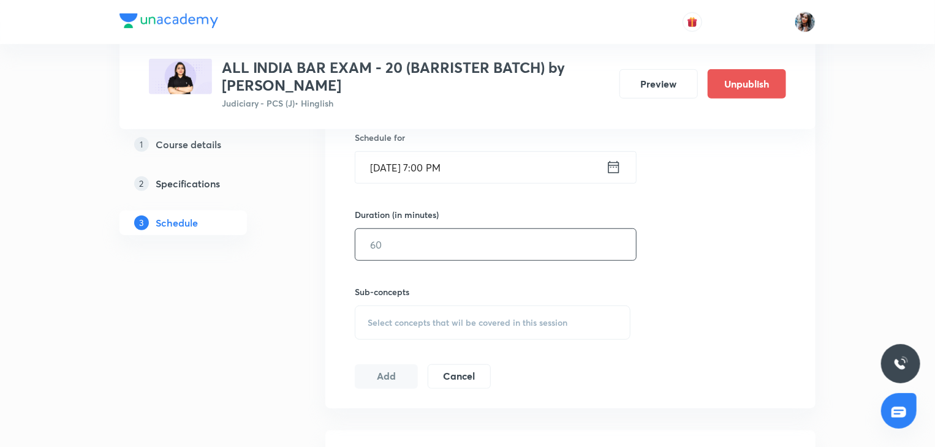
click at [469, 243] on input "text" at bounding box center [495, 244] width 281 height 31
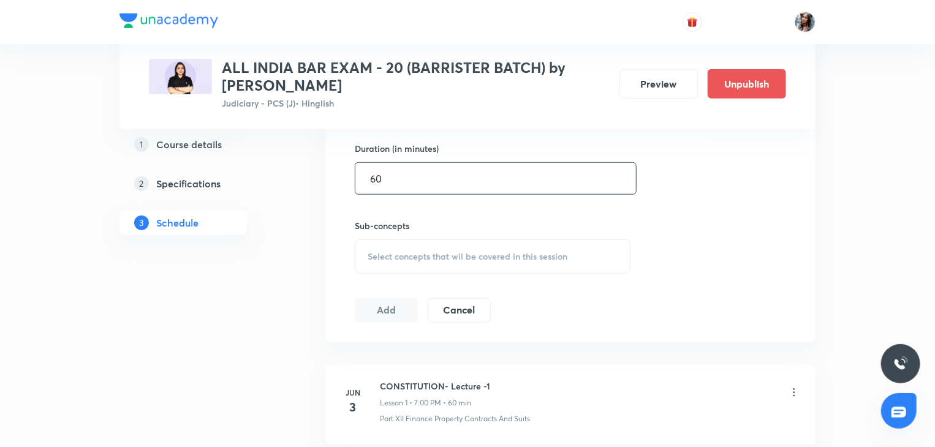
scroll to position [473, 0]
type input "60"
click at [438, 259] on span "Select concepts that wil be covered in this session" at bounding box center [468, 257] width 200 height 10
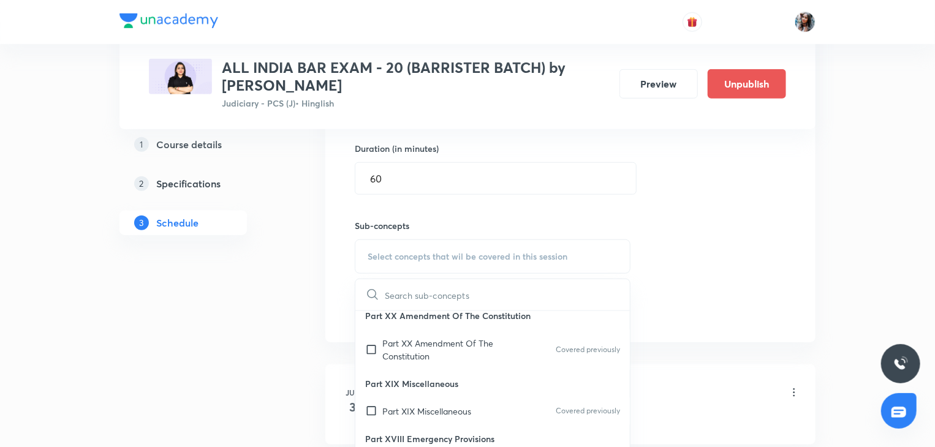
scroll to position [363, 0]
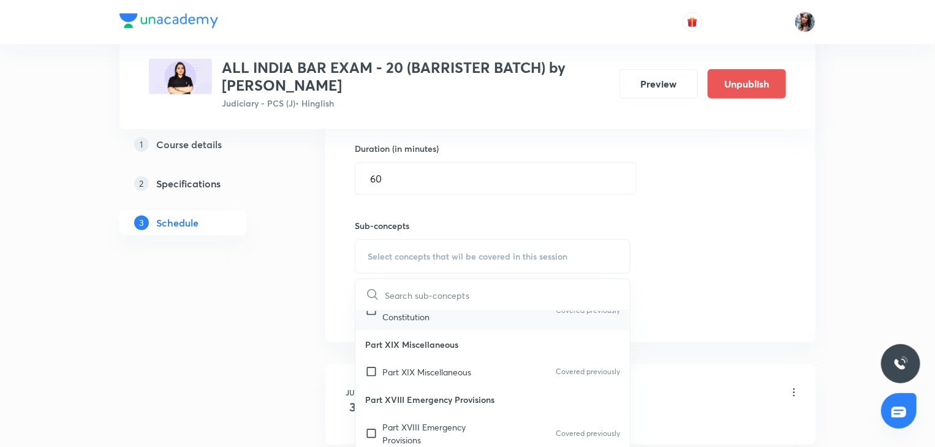
click at [426, 323] on p "Part XX Amendment Of The Constitution" at bounding box center [444, 311] width 124 height 26
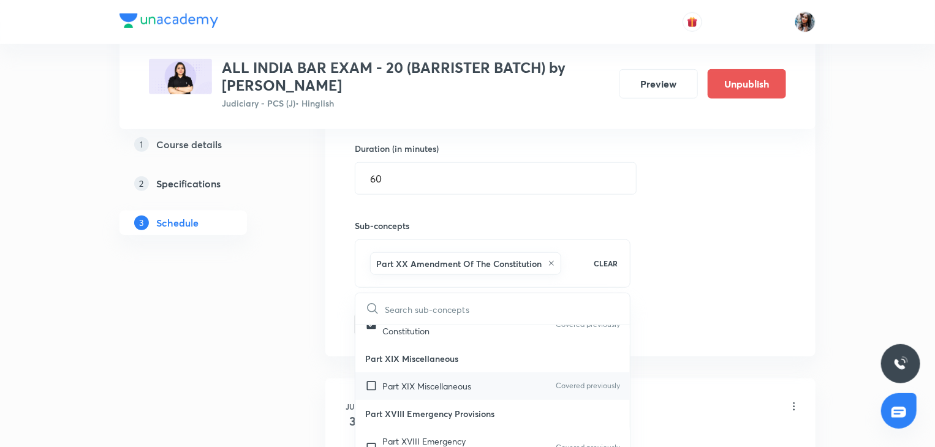
click at [421, 393] on p "Part XIX Miscellaneous" at bounding box center [426, 386] width 89 height 13
checkbox input "true"
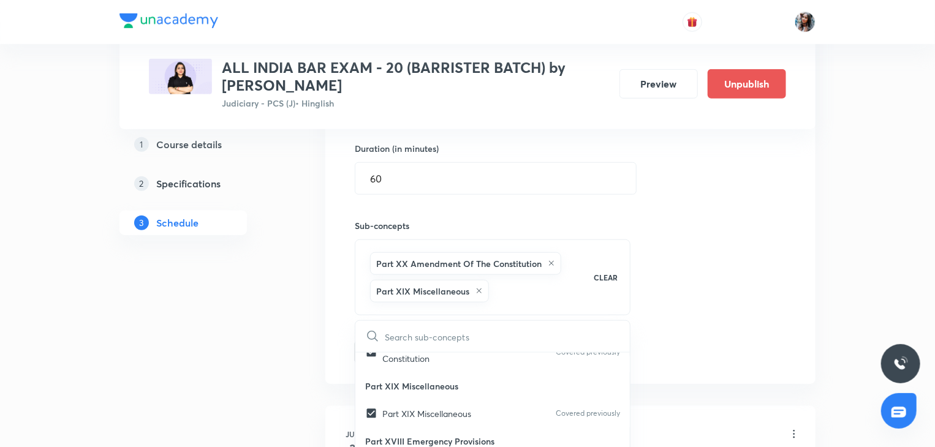
click at [330, 344] on div "Session 76 Live class Quiz Recorded classes Session title 41/99 The Bharatiya S…" at bounding box center [570, 134] width 490 height 499
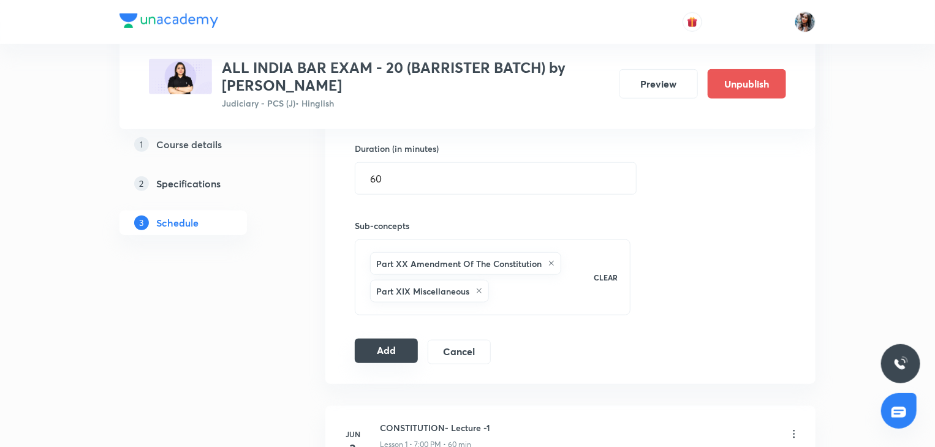
click at [387, 350] on button "Add" at bounding box center [386, 351] width 63 height 25
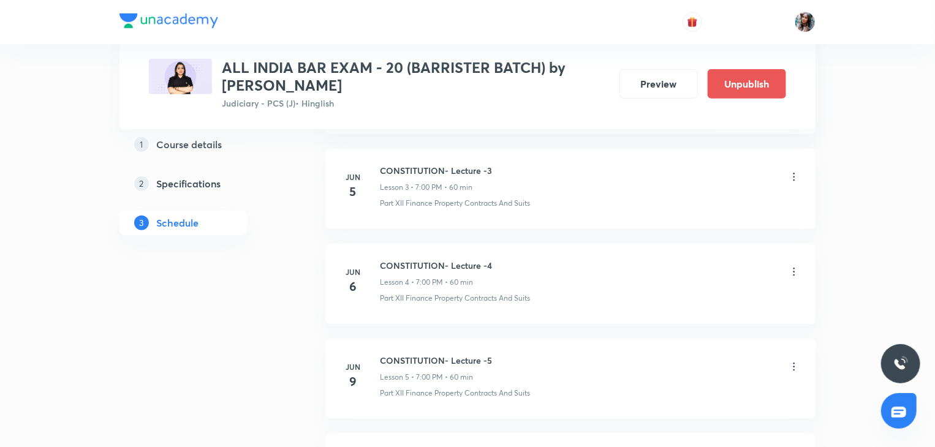
scroll to position [0, 0]
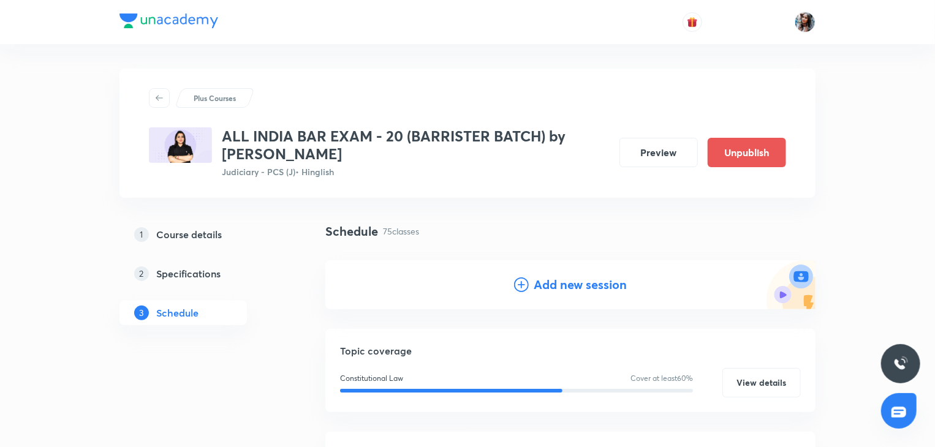
click at [532, 282] on div "Add new session" at bounding box center [570, 285] width 113 height 18
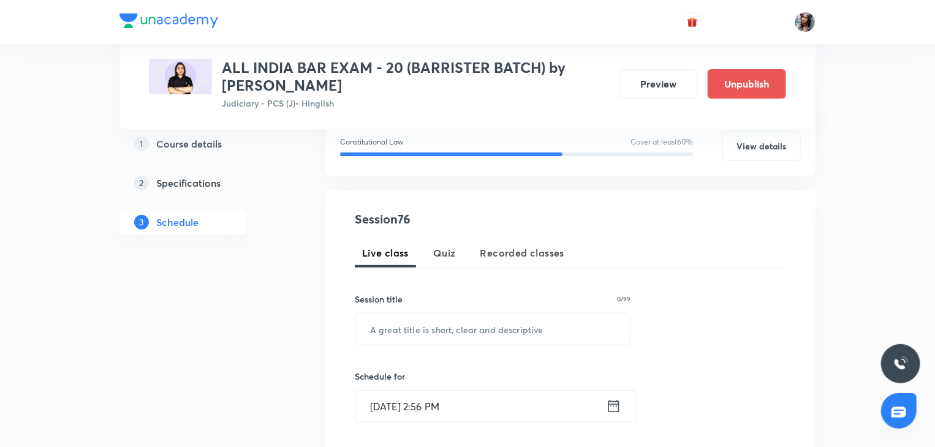
scroll to position [172, 0]
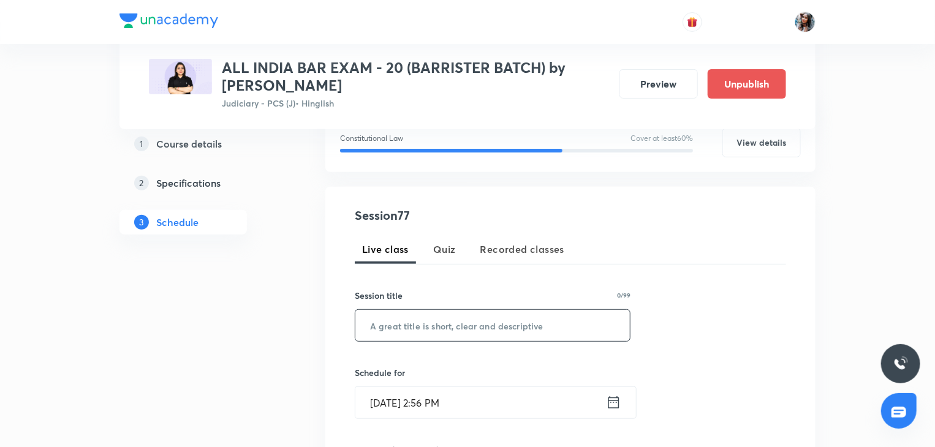
click at [482, 313] on input "text" at bounding box center [492, 325] width 274 height 31
paste input "The Bharatiya Sakshya Adhiniyam, 2023 - 2"
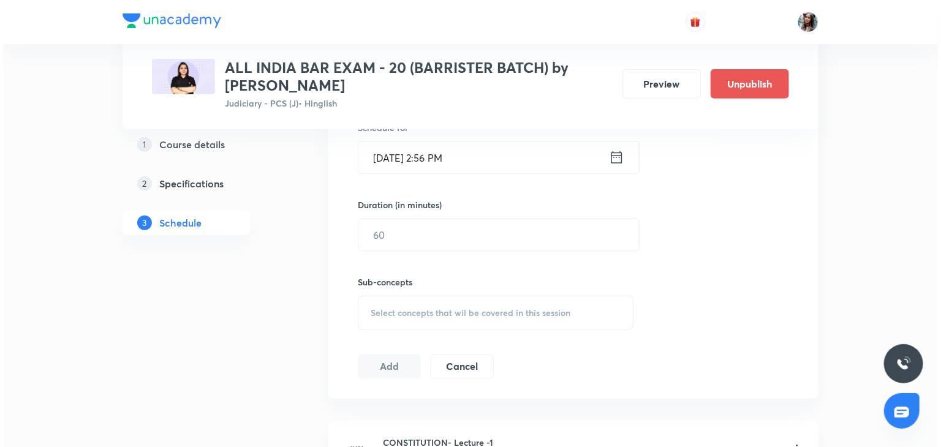
scroll to position [354, 0]
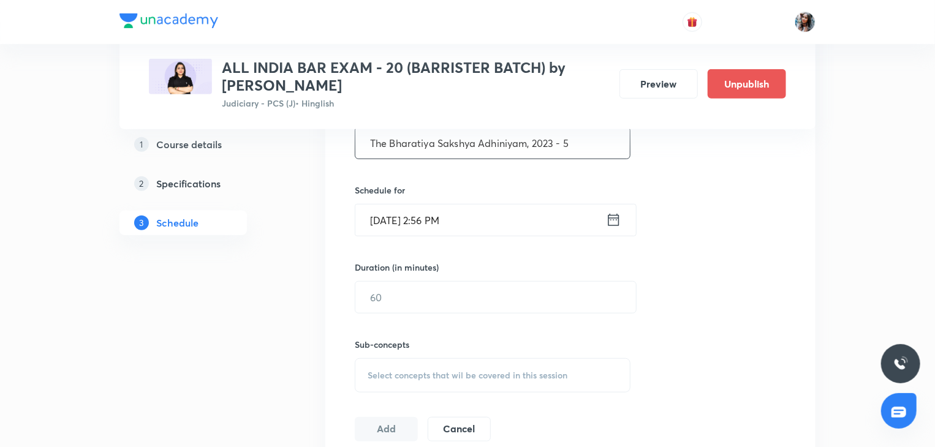
type input "The Bharatiya Sakshya Adhiniyam, 2023 - 5"
click at [483, 214] on input "Sep 1, 2025, 2:56 PM" at bounding box center [480, 220] width 251 height 31
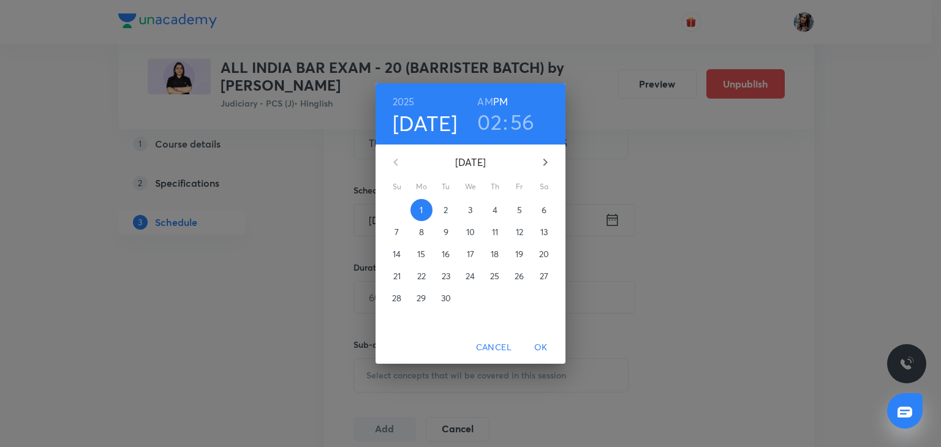
click at [618, 274] on div "2025 Sep 1 02 : 56 AM PM September 2025 Su Mo Tu We Th Fr Sa 31 1 2 3 4 5 6 7 8…" at bounding box center [470, 223] width 941 height 447
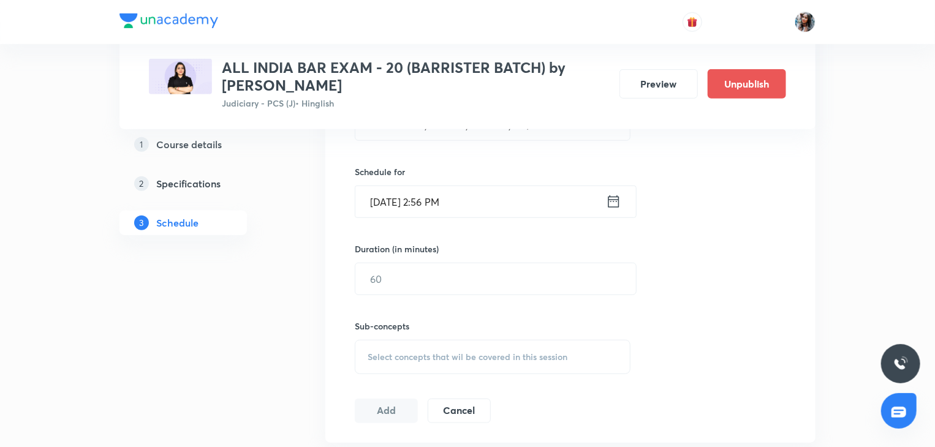
scroll to position [374, 0]
click at [506, 192] on input "Sep 1, 2025, 2:56 PM" at bounding box center [480, 200] width 251 height 31
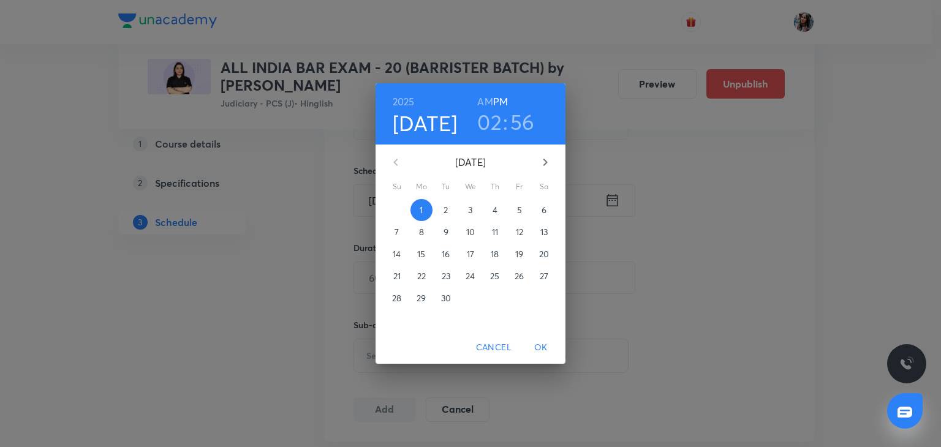
click at [424, 238] on button "8" at bounding box center [421, 232] width 22 height 22
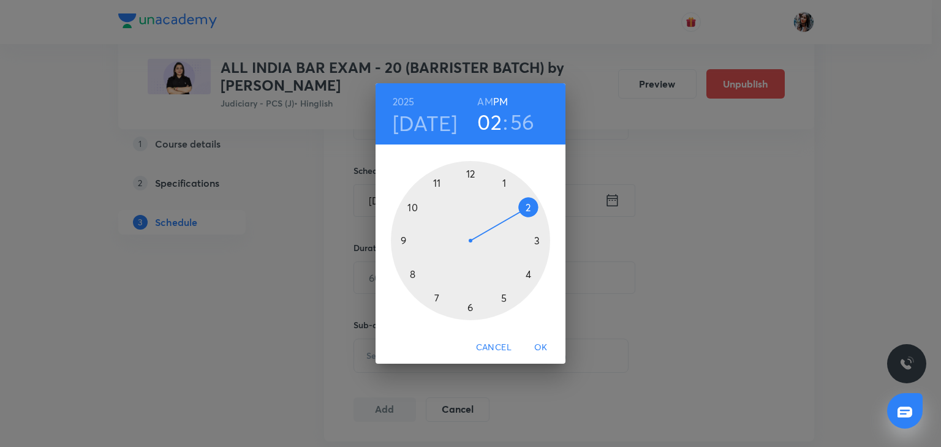
click at [439, 300] on div at bounding box center [470, 240] width 159 height 159
click at [470, 175] on div at bounding box center [470, 240] width 159 height 159
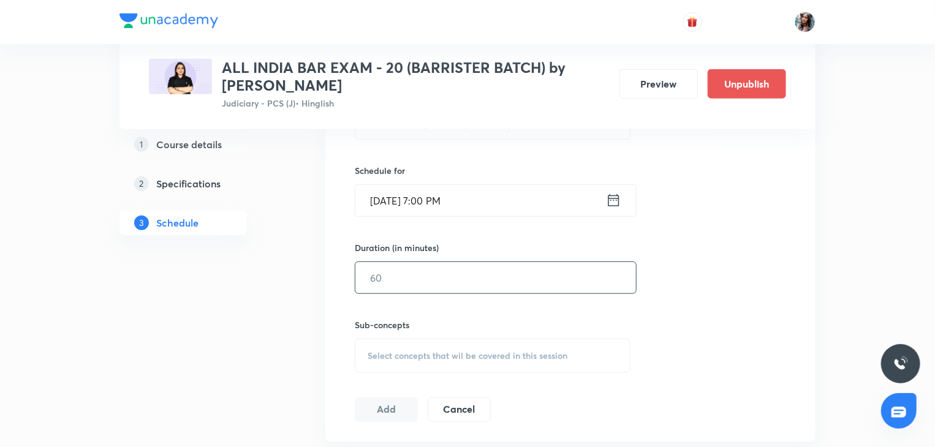
click at [418, 268] on input "text" at bounding box center [495, 277] width 281 height 31
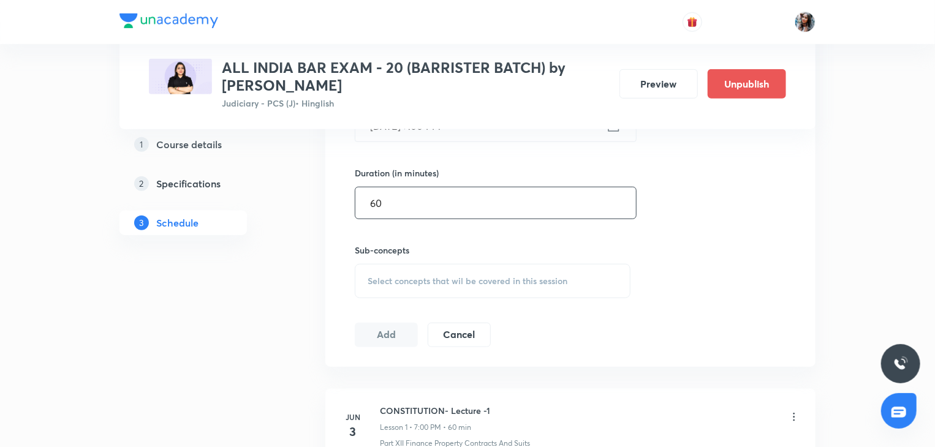
scroll to position [450, 0]
type input "60"
click at [413, 270] on div "Select concepts that wil be covered in this session" at bounding box center [493, 280] width 276 height 34
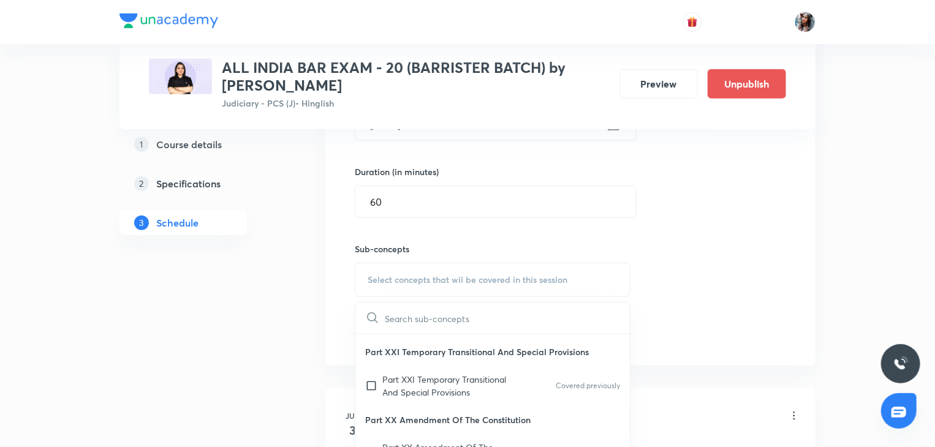
scroll to position [262, 0]
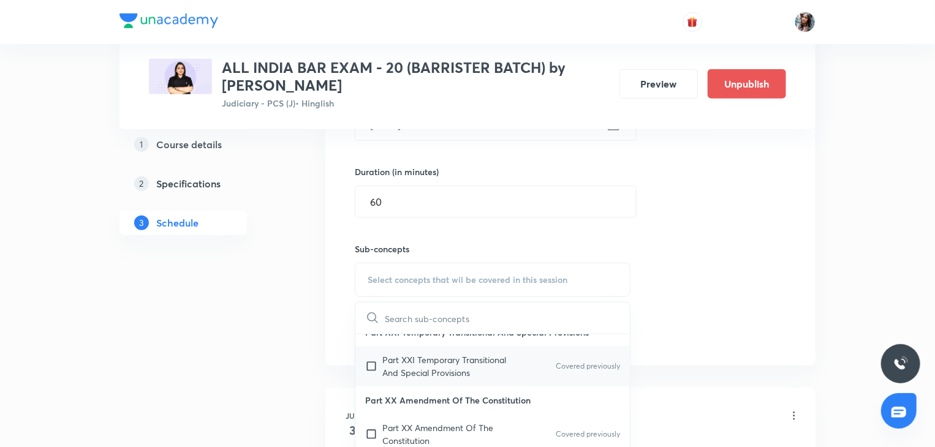
click at [437, 379] on p "Part XXI Temporary Transitional And Special Provisions" at bounding box center [444, 366] width 124 height 26
checkbox input "true"
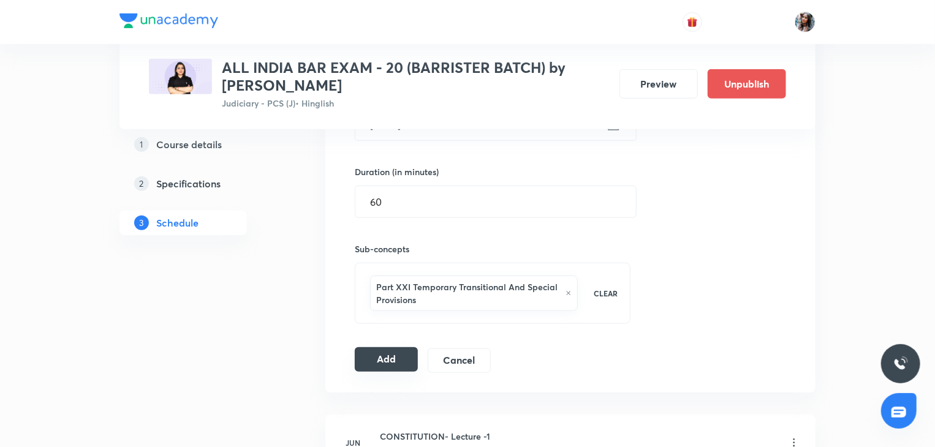
click at [399, 357] on button "Add" at bounding box center [386, 359] width 63 height 25
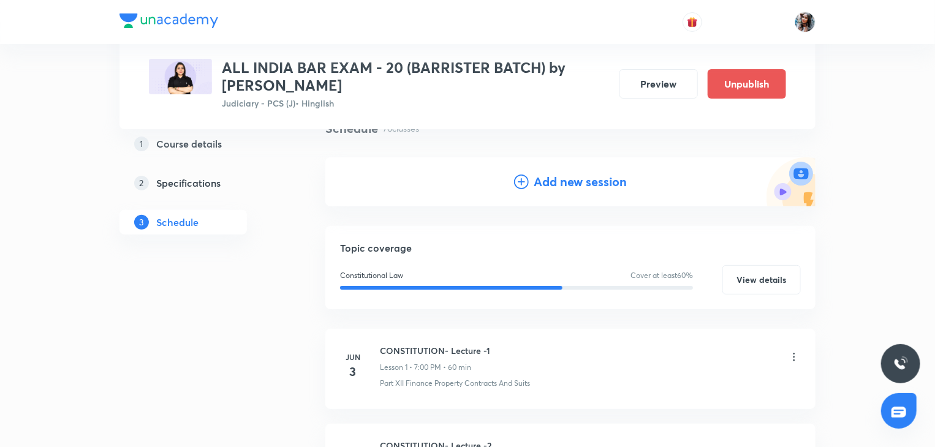
scroll to position [96, 0]
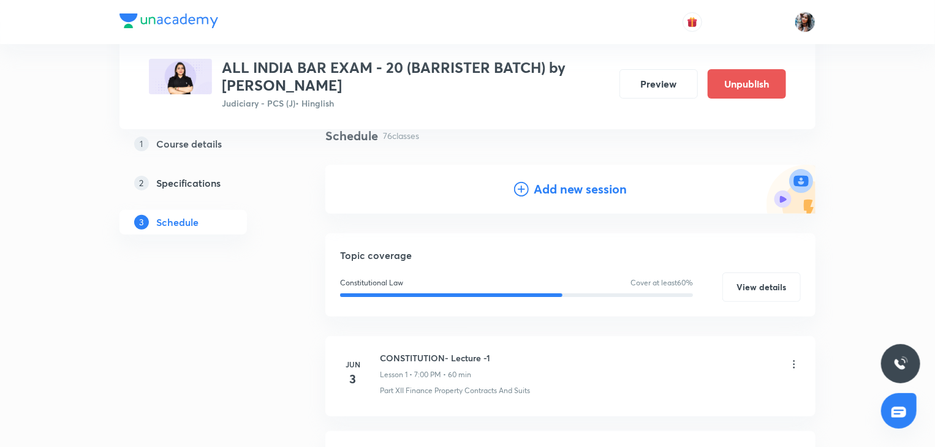
click at [559, 190] on h4 "Add new session" at bounding box center [580, 189] width 93 height 18
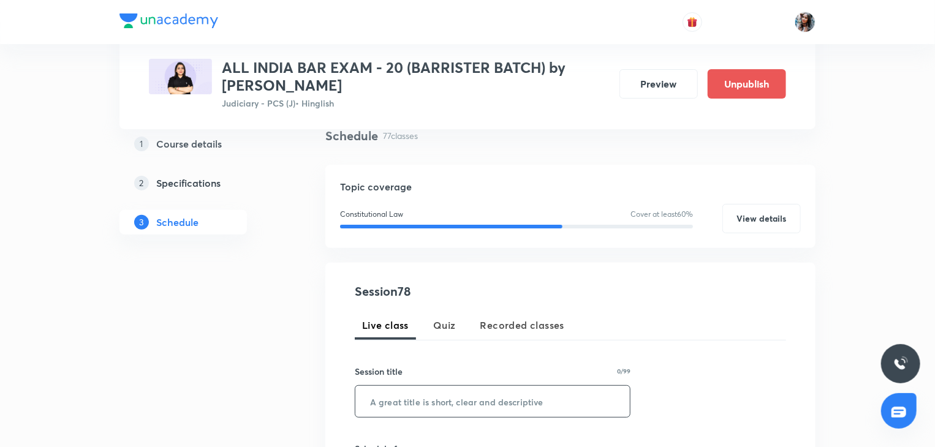
click at [451, 395] on input "text" at bounding box center [492, 401] width 274 height 31
paste input "The Bharatiya Sakshya Adhiniyam, 2023 - 2"
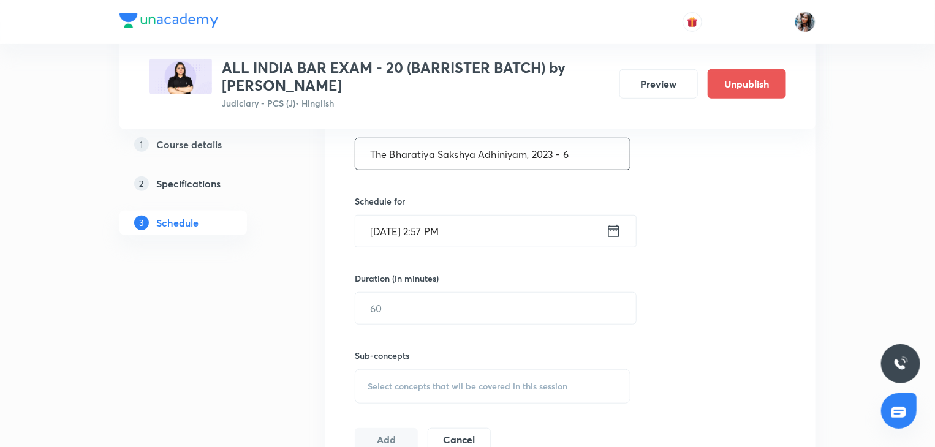
scroll to position [361, 0]
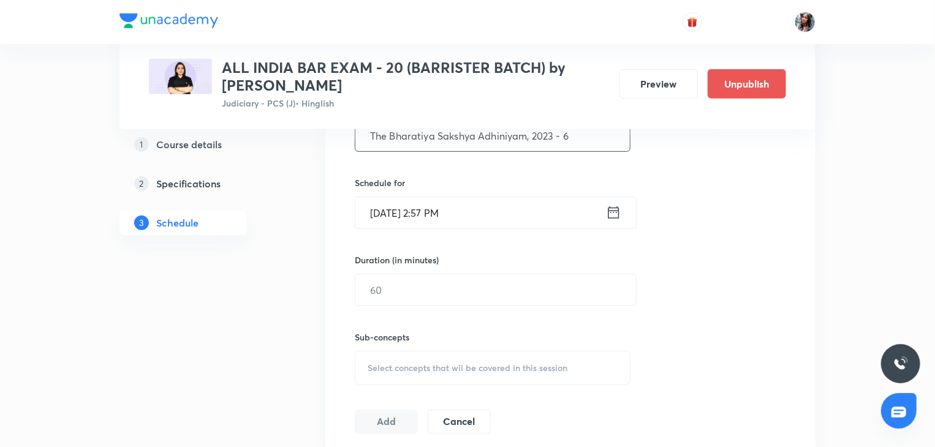
type input "The Bharatiya Sakshya Adhiniyam, 2023 - 6"
click at [490, 198] on input "Sep 1, 2025, 2:57 PM" at bounding box center [480, 212] width 251 height 31
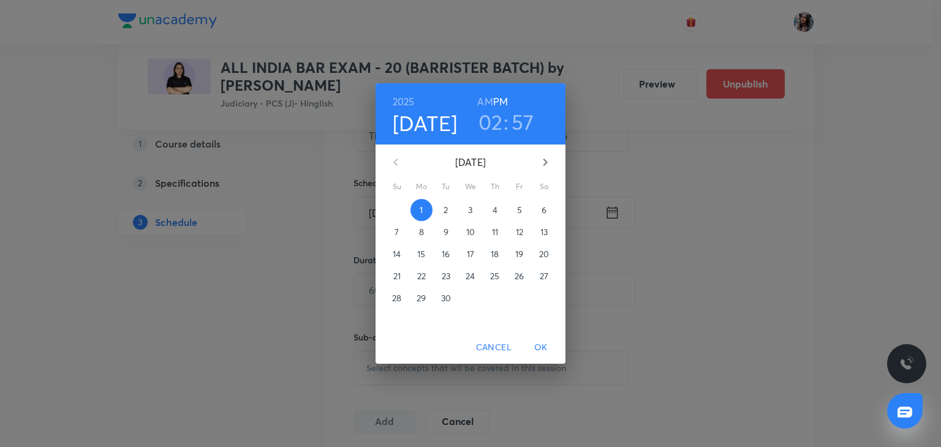
click at [450, 227] on span "9" at bounding box center [446, 232] width 22 height 12
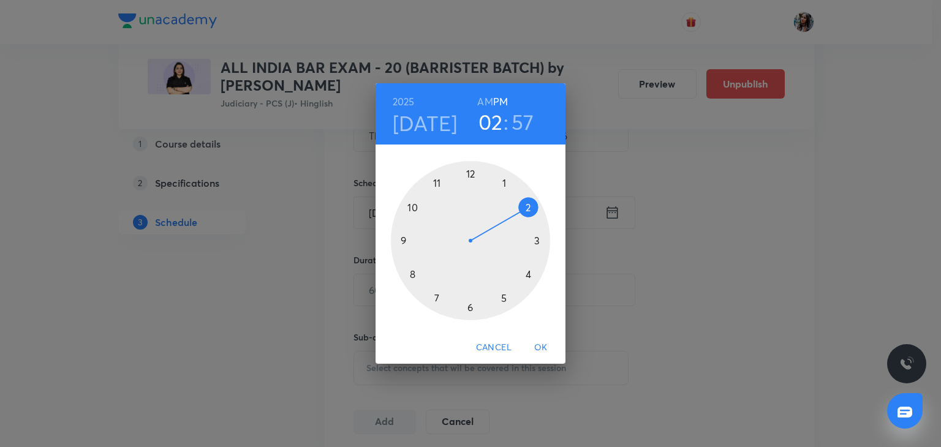
click at [434, 298] on div at bounding box center [470, 240] width 159 height 159
click at [470, 175] on div at bounding box center [470, 240] width 159 height 159
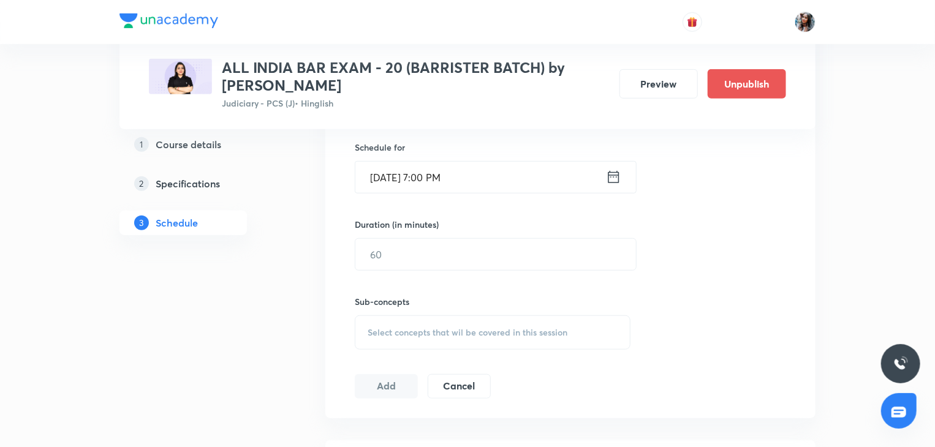
scroll to position [398, 0]
click at [467, 252] on input "text" at bounding box center [495, 253] width 281 height 31
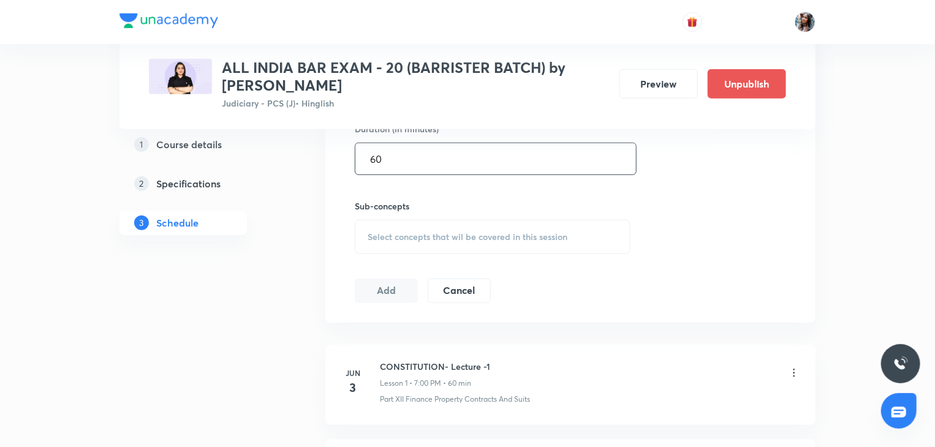
scroll to position [494, 0]
type input "60"
click at [458, 246] on div "Select concepts that wil be covered in this session" at bounding box center [493, 236] width 276 height 34
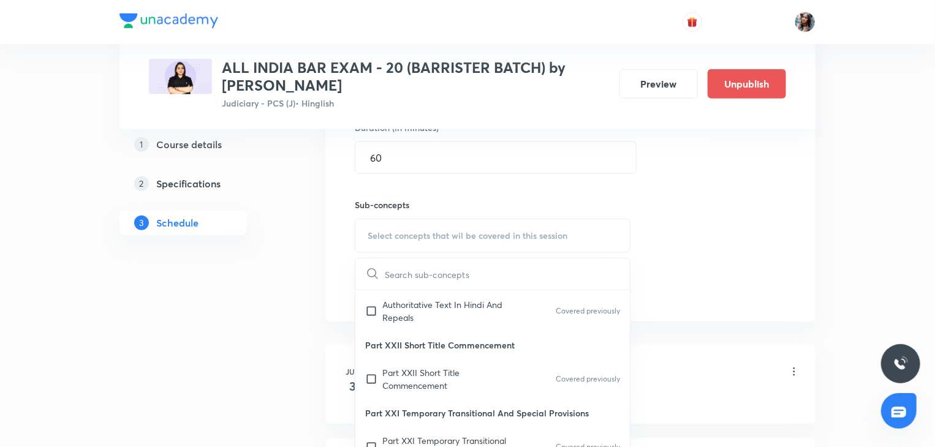
scroll to position [148, 0]
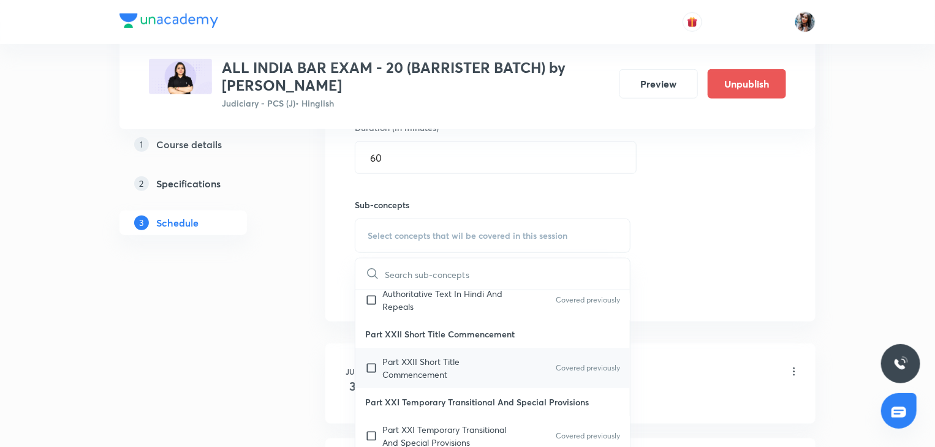
click at [436, 352] on div "Part XXII Short Title Commencement Covered previously" at bounding box center [492, 368] width 274 height 40
checkbox input "true"
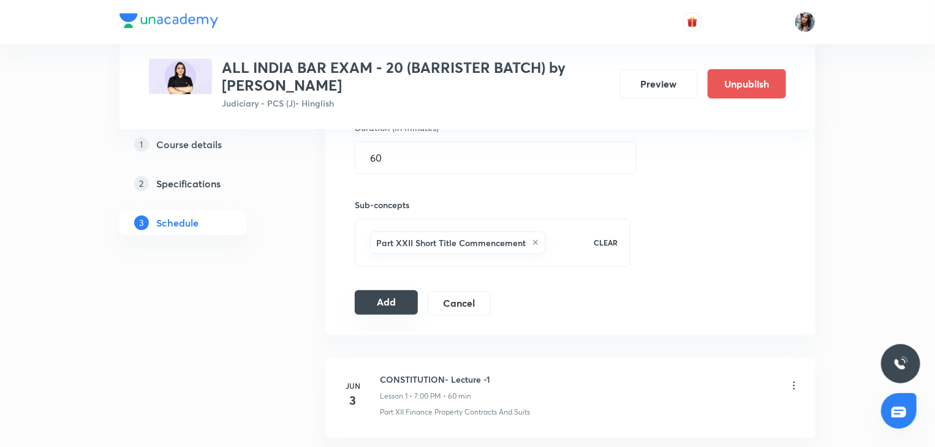
click at [366, 304] on button "Add" at bounding box center [386, 302] width 63 height 25
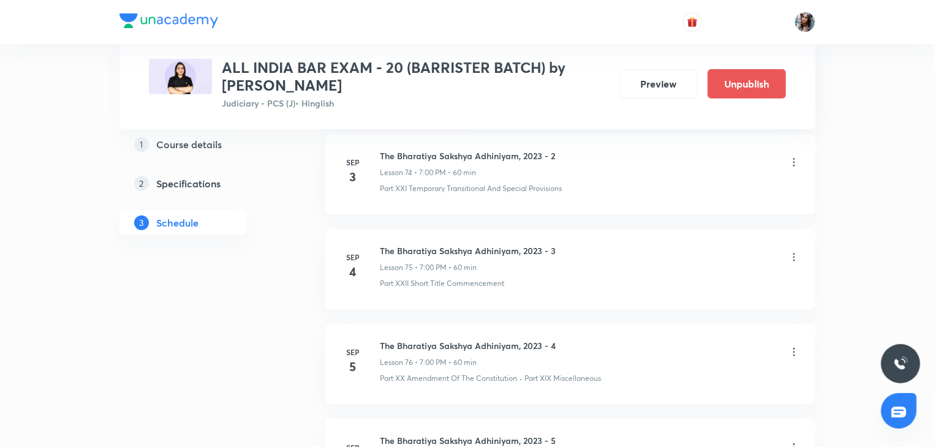
scroll to position [7475, 0]
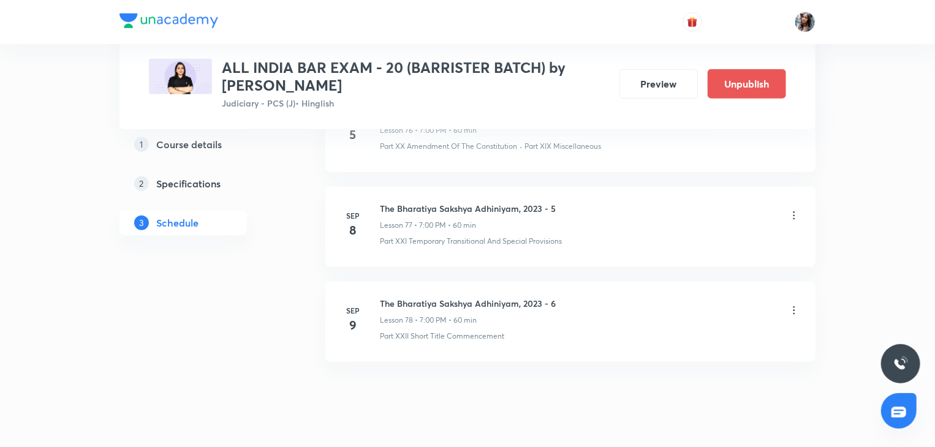
click at [387, 297] on h6 "The Bharatiya Sakshya Adhiniyam, 2023 - 6" at bounding box center [468, 303] width 176 height 13
copy h6 "The Bharatiya Sakshya Adhiniyam, 2023 - 6"
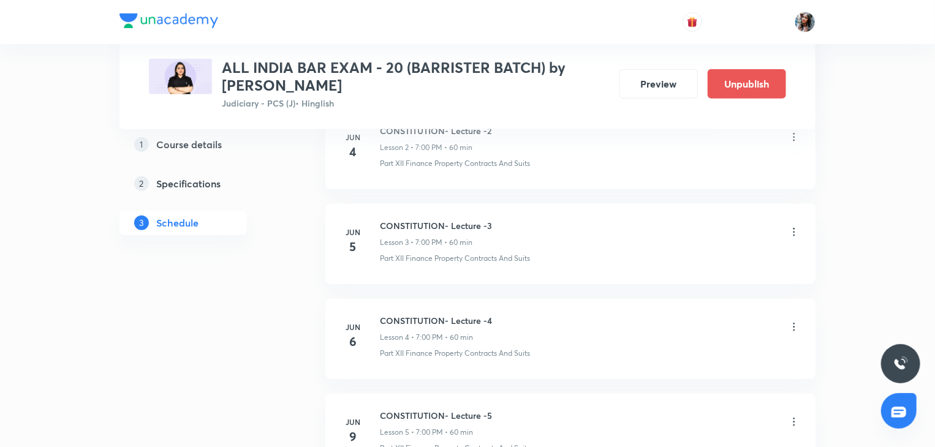
scroll to position [0, 0]
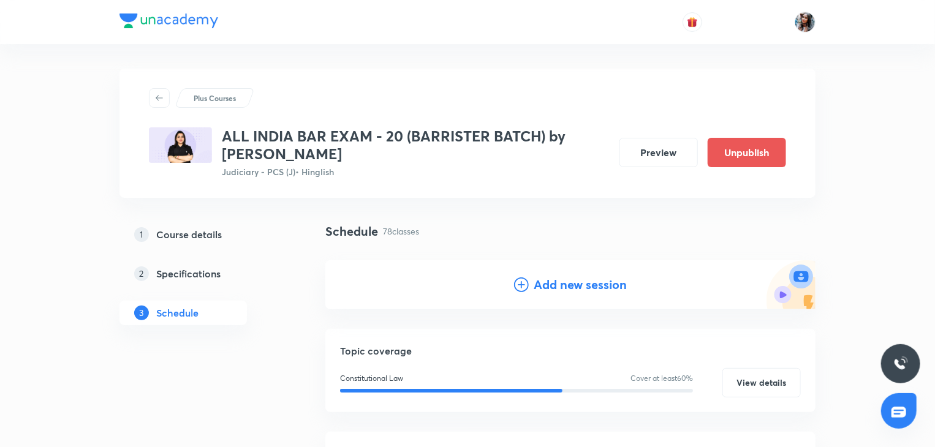
click at [549, 282] on h4 "Add new session" at bounding box center [580, 285] width 93 height 18
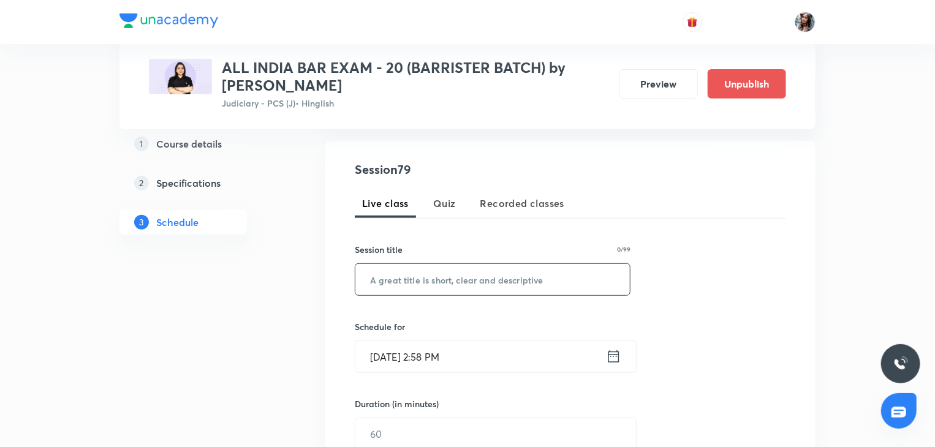
scroll to position [218, 0]
paste input "The Bharatiya Sakshya Adhiniyam, 2023 - 6"
click at [517, 290] on input "The Bharatiya Sakshya Adhiniyam, 2023 - 6" at bounding box center [492, 278] width 274 height 31
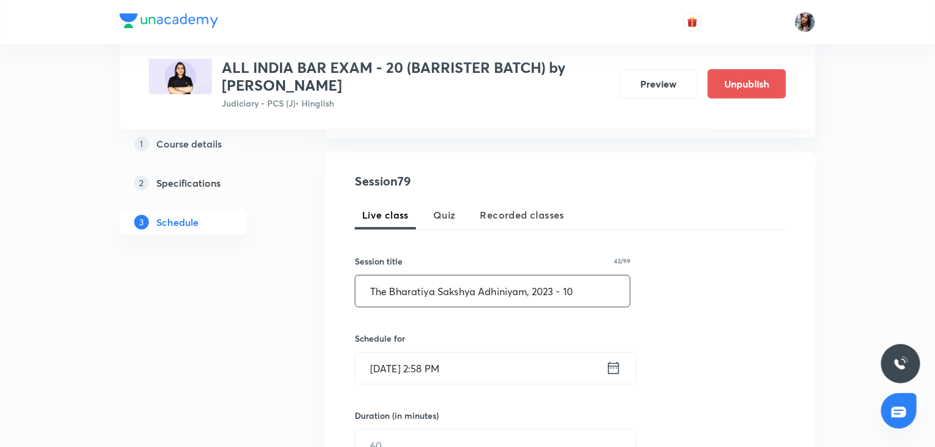
scroll to position [254, 0]
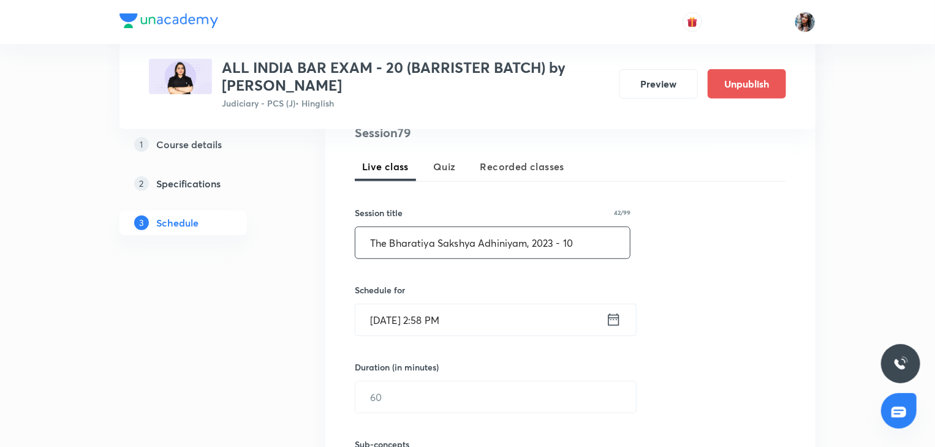
type input "The Bharatiya Sakshya Adhiniyam, 2023 - 10"
click at [503, 309] on input "Sep 1, 2025, 2:58 PM" at bounding box center [480, 319] width 251 height 31
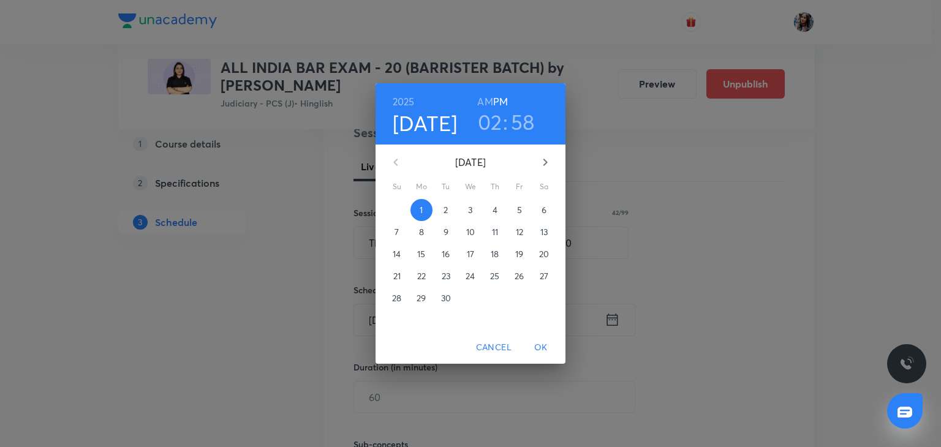
click at [467, 231] on p "10" at bounding box center [470, 232] width 9 height 12
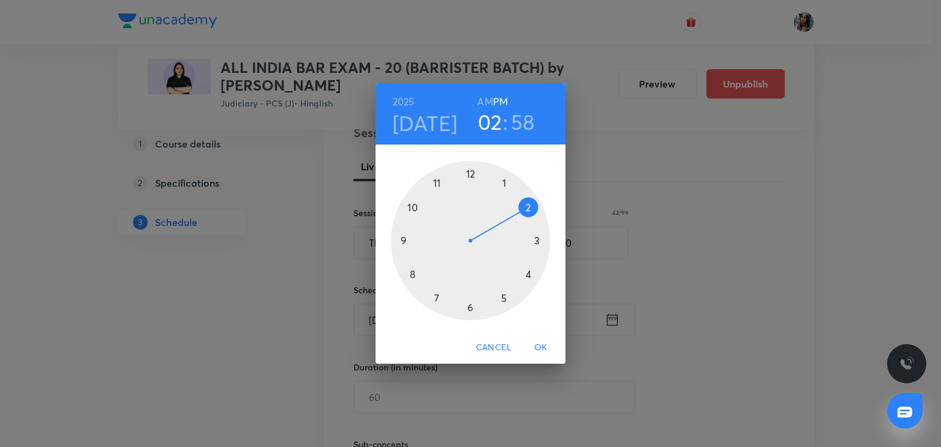
click at [436, 298] on div at bounding box center [470, 240] width 159 height 159
click at [470, 172] on div at bounding box center [470, 240] width 159 height 159
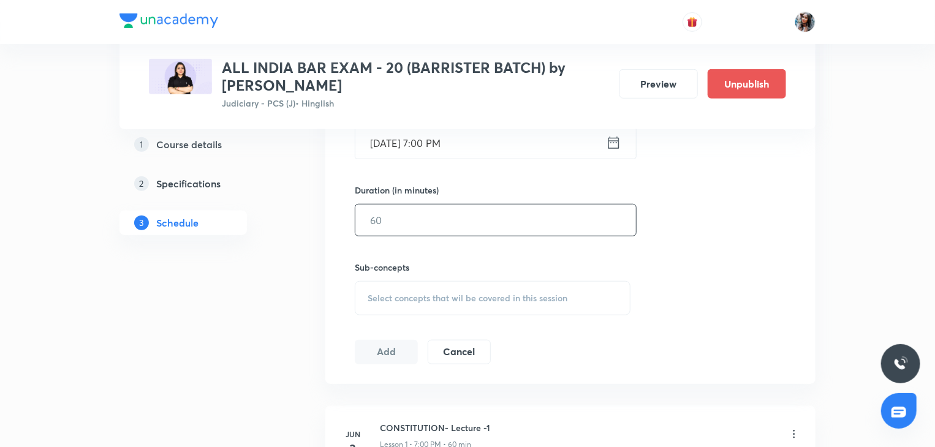
scroll to position [432, 0]
click at [473, 219] on input "text" at bounding box center [495, 218] width 281 height 31
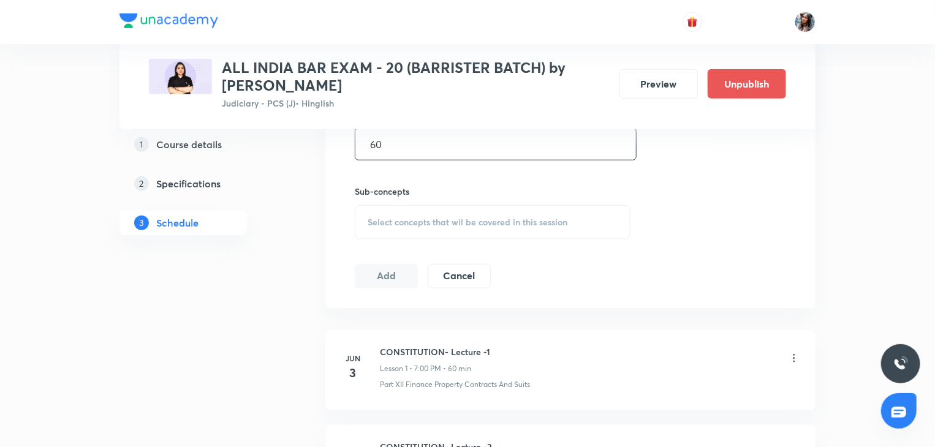
scroll to position [509, 0]
type input "60"
click at [443, 225] on div "Select concepts that wil be covered in this session" at bounding box center [493, 220] width 276 height 34
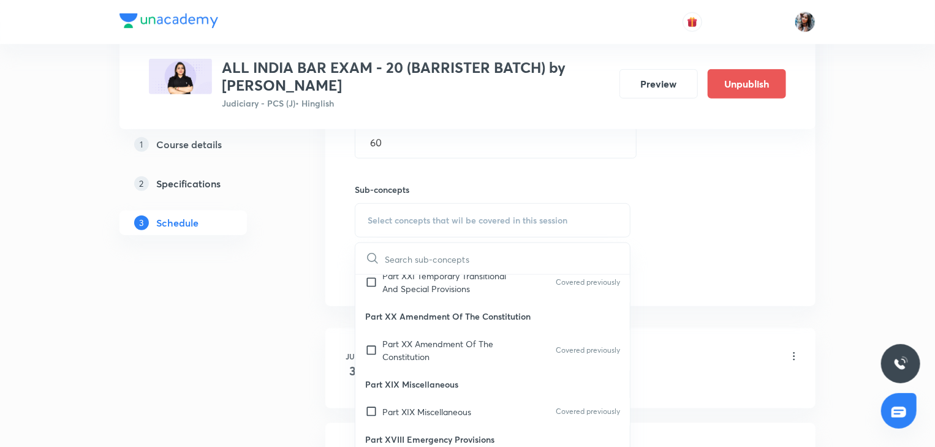
scroll to position [337, 0]
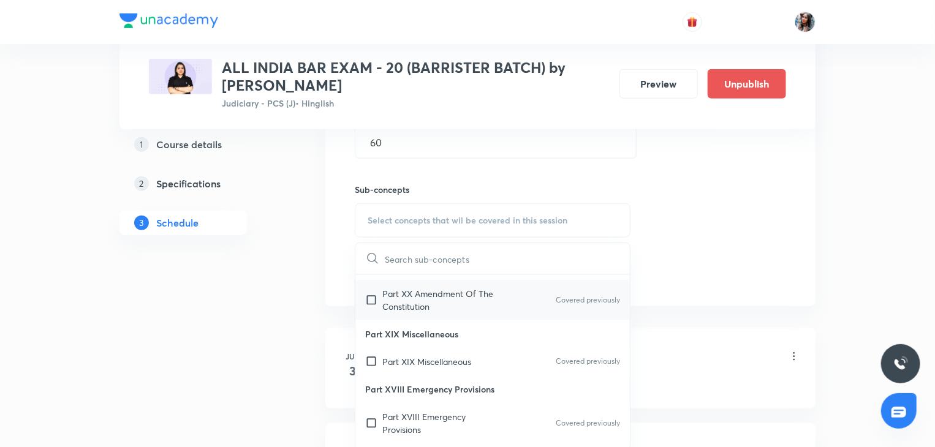
click at [436, 320] on div "Part XX Amendment Of The Constitution Covered previously" at bounding box center [492, 300] width 274 height 40
checkbox input "true"
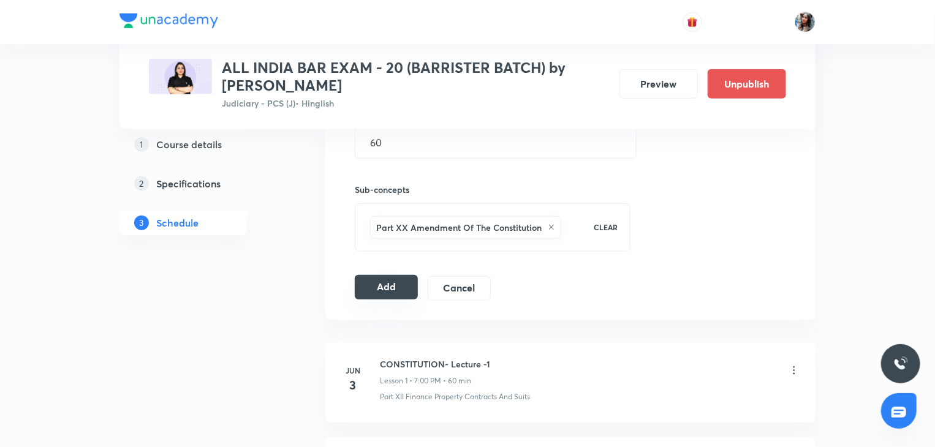
click at [374, 292] on button "Add" at bounding box center [386, 287] width 63 height 25
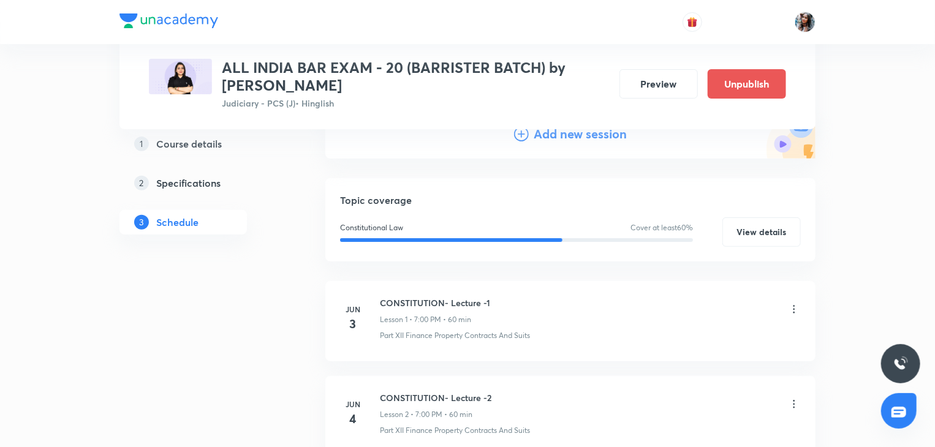
scroll to position [0, 0]
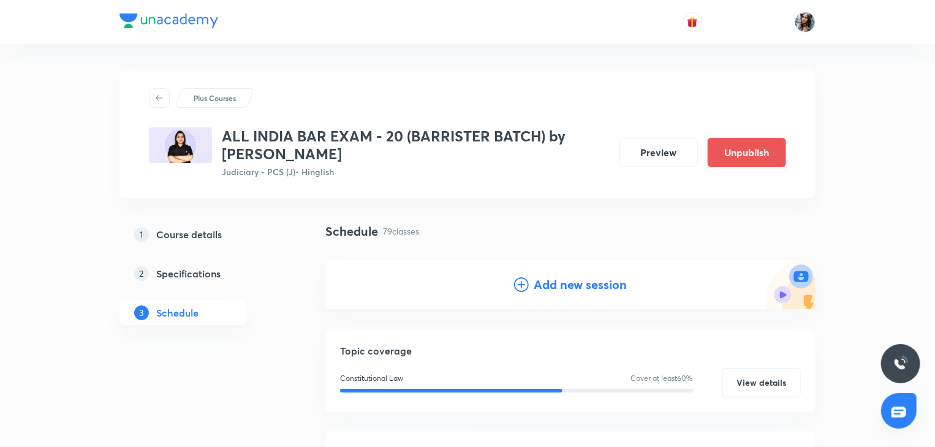
click at [544, 281] on h4 "Add new session" at bounding box center [580, 285] width 93 height 18
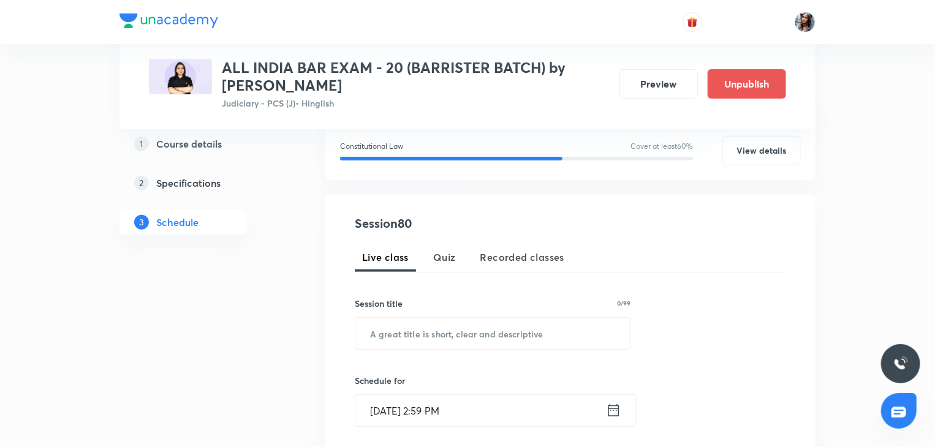
scroll to position [164, 0]
click at [482, 332] on input "text" at bounding box center [492, 332] width 274 height 31
paste input "The Bharatiya Sakshya Adhiniyam, 2023 - 6"
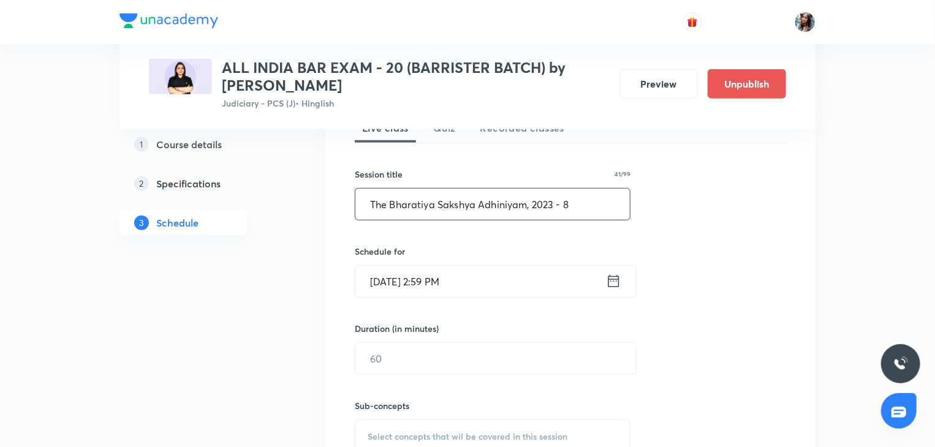
type input "The Bharatiya Sakshya Adhiniyam, 2023 - 8"
click at [472, 283] on input "Sep 1, 2025, 2:59 PM" at bounding box center [480, 281] width 251 height 31
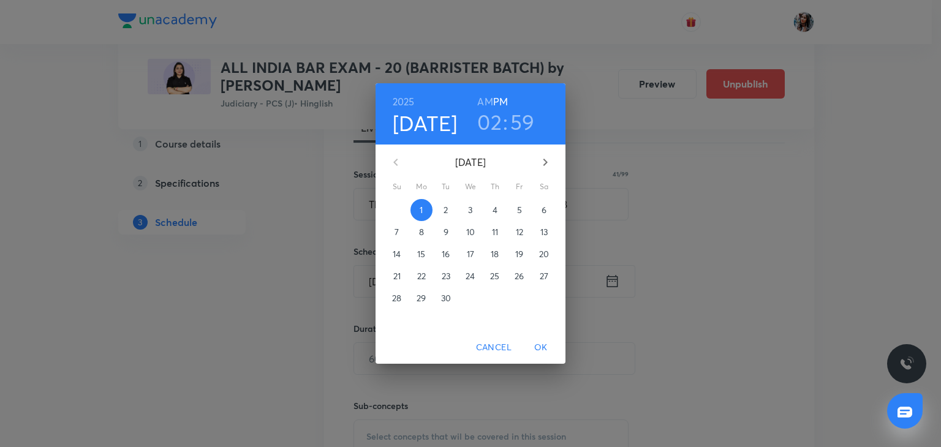
click at [501, 235] on span "11" at bounding box center [495, 232] width 22 height 12
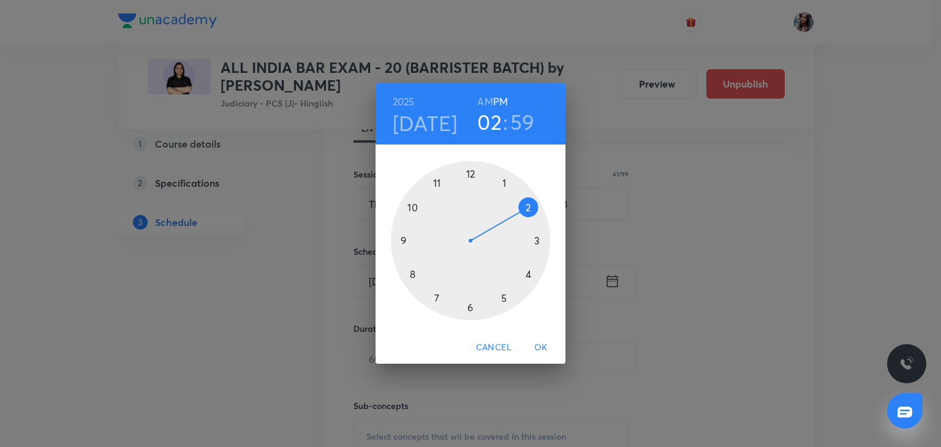
click at [435, 297] on div at bounding box center [470, 240] width 159 height 159
click at [473, 175] on div at bounding box center [470, 240] width 159 height 159
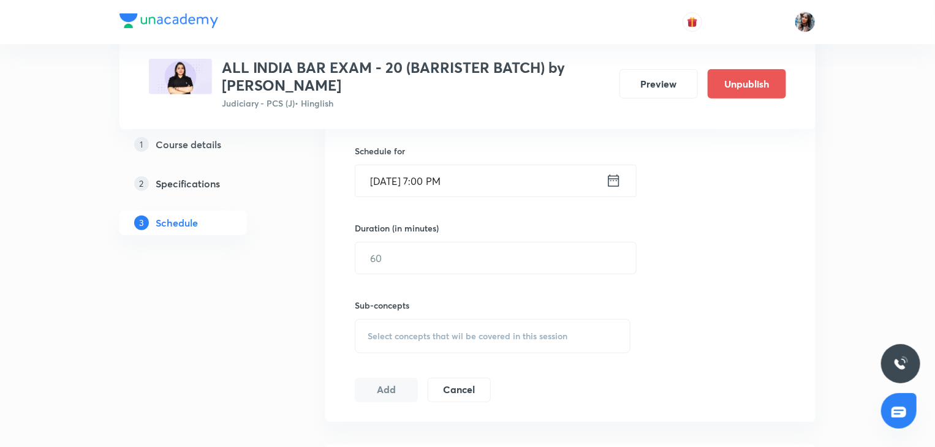
scroll to position [396, 0]
click at [413, 254] on input "text" at bounding box center [495, 255] width 281 height 31
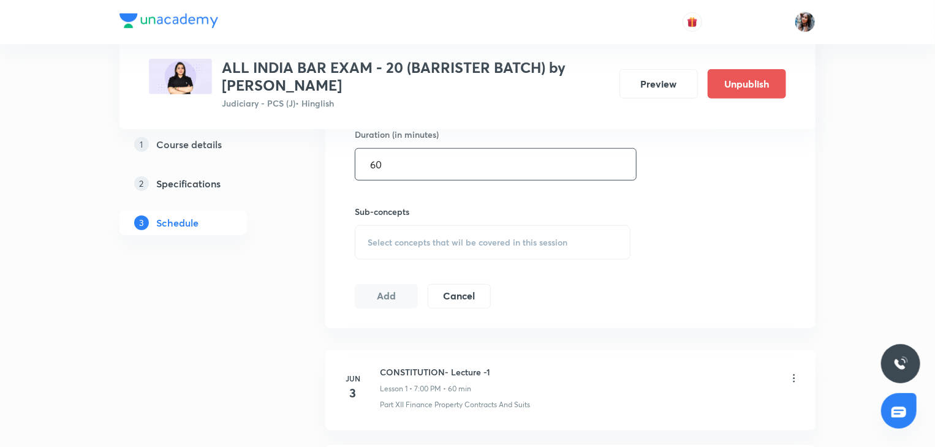
scroll to position [488, 0]
type input "60"
click at [410, 238] on span "Select concepts that wil be covered in this session" at bounding box center [468, 242] width 200 height 10
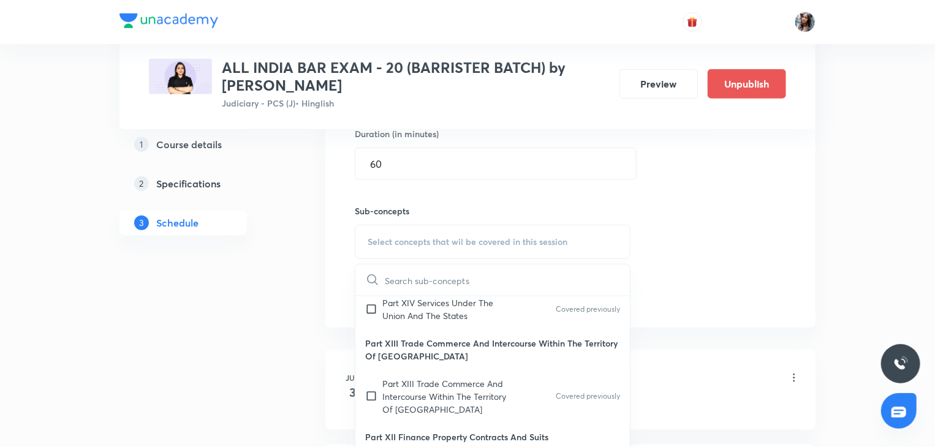
scroll to position [779, 0]
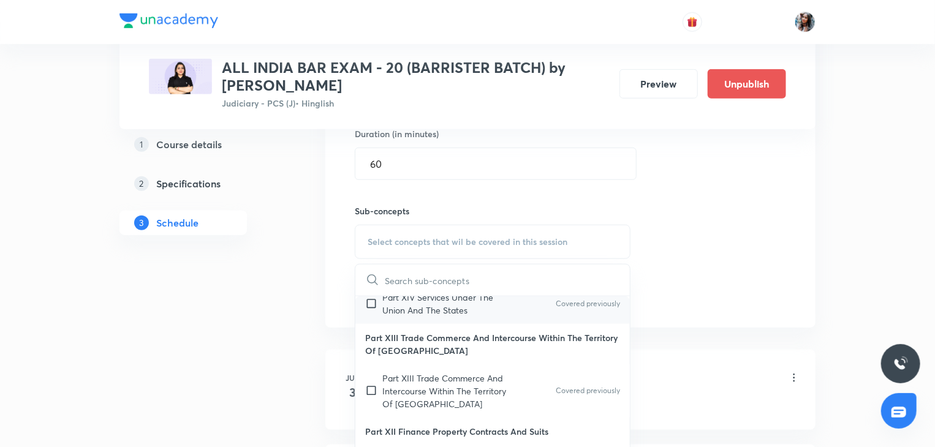
click at [416, 315] on p "Part XIV Services Under The Union And The States" at bounding box center [444, 304] width 124 height 26
checkbox input "true"
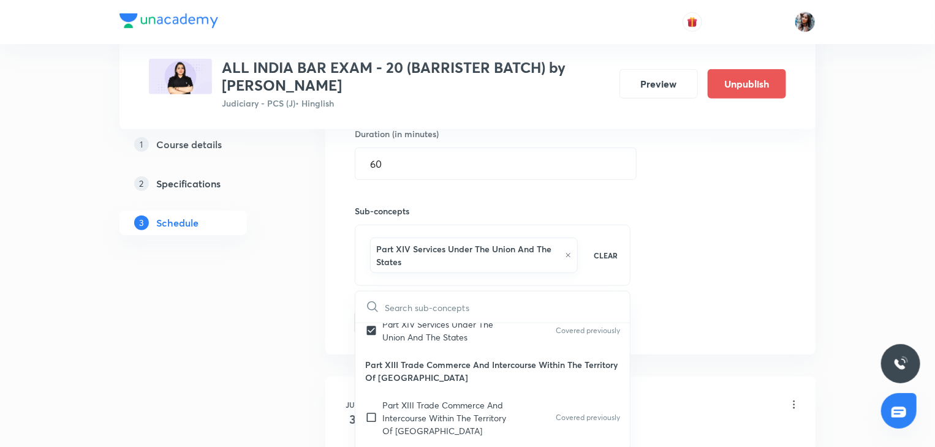
click at [338, 289] on div "Session 80 Live class Quiz Recorded classes Session title 41/99 The Bharatiya S…" at bounding box center [570, 113] width 490 height 484
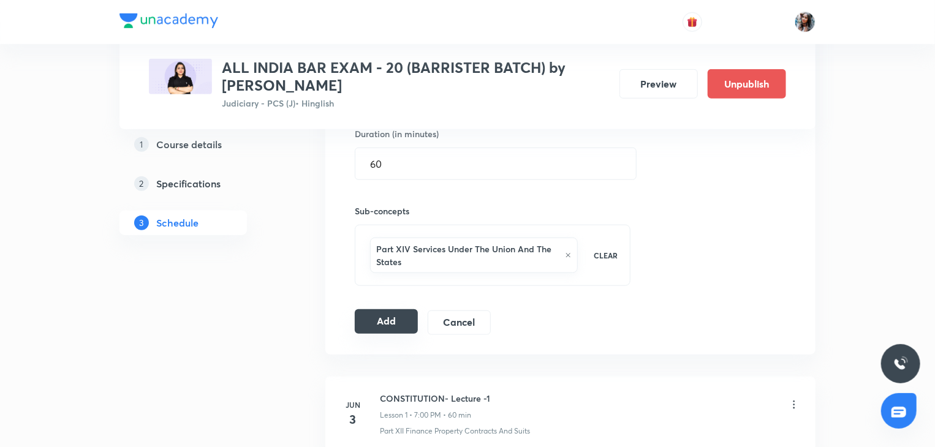
click at [387, 316] on button "Add" at bounding box center [386, 321] width 63 height 25
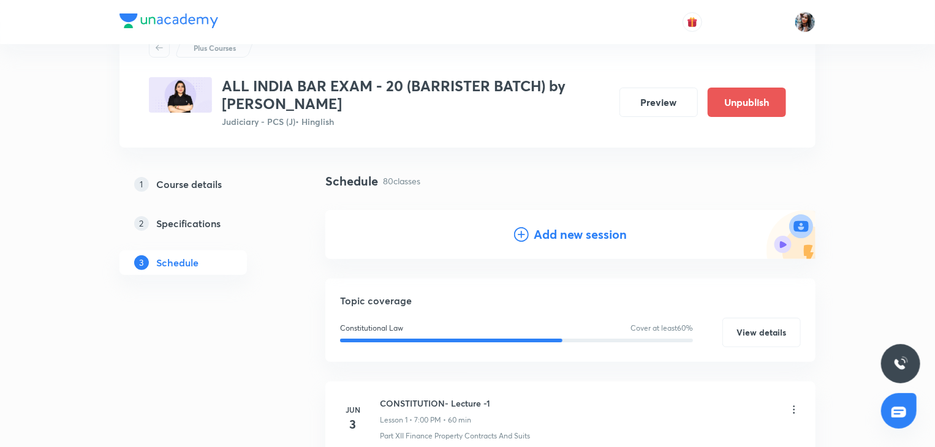
click at [545, 228] on h4 "Add new session" at bounding box center [580, 234] width 93 height 18
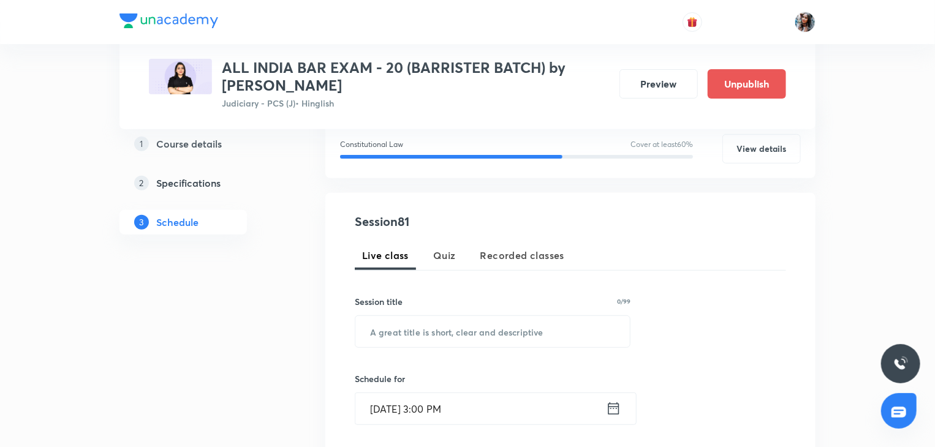
scroll to position [166, 0]
click at [470, 324] on input "text" at bounding box center [492, 330] width 274 height 31
paste input "The Bharatiya Sakshya Adhiniyam, 2023 - 6"
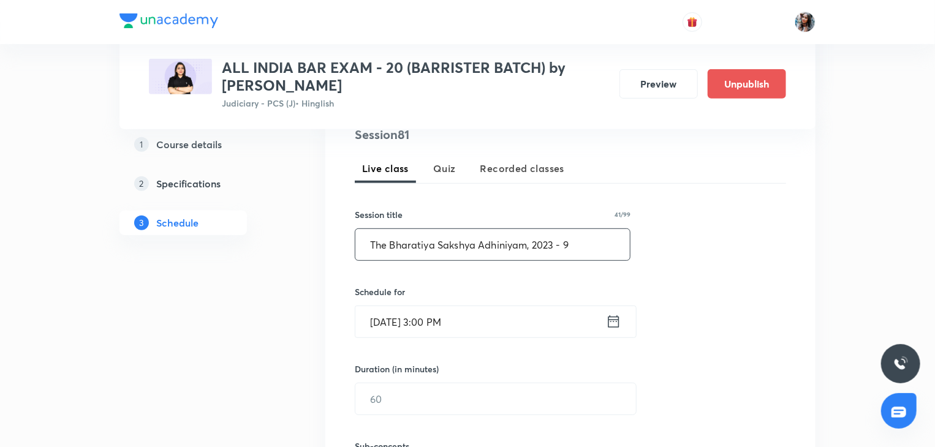
scroll to position [254, 0]
type input "The Bharatiya Sakshya Adhiniyam, 2023 - 9"
click at [494, 313] on input "Sep 1, 2025, 3:00 PM" at bounding box center [480, 320] width 251 height 31
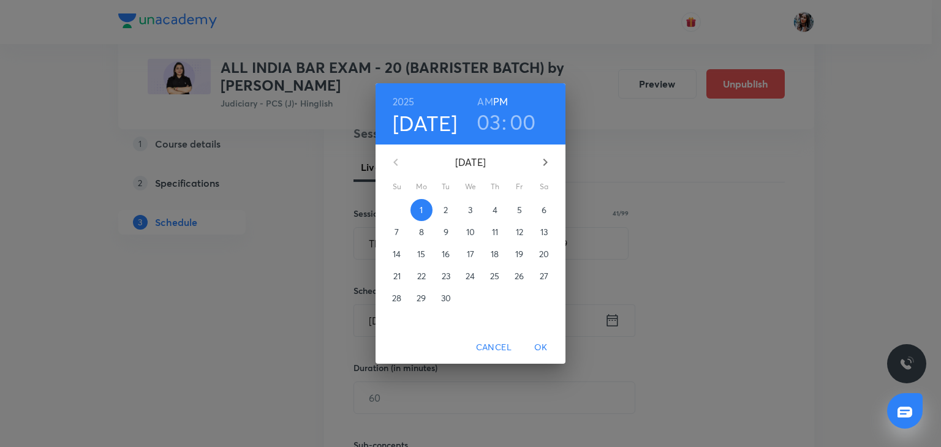
click at [521, 232] on p "12" at bounding box center [519, 232] width 7 height 12
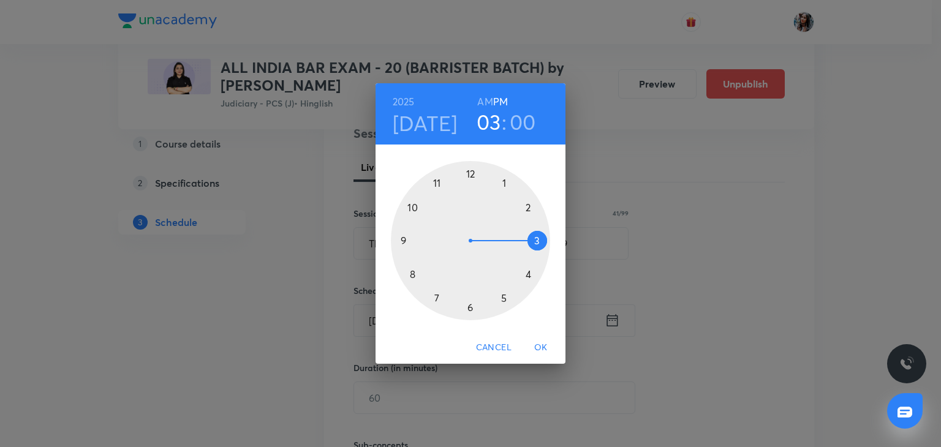
click at [435, 293] on div at bounding box center [470, 240] width 159 height 159
click at [538, 341] on span "OK" at bounding box center [540, 347] width 29 height 15
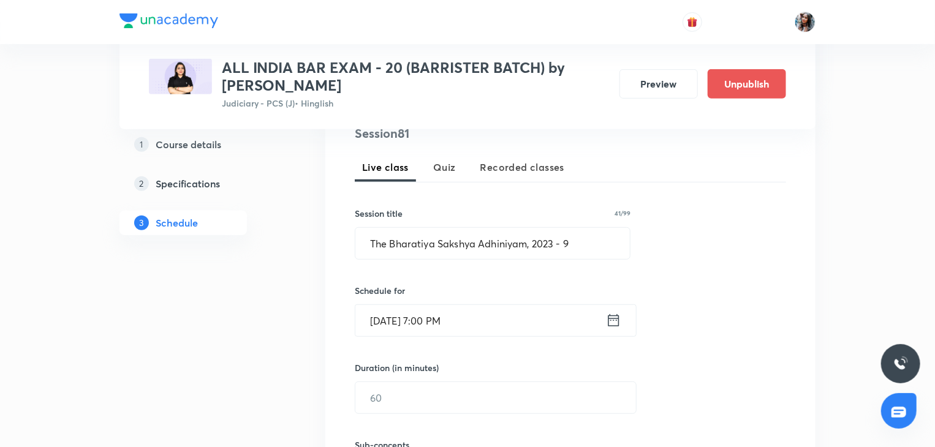
scroll to position [333, 0]
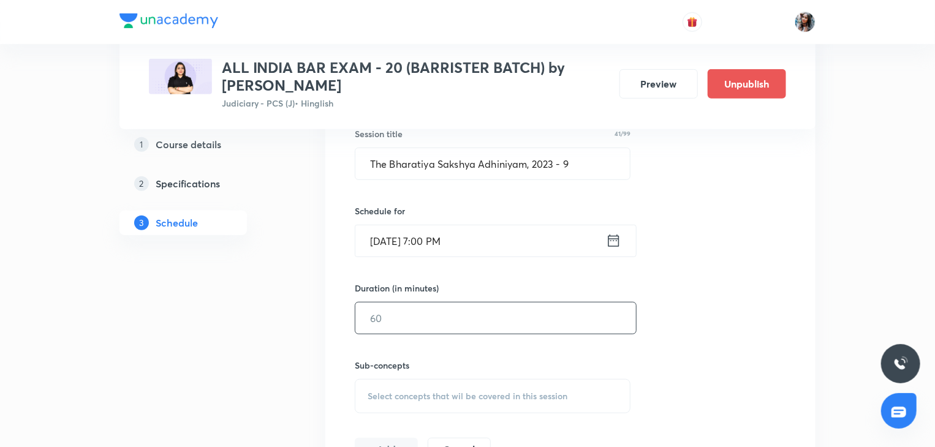
click at [507, 328] on input "text" at bounding box center [495, 318] width 281 height 31
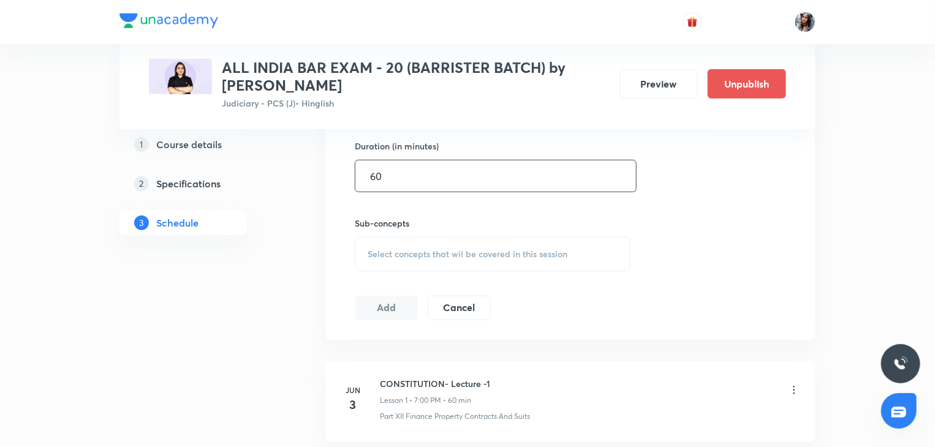
type input "60"
click at [453, 253] on span "Select concepts that wil be covered in this session" at bounding box center [468, 254] width 200 height 10
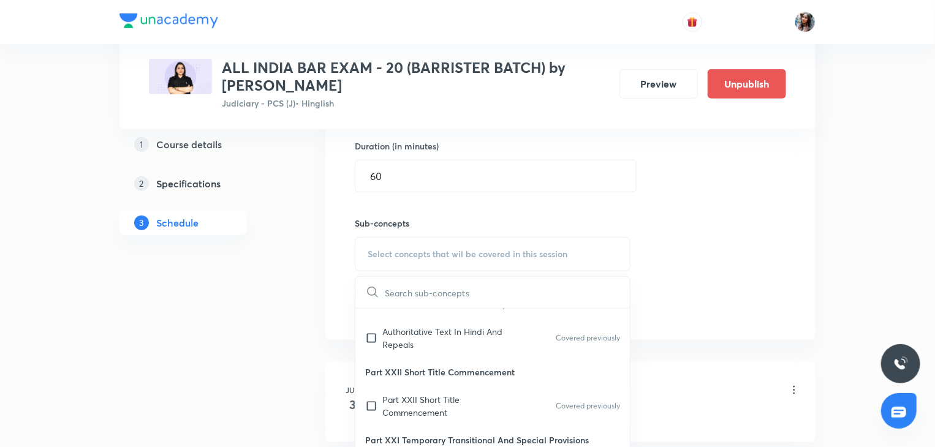
scroll to position [135, 0]
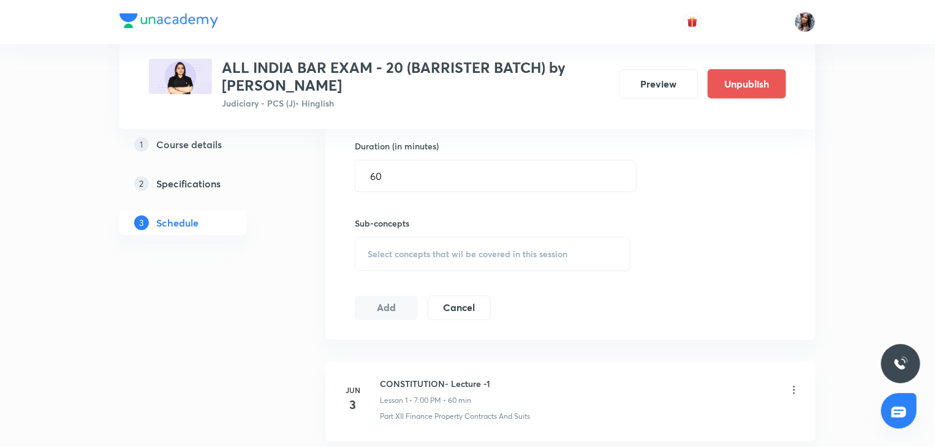
click at [398, 263] on div "Select concepts that wil be covered in this session" at bounding box center [493, 254] width 276 height 34
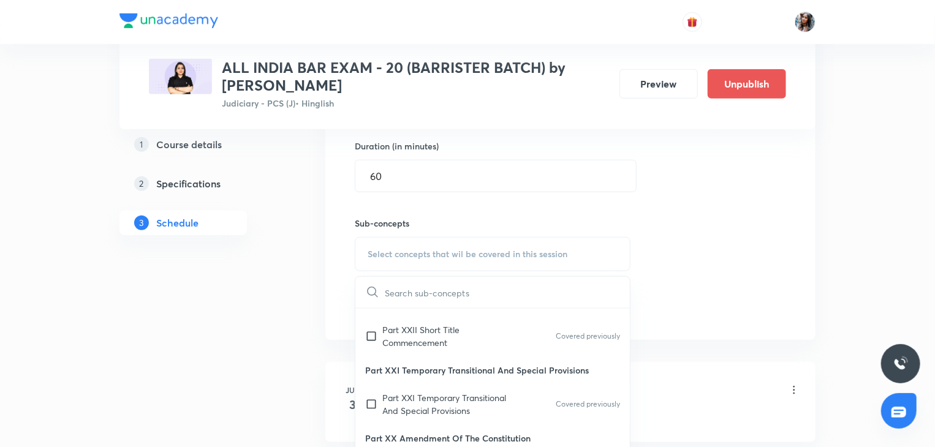
scroll to position [201, 0]
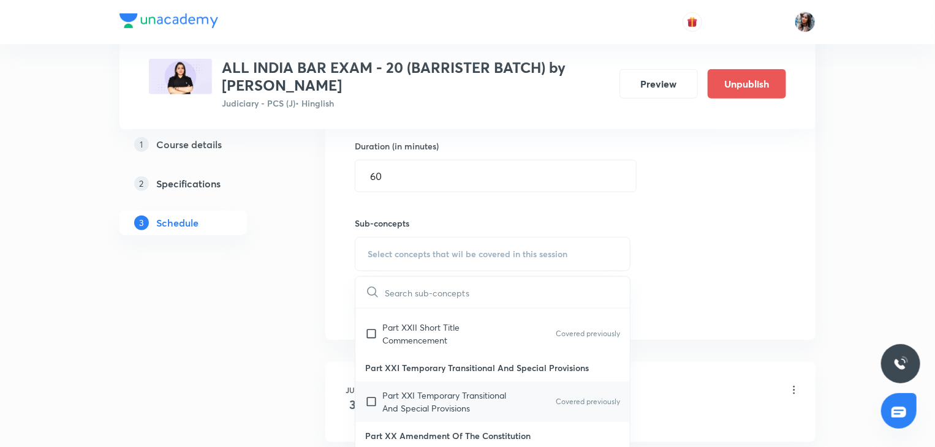
click at [420, 394] on p "Part XXI Temporary Transitional And Special Provisions" at bounding box center [444, 402] width 124 height 26
checkbox input "true"
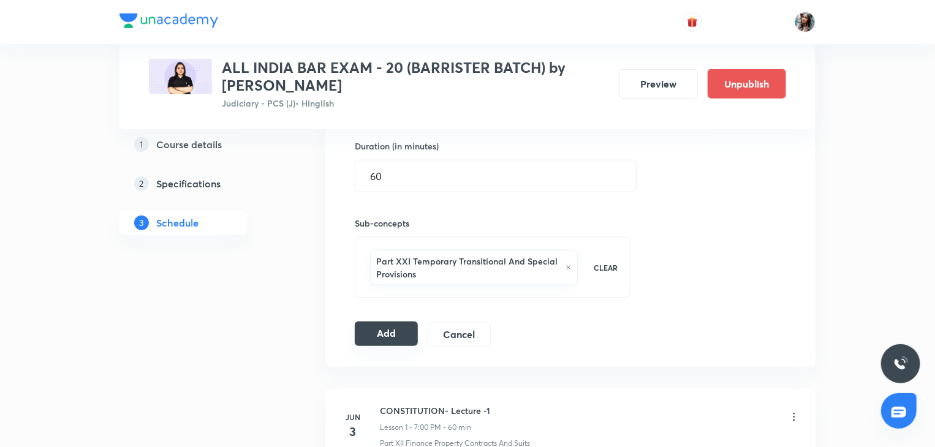
click at [384, 331] on button "Add" at bounding box center [386, 334] width 63 height 25
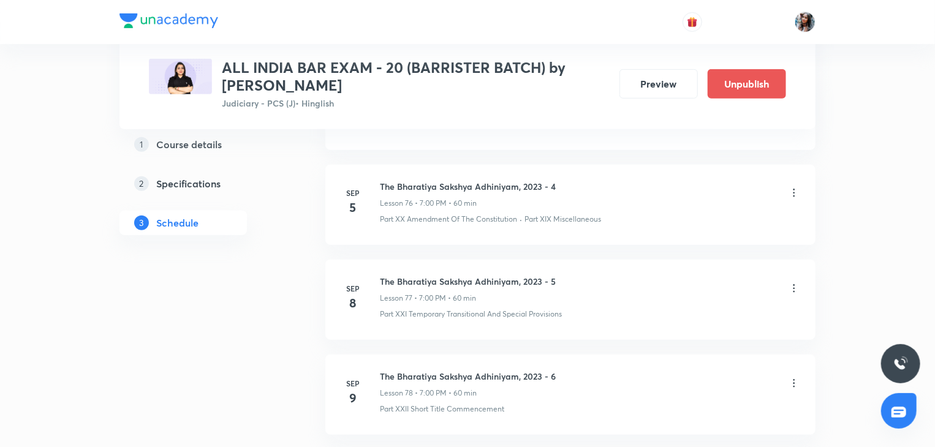
scroll to position [7759, 0]
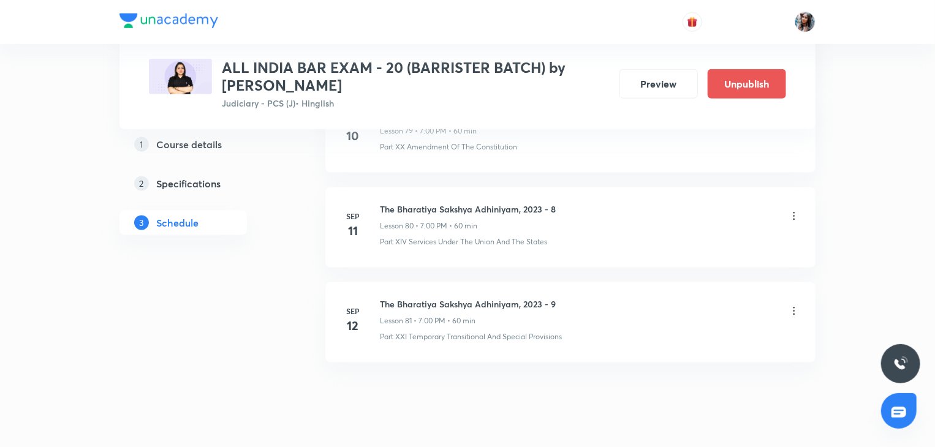
click at [386, 298] on h6 "The Bharatiya Sakshya Adhiniyam, 2023 - 9" at bounding box center [468, 304] width 176 height 13
copy h6 "The Bharatiya Sakshya Adhiniyam, 2023 - 9"
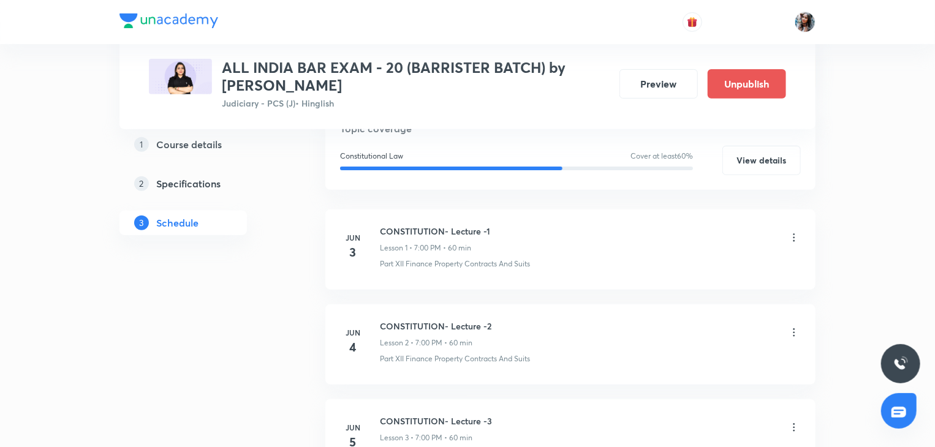
scroll to position [0, 0]
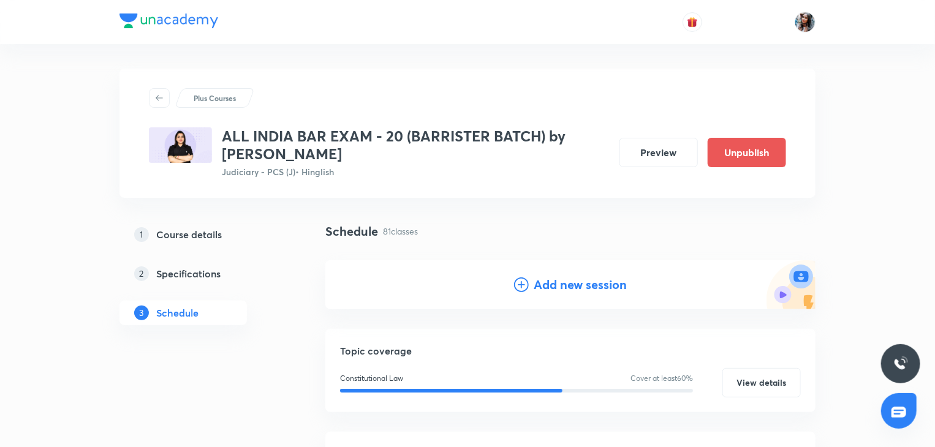
click at [545, 285] on h4 "Add new session" at bounding box center [580, 285] width 93 height 18
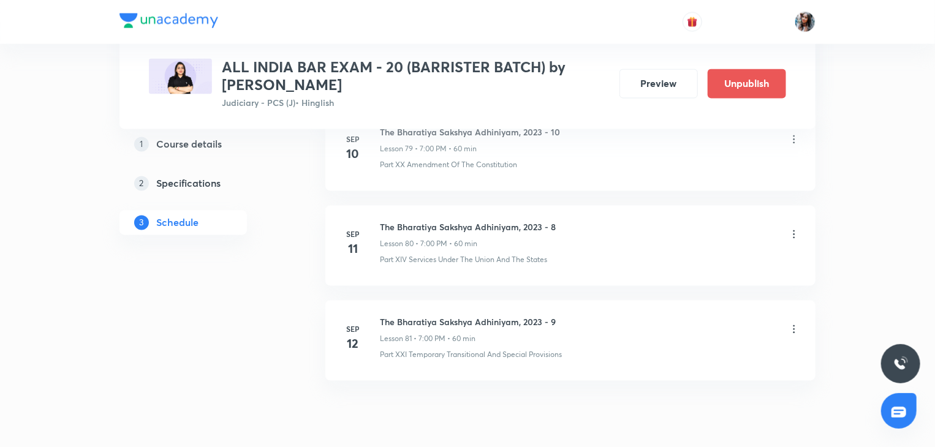
scroll to position [8164, 0]
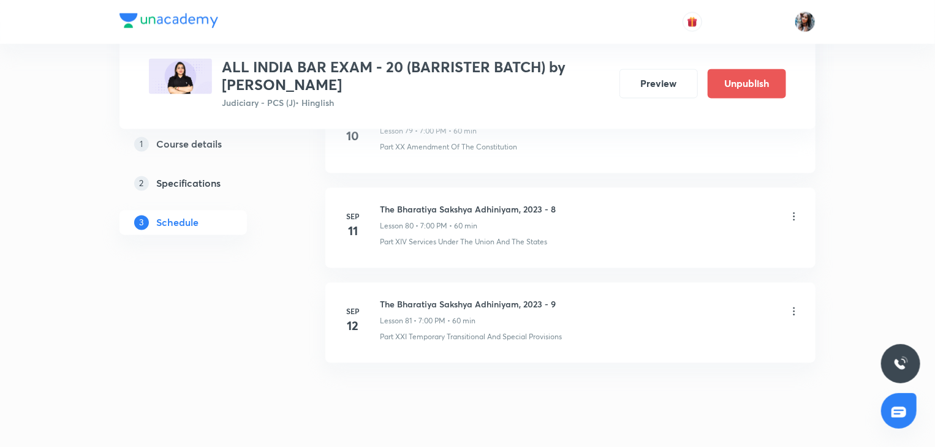
click at [382, 298] on h6 "The Bharatiya Sakshya Adhiniyam, 2023 - 9" at bounding box center [468, 304] width 176 height 13
copy div "The Bharatiya Sakshya Adhiniyam, 2023 - 9 L"
click at [382, 298] on h6 "The Bharatiya Sakshya Adhiniyam, 2023 - 9" at bounding box center [468, 304] width 176 height 13
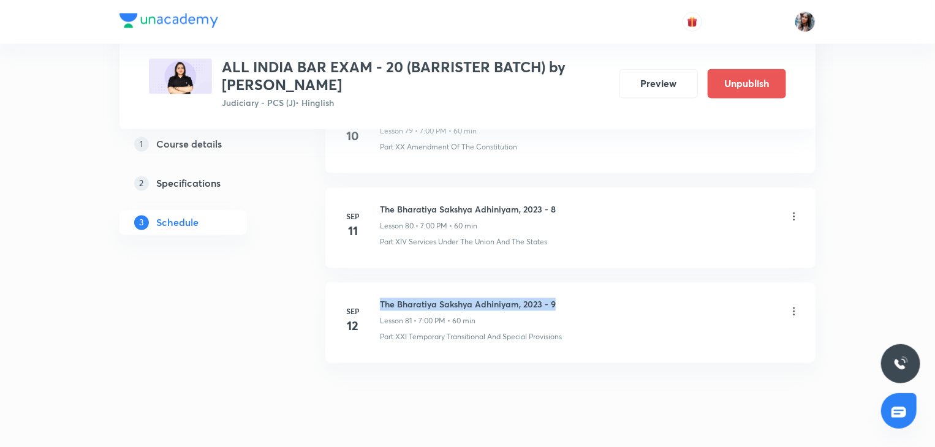
copy h6 "The Bharatiya Sakshya Adhiniyam, 2023 - 9"
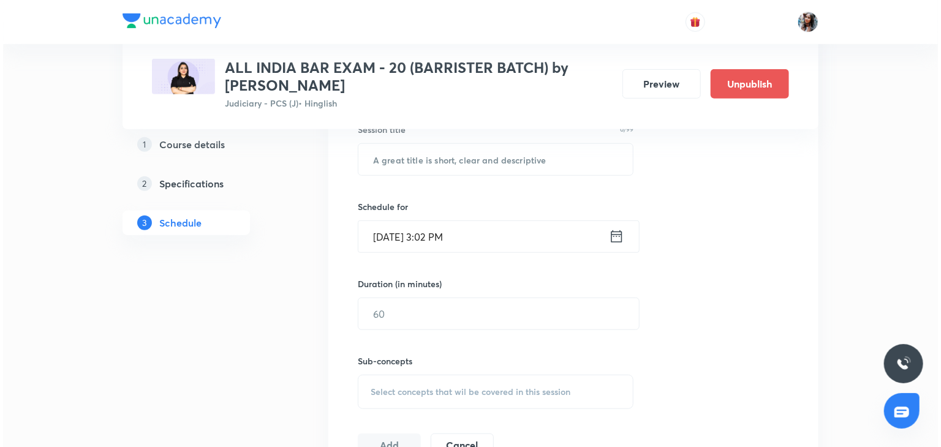
scroll to position [338, 0]
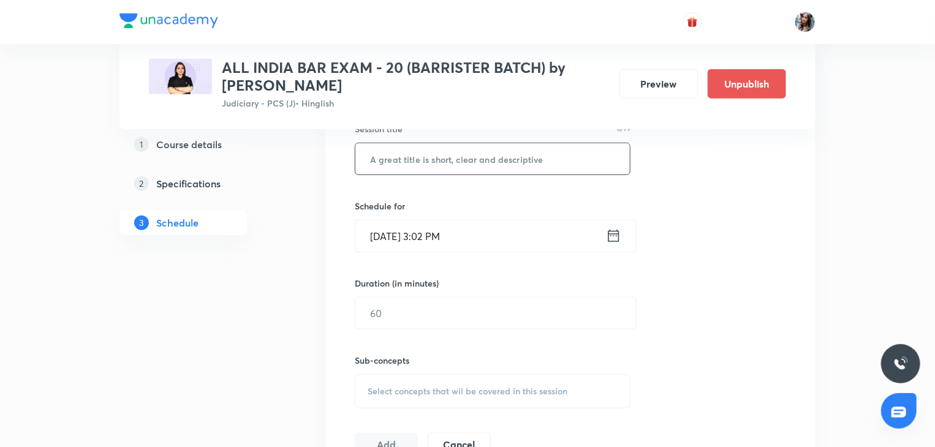
paste input "The Bharatiya Sakshya Adhiniyam, 2023 - 9"
click at [485, 157] on input "The Bharatiya Sakshya Adhiniyam, 2023 - 9" at bounding box center [492, 158] width 274 height 31
type input "The Bharatiya Sakshya Adhiniyam, 2023 - 10"
click at [483, 239] on input "Sep 1, 2025, 3:02 PM" at bounding box center [480, 236] width 251 height 31
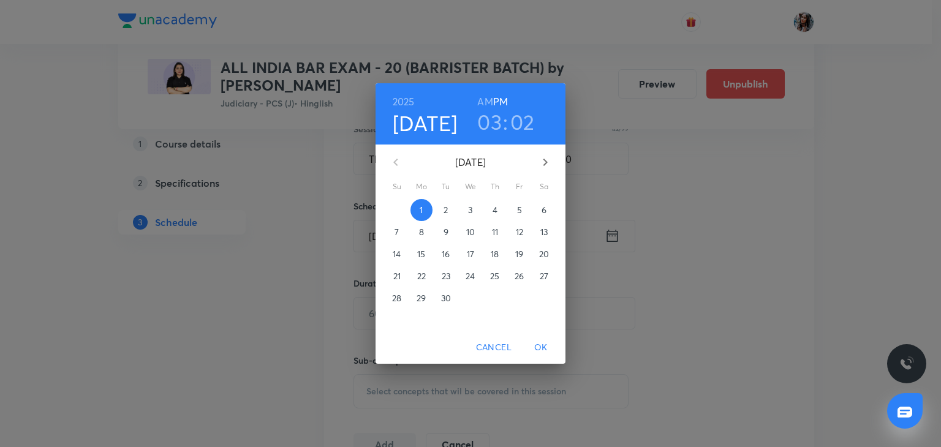
click at [608, 275] on div "2025 Sep 1 03 : 02 AM PM September 2025 Su Mo Tu We Th Fr Sa 31 1 2 3 4 5 6 7 8…" at bounding box center [470, 223] width 941 height 447
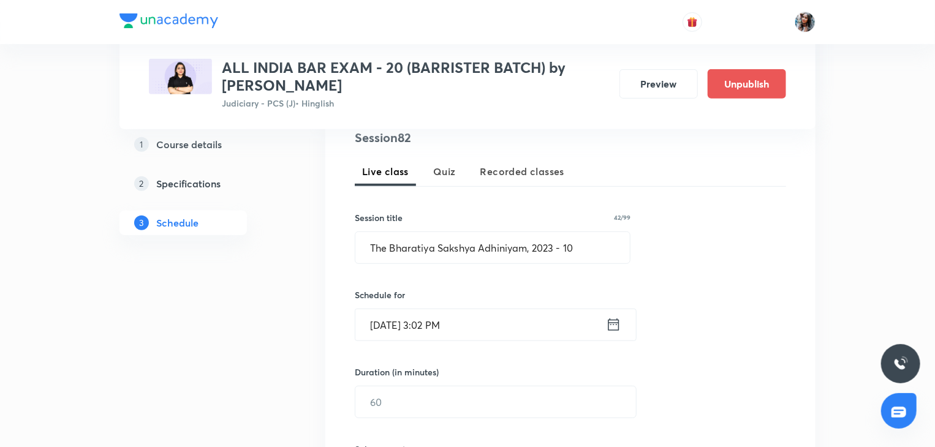
scroll to position [289, 0]
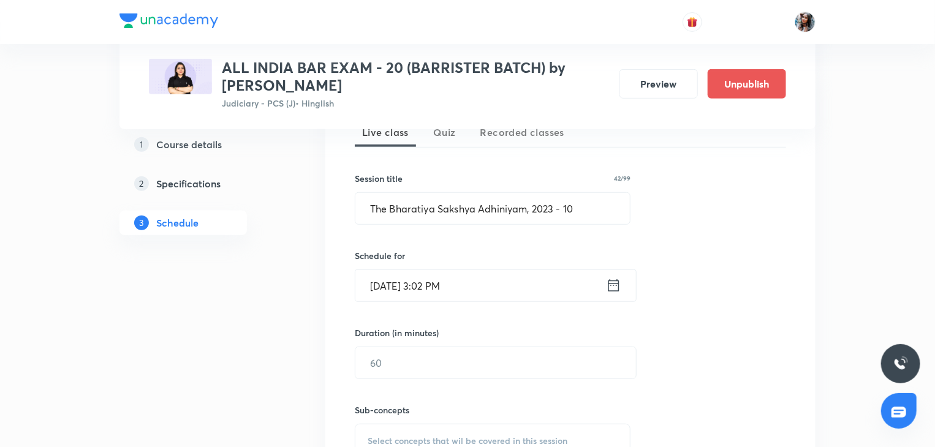
click at [524, 292] on input "Sep 1, 2025, 3:02 PM" at bounding box center [480, 285] width 251 height 31
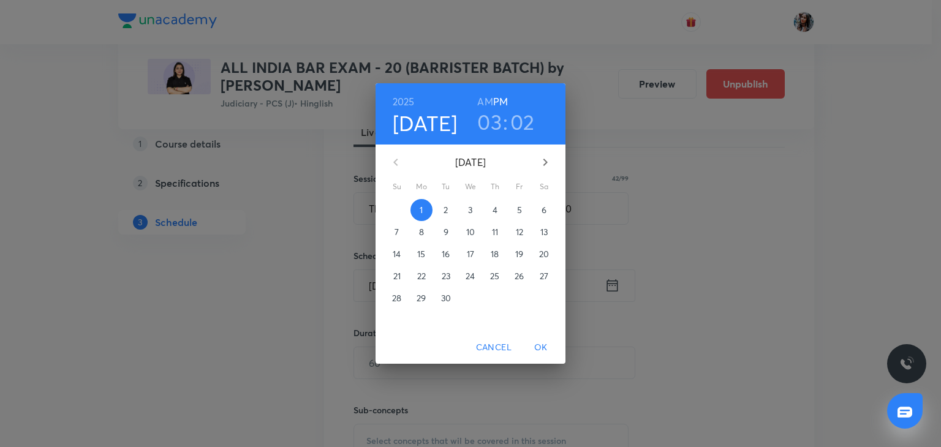
click at [423, 251] on p "15" at bounding box center [421, 254] width 8 height 12
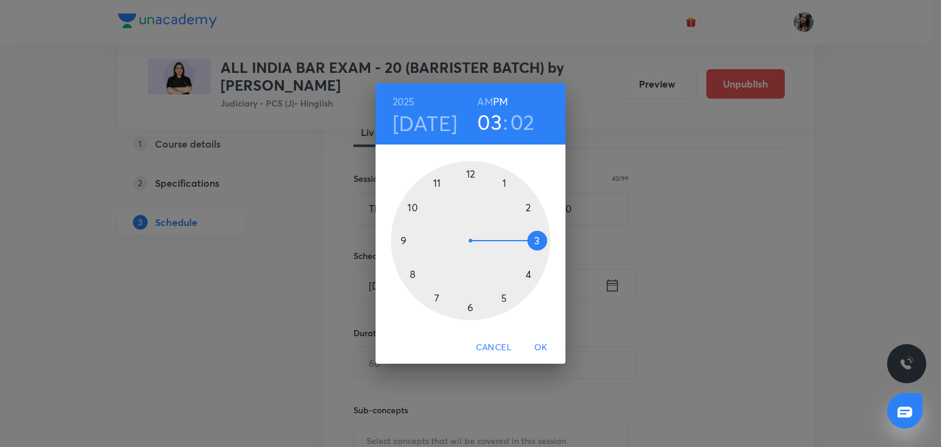
click at [436, 301] on div at bounding box center [470, 240] width 159 height 159
click at [469, 173] on div at bounding box center [470, 240] width 159 height 159
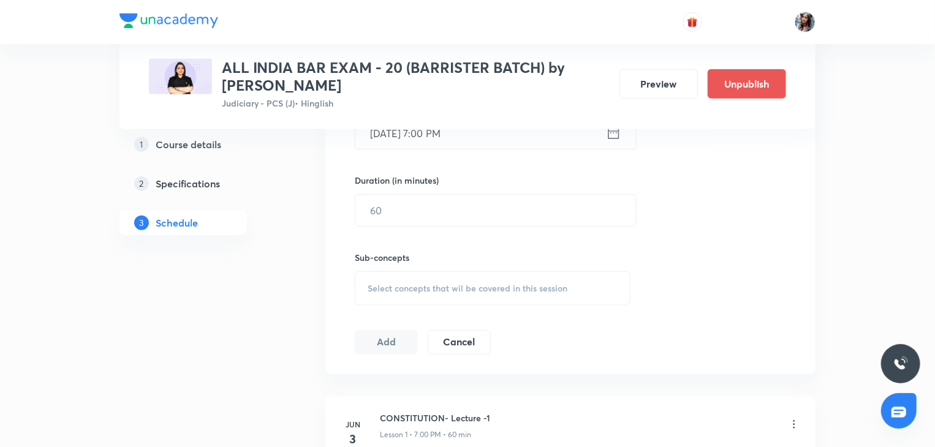
scroll to position [443, 0]
click at [429, 211] on input "text" at bounding box center [495, 207] width 281 height 31
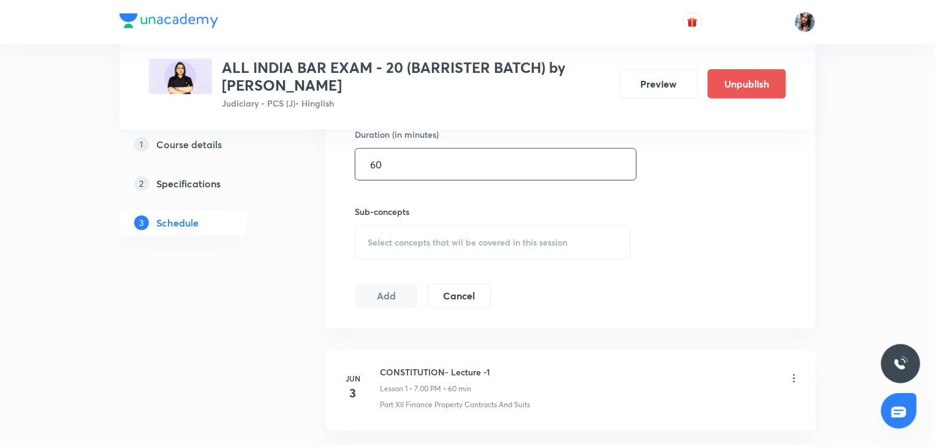
scroll to position [488, 0]
type input "60"
click at [412, 228] on div "Select concepts that wil be covered in this session" at bounding box center [493, 242] width 276 height 34
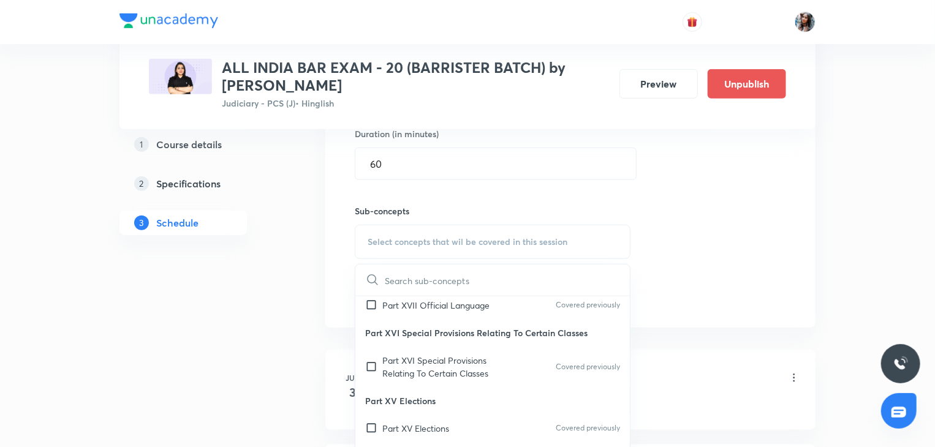
scroll to position [593, 0]
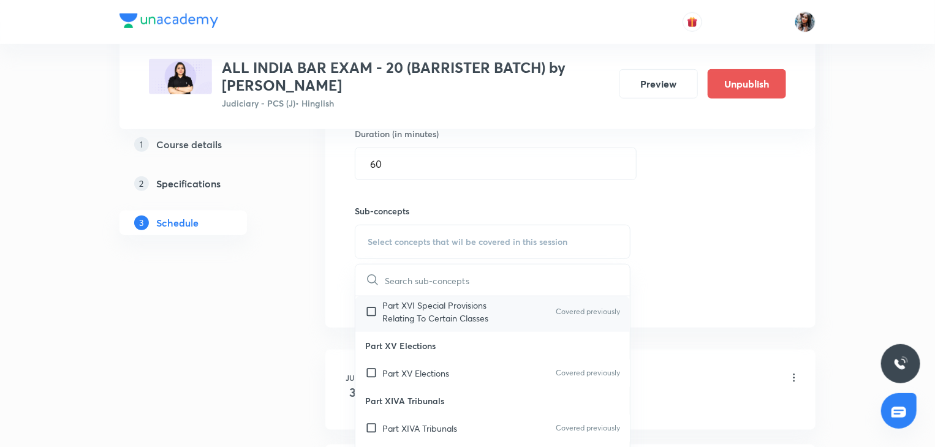
click at [426, 325] on p "Part XVI Special Provisions Relating To Certain Classes" at bounding box center [444, 312] width 124 height 26
checkbox input "true"
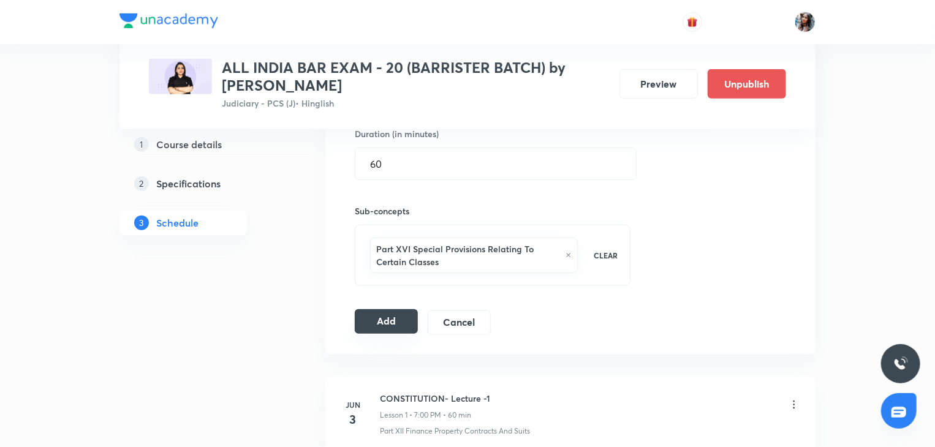
click at [391, 326] on button "Add" at bounding box center [386, 321] width 63 height 25
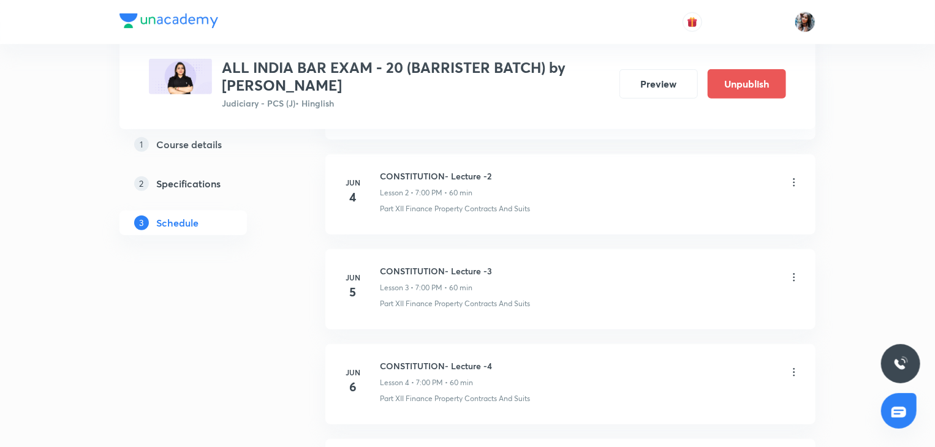
scroll to position [0, 0]
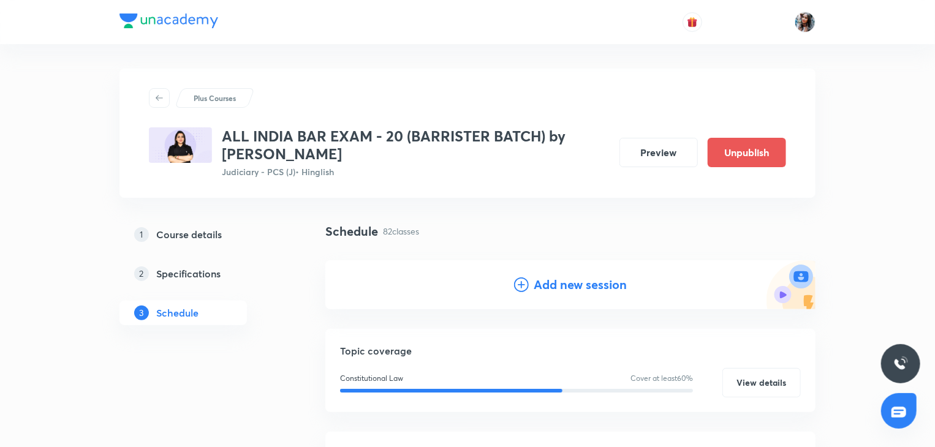
click at [561, 283] on h4 "Add new session" at bounding box center [580, 285] width 93 height 18
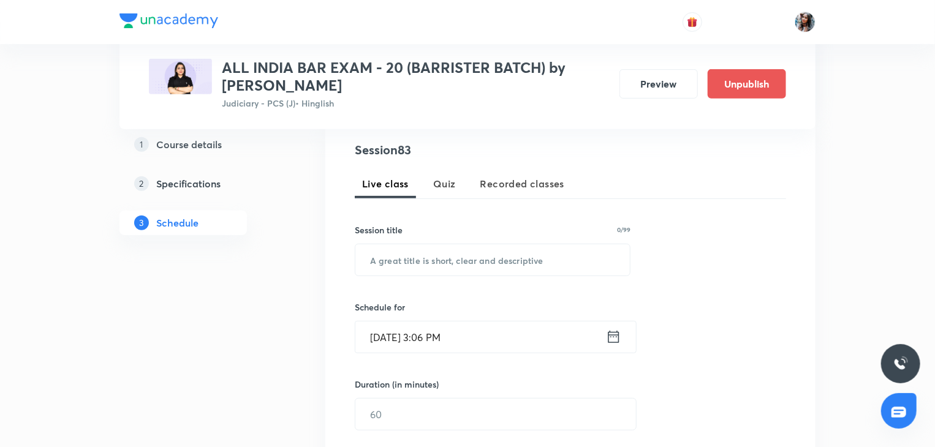
scroll to position [241, 0]
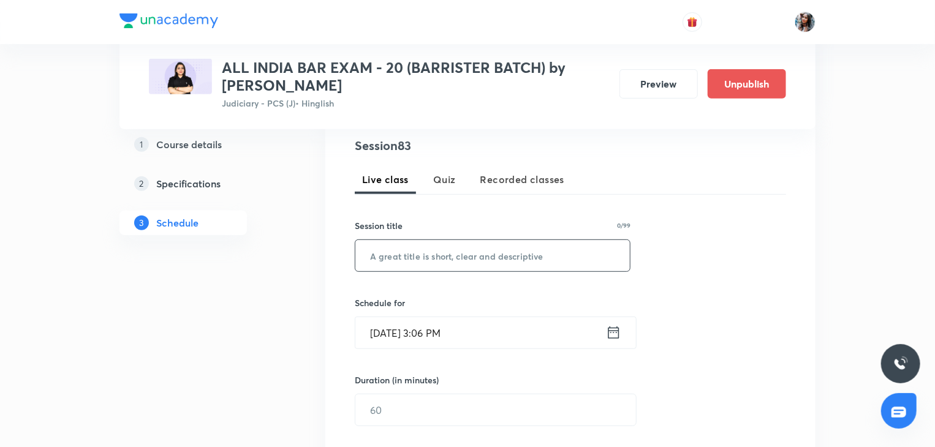
click at [503, 258] on input "text" at bounding box center [492, 255] width 274 height 31
paste input "The Bharatiya Sakshya Adhiniyam, 2023 - 9"
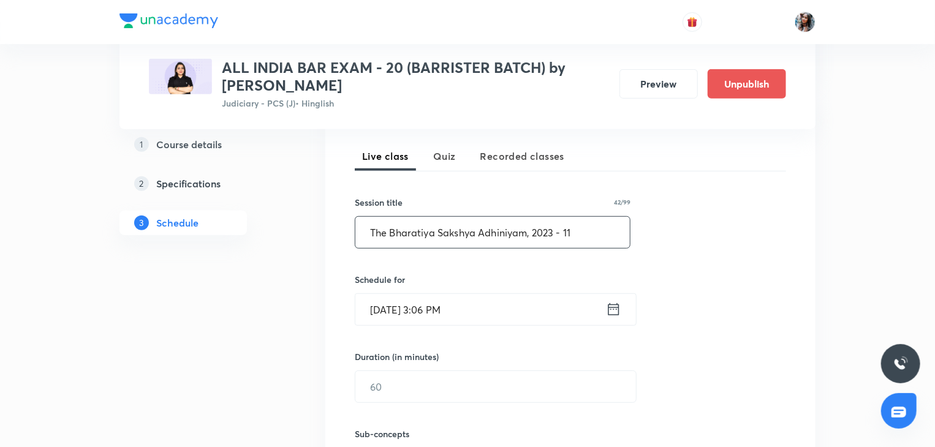
scroll to position [360, 0]
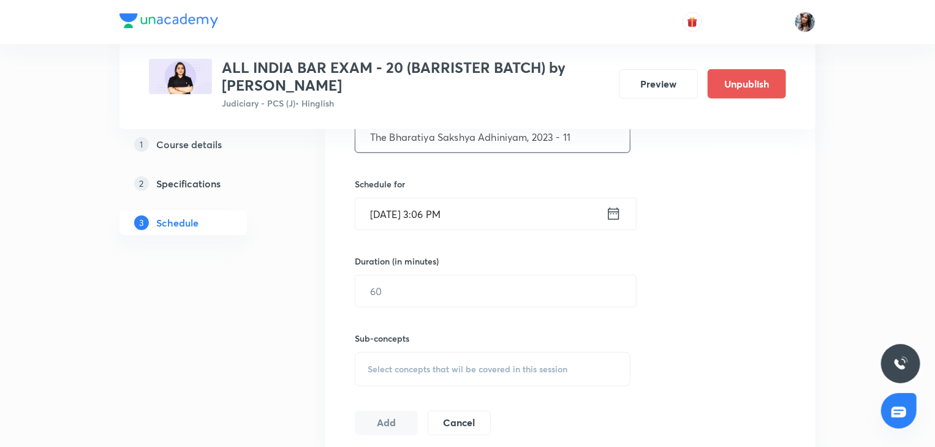
type input "The Bharatiya Sakshya Adhiniyam, 2023 - 11"
click at [498, 221] on input "Sep 1, 2025, 3:06 PM" at bounding box center [480, 213] width 251 height 31
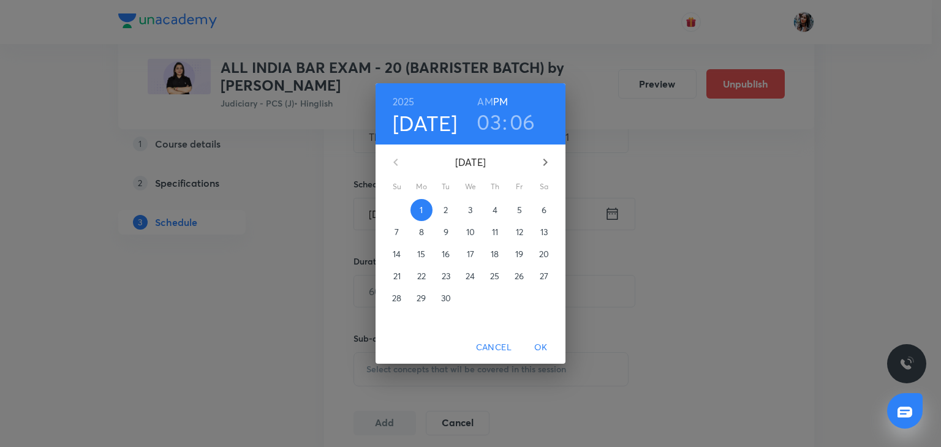
click at [448, 252] on p "16" at bounding box center [446, 254] width 8 height 12
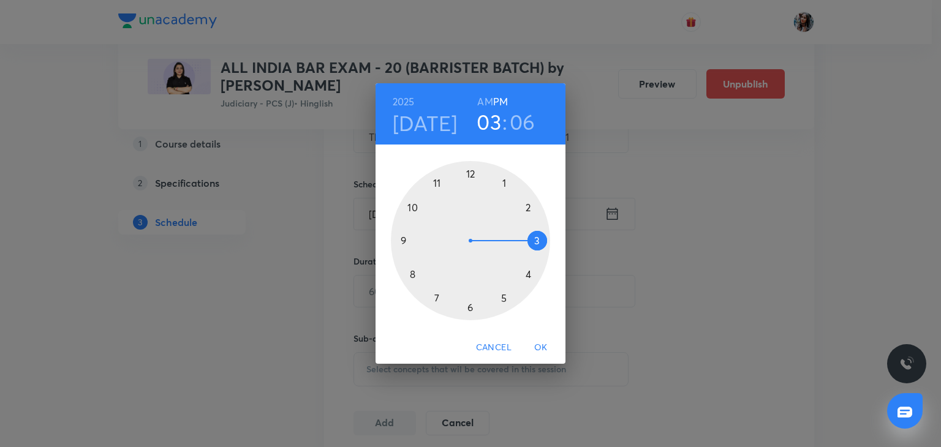
click at [436, 297] on div at bounding box center [470, 240] width 159 height 159
click at [469, 173] on div at bounding box center [470, 240] width 159 height 159
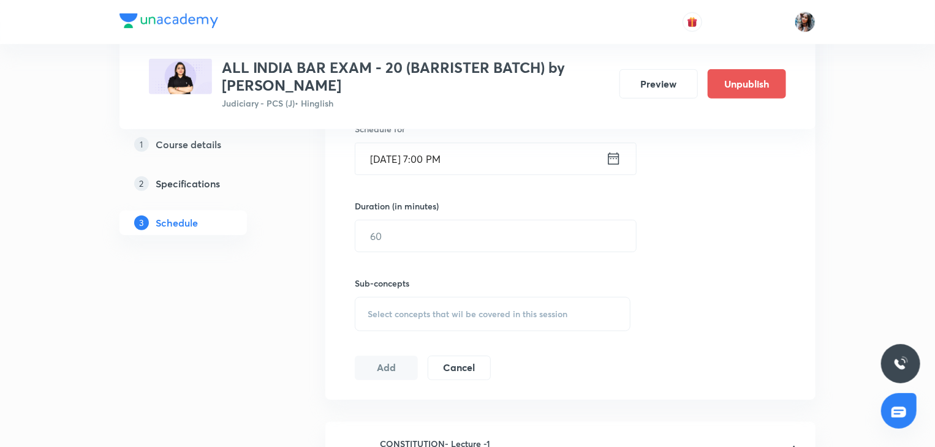
scroll to position [416, 0]
click at [487, 229] on input "text" at bounding box center [495, 235] width 281 height 31
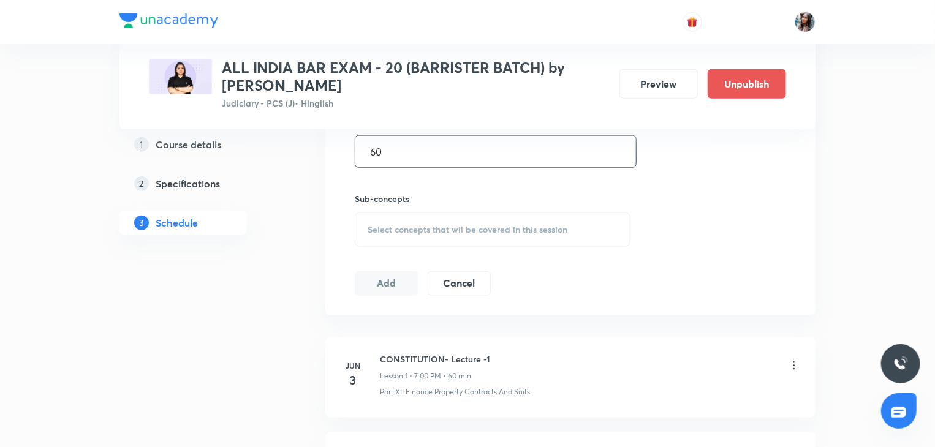
type input "60"
click at [470, 230] on span "Select concepts that wil be covered in this session" at bounding box center [468, 230] width 200 height 10
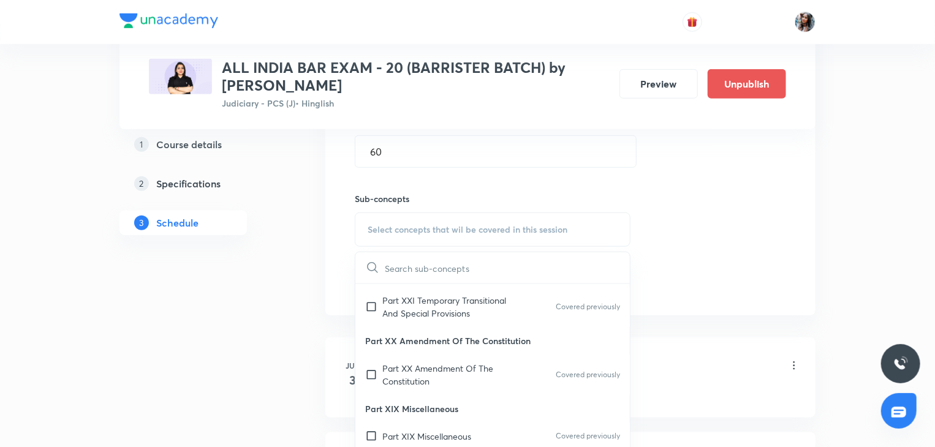
scroll to position [272, 0]
drag, startPoint x: 434, startPoint y: 365, endPoint x: 426, endPoint y: 385, distance: 21.7
click at [426, 385] on div "Part XX Amendment Of The Constitution Part XX Amendment Of The Constitution Cov…" at bounding box center [492, 360] width 274 height 68
click at [426, 385] on p "Part XX Amendment Of The Constitution" at bounding box center [444, 374] width 124 height 26
checkbox input "true"
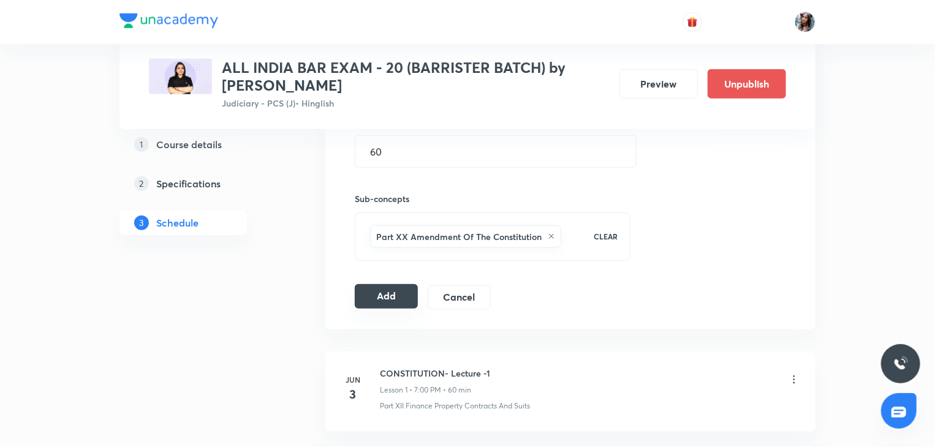
click at [377, 299] on button "Add" at bounding box center [386, 296] width 63 height 25
click at [377, 299] on button "Add" at bounding box center [386, 297] width 63 height 25
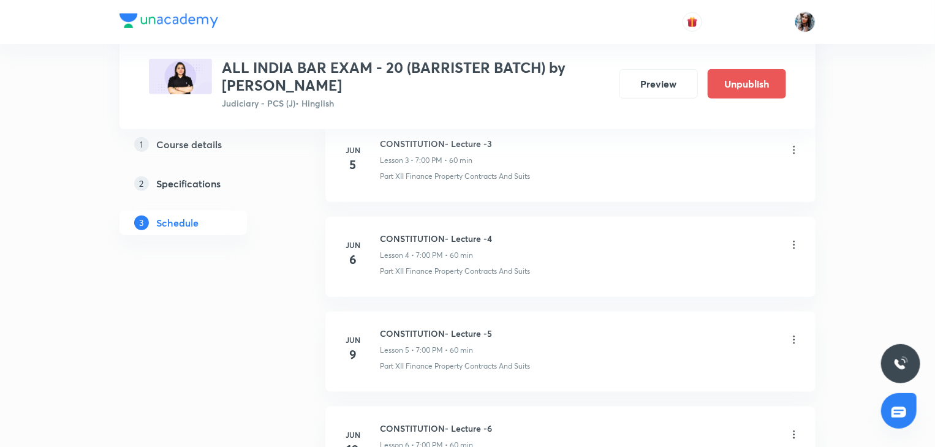
scroll to position [0, 0]
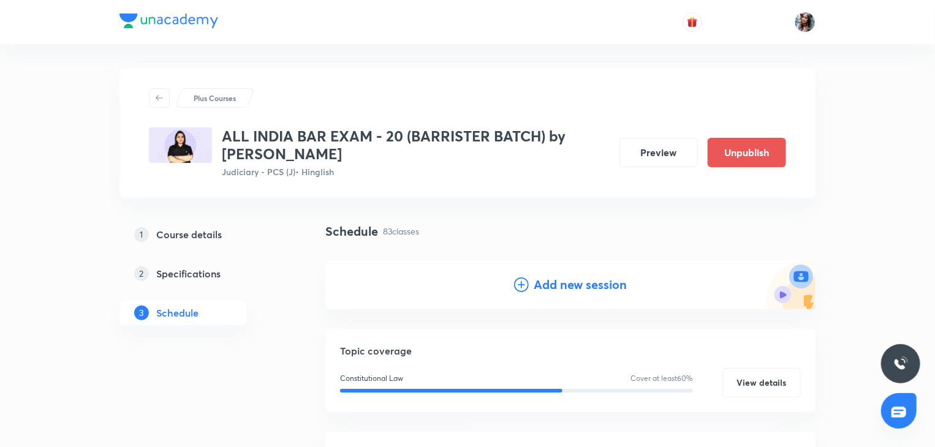
click at [564, 281] on h4 "Add new session" at bounding box center [580, 285] width 93 height 18
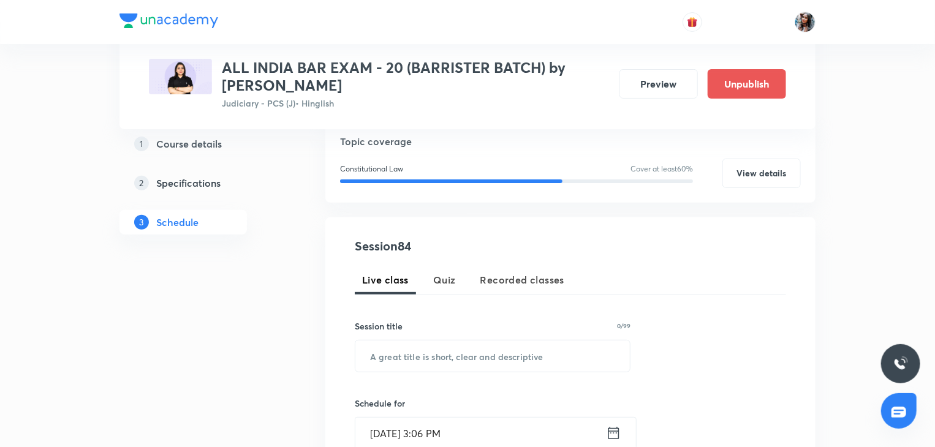
scroll to position [149, 0]
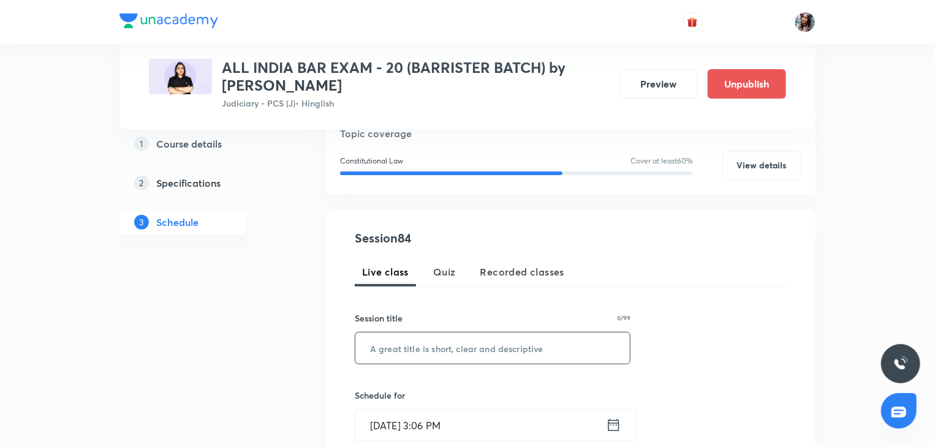
paste input "The Bharatiya Sakshya Adhiniyam, 2023 - 9"
click at [506, 338] on input "text" at bounding box center [492, 348] width 274 height 31
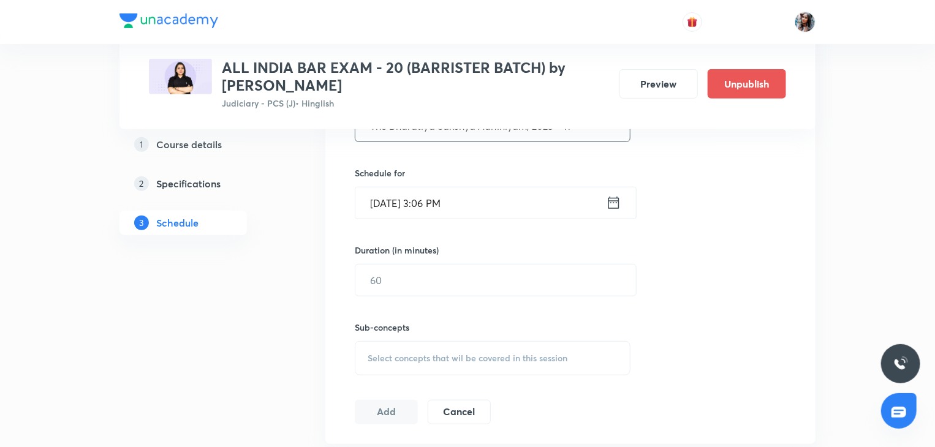
scroll to position [372, 0]
type input "The Bharatiya Sakshya Adhiniyam, 2023 - 11"
click at [488, 197] on input "Sep 1, 2025, 3:06 PM" at bounding box center [480, 202] width 251 height 31
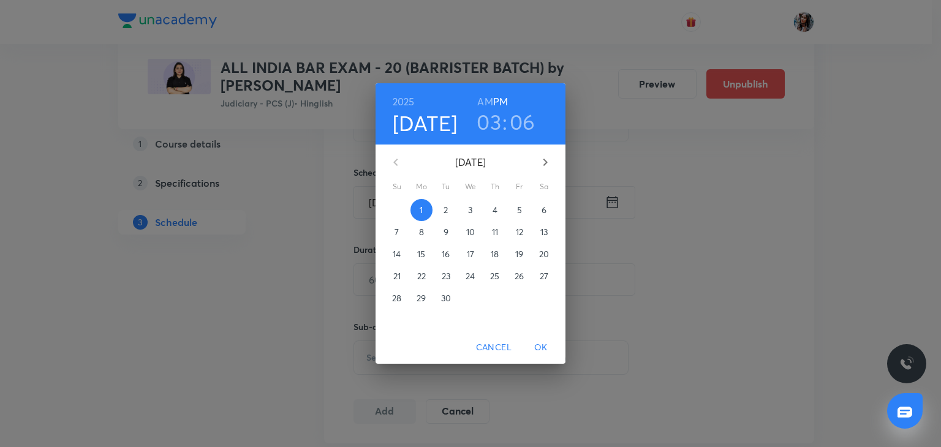
click at [471, 257] on p "17" at bounding box center [470, 254] width 7 height 12
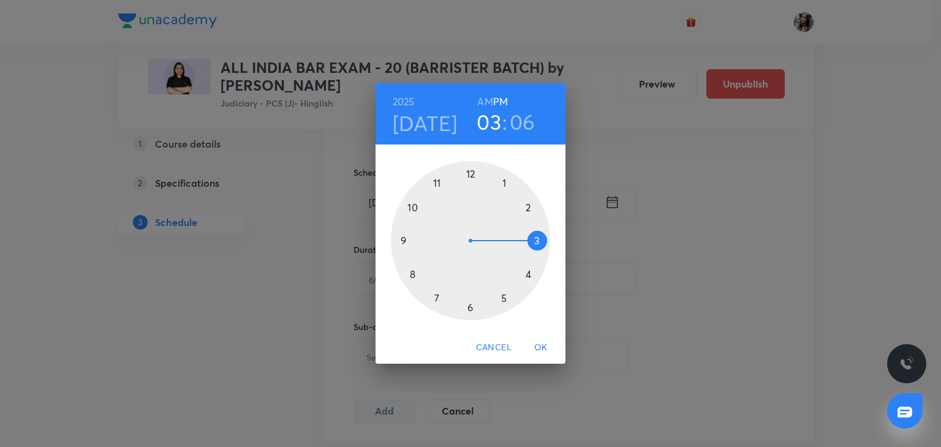
click at [439, 298] on div at bounding box center [470, 240] width 159 height 159
click at [472, 172] on div at bounding box center [470, 240] width 159 height 159
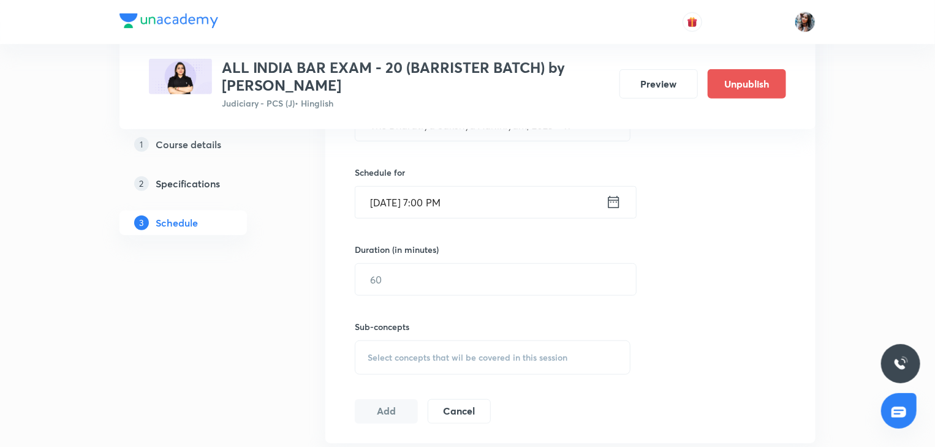
scroll to position [426, 0]
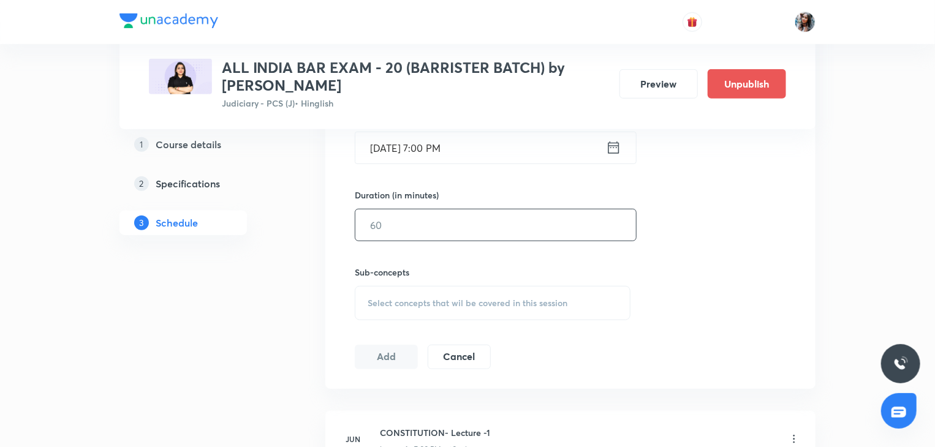
click at [460, 237] on input "text" at bounding box center [495, 224] width 281 height 31
type input "60"
click at [406, 291] on div "Select concepts that wil be covered in this session" at bounding box center [493, 303] width 276 height 34
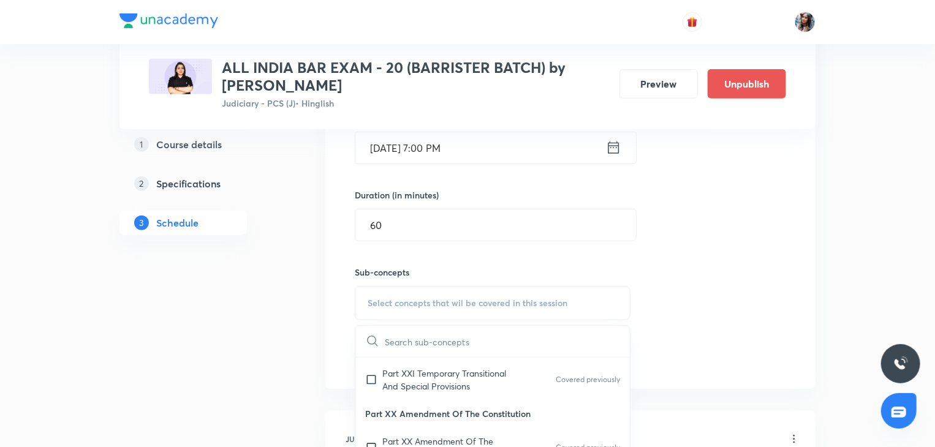
scroll to position [296, 0]
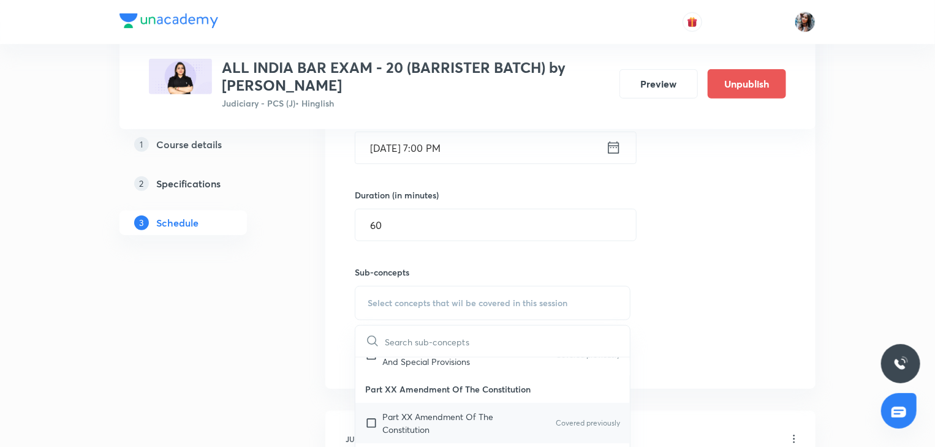
click at [414, 417] on div "Part XX Amendment Of The Constitution Covered previously" at bounding box center [492, 423] width 274 height 40
checkbox input "true"
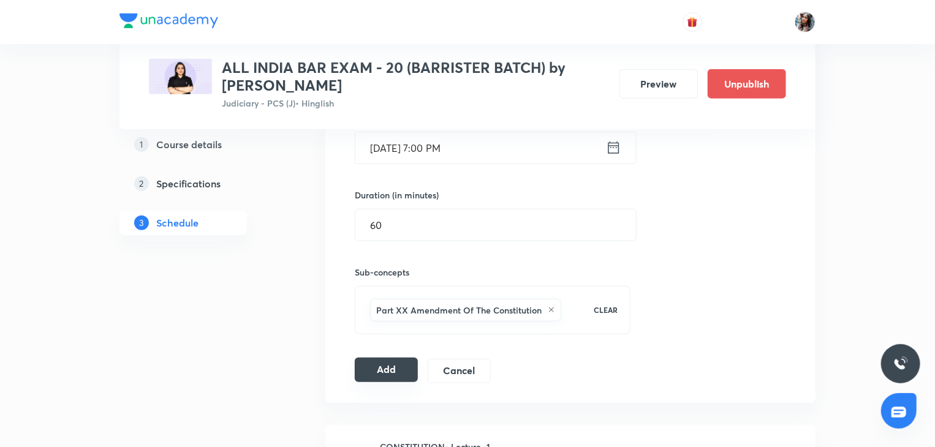
click at [380, 373] on button "Add" at bounding box center [386, 370] width 63 height 25
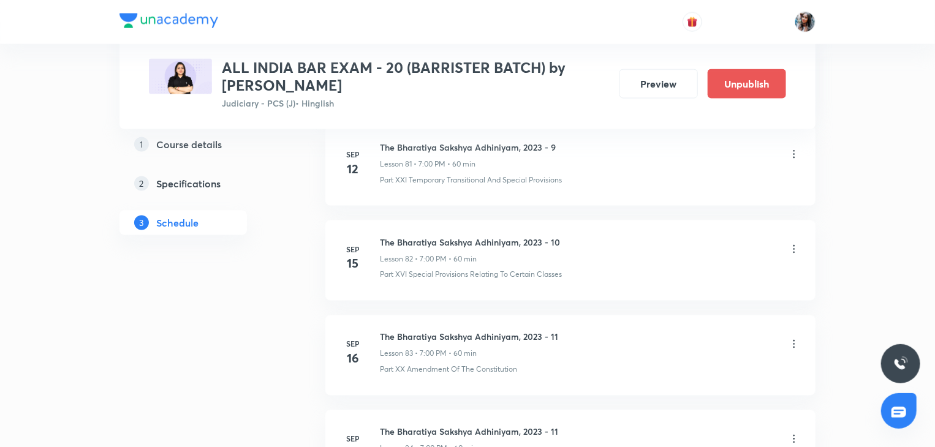
scroll to position [8044, 0]
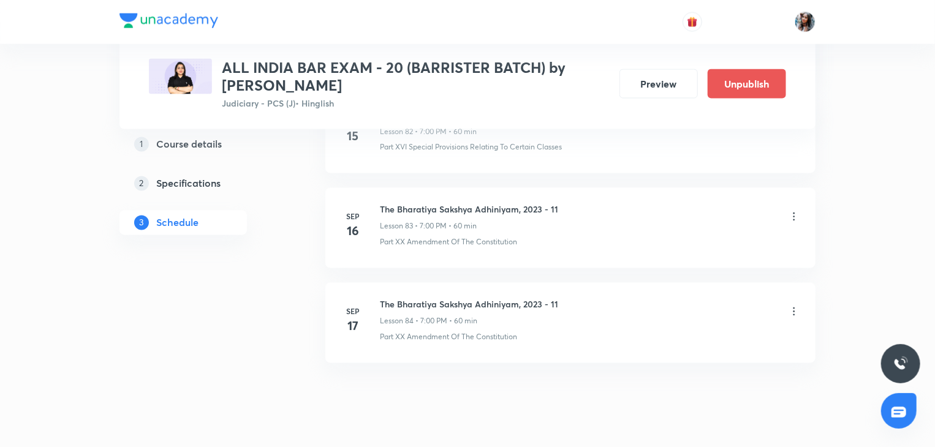
click at [388, 298] on h6 "The Bharatiya Sakshya Adhiniyam, 2023 - 11" at bounding box center [469, 304] width 178 height 13
copy h6 "The Bharatiya Sakshya Adhiniyam, 2023 - 11"
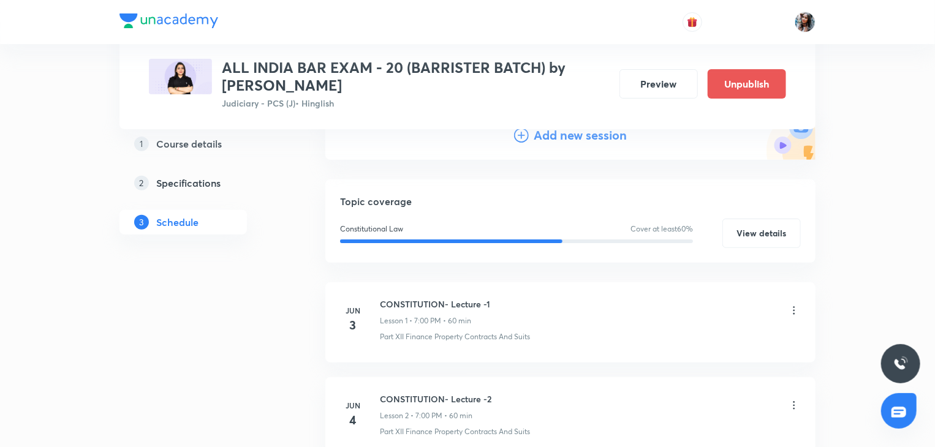
scroll to position [0, 0]
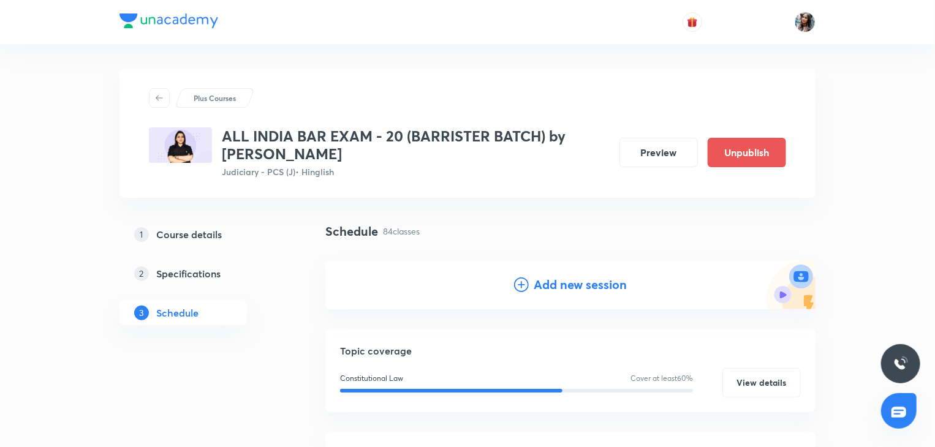
click at [558, 282] on h4 "Add new session" at bounding box center [580, 285] width 93 height 18
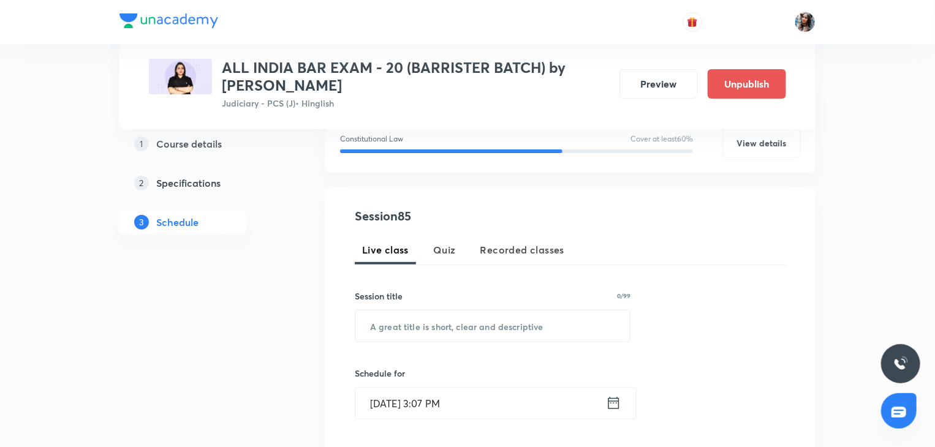
scroll to position [172, 0]
click at [502, 325] on input "text" at bounding box center [492, 325] width 274 height 31
paste input "The Bharatiya Sakshya Adhiniyam, 2023 - 11"
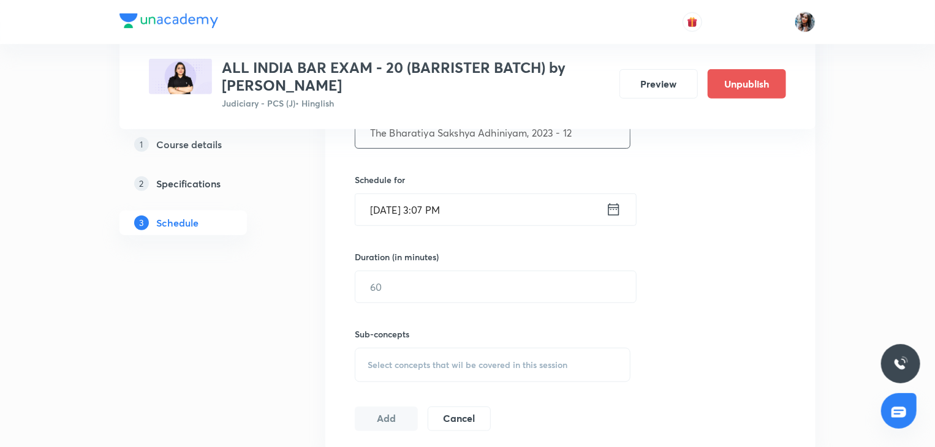
scroll to position [367, 0]
type input "The Bharatiya Sakshya Adhiniyam, 2023 - 12"
click at [482, 208] on input "Sep 1, 2025, 3:07 PM" at bounding box center [480, 207] width 251 height 31
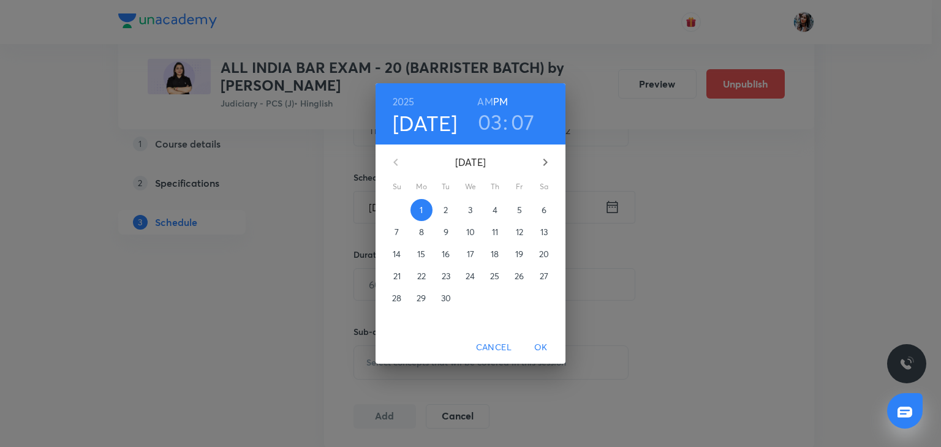
click at [495, 249] on p "18" at bounding box center [495, 254] width 8 height 12
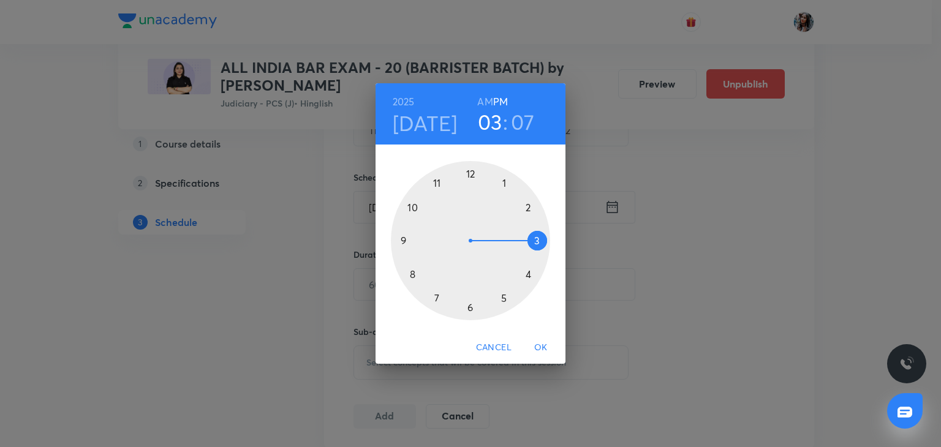
click at [437, 297] on div at bounding box center [470, 240] width 159 height 159
click at [469, 173] on div at bounding box center [470, 240] width 159 height 159
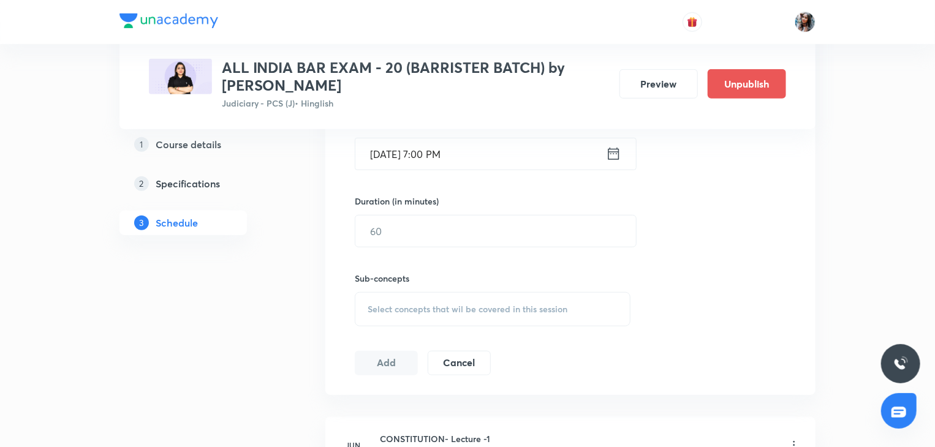
scroll to position [421, 0]
click at [493, 224] on input "text" at bounding box center [495, 229] width 281 height 31
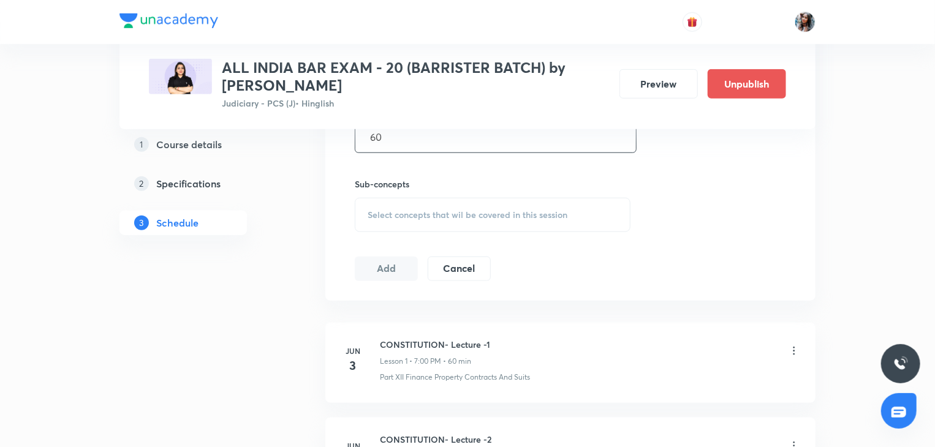
scroll to position [517, 0]
type input "60"
click at [464, 220] on div "Select concepts that wil be covered in this session" at bounding box center [493, 212] width 276 height 34
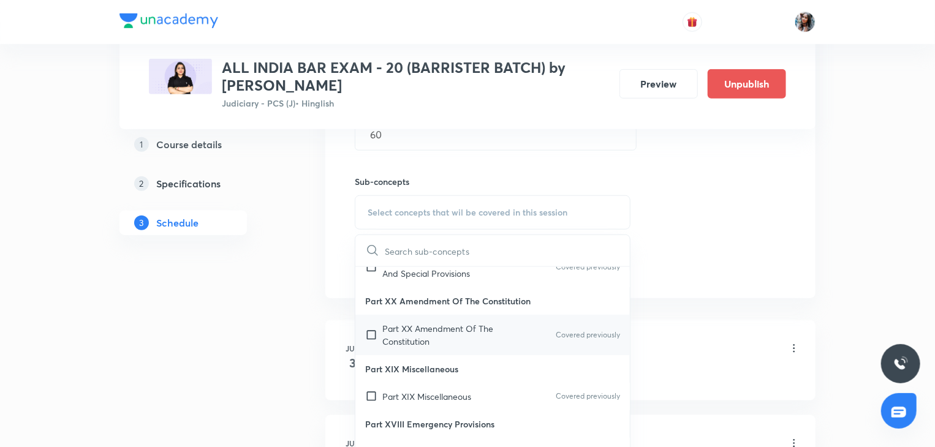
scroll to position [319, 0]
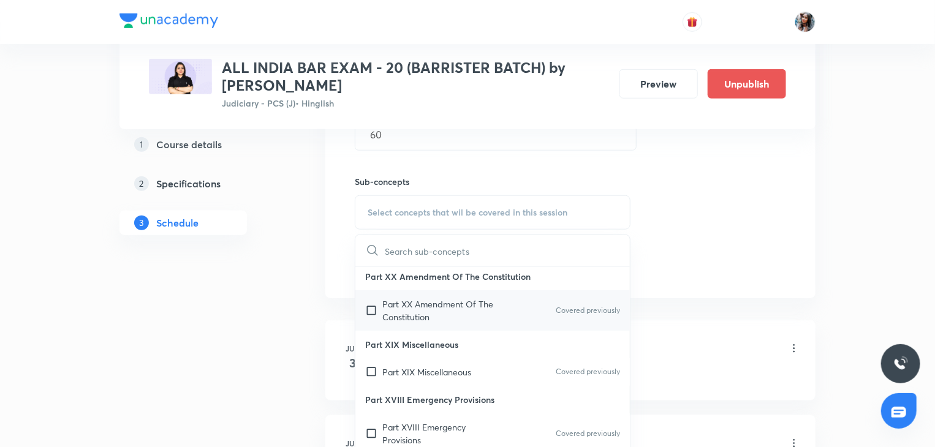
click at [437, 323] on p "Part XX Amendment Of The Constitution" at bounding box center [444, 311] width 124 height 26
checkbox input "true"
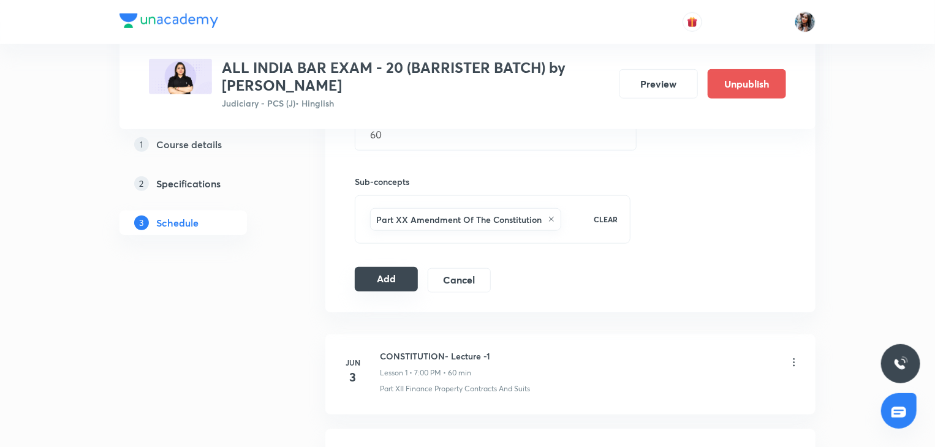
click at [373, 284] on button "Add" at bounding box center [386, 279] width 63 height 25
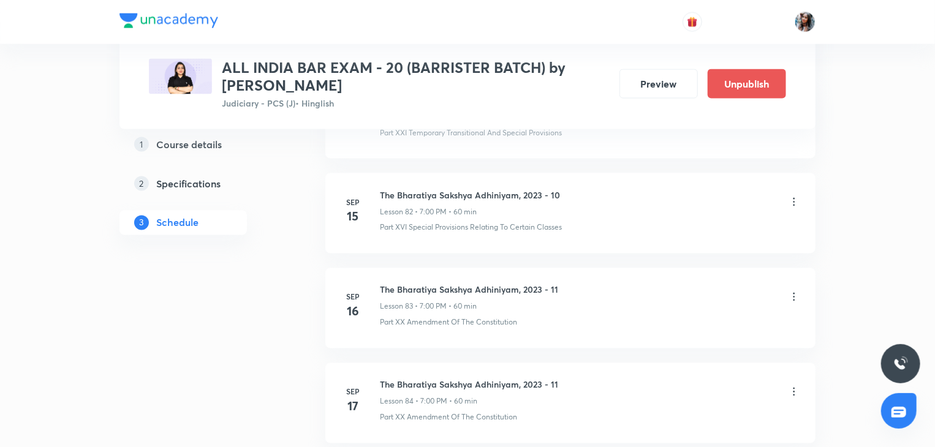
scroll to position [8138, 0]
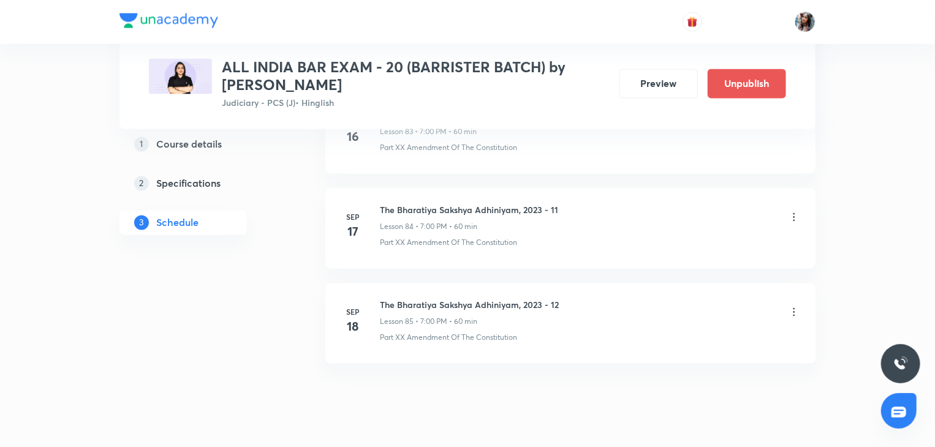
click at [385, 299] on h6 "The Bharatiya Sakshya Adhiniyam, 2023 - 12" at bounding box center [469, 305] width 179 height 13
copy h6 "The Bharatiya Sakshya Adhiniyam, 2023 - 12"
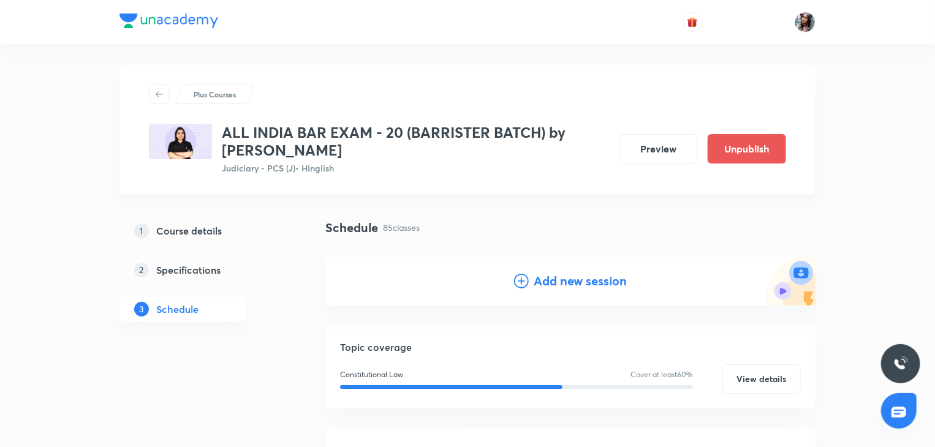
scroll to position [0, 0]
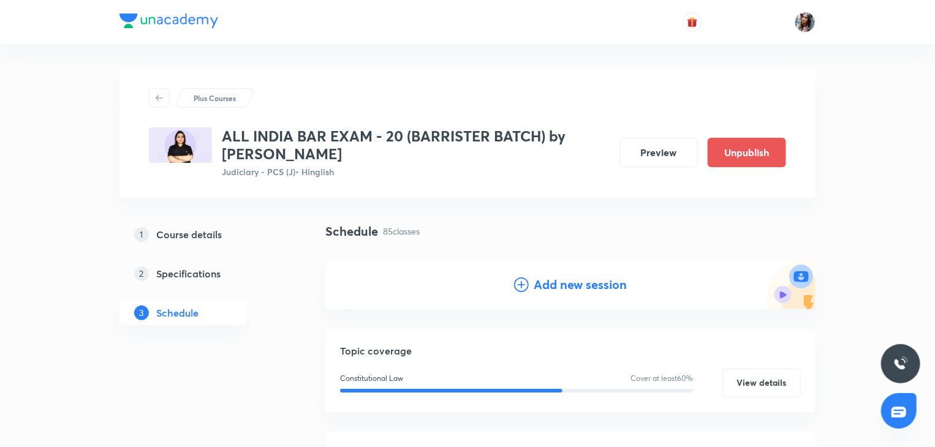
click at [578, 284] on h4 "Add new session" at bounding box center [580, 285] width 93 height 18
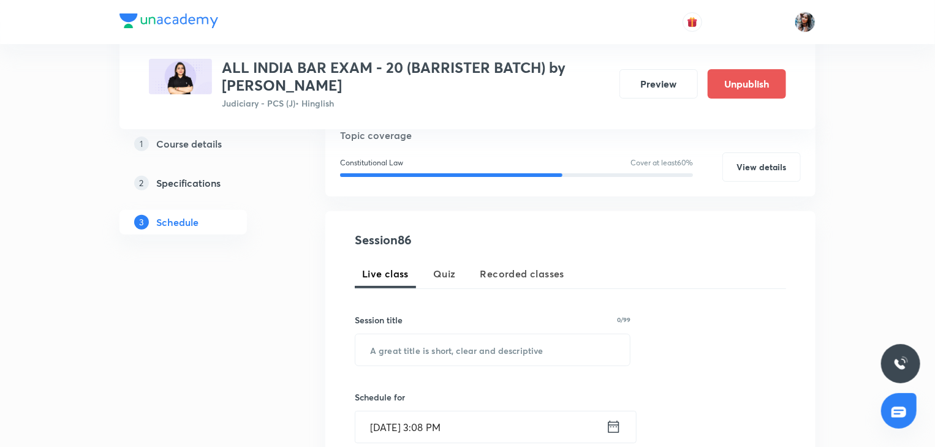
scroll to position [172, 0]
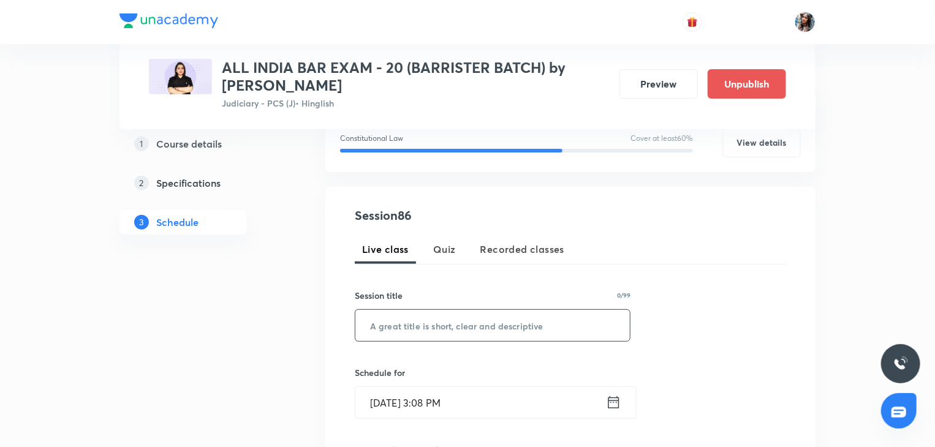
paste input "The Bharatiya Sakshya Adhiniyam, 2023 - 12"
click at [409, 319] on input "The Bharatiya Sakshya Adhiniyam, 2023 - 12" at bounding box center [492, 325] width 274 height 31
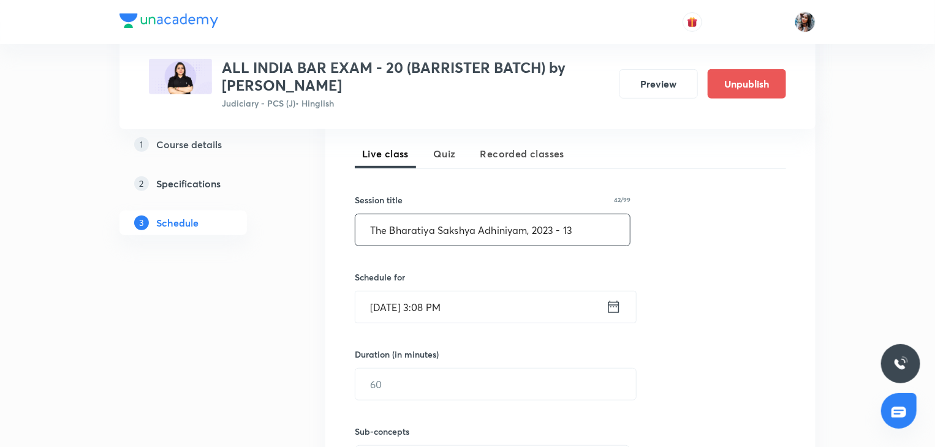
scroll to position [273, 0]
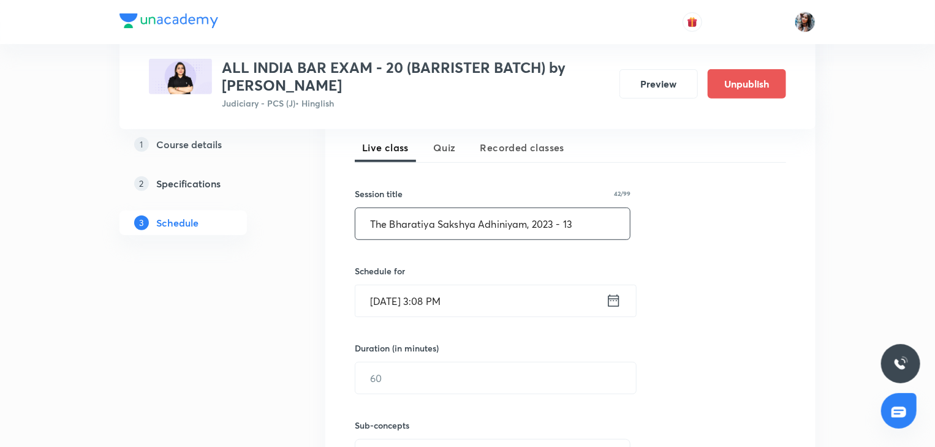
type input "The Bharatiya Sakshya Adhiniyam, 2023 - 13"
click at [477, 302] on input "Sep 1, 2025, 3:08 PM" at bounding box center [480, 300] width 251 height 31
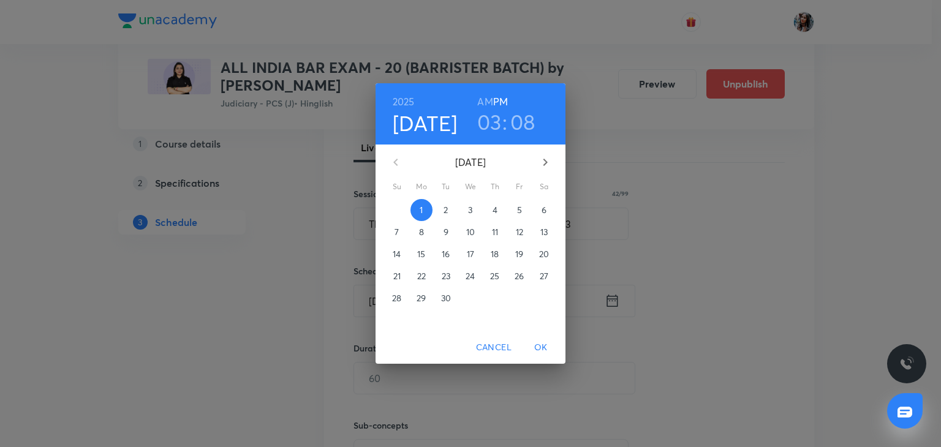
click at [516, 252] on p "19" at bounding box center [519, 254] width 8 height 12
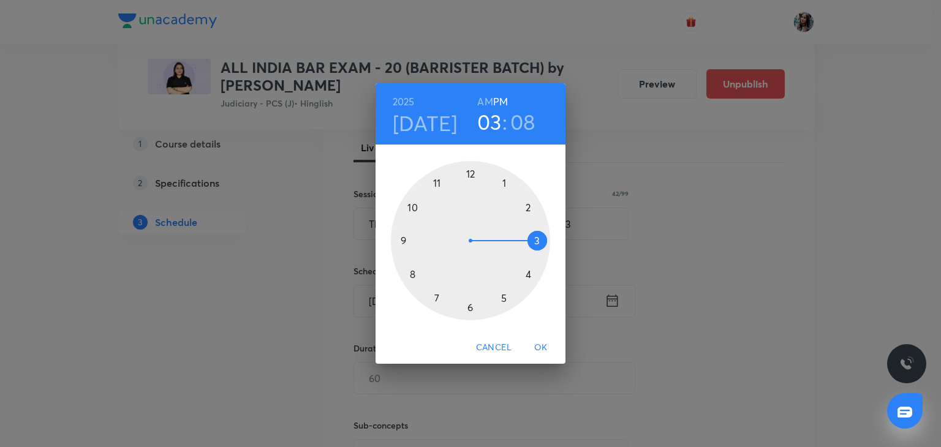
click at [440, 298] on div at bounding box center [470, 240] width 159 height 159
click at [472, 170] on div at bounding box center [470, 240] width 159 height 159
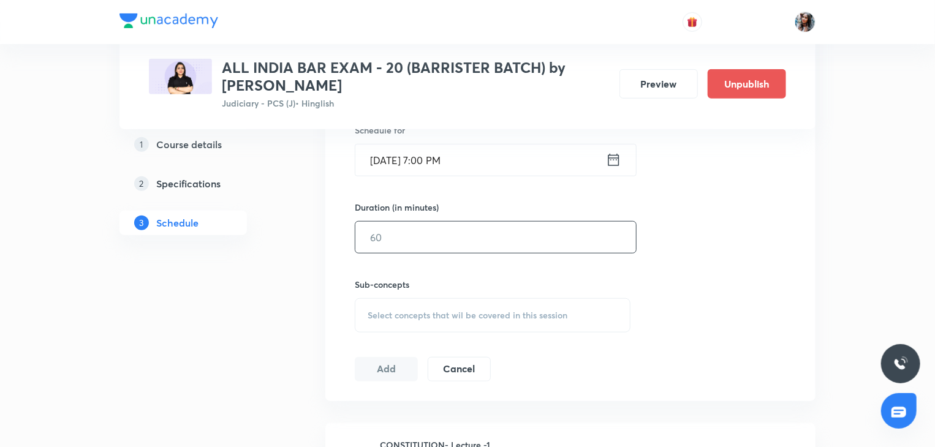
scroll to position [415, 0]
click at [442, 243] on input "text" at bounding box center [495, 236] width 281 height 31
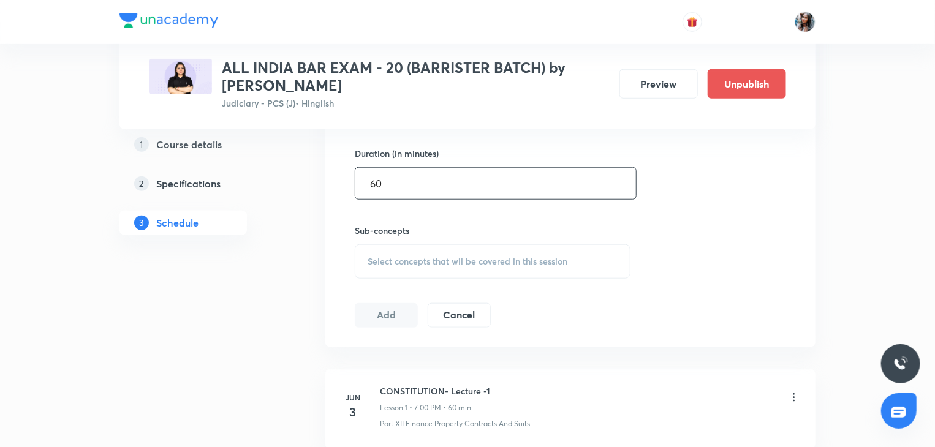
scroll to position [468, 0]
type input "60"
click at [421, 257] on span "Select concepts that wil be covered in this session" at bounding box center [468, 262] width 200 height 10
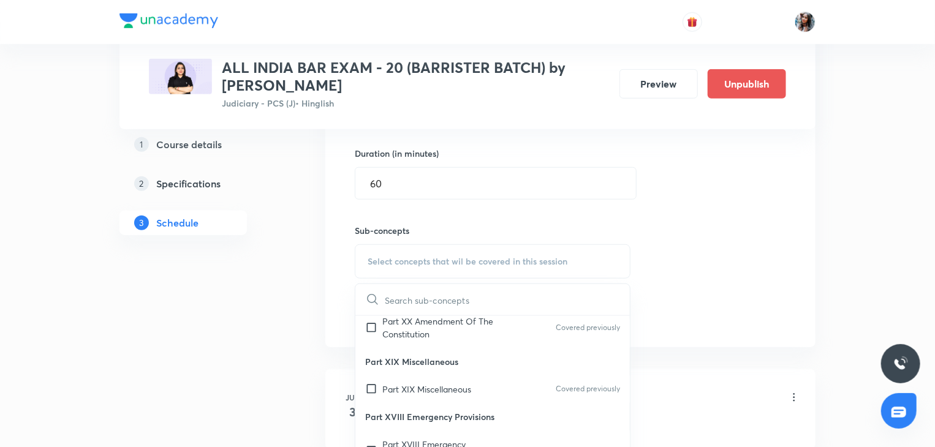
scroll to position [365, 0]
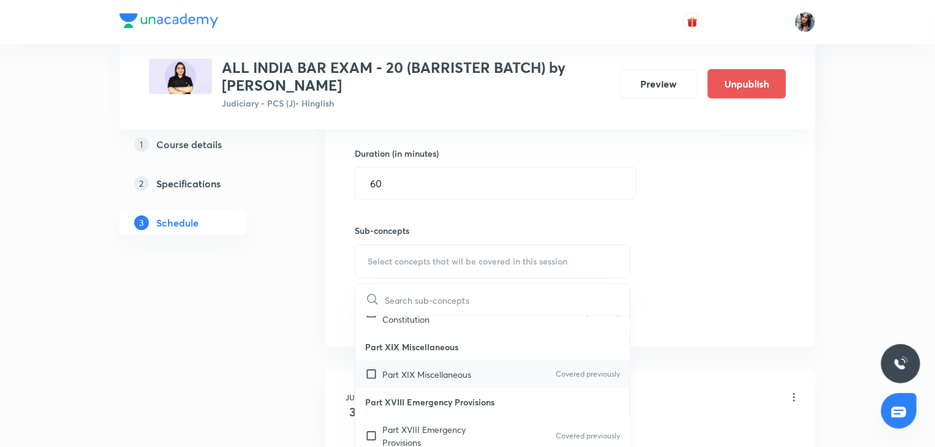
click at [414, 381] on p "Part XIX Miscellaneous" at bounding box center [426, 374] width 89 height 13
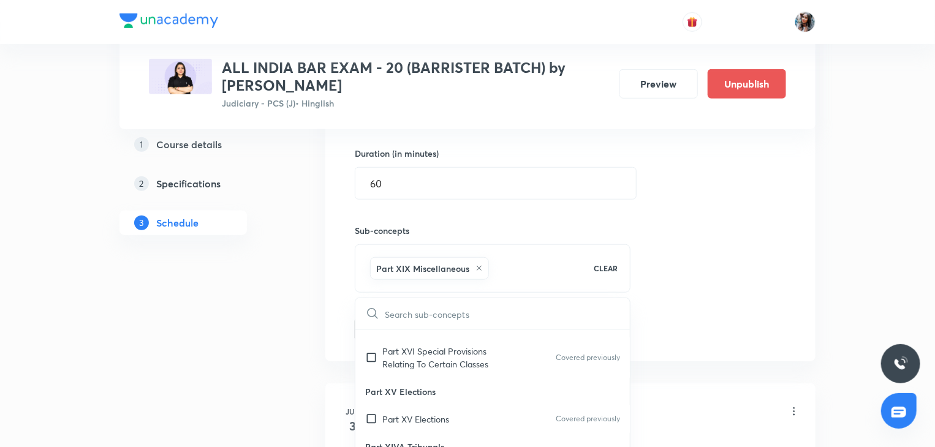
scroll to position [581, 0]
click at [409, 426] on p "Part XV Elections" at bounding box center [415, 419] width 67 height 13
checkbox input "true"
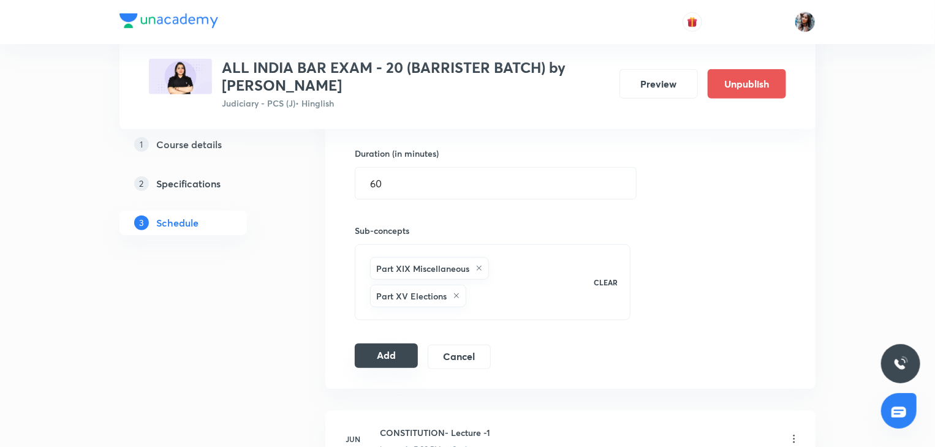
click at [388, 351] on button "Add" at bounding box center [386, 356] width 63 height 25
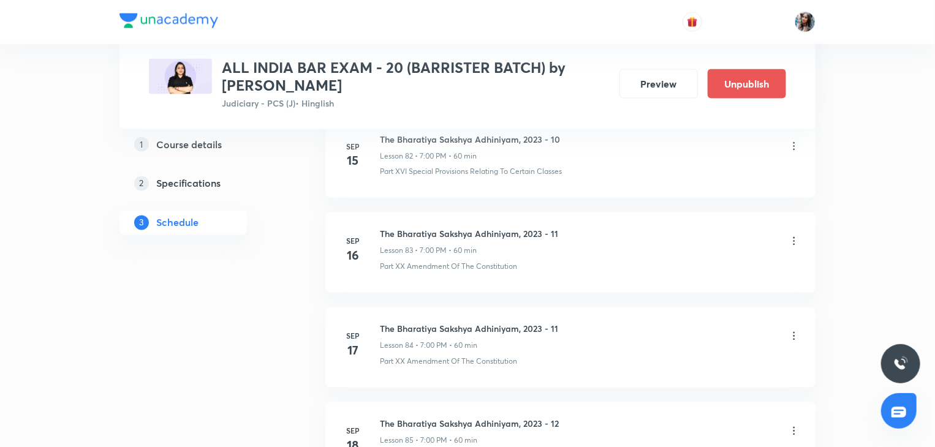
scroll to position [8233, 0]
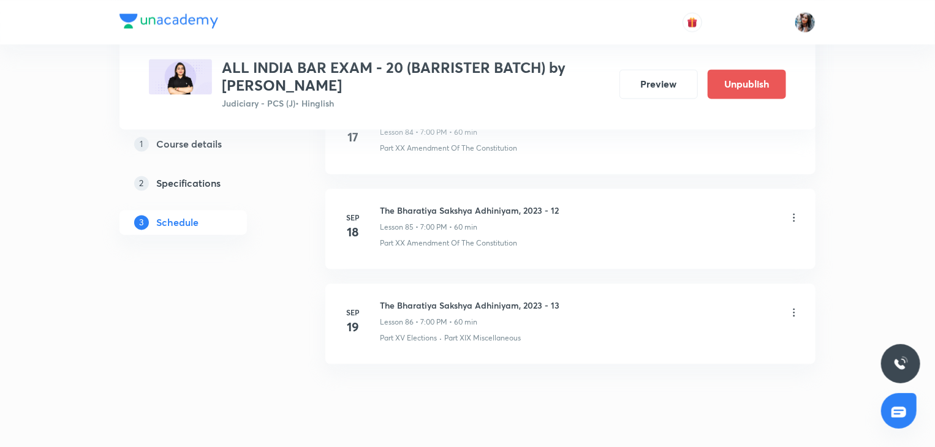
click at [386, 299] on h6 "The Bharatiya Sakshya Adhiniyam, 2023 - 13" at bounding box center [469, 305] width 179 height 13
copy h6 "The Bharatiya Sakshya Adhiniyam, 2023 - 13"
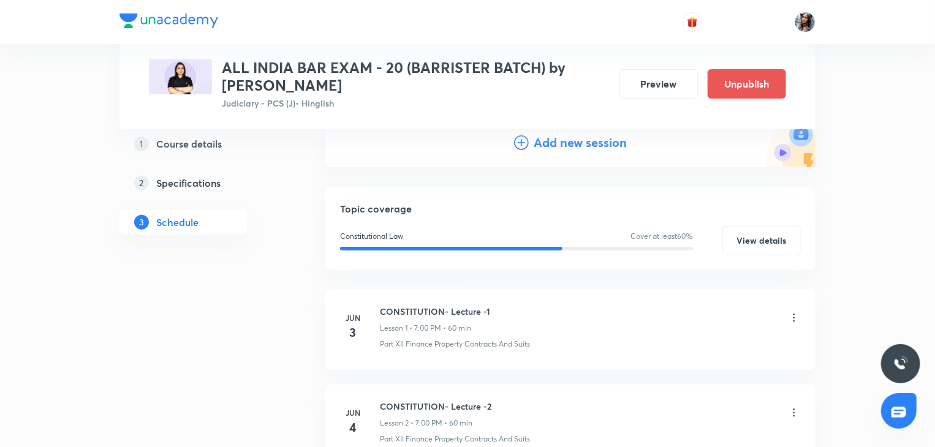
scroll to position [0, 0]
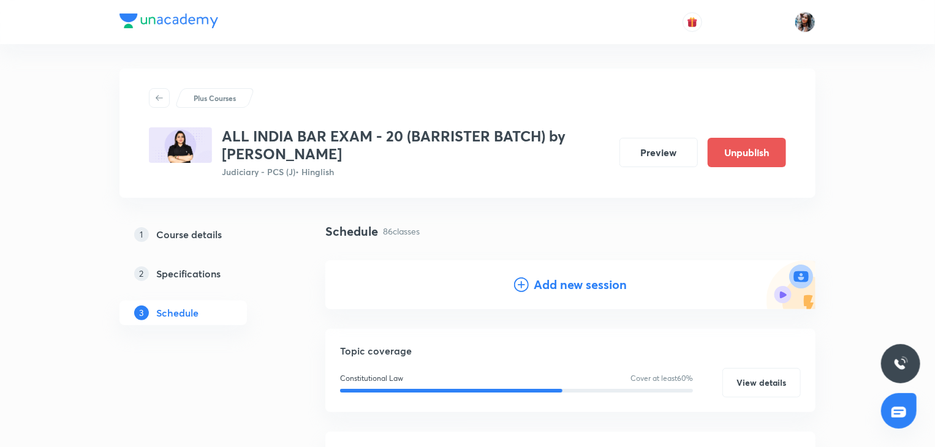
click at [573, 284] on h4 "Add new session" at bounding box center [580, 285] width 93 height 18
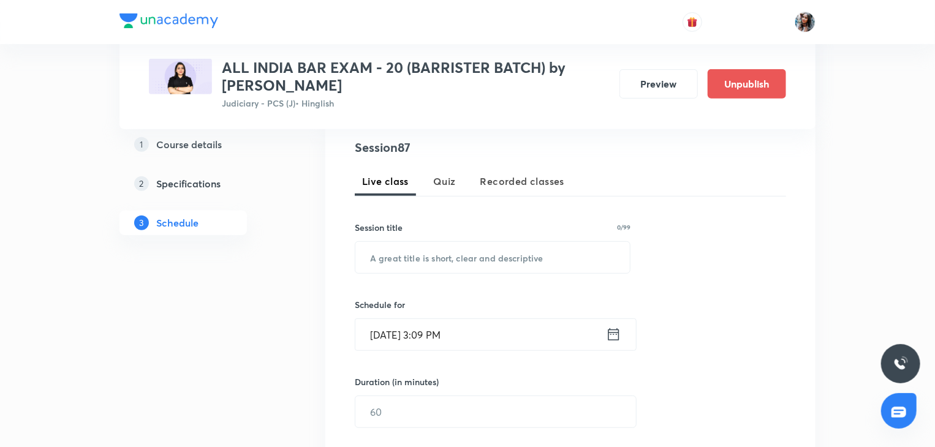
scroll to position [243, 0]
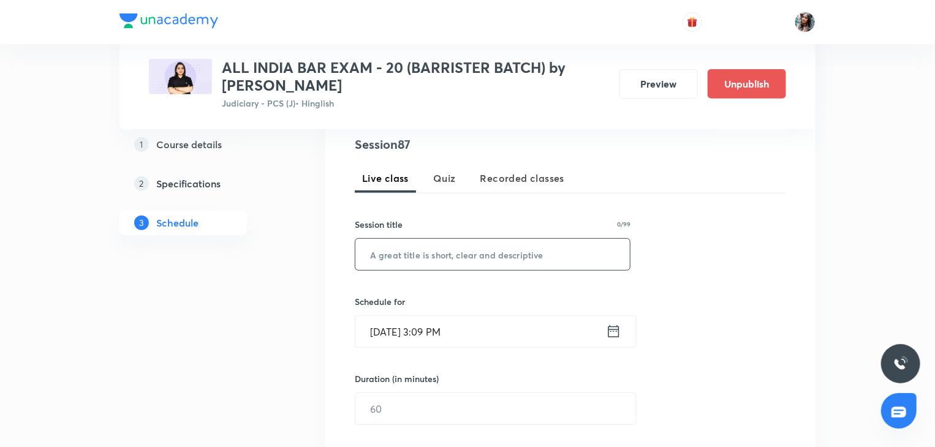
paste input "The Bharatiya Sakshya Adhiniyam, 2023 - 13"
click at [532, 246] on input "The Bharatiya Sakshya Adhiniyam, 2023 - 13" at bounding box center [492, 254] width 274 height 31
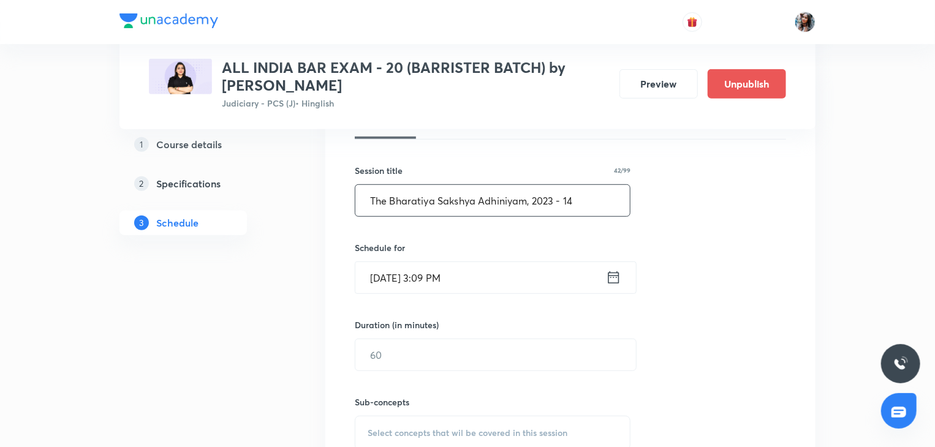
type input "The Bharatiya Sakshya Adhiniyam, 2023 - 14"
click at [500, 279] on input "Sep 1, 2025, 3:09 PM" at bounding box center [480, 277] width 251 height 31
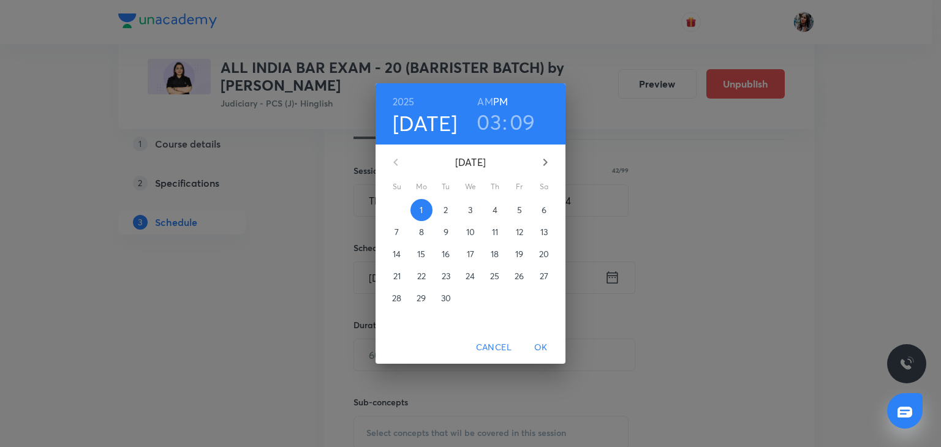
click at [414, 276] on span "22" at bounding box center [421, 276] width 22 height 12
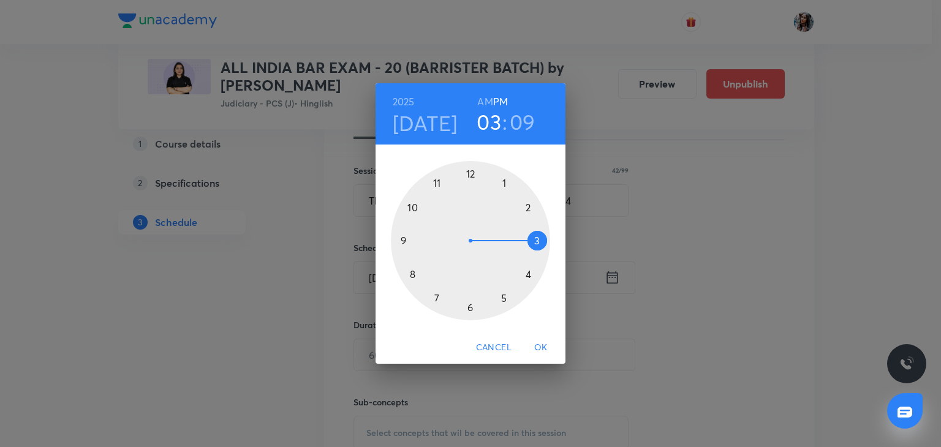
click at [434, 301] on div at bounding box center [470, 240] width 159 height 159
click at [471, 172] on div at bounding box center [470, 240] width 159 height 159
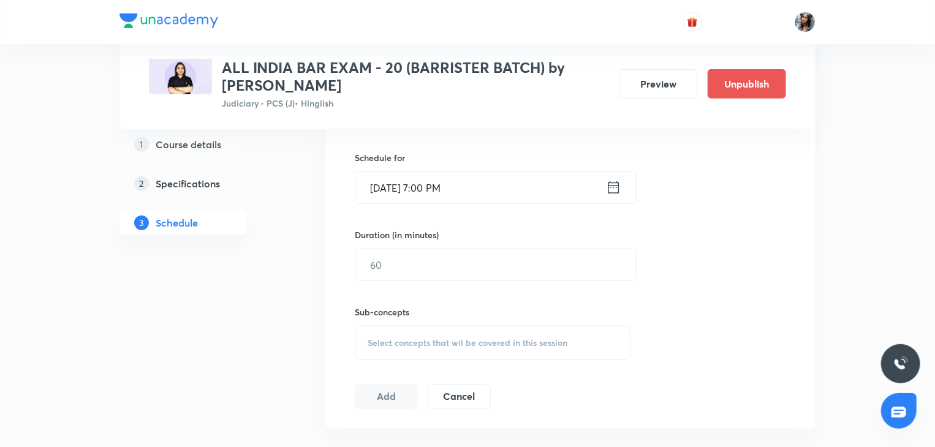
scroll to position [387, 0]
click at [461, 259] on input "text" at bounding box center [495, 264] width 281 height 31
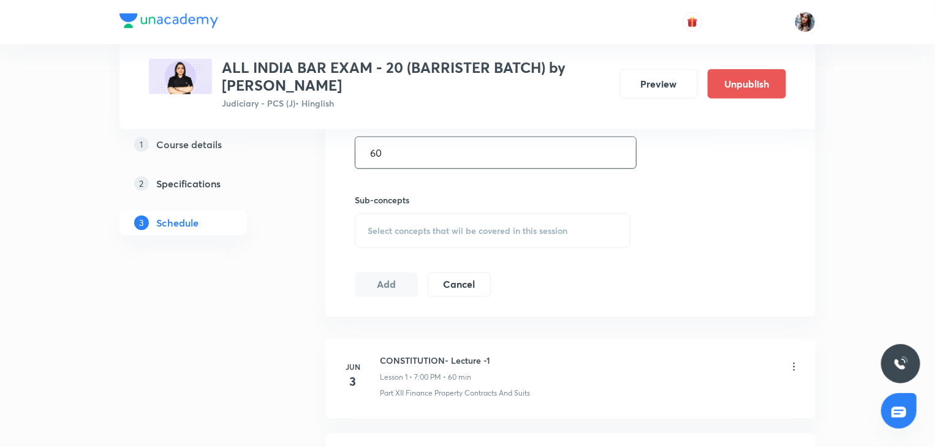
type input "60"
click at [442, 231] on span "Select concepts that wil be covered in this session" at bounding box center [468, 231] width 200 height 10
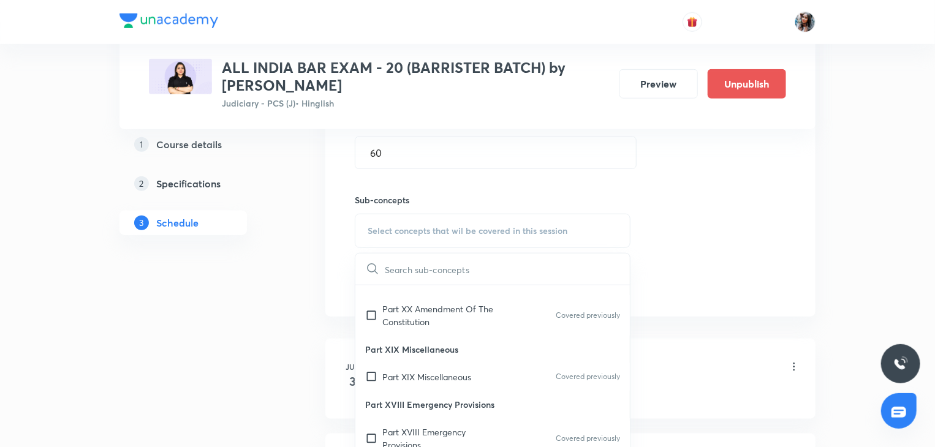
scroll to position [333, 0]
click at [443, 334] on div "Part XX Amendment Of The Constitution Covered previously" at bounding box center [492, 314] width 274 height 40
checkbox input "true"
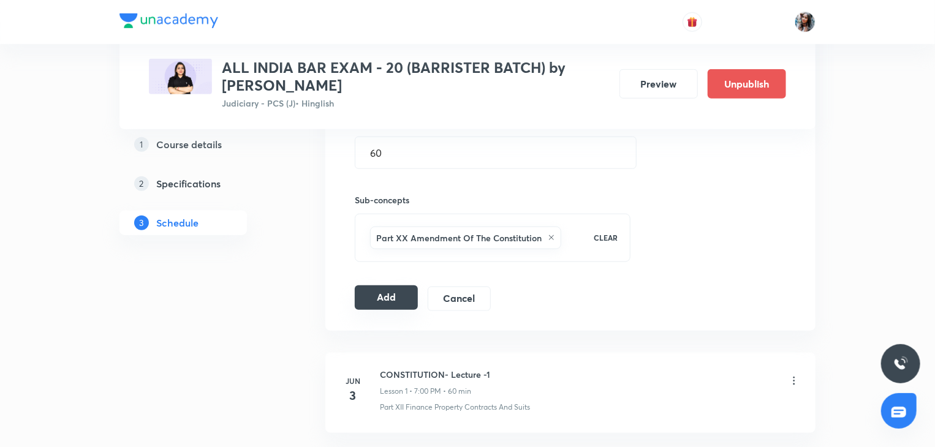
click at [392, 306] on button "Add" at bounding box center [386, 297] width 63 height 25
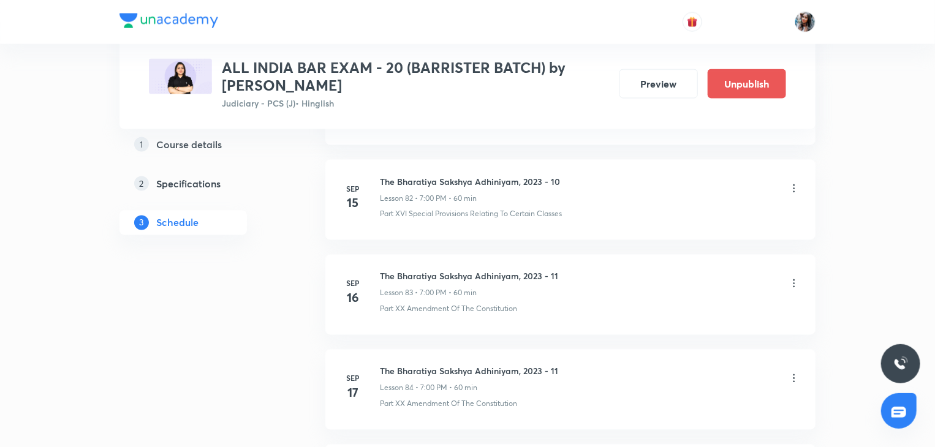
scroll to position [8328, 0]
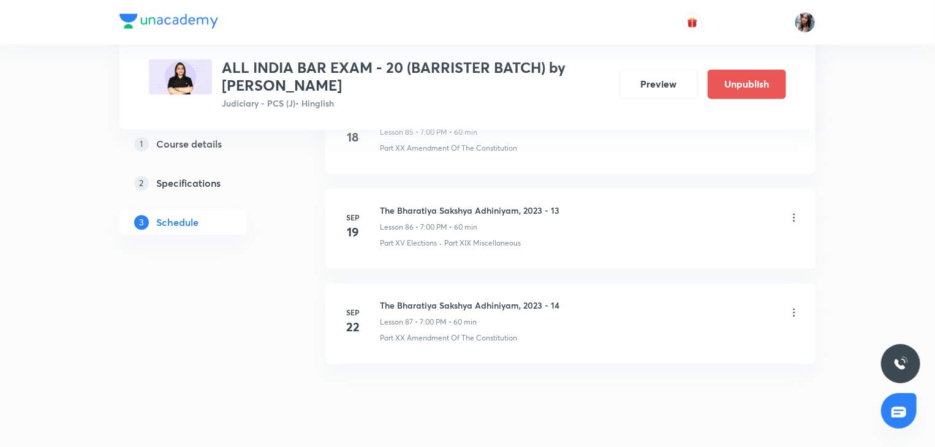
click at [388, 299] on h6 "The Bharatiya Sakshya Adhiniyam, 2023 - 14" at bounding box center [469, 305] width 179 height 13
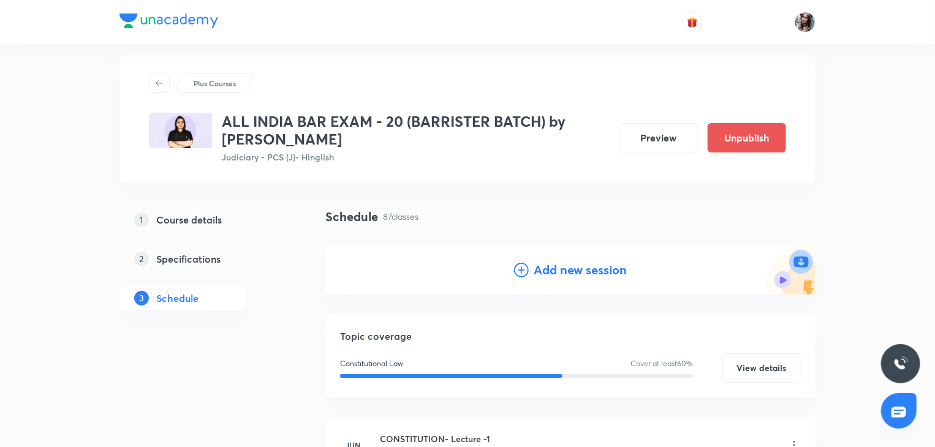
scroll to position [0, 0]
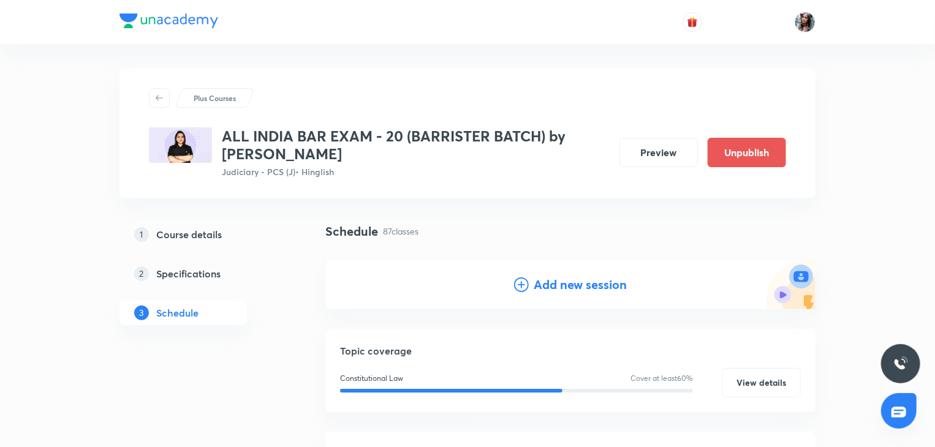
click at [591, 282] on h4 "Add new session" at bounding box center [580, 285] width 93 height 18
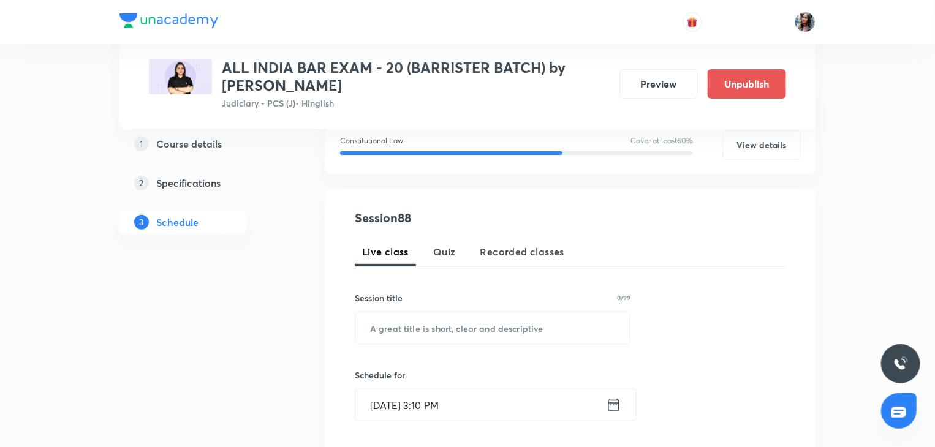
scroll to position [176, 0]
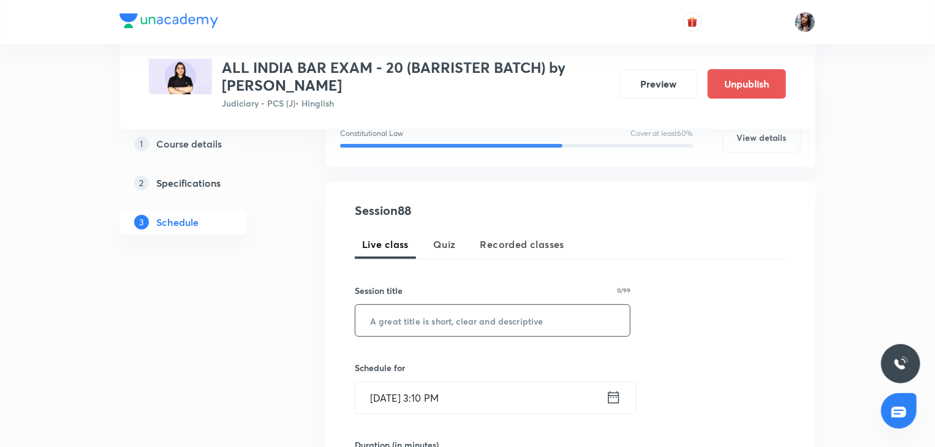
paste input "The Bharatiya Sakshya Adhiniyam, 2023 - 14"
click at [519, 320] on input "The Bharatiya Sakshya Adhiniyam, 2023 - 14" at bounding box center [492, 320] width 274 height 31
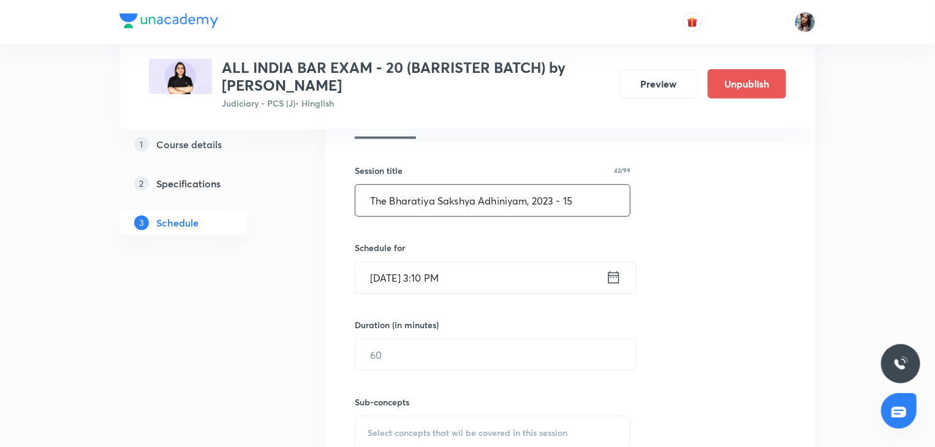
type input "The Bharatiya Sakshya Adhiniyam, 2023 - 15"
click at [503, 266] on input "Sep 1, 2025, 3:10 PM" at bounding box center [480, 277] width 251 height 31
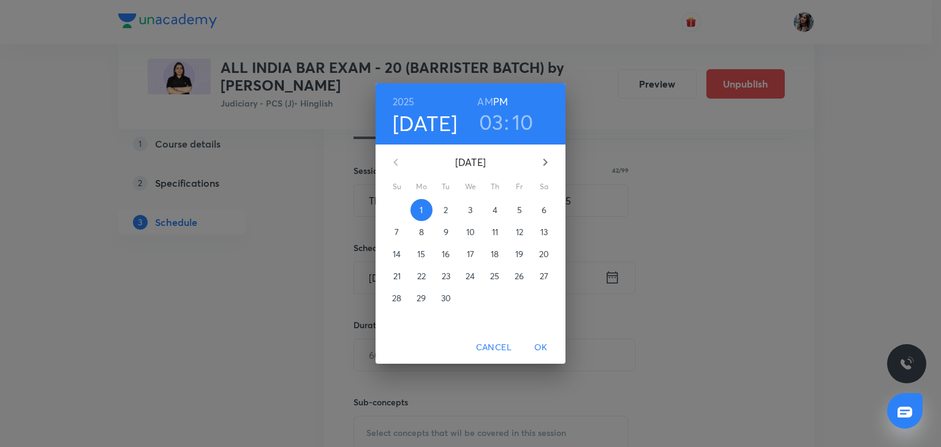
click at [448, 273] on p "23" at bounding box center [446, 276] width 9 height 12
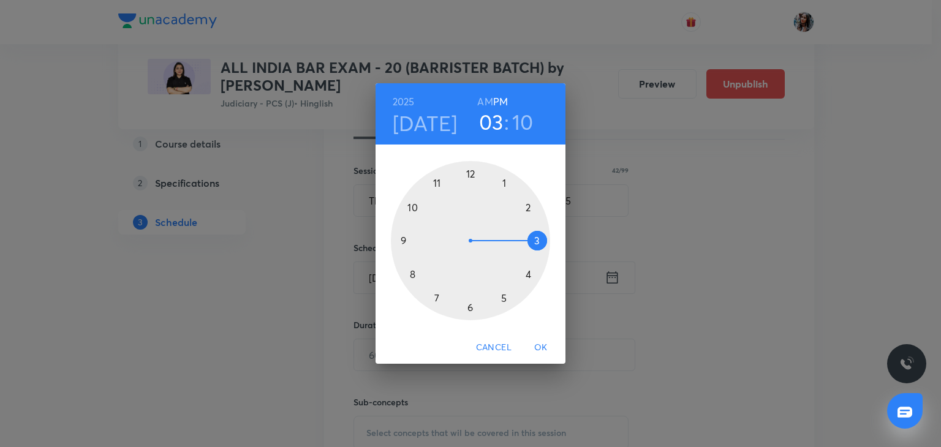
click at [436, 300] on div at bounding box center [470, 240] width 159 height 159
click at [471, 173] on div at bounding box center [470, 240] width 159 height 159
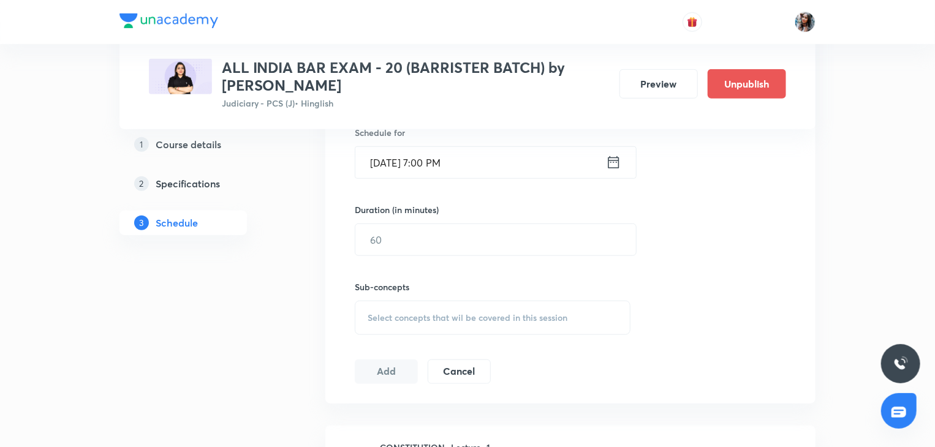
scroll to position [414, 0]
click at [421, 233] on input "text" at bounding box center [495, 237] width 281 height 31
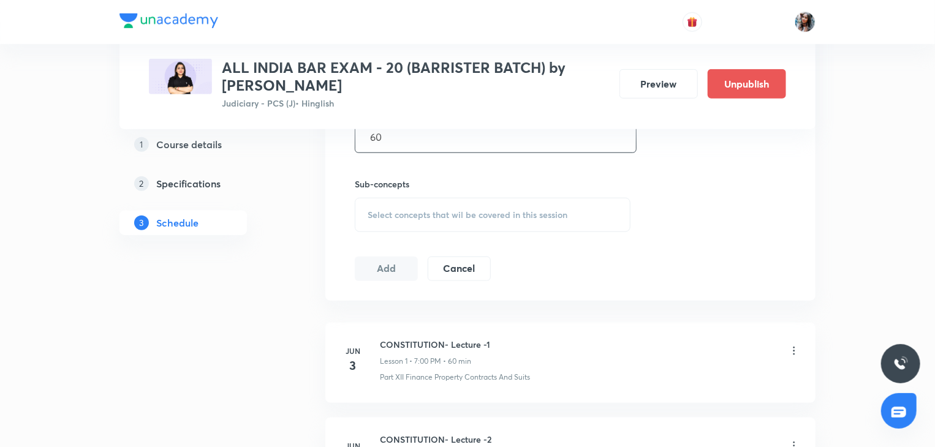
type input "60"
click at [402, 218] on span "Select concepts that wil be covered in this session" at bounding box center [468, 215] width 200 height 10
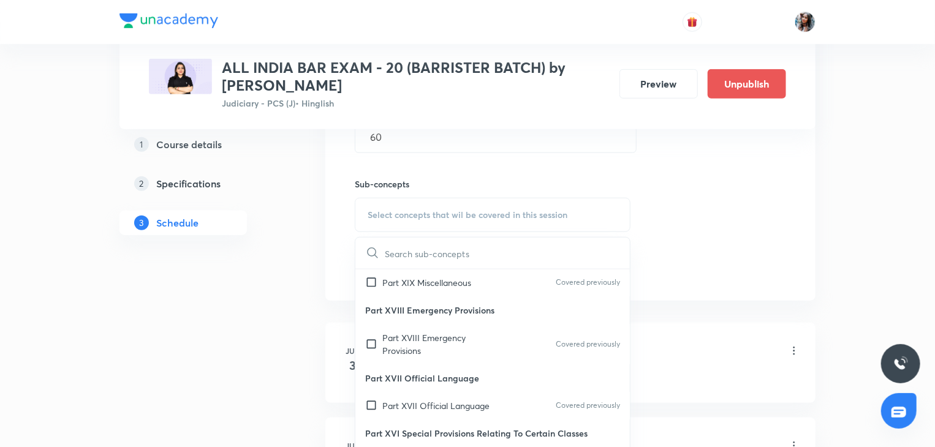
scroll to position [412, 0]
click at [404, 295] on div "Part XIX Miscellaneous Covered previously" at bounding box center [492, 282] width 274 height 28
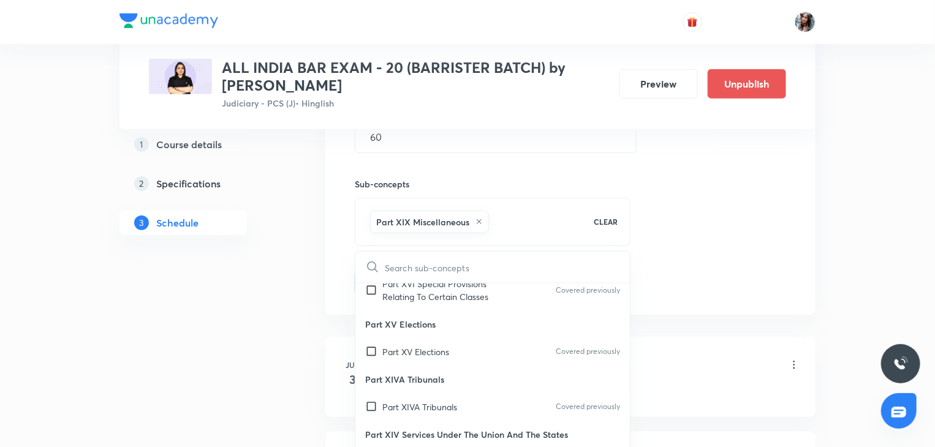
scroll to position [614, 0]
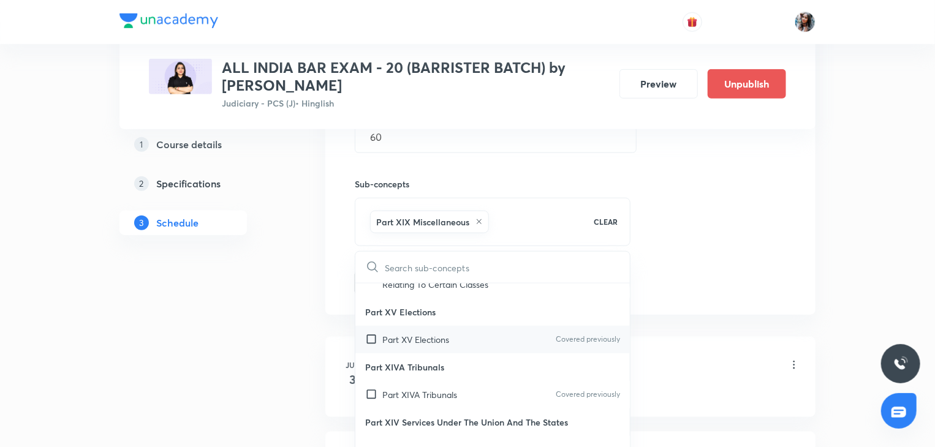
click at [421, 346] on p "Part XV Elections" at bounding box center [415, 339] width 67 height 13
checkbox input "true"
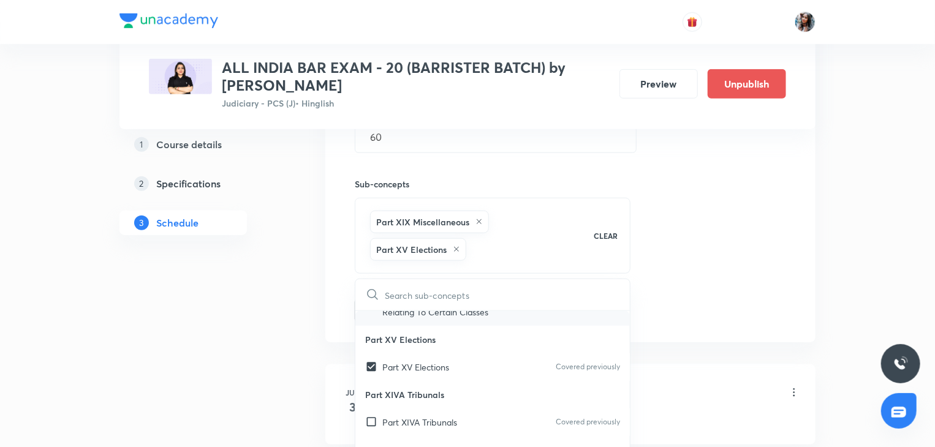
click at [420, 326] on div "Part XVI Special Provisions Relating To Certain Classes Covered previously" at bounding box center [492, 305] width 274 height 40
checkbox input "true"
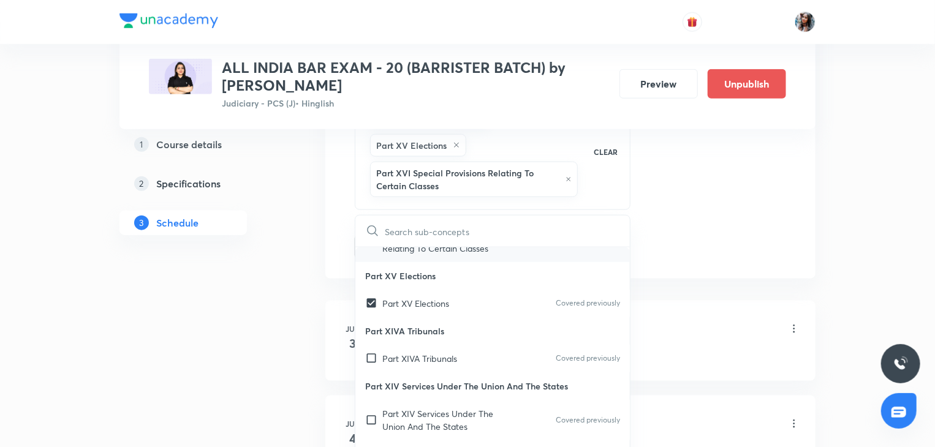
scroll to position [620, 0]
click at [414, 363] on p "Part XIVA Tribunals" at bounding box center [419, 357] width 75 height 13
checkbox input "true"
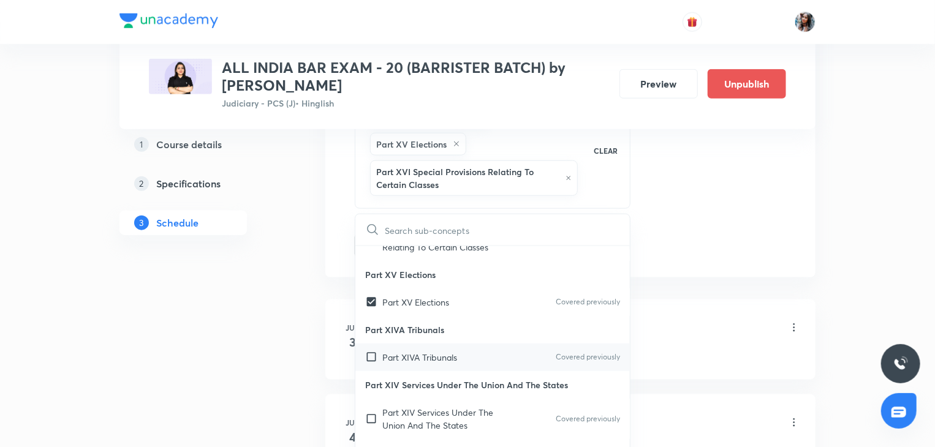
checkbox input "true"
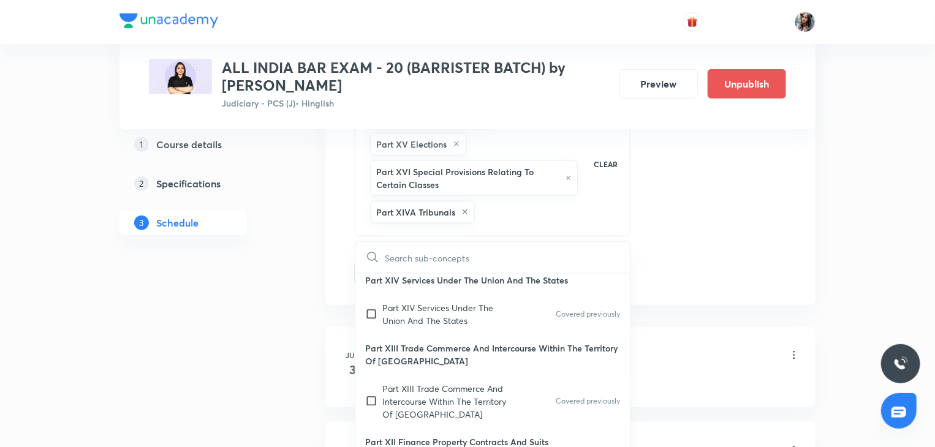
scroll to position [747, 0]
click at [404, 326] on p "Part XIV Services Under The Union And The States" at bounding box center [444, 314] width 124 height 26
checkbox input "true"
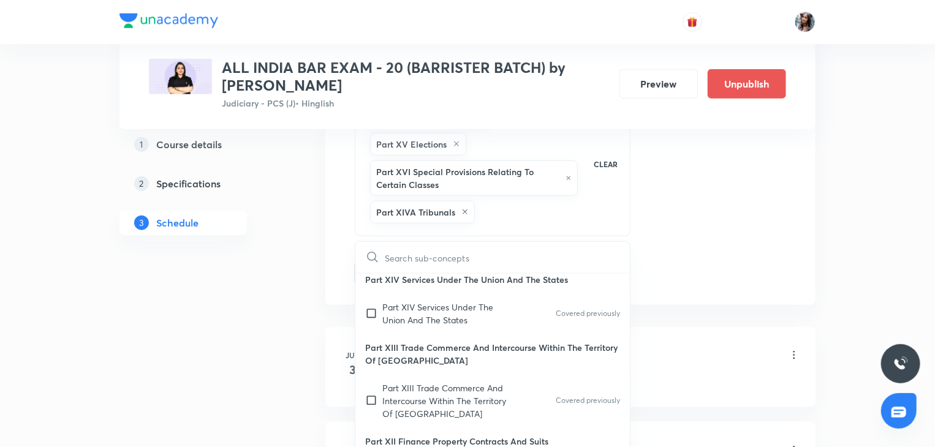
checkbox input "true"
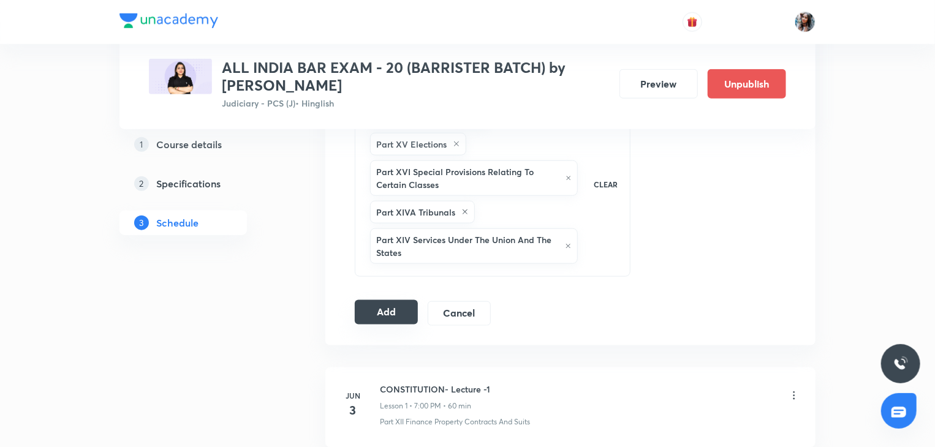
click at [409, 303] on button "Add" at bounding box center [386, 312] width 63 height 25
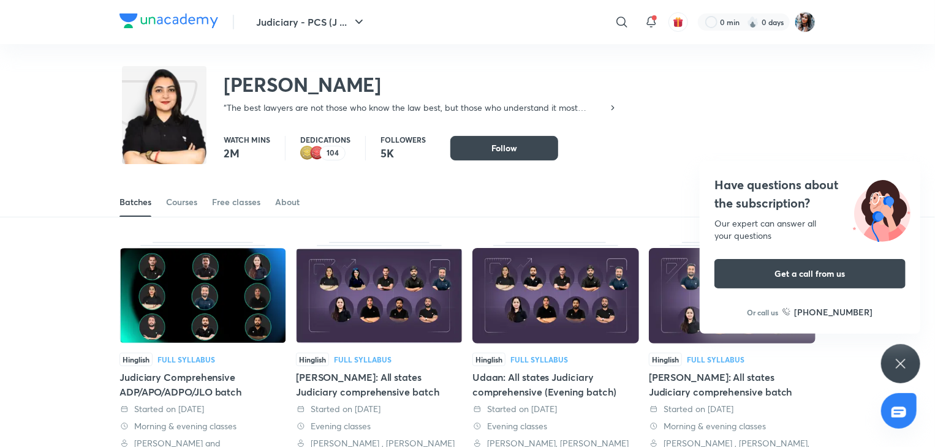
click at [613, 28] on div at bounding box center [622, 22] width 25 height 25
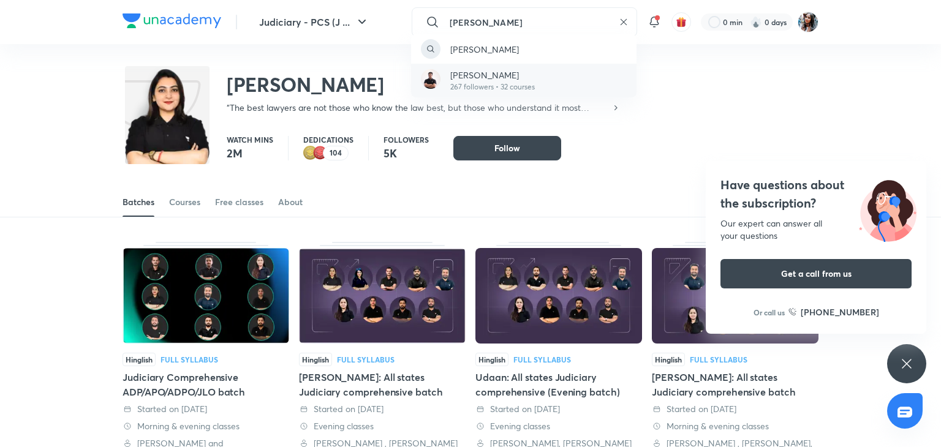
type input "[PERSON_NAME]"
click at [541, 66] on div "[PERSON_NAME] 267 followers • 32 courses" at bounding box center [523, 81] width 225 height 34
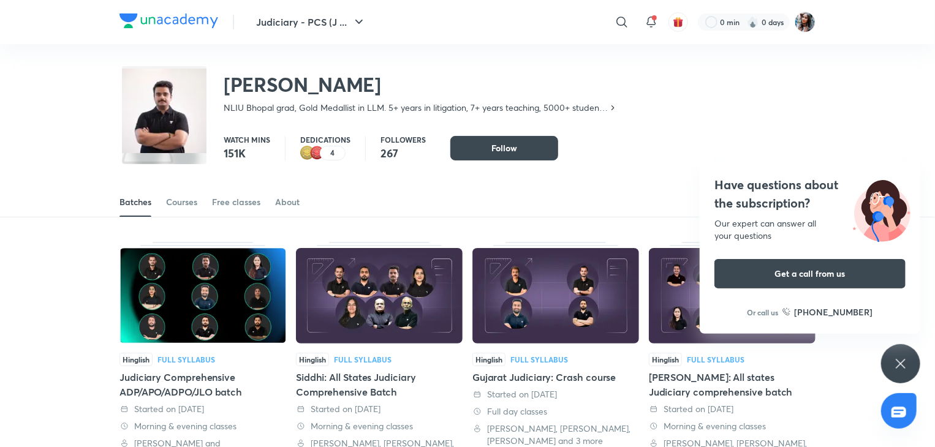
click at [392, 26] on div "Judiciary - PCS (J ... ​ 0 min 0 days" at bounding box center [467, 22] width 696 height 44
click at [734, 213] on div "Have questions about the subscription? Our expert can answer all your questions…" at bounding box center [810, 247] width 221 height 173
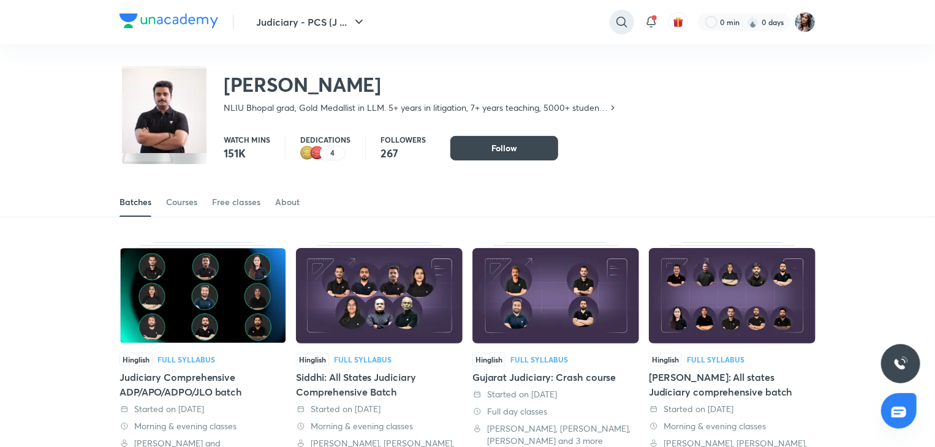
click at [620, 16] on icon at bounding box center [621, 22] width 15 height 15
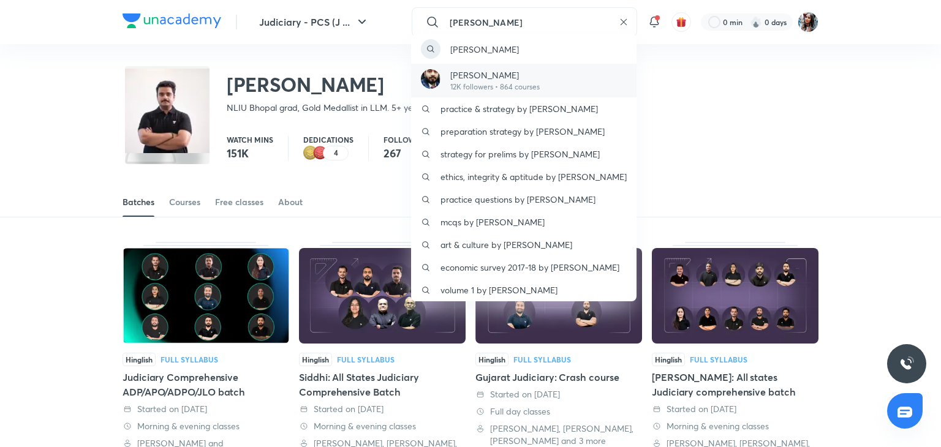
type input "[PERSON_NAME]"
click at [551, 81] on div "[PERSON_NAME] 12K followers • 864 courses" at bounding box center [523, 81] width 225 height 34
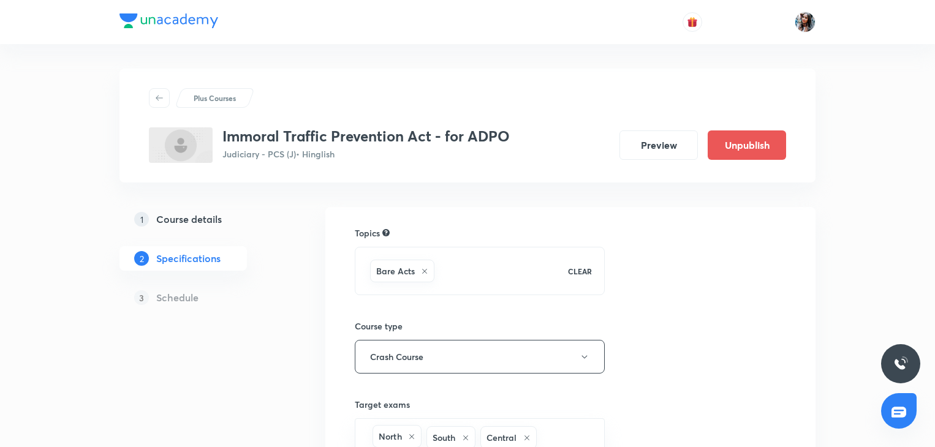
click at [178, 221] on h5 "Course details" at bounding box center [189, 219] width 66 height 15
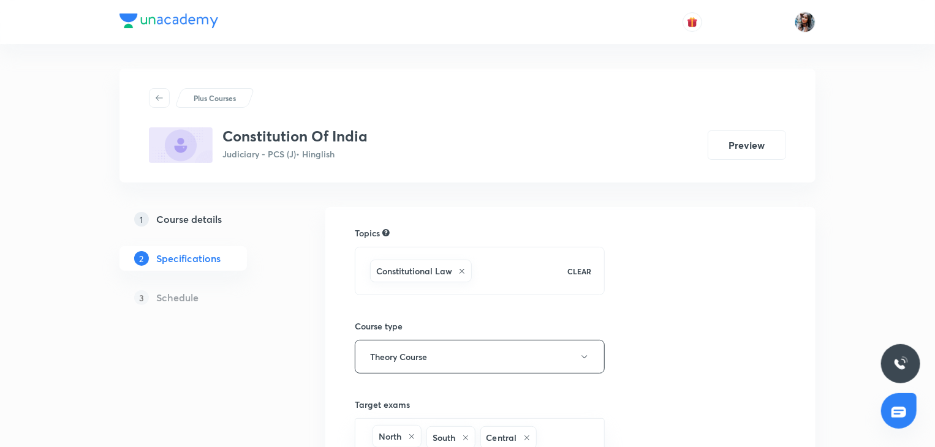
click at [204, 219] on h5 "Course details" at bounding box center [189, 219] width 66 height 15
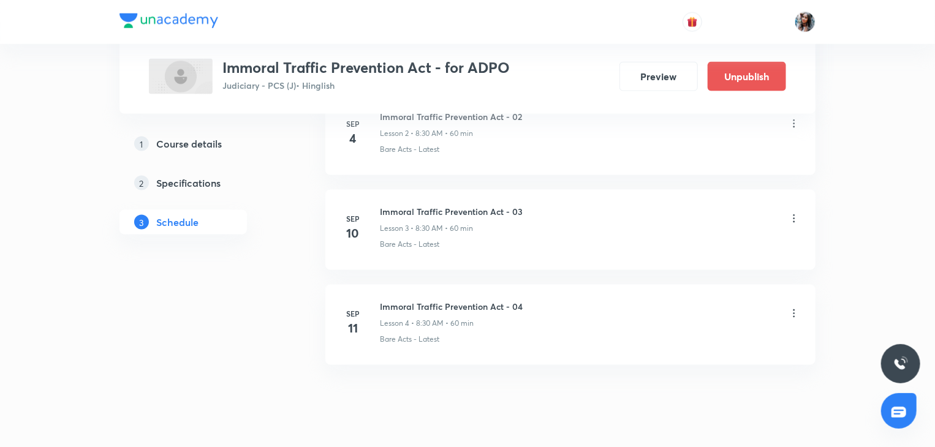
scroll to position [826, 0]
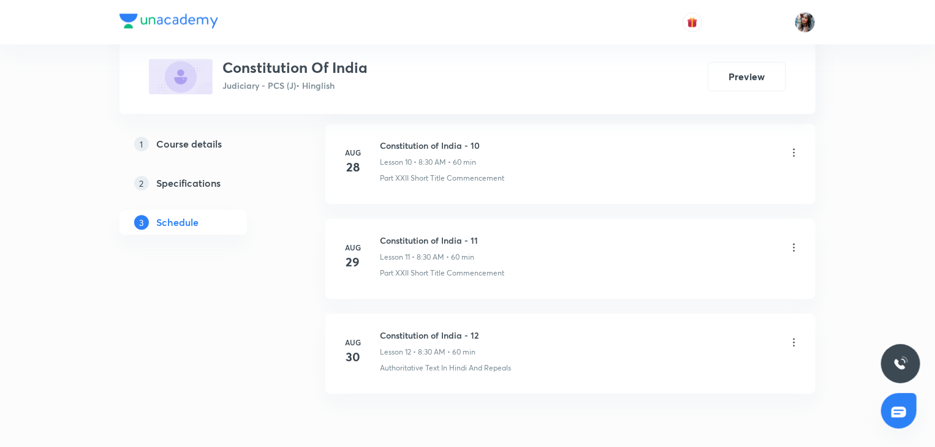
scroll to position [1612, 0]
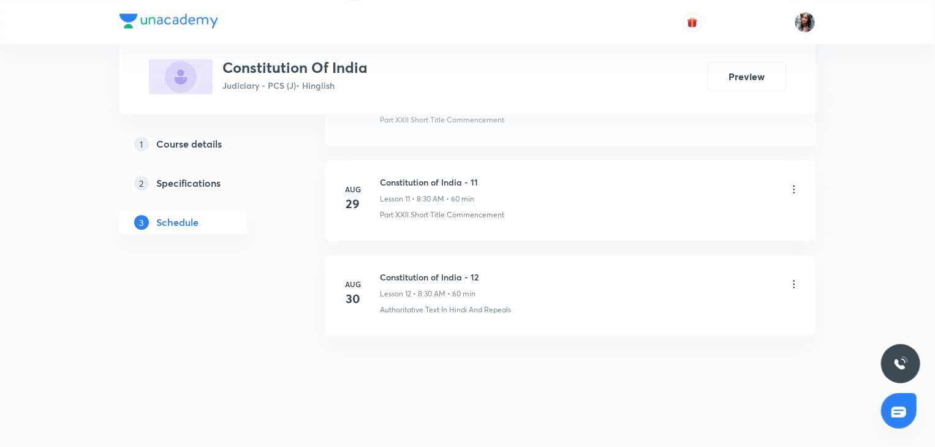
click at [407, 273] on h6 "Constitution of India - 12" at bounding box center [429, 277] width 99 height 13
copy h6 "Constitution of India - 12"
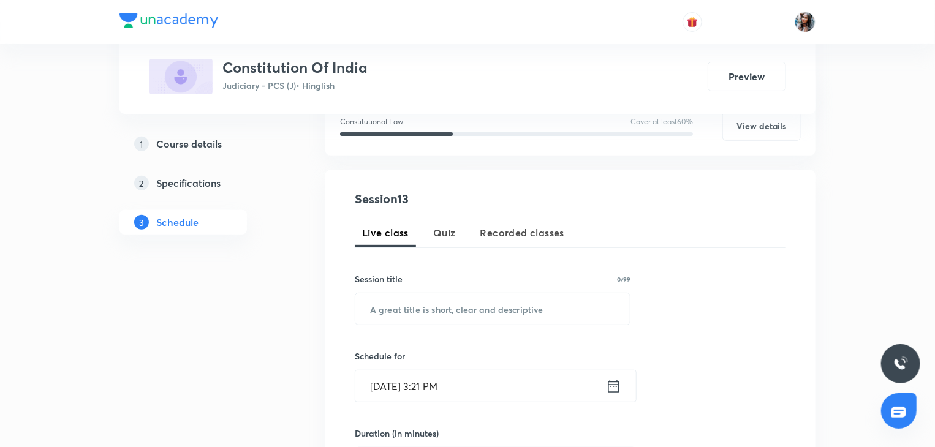
scroll to position [175, 0]
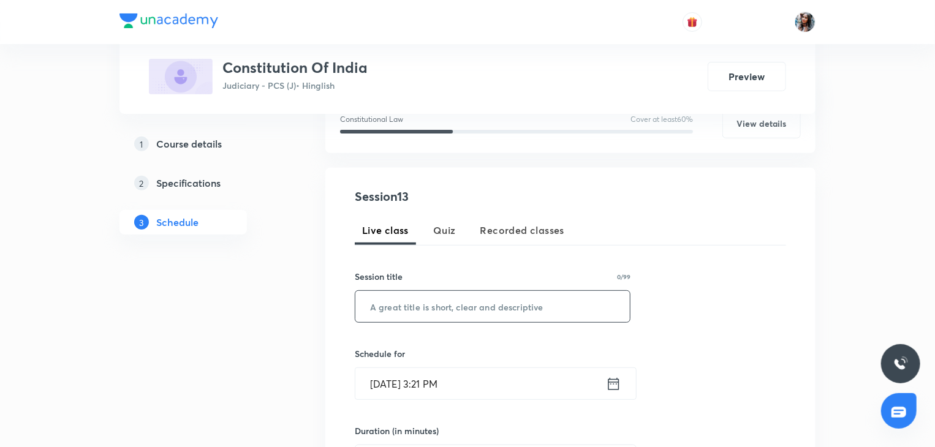
paste input "Constitution of India - 12"
click at [458, 295] on input "Constitution of India - 12" at bounding box center [492, 306] width 274 height 31
type input "Constitution of India - 13"
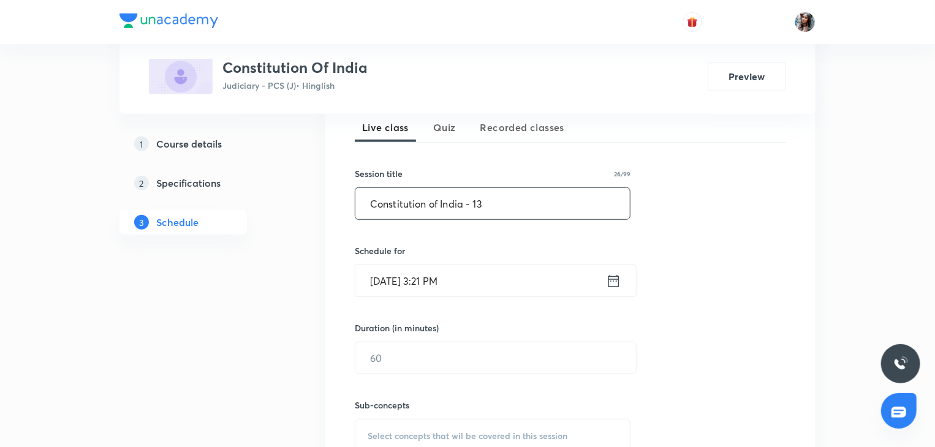
scroll to position [279, 0]
click at [535, 283] on input "Sep 1, 2025, 3:21 PM" at bounding box center [480, 279] width 251 height 31
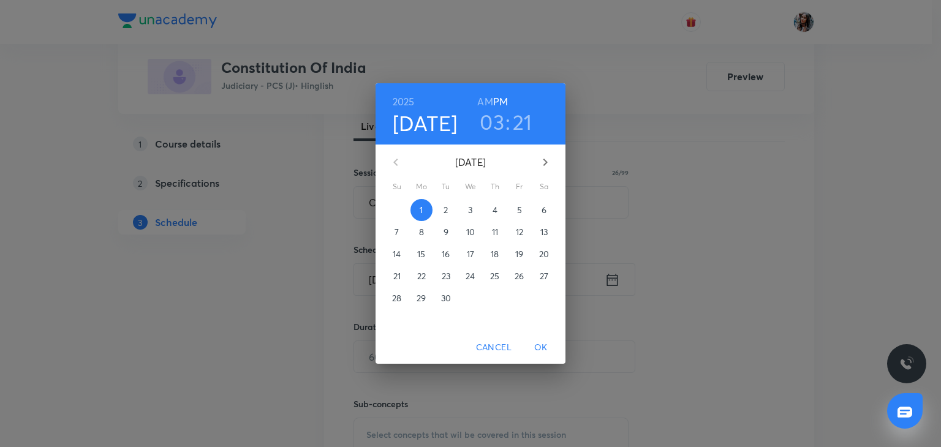
click at [446, 209] on p "2" at bounding box center [445, 210] width 4 height 12
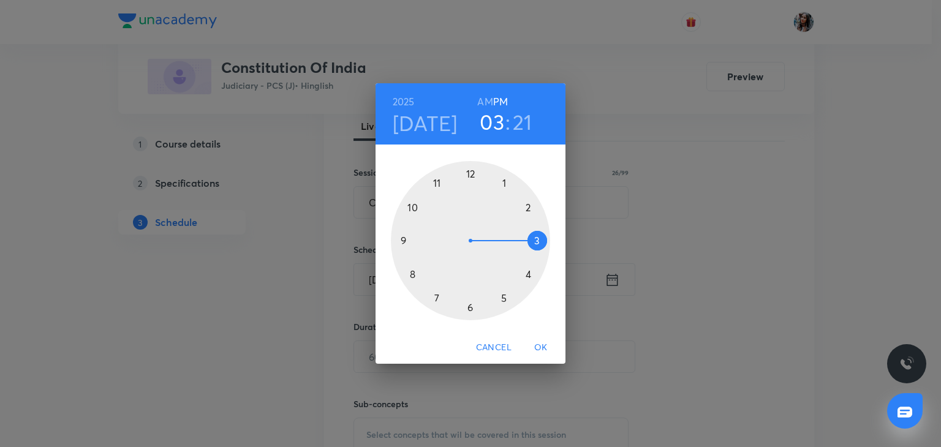
click at [478, 101] on h6 "AM" at bounding box center [484, 101] width 15 height 17
click at [414, 273] on div at bounding box center [470, 240] width 159 height 159
click at [472, 306] on div at bounding box center [470, 240] width 159 height 159
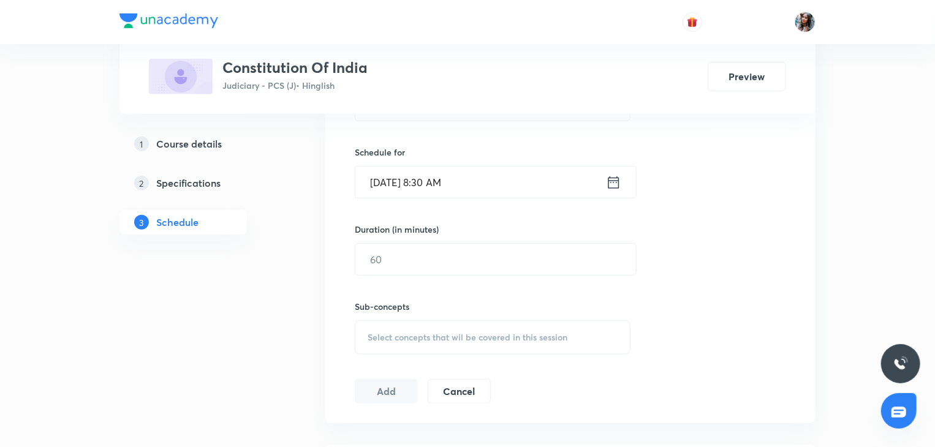
scroll to position [379, 0]
click at [409, 249] on input "text" at bounding box center [495, 256] width 281 height 31
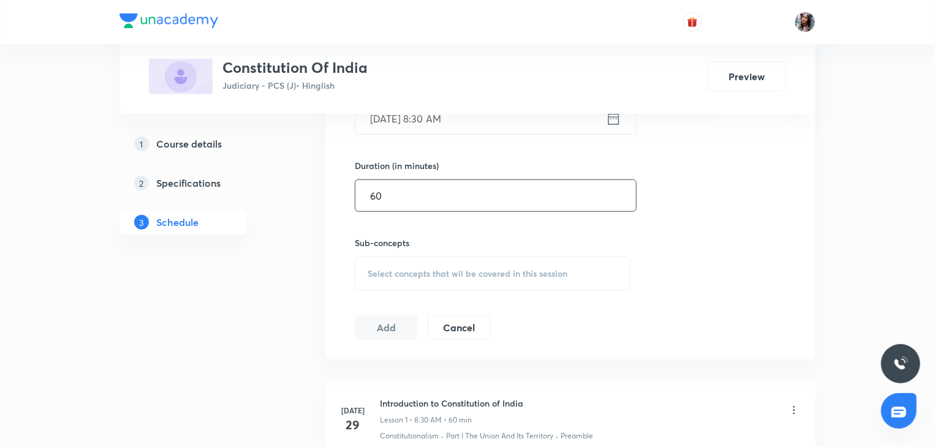
type input "60"
click at [401, 273] on span "Select concepts that wil be covered in this session" at bounding box center [468, 274] width 200 height 10
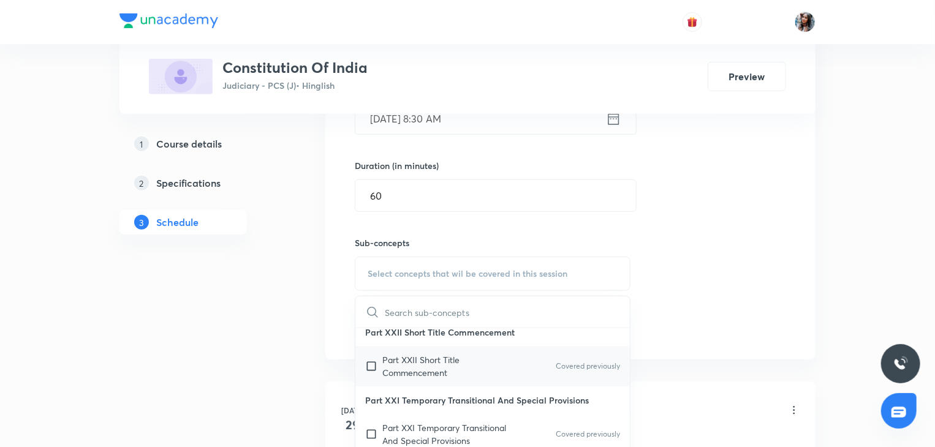
scroll to position [189, 0]
click at [436, 361] on p "Part XXII Short Title Commencement" at bounding box center [444, 366] width 124 height 26
checkbox input "true"
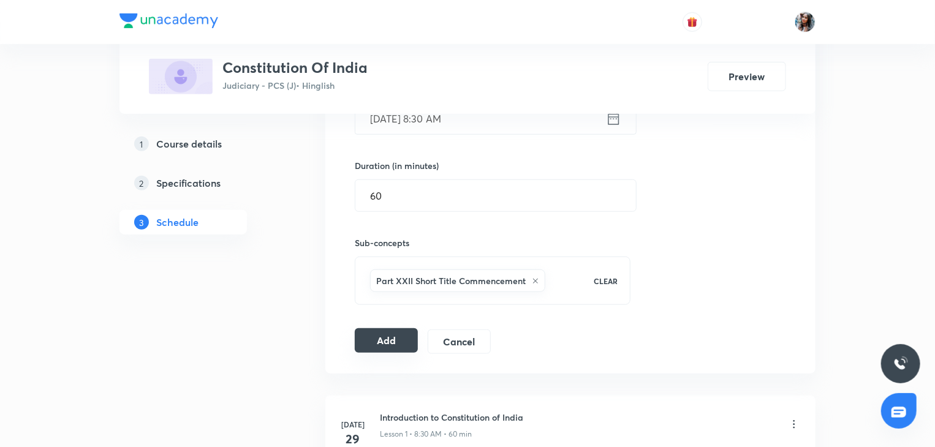
click at [387, 344] on button "Add" at bounding box center [386, 340] width 63 height 25
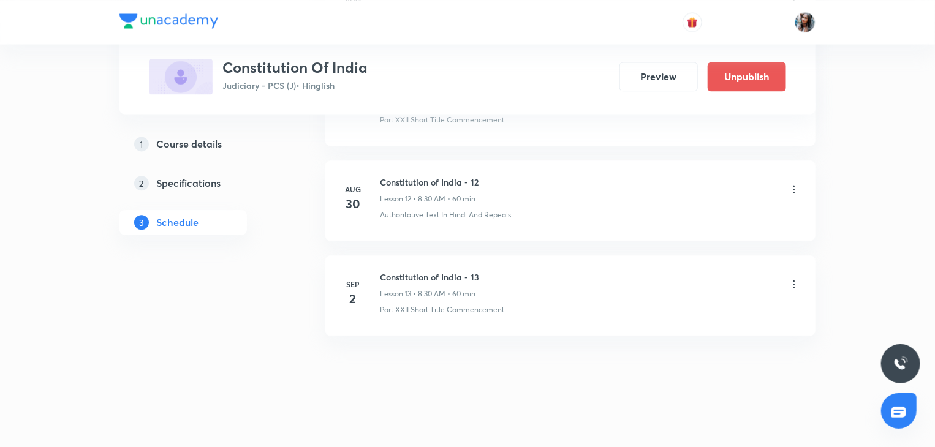
scroll to position [1302, 0]
click at [401, 273] on h6 "Constitution of India - 13" at bounding box center [429, 276] width 99 height 13
copy h6 "Constitution of India - 13"
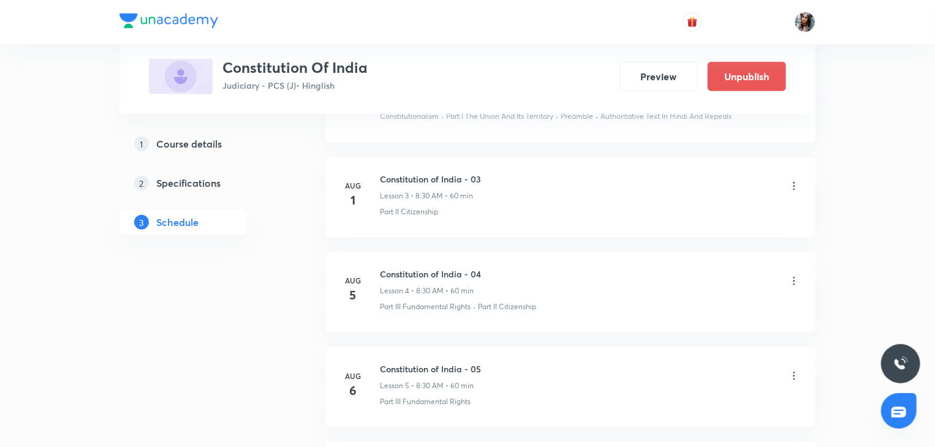
scroll to position [0, 0]
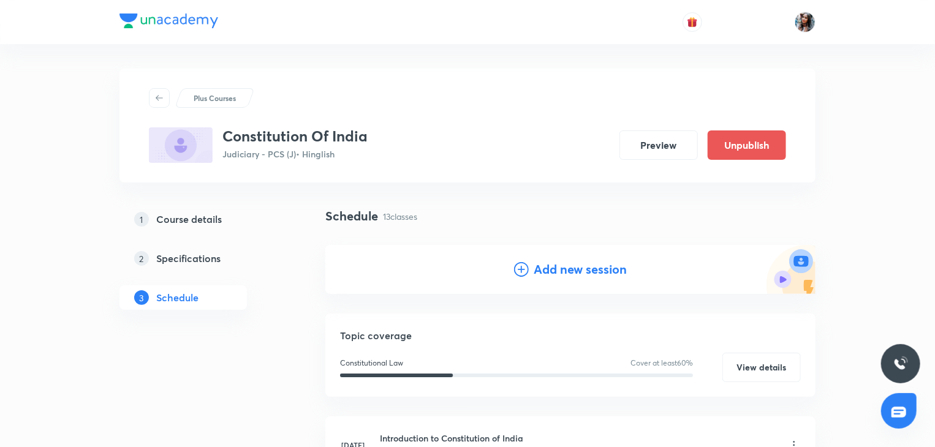
click at [553, 268] on h4 "Add new session" at bounding box center [580, 269] width 93 height 18
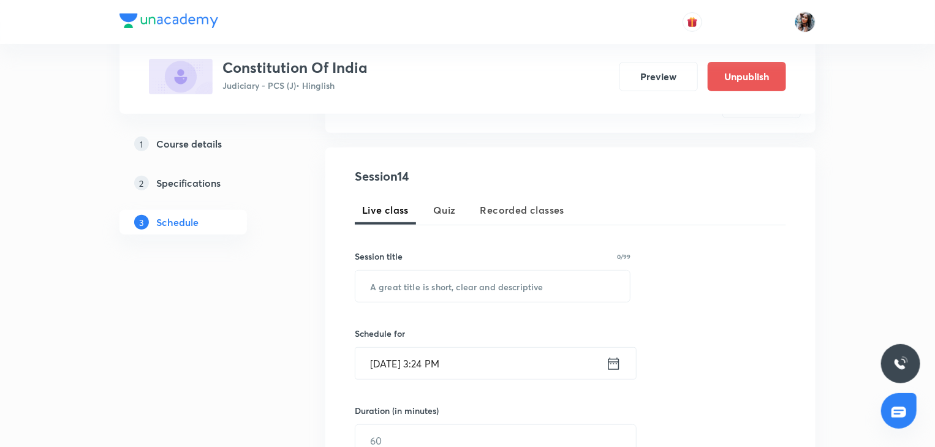
scroll to position [198, 0]
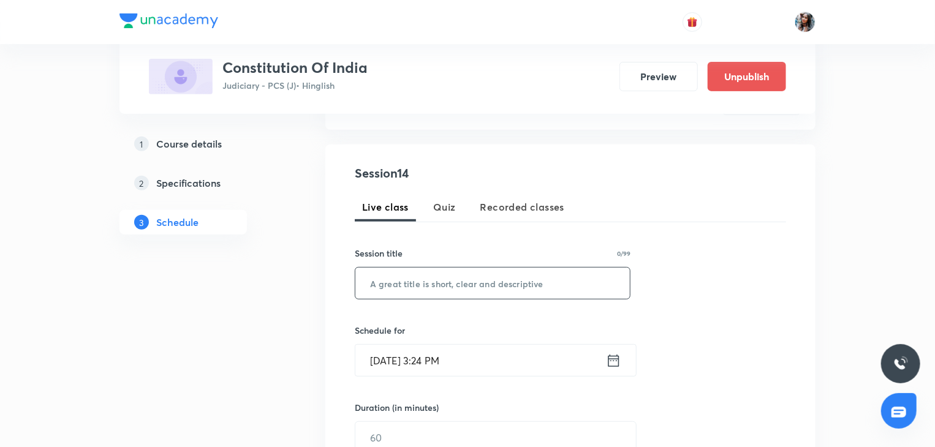
click at [505, 292] on input "text" at bounding box center [492, 283] width 274 height 31
paste input "Constitution of India - 13"
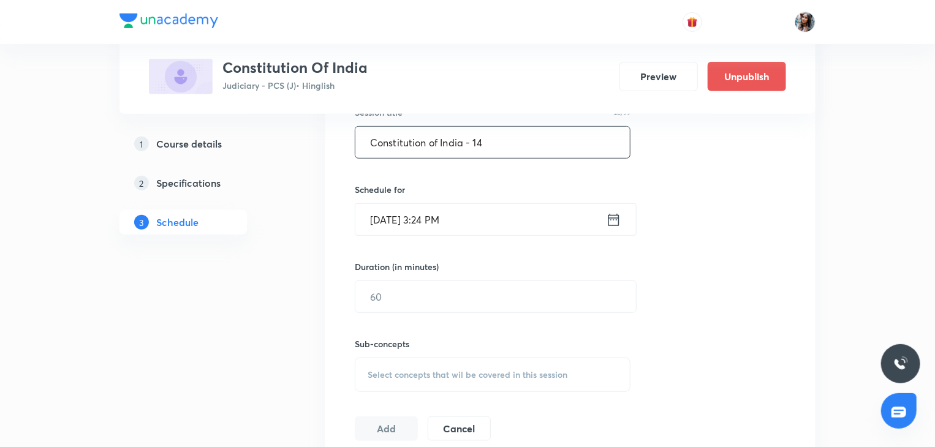
scroll to position [341, 0]
type input "Constitution of India - 14"
click at [496, 228] on input "Sep 1, 2025, 3:24 PM" at bounding box center [480, 218] width 251 height 31
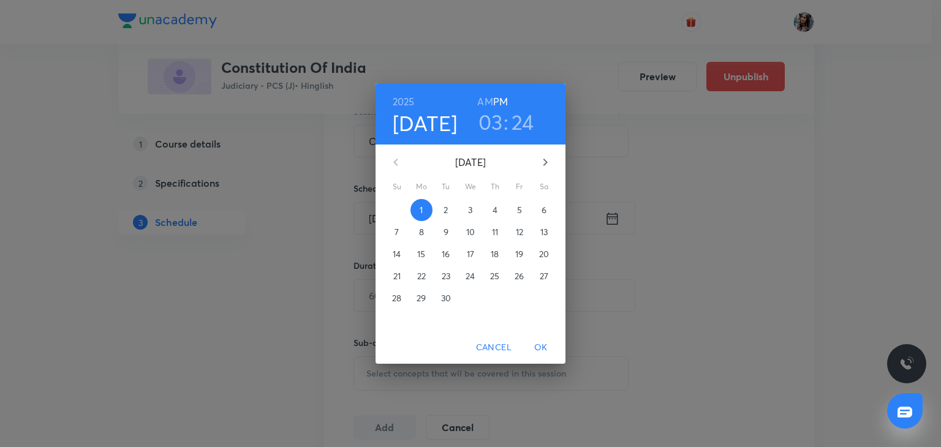
click at [524, 204] on span "5" at bounding box center [519, 210] width 22 height 12
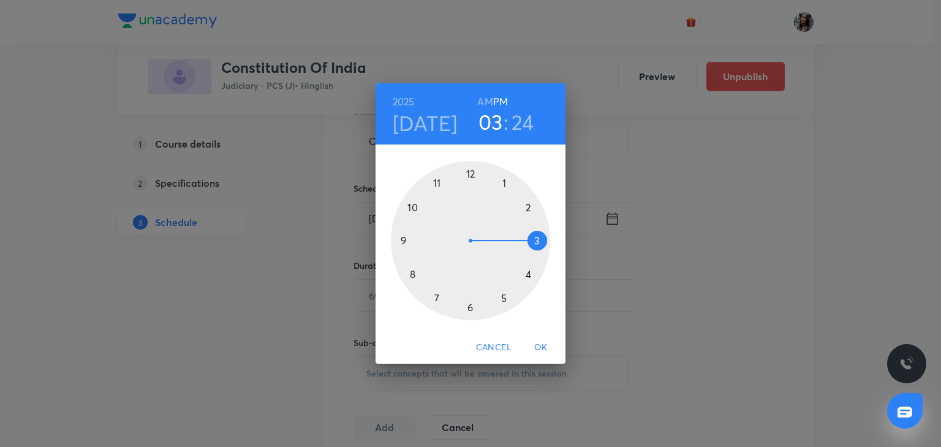
click at [486, 99] on h6 "AM" at bounding box center [484, 101] width 15 height 17
click at [413, 275] on div at bounding box center [470, 240] width 159 height 159
click at [470, 308] on div at bounding box center [470, 240] width 159 height 159
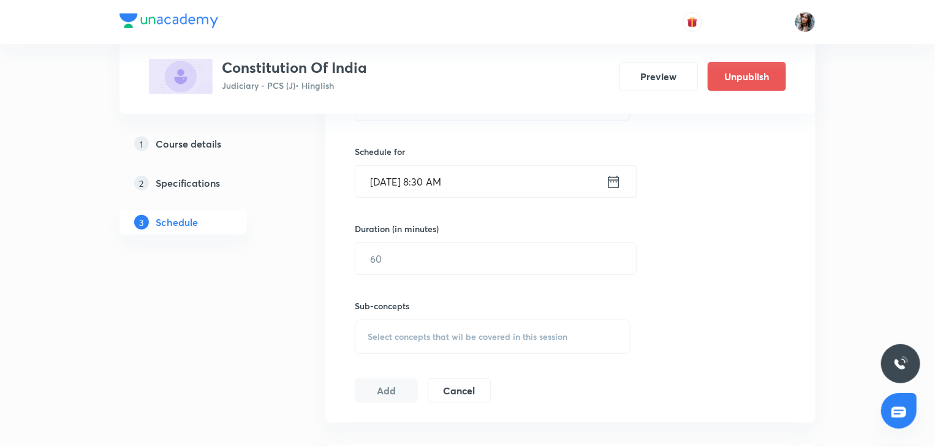
scroll to position [377, 0]
click at [451, 266] on input "text" at bounding box center [495, 258] width 281 height 31
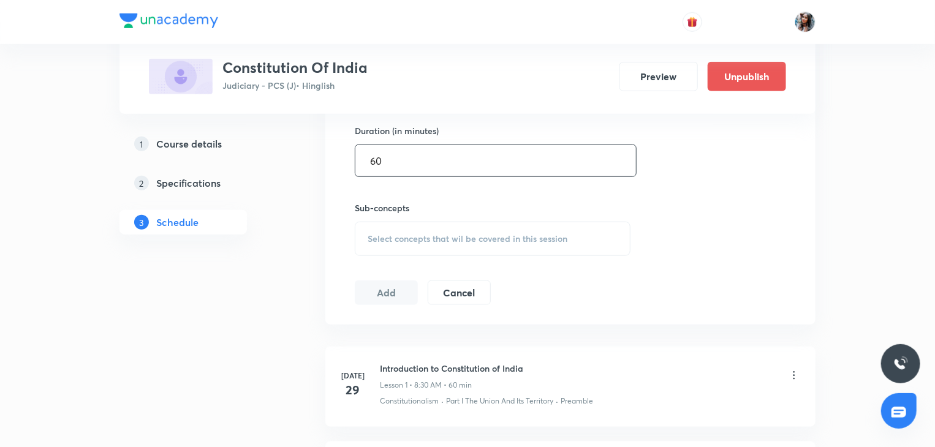
type input "60"
click at [439, 241] on span "Select concepts that wil be covered in this session" at bounding box center [468, 239] width 200 height 10
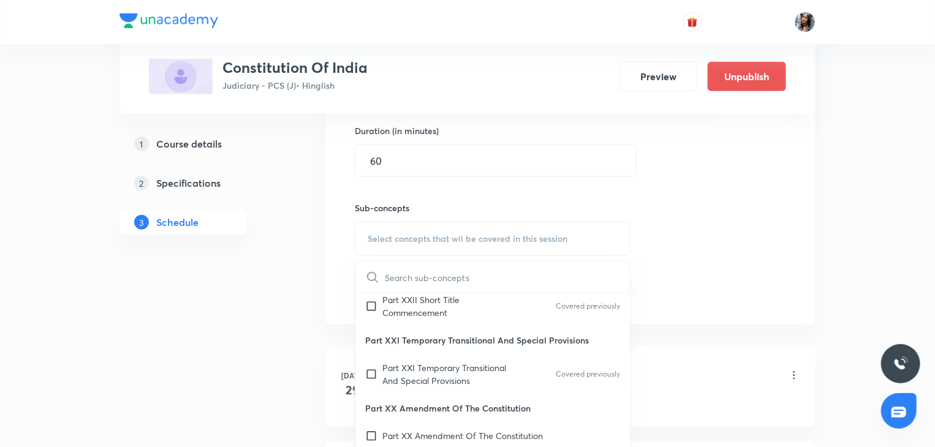
scroll to position [218, 0]
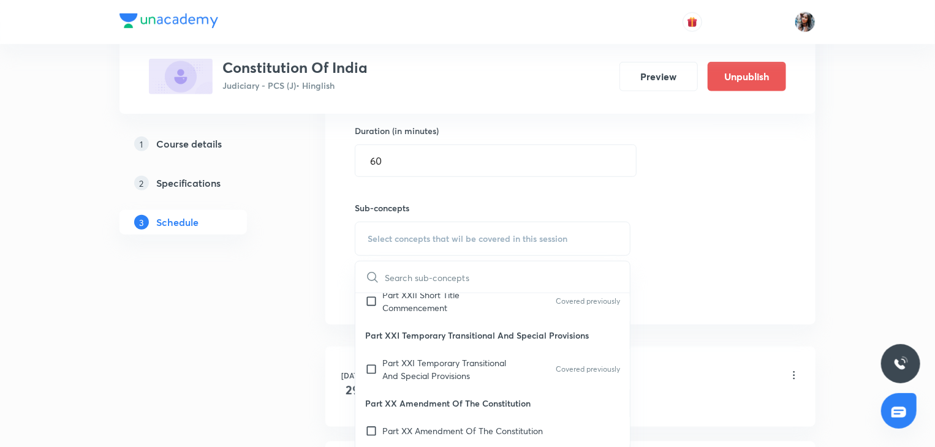
click at [466, 358] on p "Part XXI Temporary Transitional And Special Provisions" at bounding box center [444, 370] width 124 height 26
checkbox input "true"
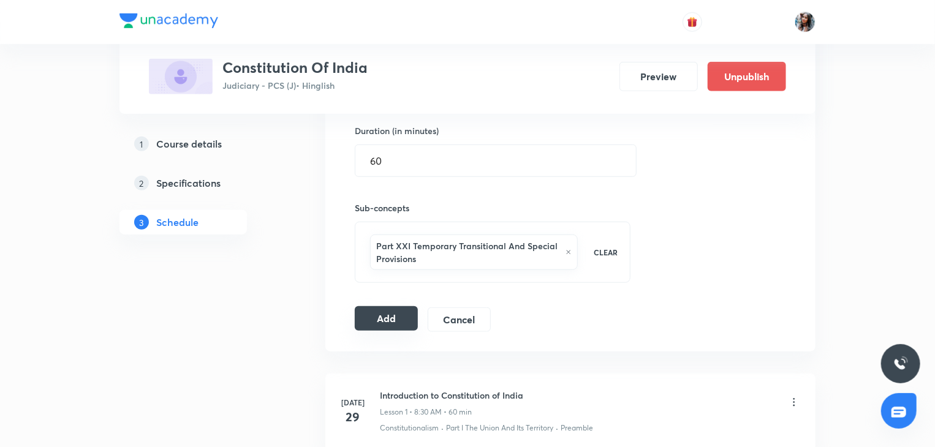
click at [381, 315] on button "Add" at bounding box center [386, 318] width 63 height 25
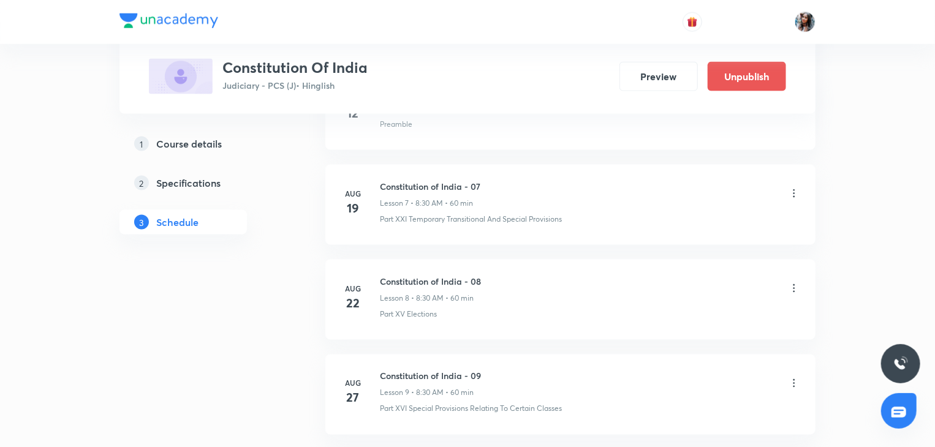
scroll to position [1397, 0]
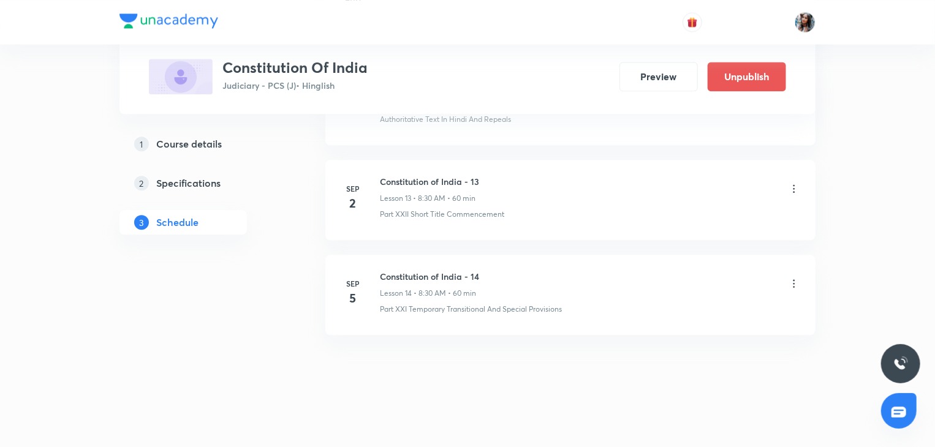
click at [388, 272] on h6 "Constitution of India - 14" at bounding box center [429, 276] width 99 height 13
copy h6 "Constitution of India - 14"
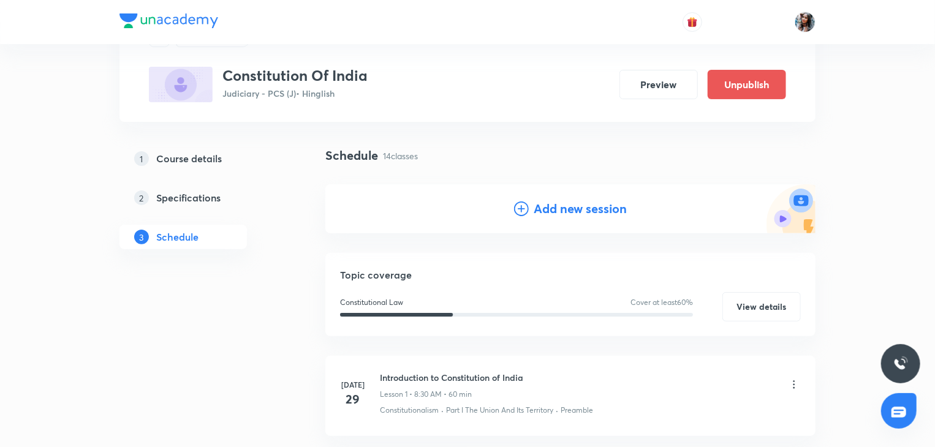
scroll to position [0, 0]
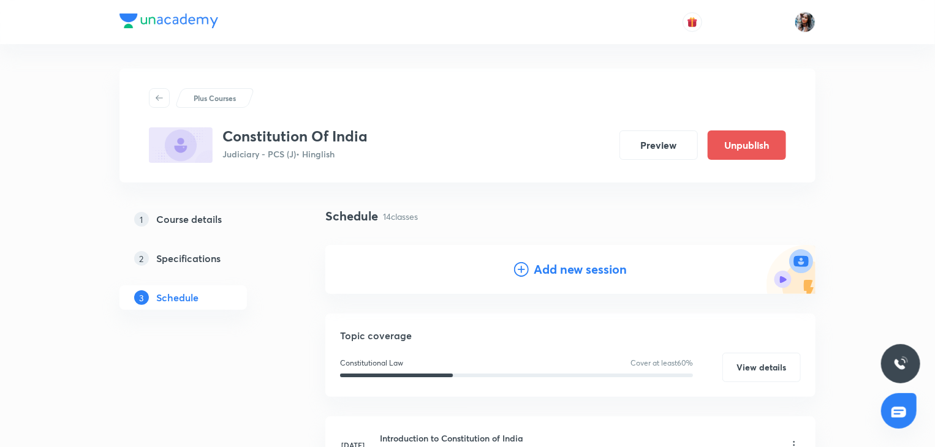
click at [572, 255] on div "Add new session" at bounding box center [570, 269] width 490 height 49
click at [560, 279] on div "Add new session" at bounding box center [570, 269] width 490 height 49
click at [551, 265] on h4 "Add new session" at bounding box center [580, 269] width 93 height 18
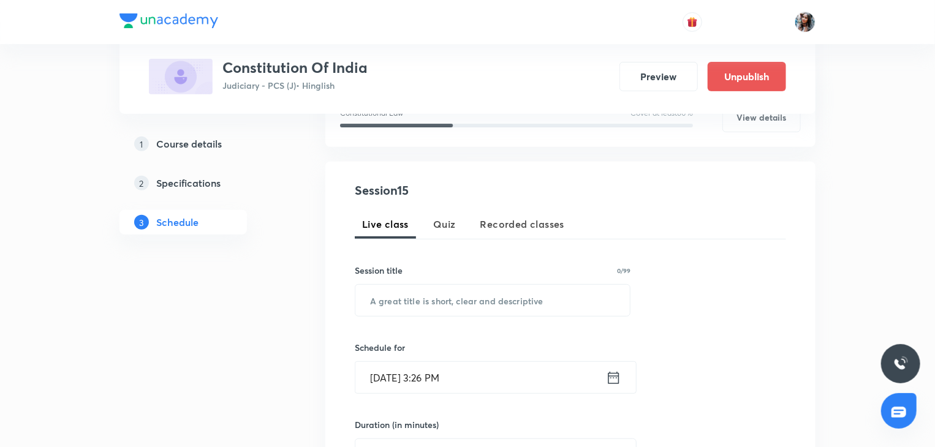
scroll to position [186, 0]
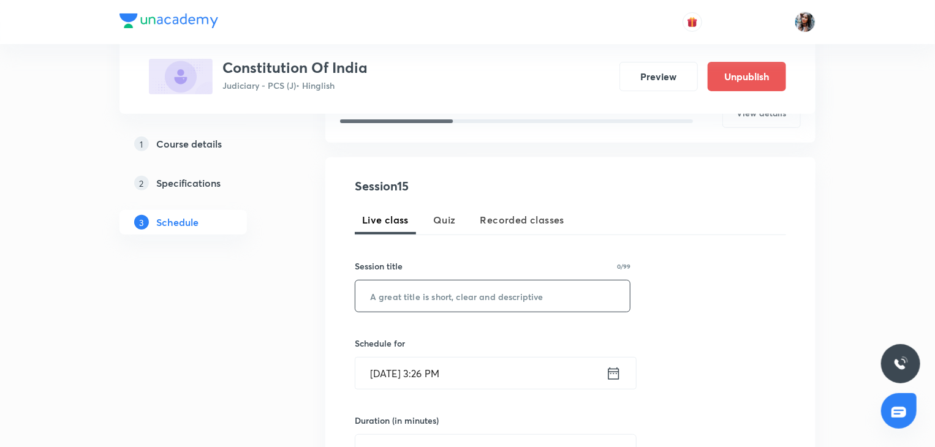
paste input "Constitution of India - 14"
click at [499, 296] on input "text" at bounding box center [492, 296] width 274 height 31
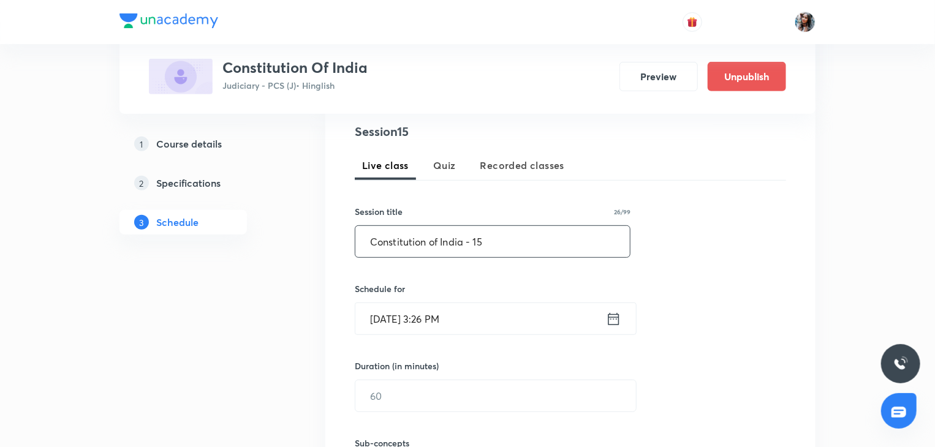
type input "Constitution of India - 15"
click at [481, 315] on input "Sep 1, 2025, 3:26 PM" at bounding box center [480, 318] width 251 height 31
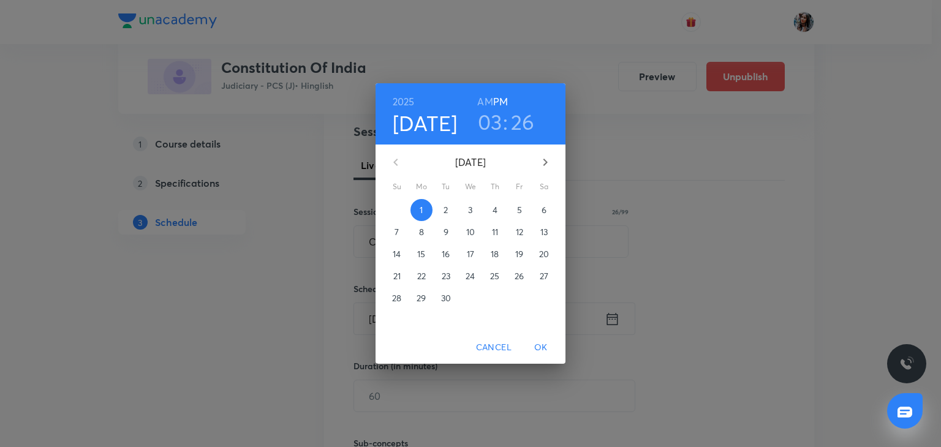
click at [444, 232] on p "9" at bounding box center [445, 232] width 5 height 12
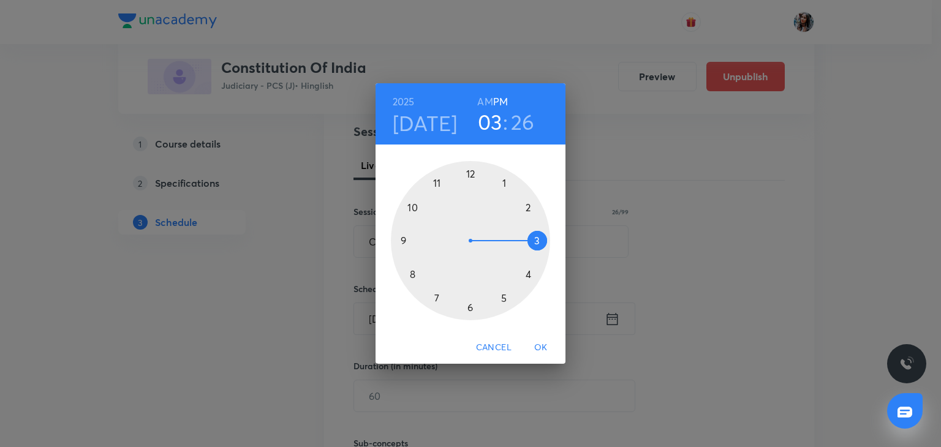
click at [486, 102] on h6 "AM" at bounding box center [484, 101] width 15 height 17
click at [414, 273] on div at bounding box center [470, 240] width 159 height 159
click at [468, 309] on div at bounding box center [470, 240] width 159 height 159
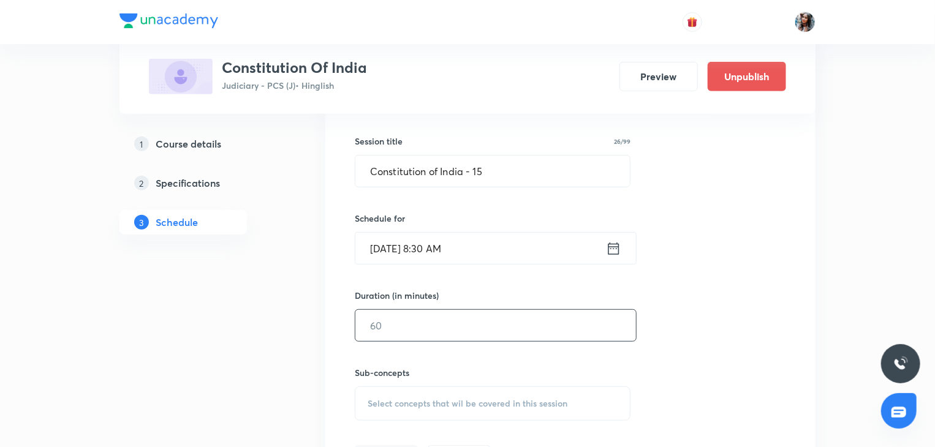
scroll to position [311, 0]
click at [473, 319] on input "text" at bounding box center [495, 324] width 281 height 31
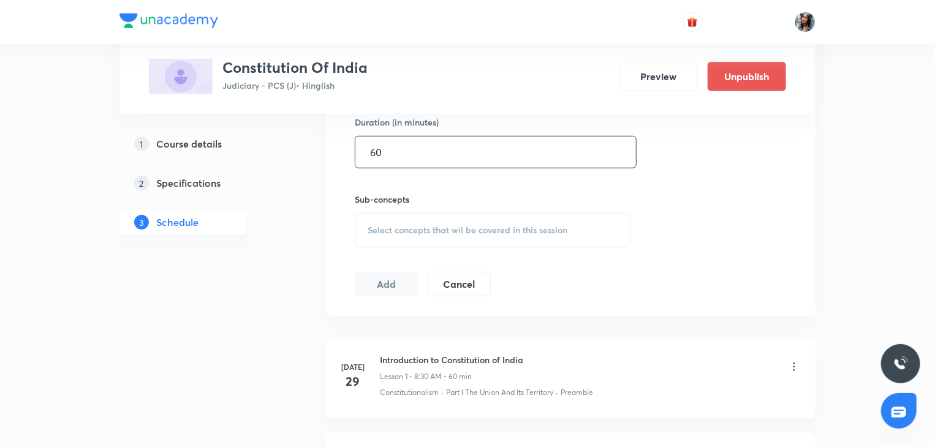
scroll to position [486, 0]
type input "60"
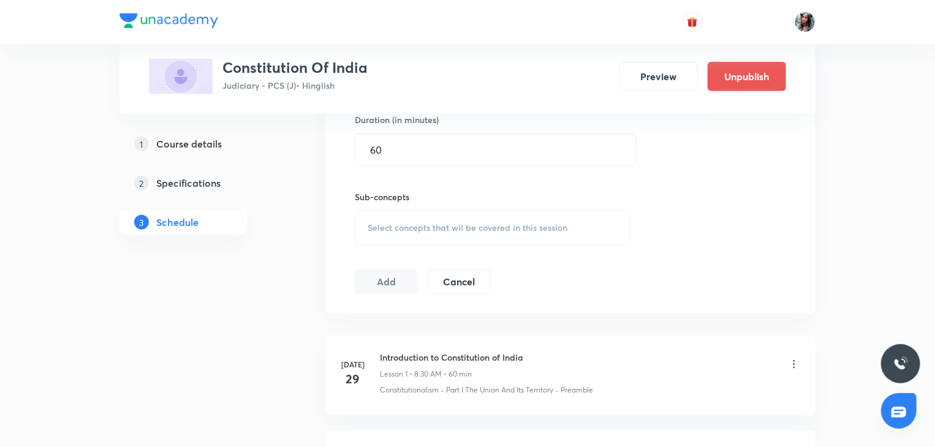
click at [426, 228] on span "Select concepts that wil be covered in this session" at bounding box center [468, 228] width 200 height 10
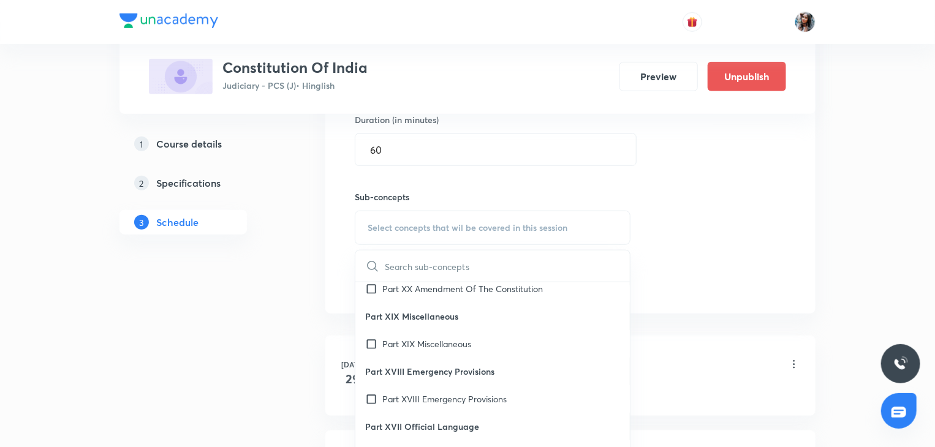
scroll to position [352, 0]
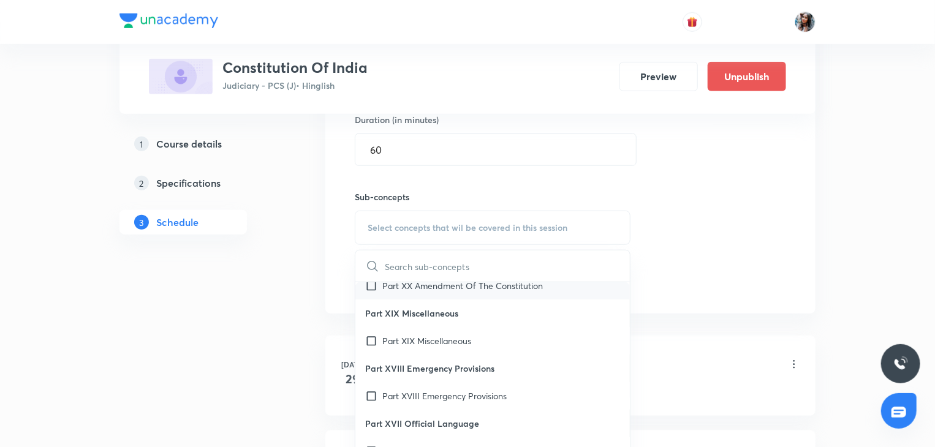
click at [402, 292] on p "Part XX Amendment Of The Constitution" at bounding box center [462, 285] width 160 height 13
checkbox input "true"
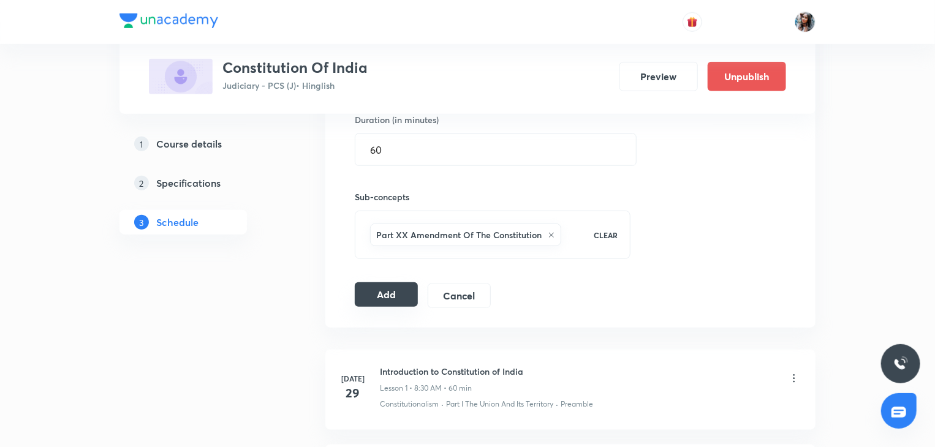
click at [383, 285] on button "Add" at bounding box center [386, 294] width 63 height 25
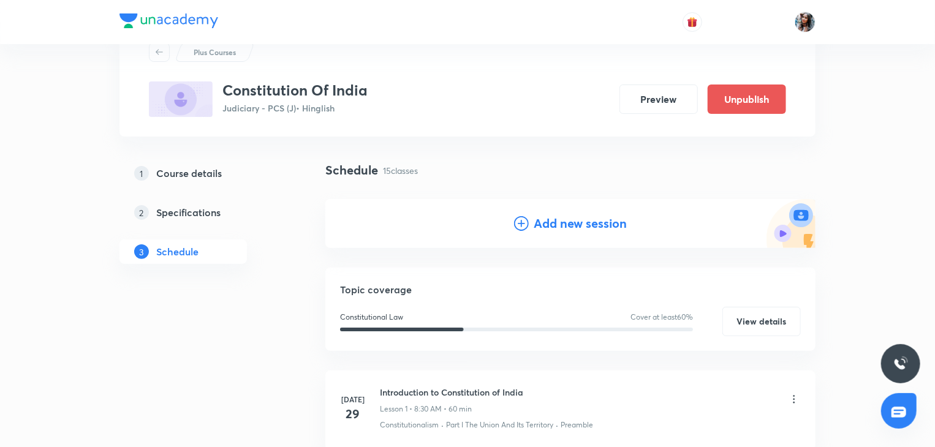
scroll to position [2, 0]
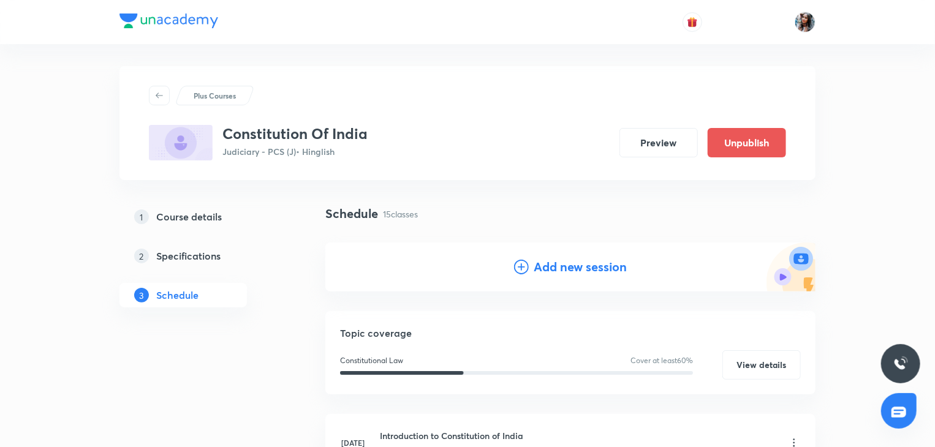
click at [543, 265] on h4 "Add new session" at bounding box center [580, 267] width 93 height 18
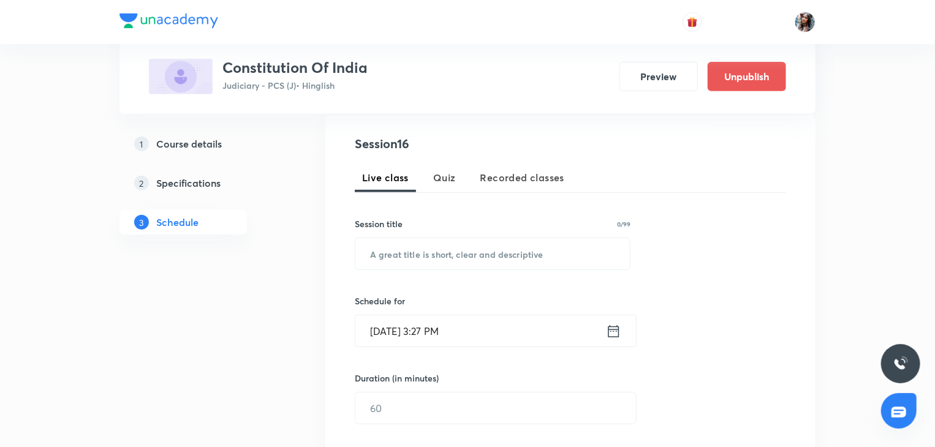
scroll to position [235, 0]
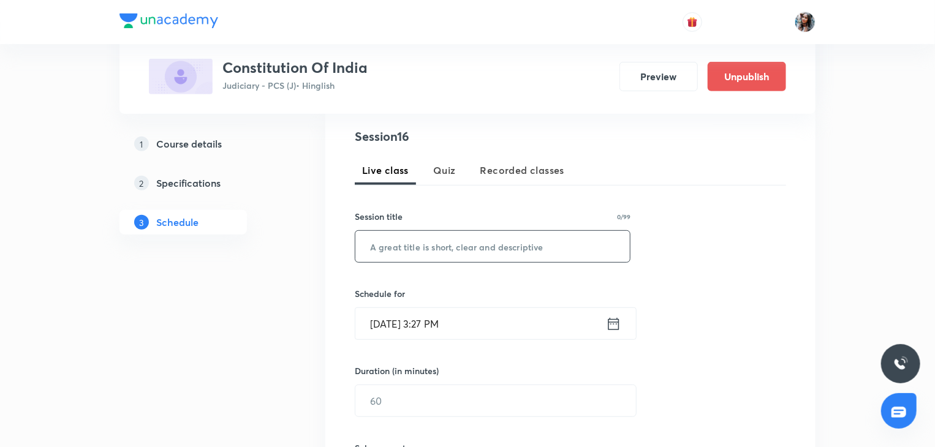
click at [527, 252] on input "text" at bounding box center [492, 246] width 274 height 31
paste input "Constitution of India - 14"
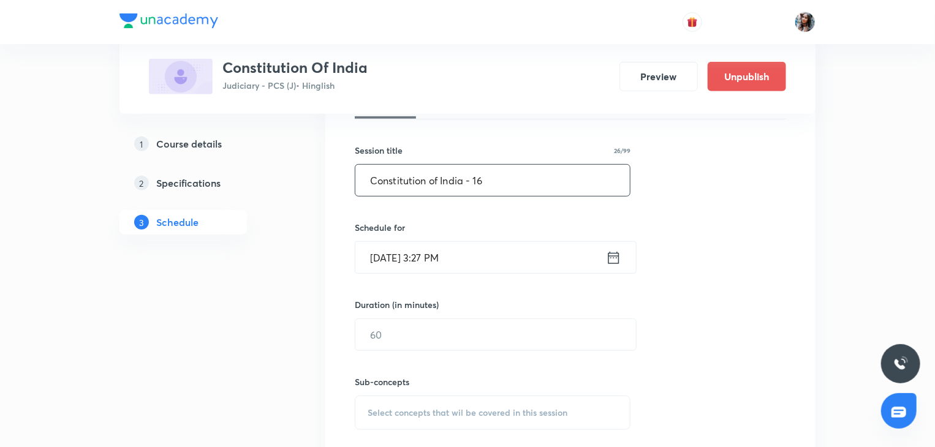
scroll to position [302, 0]
type input "Constitution of India - 16"
click at [494, 252] on input "Sep 1, 2025, 3:27 PM" at bounding box center [480, 256] width 251 height 31
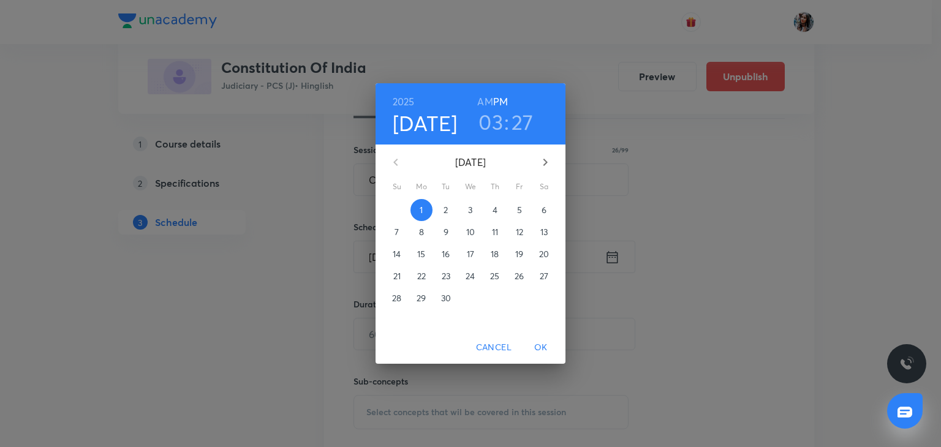
click at [523, 232] on p "12" at bounding box center [519, 232] width 7 height 12
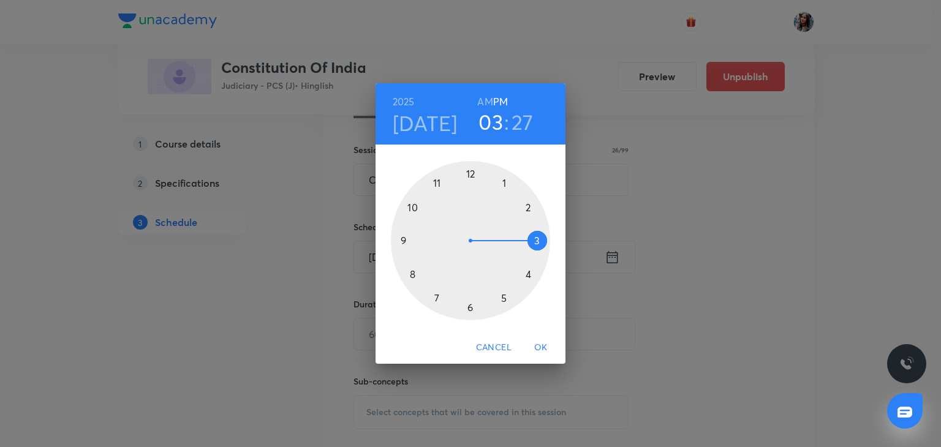
click at [412, 272] on div at bounding box center [470, 240] width 159 height 159
click at [470, 308] on div at bounding box center [470, 240] width 159 height 159
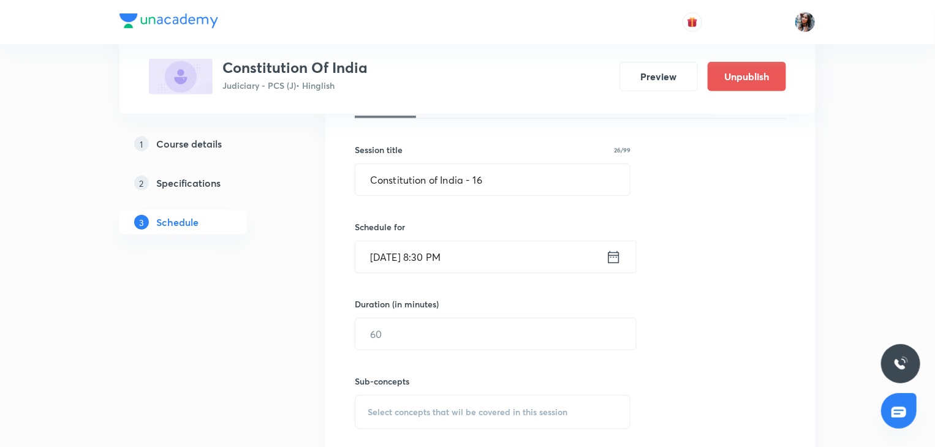
click at [481, 251] on input "Sep 12, 2025, 8:30 PM" at bounding box center [480, 256] width 251 height 31
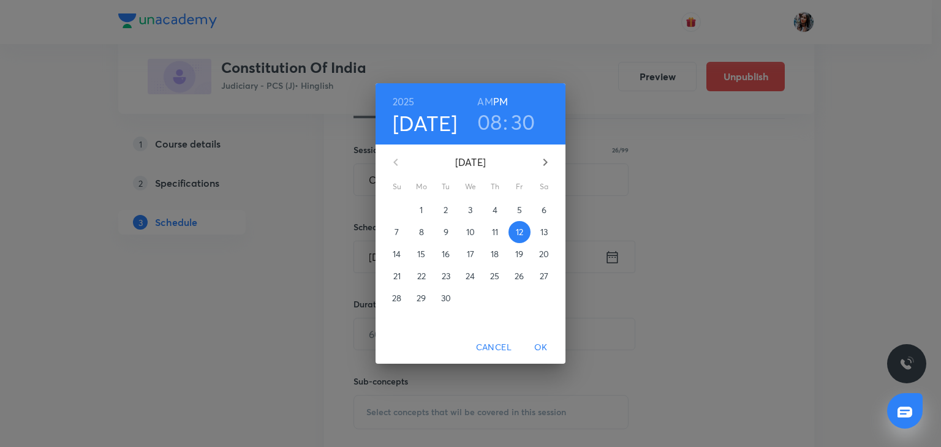
click at [486, 99] on h6 "AM" at bounding box center [484, 101] width 15 height 17
click at [542, 342] on span "OK" at bounding box center [540, 347] width 29 height 15
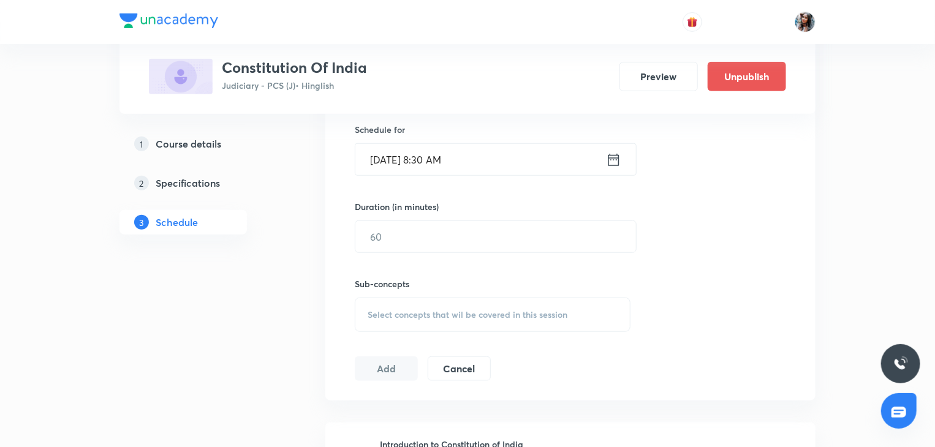
scroll to position [409, 0]
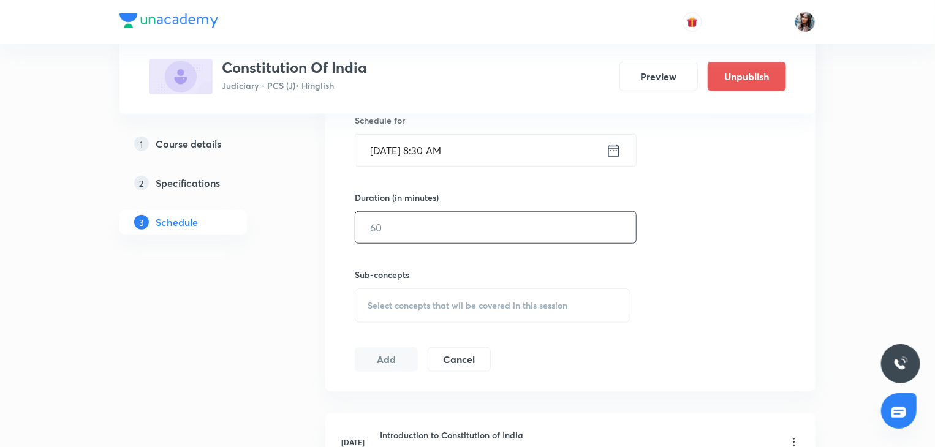
click at [485, 227] on input "text" at bounding box center [495, 227] width 281 height 31
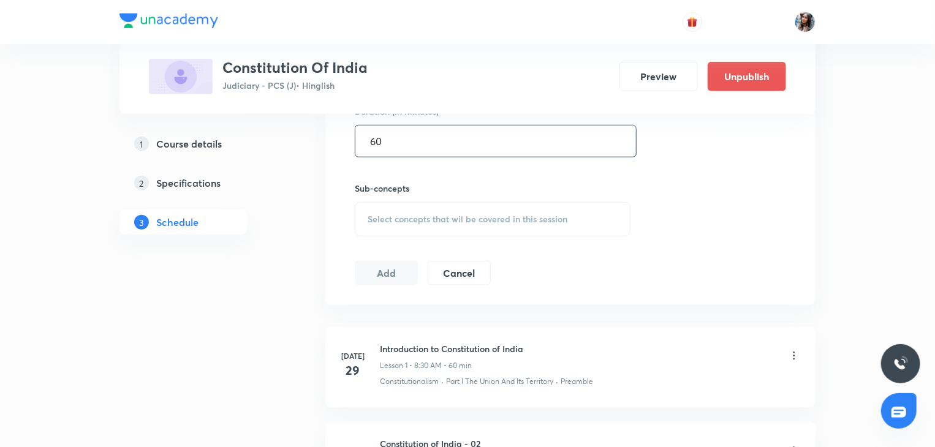
scroll to position [496, 0]
type input "60"
click at [461, 221] on span "Select concepts that wil be covered in this session" at bounding box center [468, 219] width 200 height 10
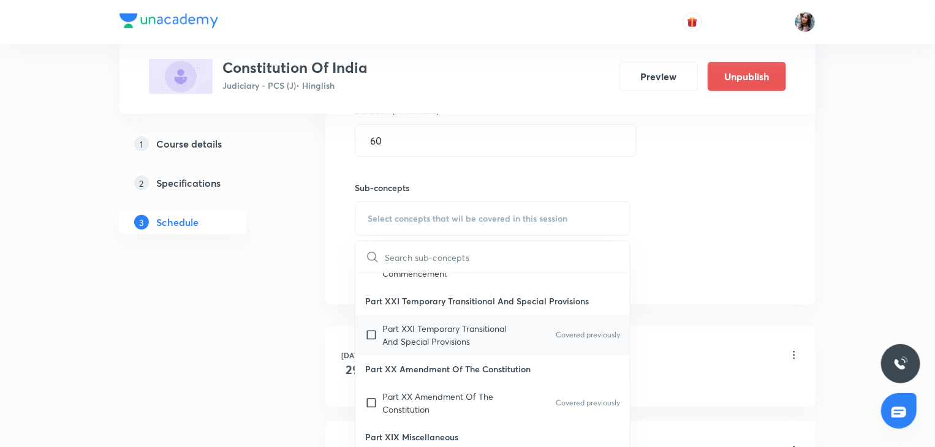
scroll to position [233, 0]
click at [414, 332] on p "Part XXI Temporary Transitional And Special Provisions" at bounding box center [444, 335] width 124 height 26
checkbox input "true"
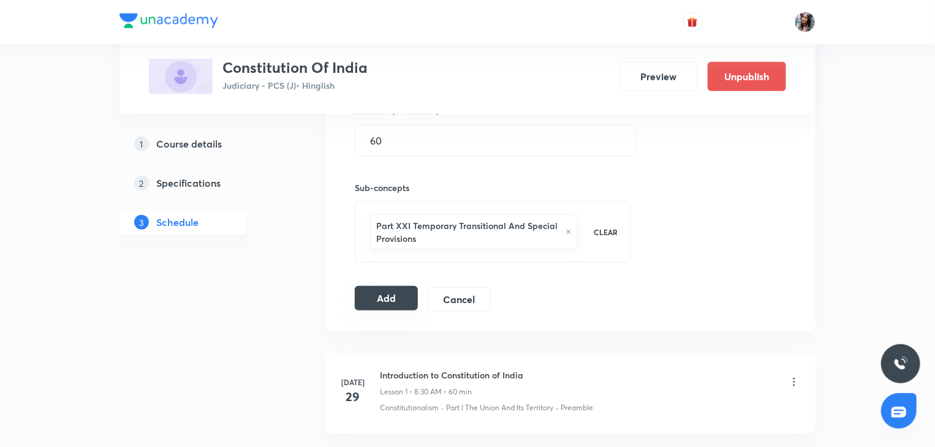
click at [385, 308] on button "Add" at bounding box center [386, 298] width 63 height 25
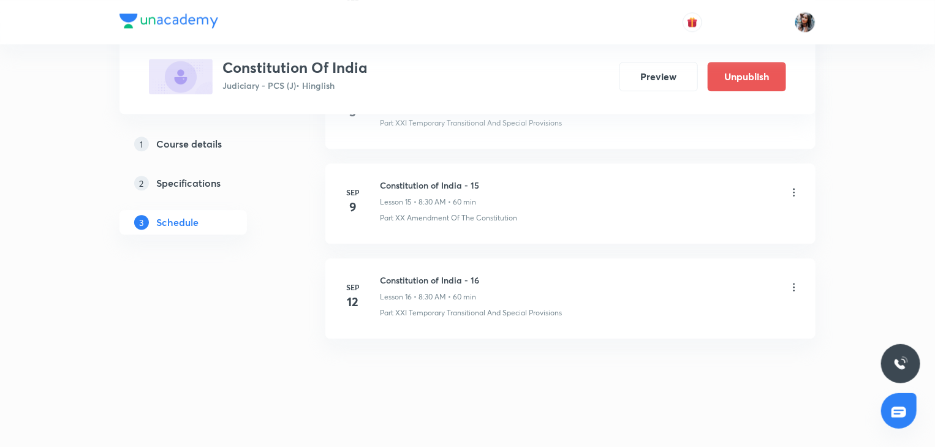
scroll to position [1586, 0]
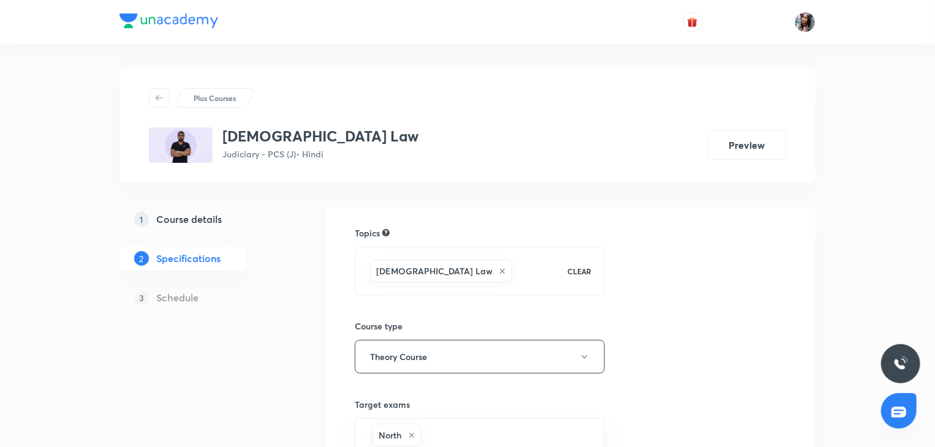
click at [176, 222] on h5 "Course details" at bounding box center [189, 219] width 66 height 15
click at [194, 227] on link "1 Course details" at bounding box center [202, 219] width 167 height 25
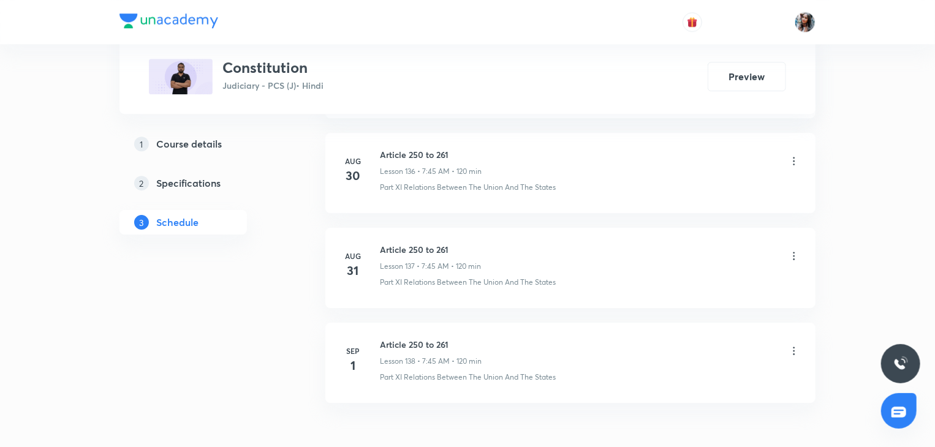
scroll to position [13548, 0]
